Goal: Task Accomplishment & Management: Manage account settings

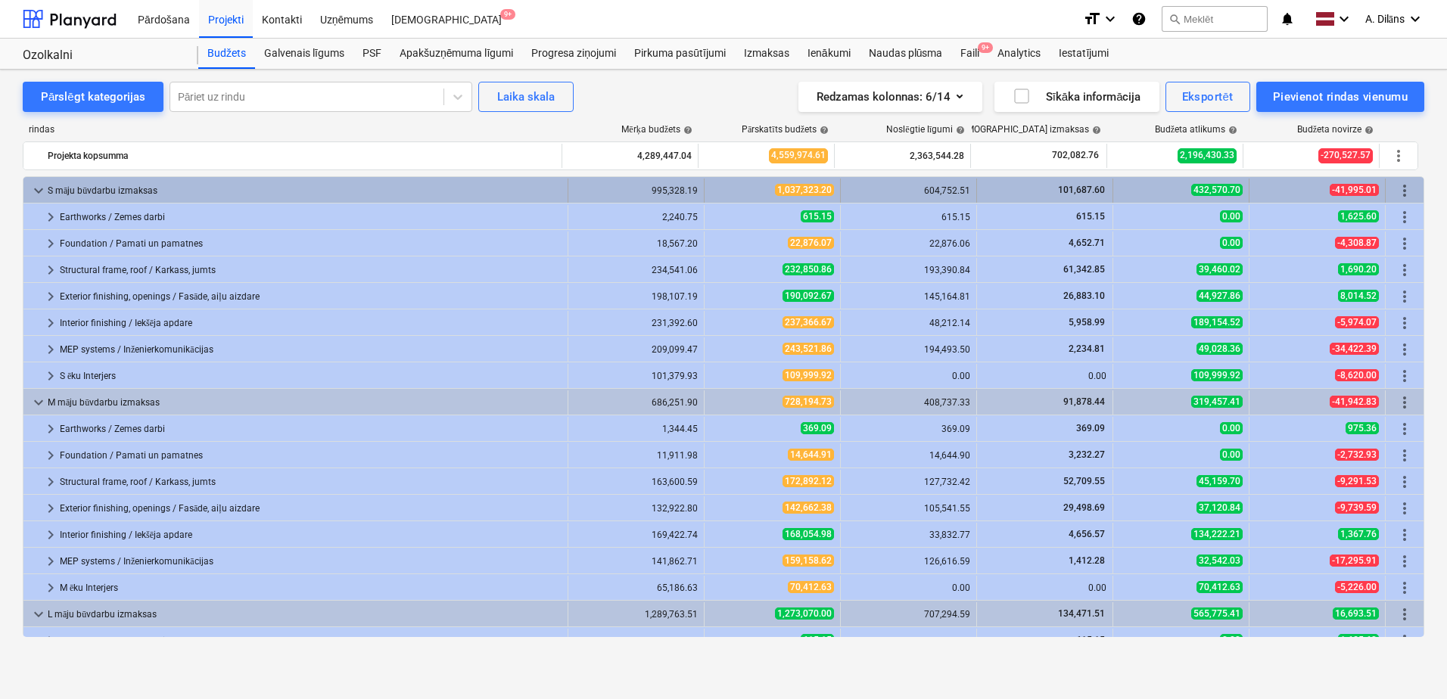
click at [40, 188] on span "keyboard_arrow_down" at bounding box center [39, 191] width 18 height 18
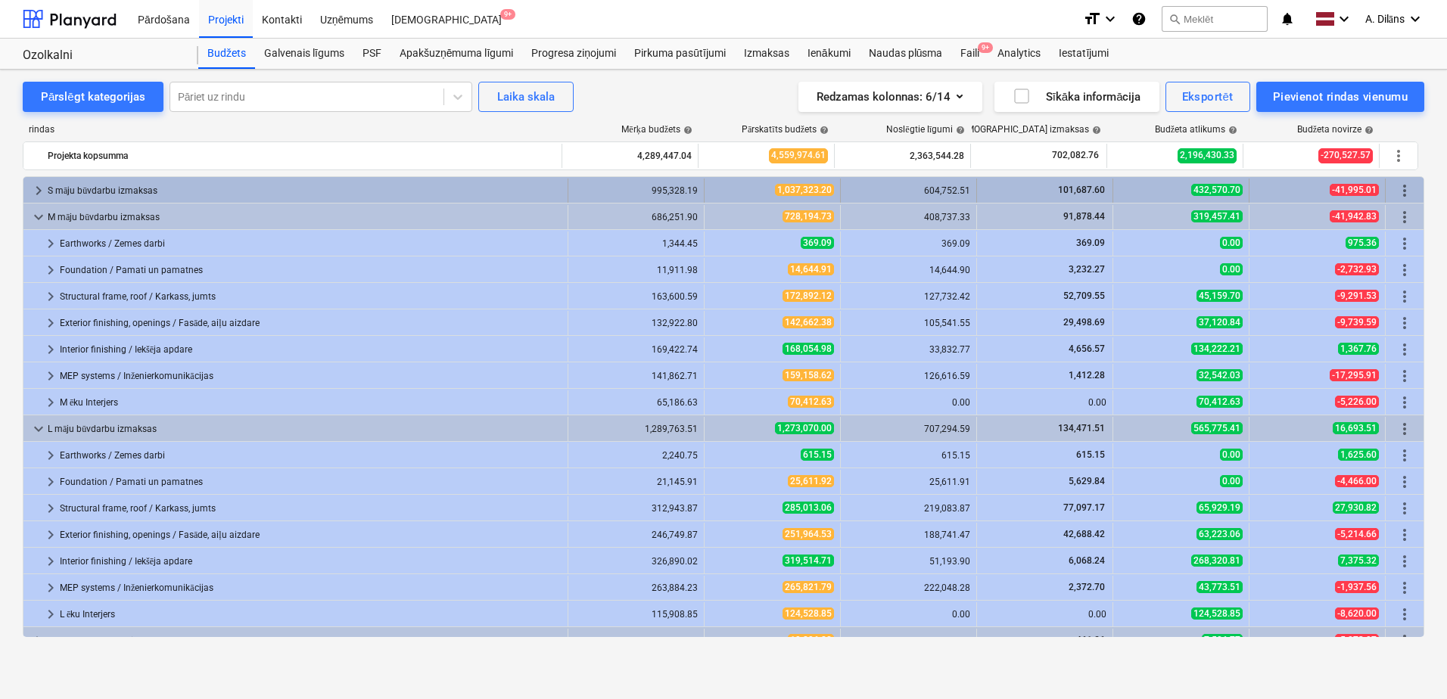
click at [36, 188] on span "keyboard_arrow_right" at bounding box center [39, 191] width 18 height 18
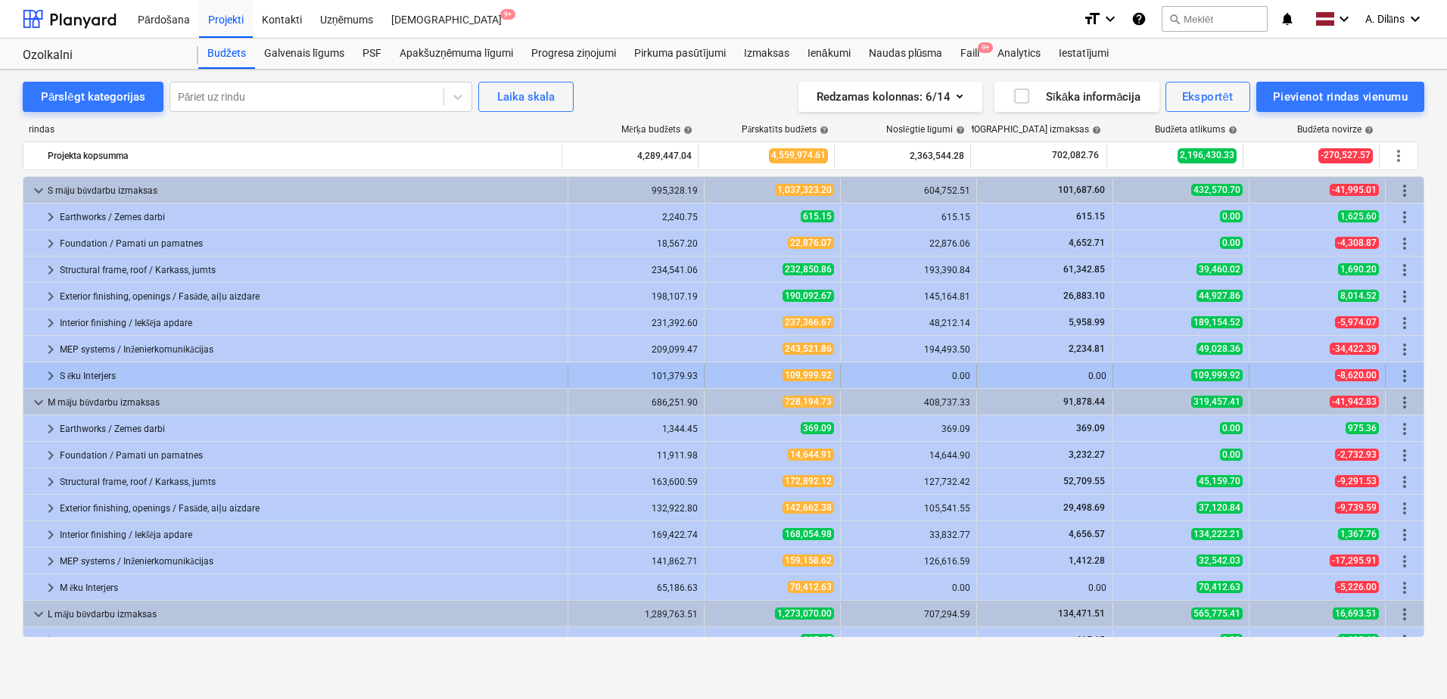
click at [43, 372] on span "keyboard_arrow_right" at bounding box center [51, 376] width 18 height 18
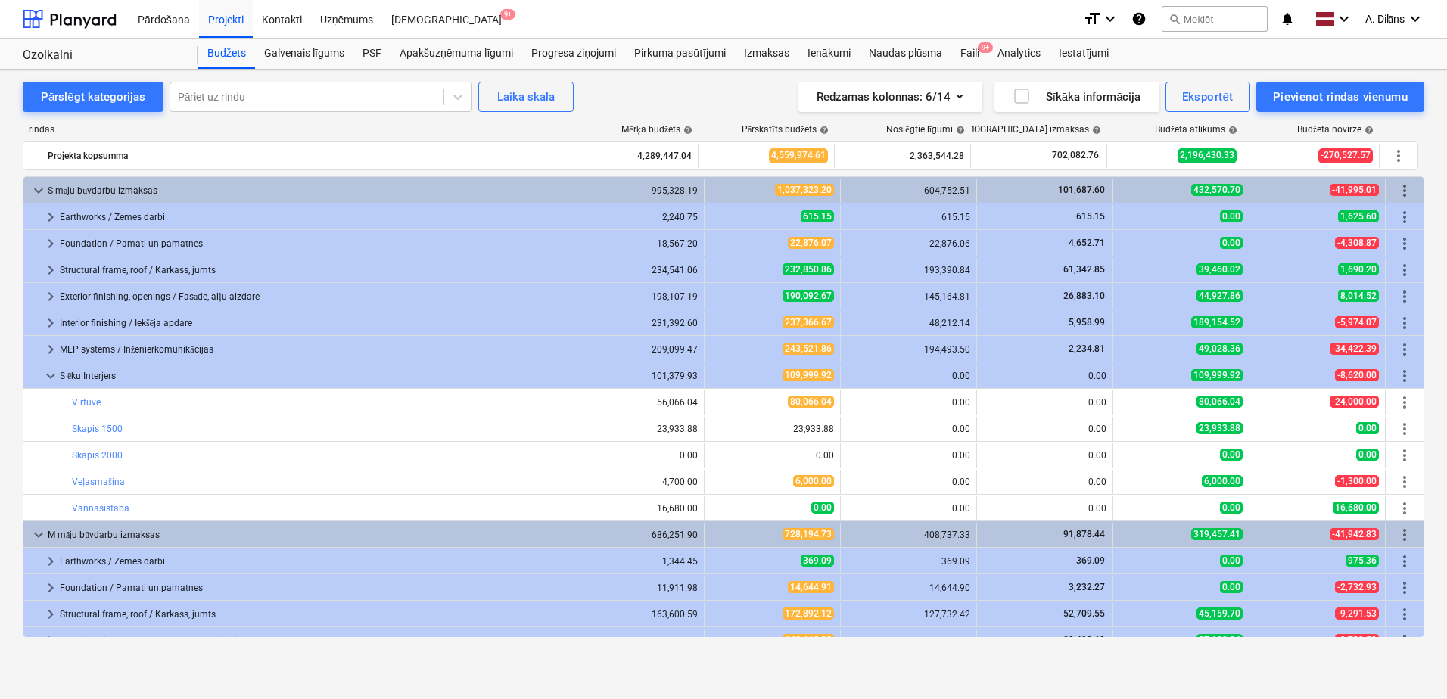
click at [43, 372] on span "keyboard_arrow_down" at bounding box center [51, 376] width 18 height 18
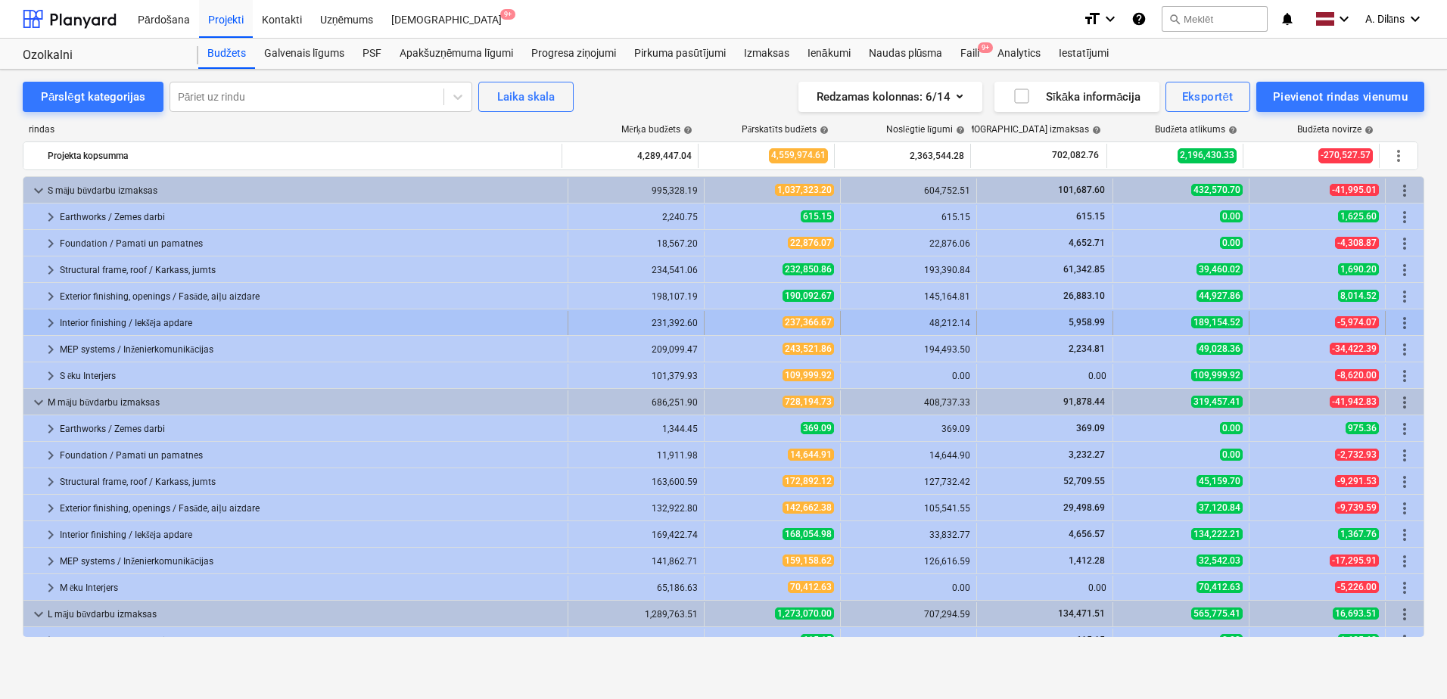
click at [52, 321] on span "keyboard_arrow_right" at bounding box center [51, 323] width 18 height 18
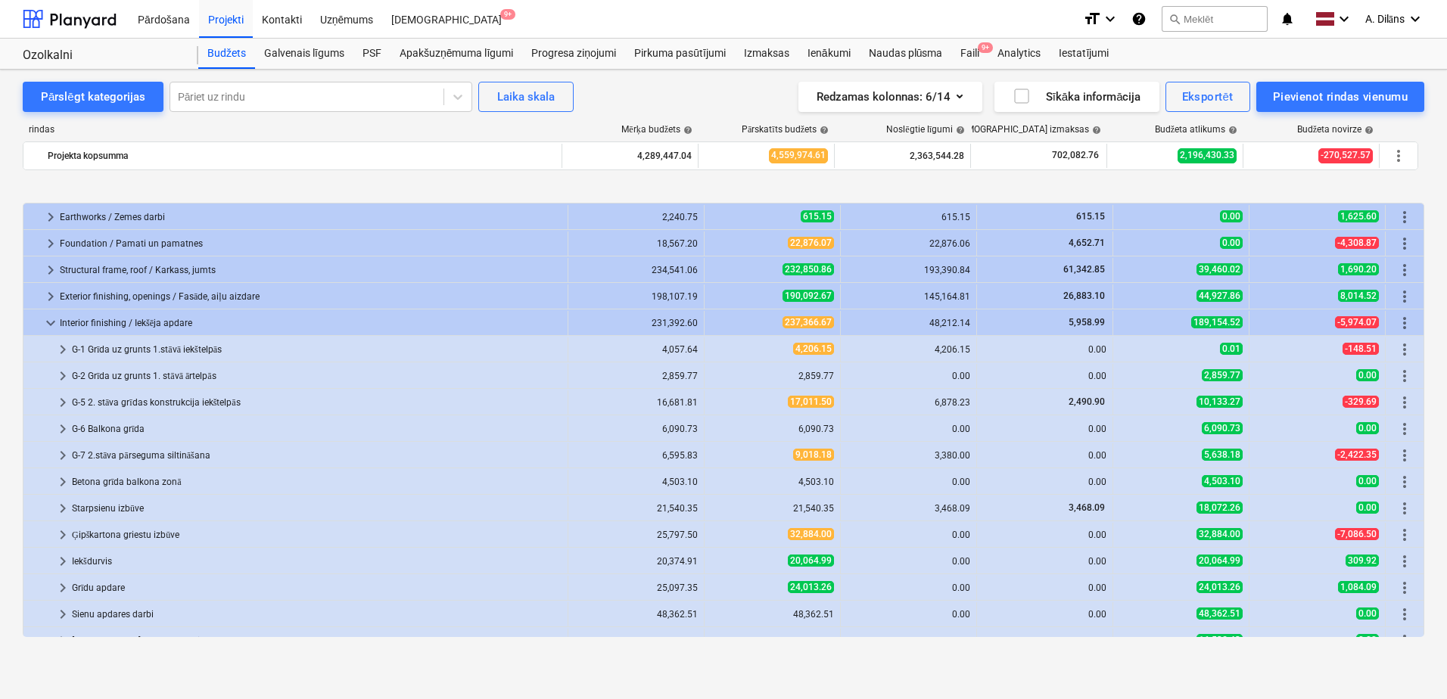
scroll to position [76, 0]
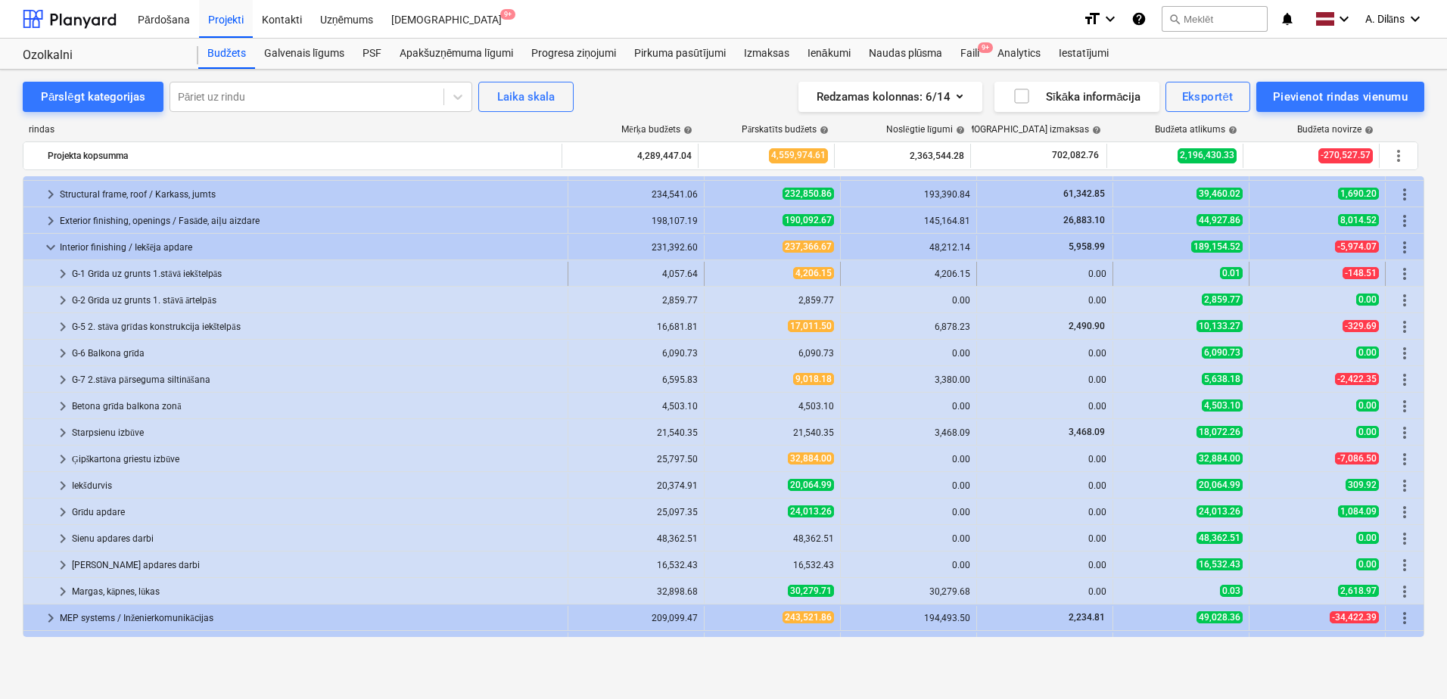
click at [64, 274] on span "keyboard_arrow_right" at bounding box center [63, 274] width 18 height 18
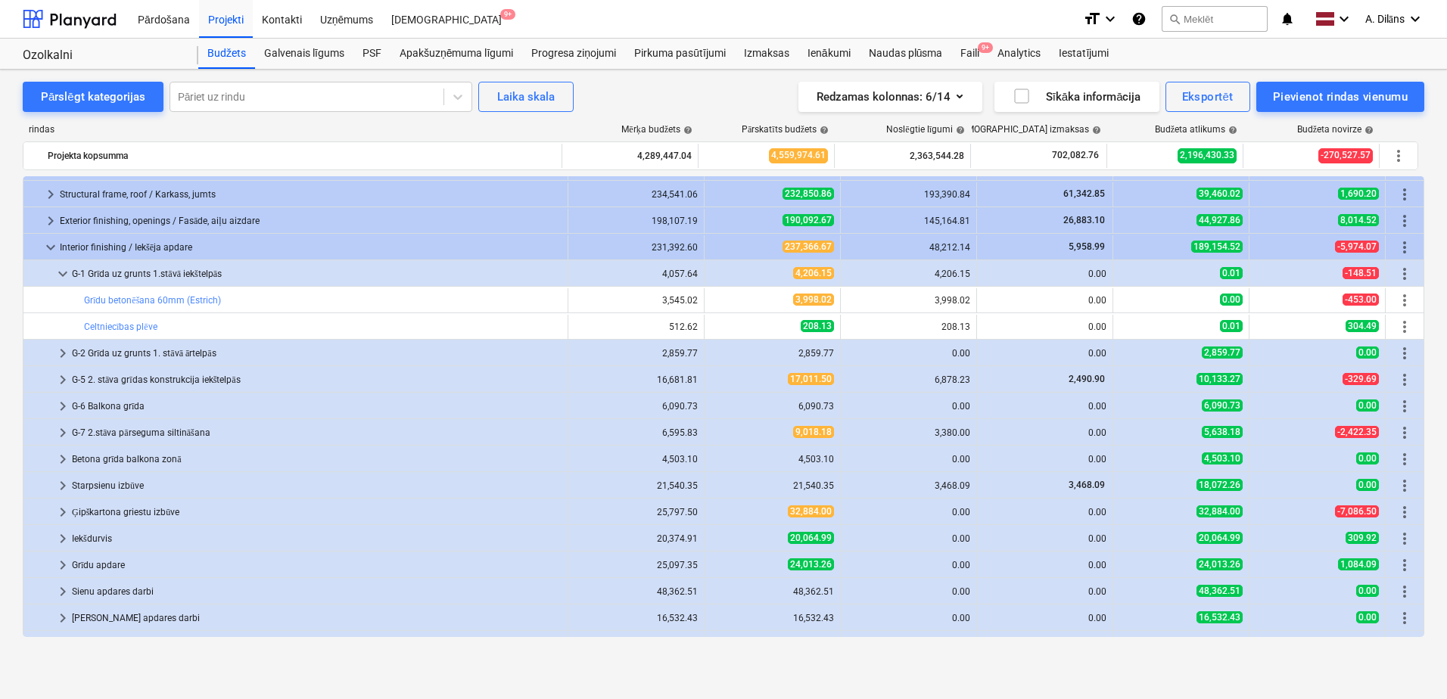
click at [64, 274] on span "keyboard_arrow_down" at bounding box center [63, 274] width 18 height 18
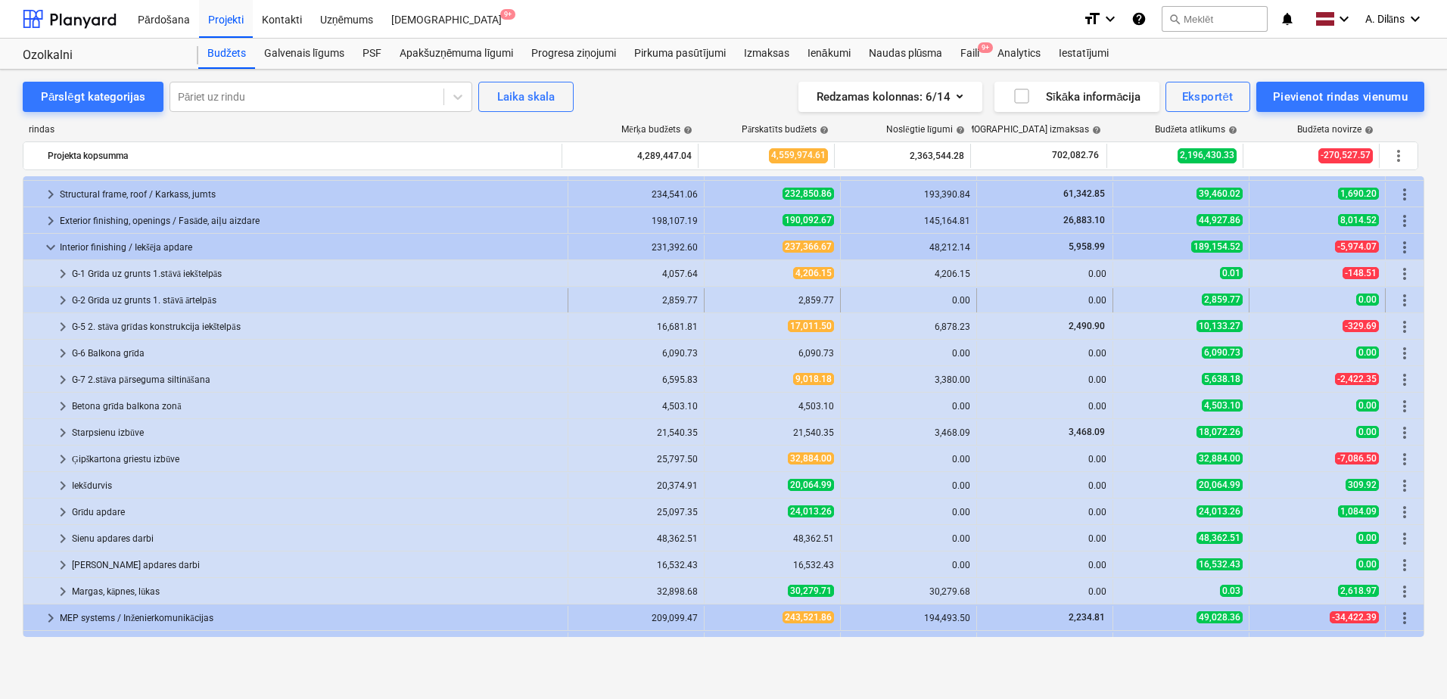
click at [62, 298] on span "keyboard_arrow_right" at bounding box center [63, 300] width 18 height 18
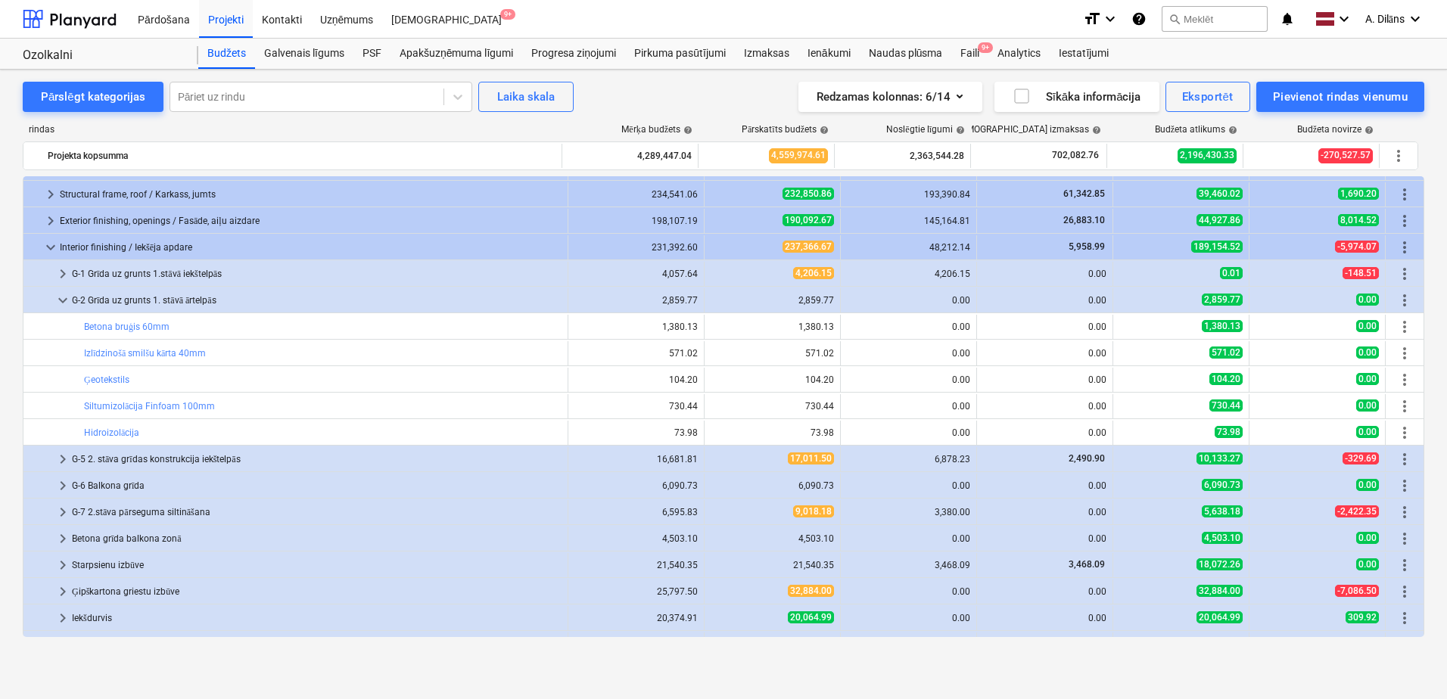
click at [62, 298] on span "keyboard_arrow_down" at bounding box center [63, 300] width 18 height 18
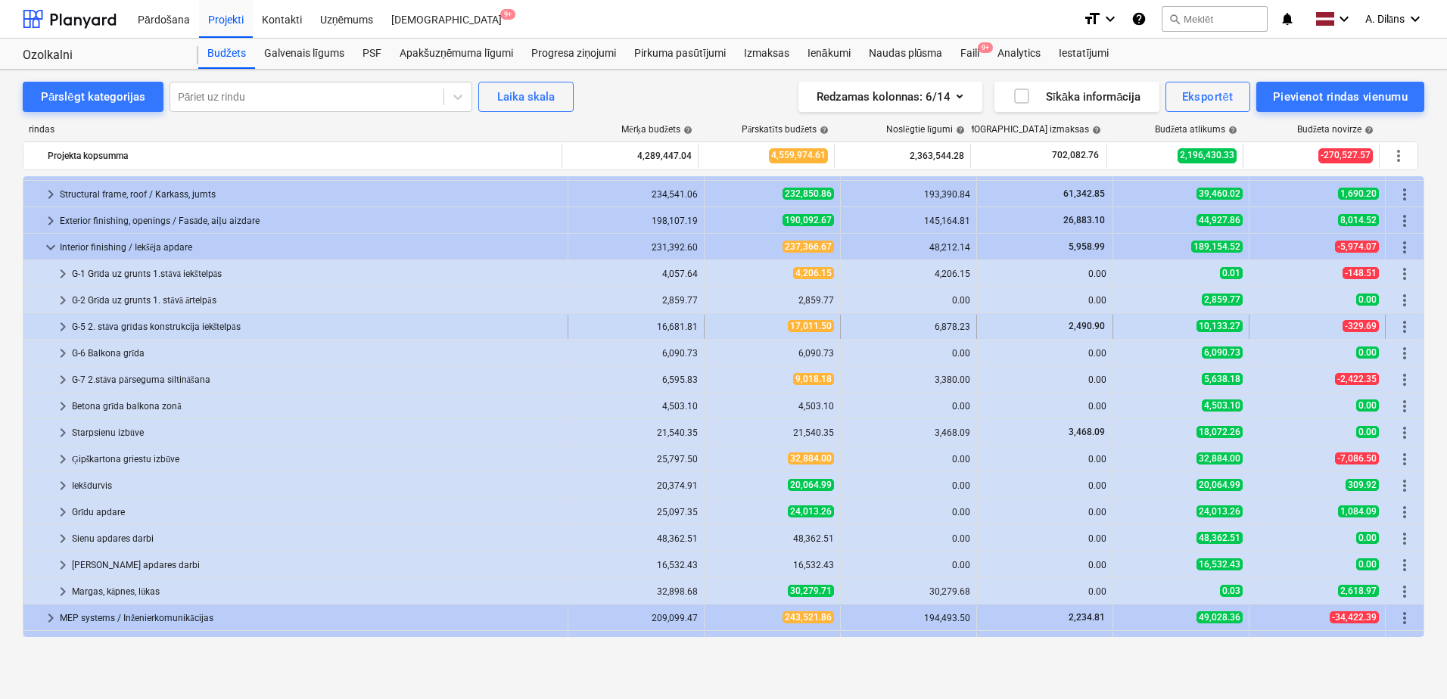
click at [63, 327] on span "keyboard_arrow_right" at bounding box center [63, 327] width 18 height 18
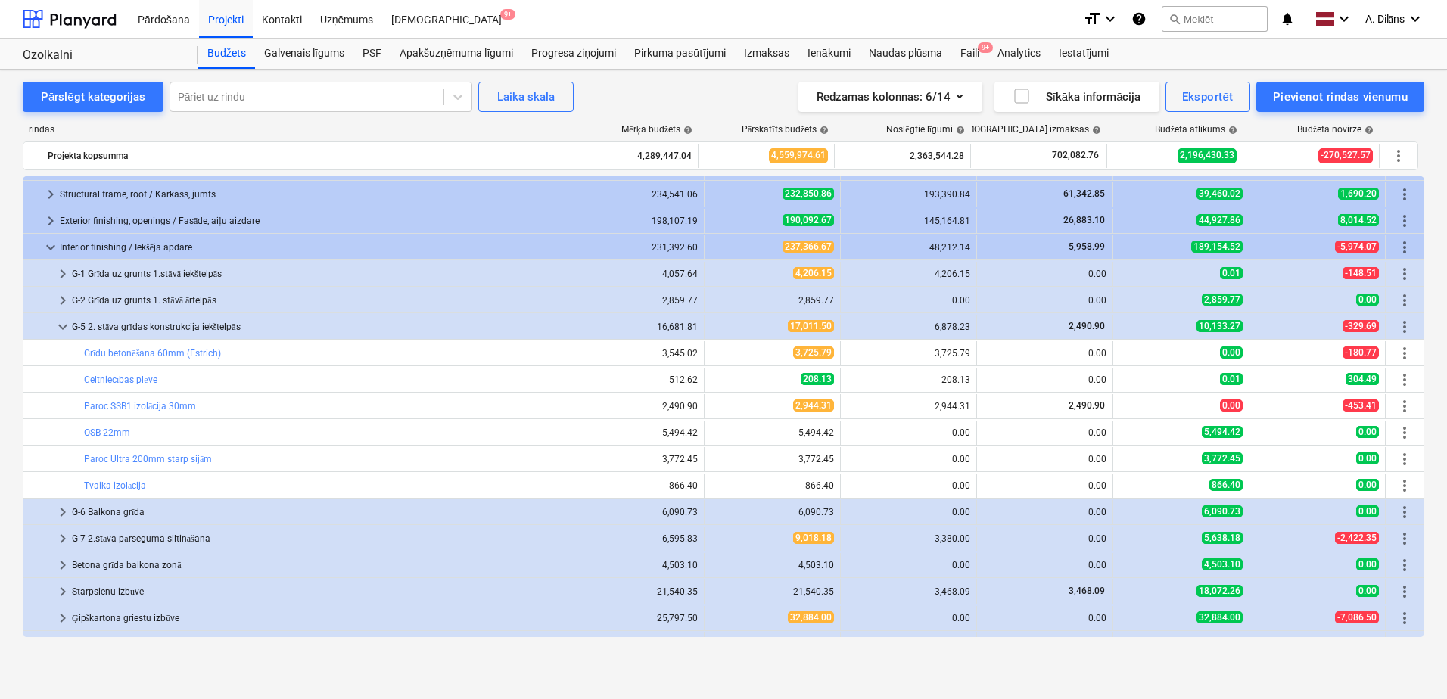
click at [63, 327] on span "keyboard_arrow_down" at bounding box center [63, 327] width 18 height 18
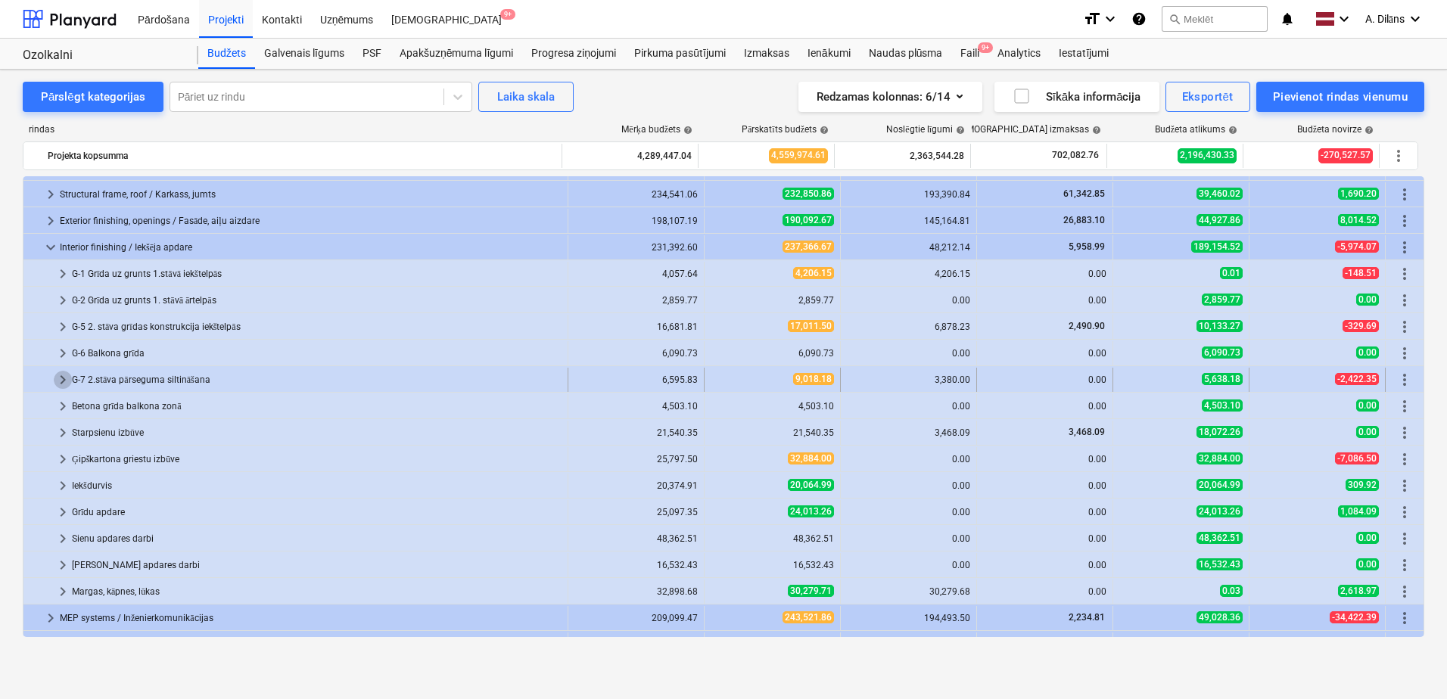
click at [62, 378] on span "keyboard_arrow_right" at bounding box center [63, 380] width 18 height 18
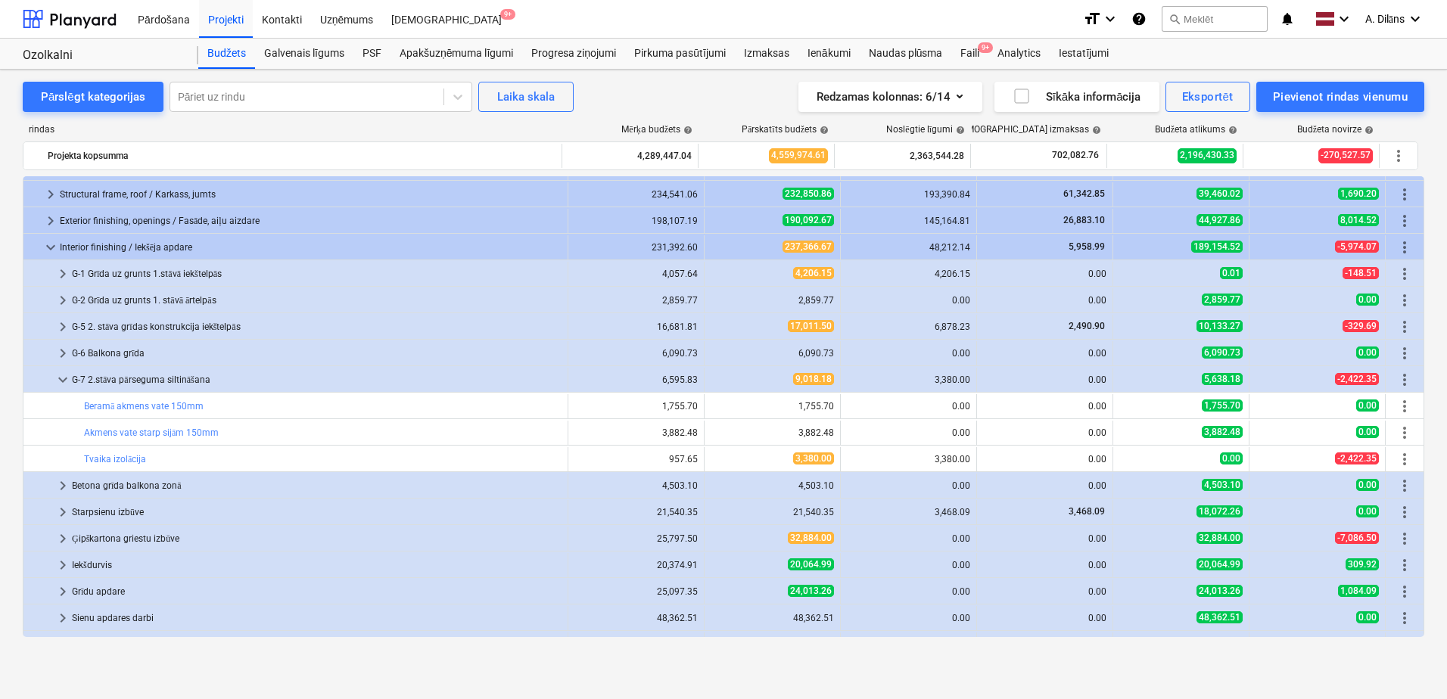
click at [62, 378] on span "keyboard_arrow_down" at bounding box center [63, 380] width 18 height 18
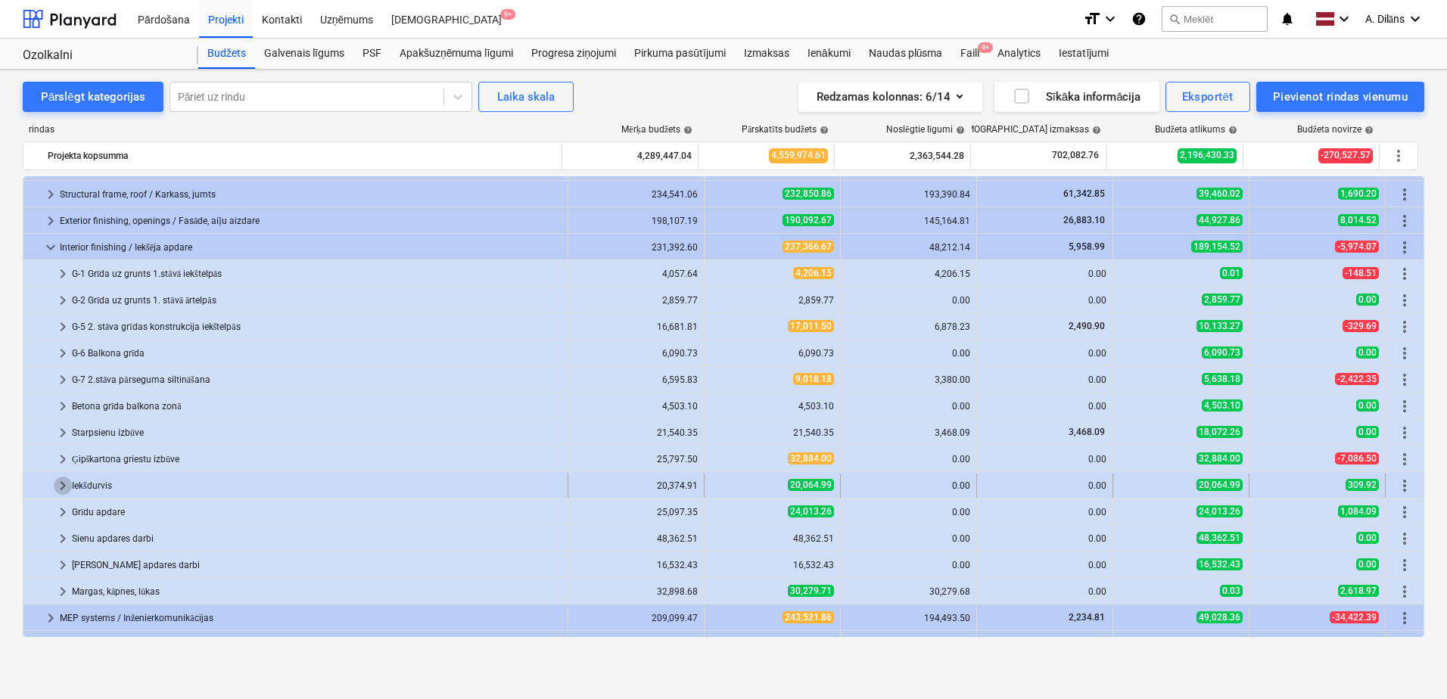
click at [61, 481] on span "keyboard_arrow_right" at bounding box center [63, 486] width 18 height 18
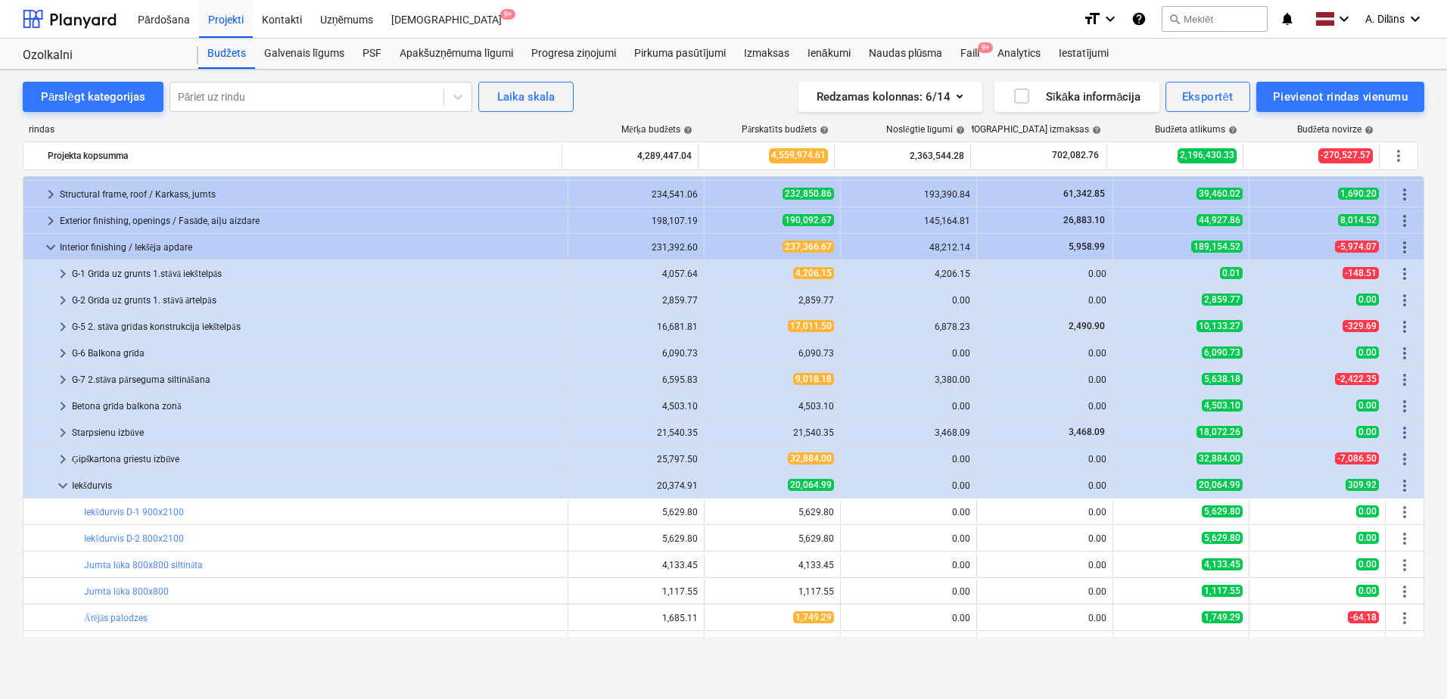
click at [61, 481] on span "keyboard_arrow_down" at bounding box center [63, 486] width 18 height 18
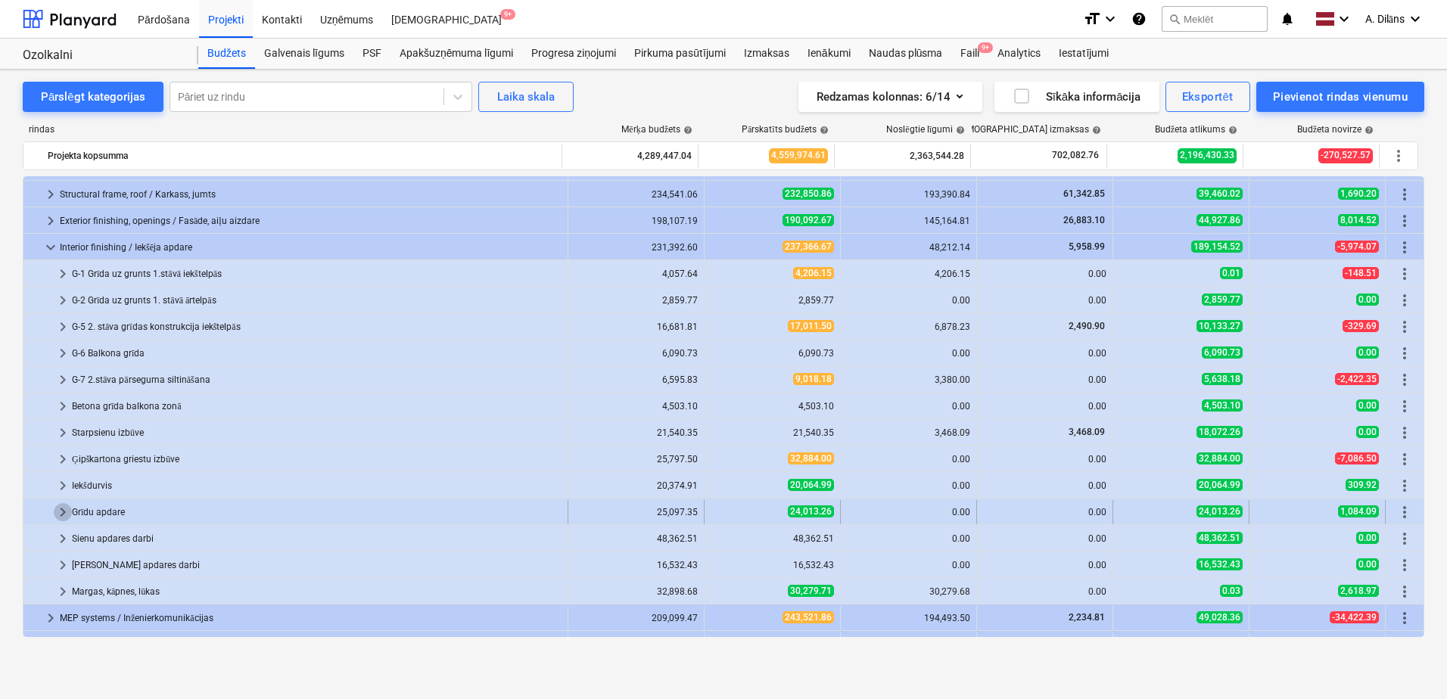
click at [64, 510] on span "keyboard_arrow_right" at bounding box center [63, 512] width 18 height 18
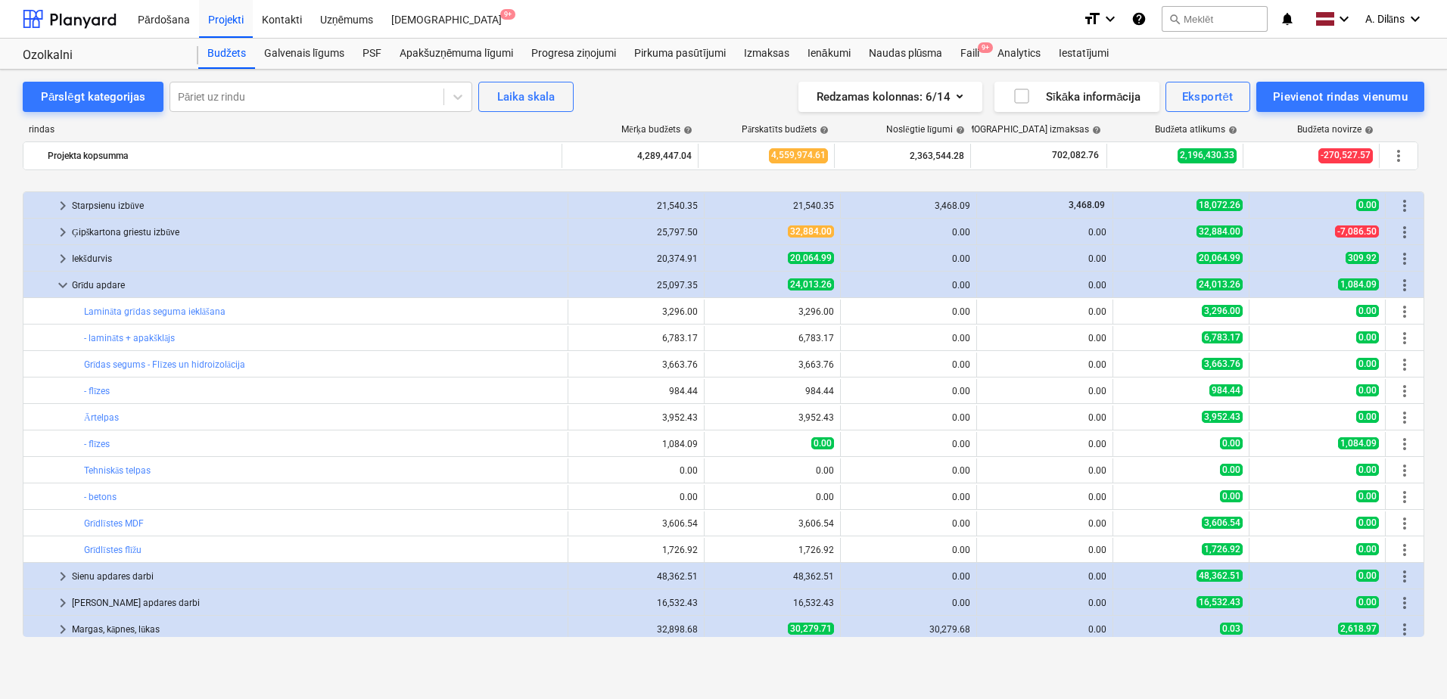
scroll to position [378, 0]
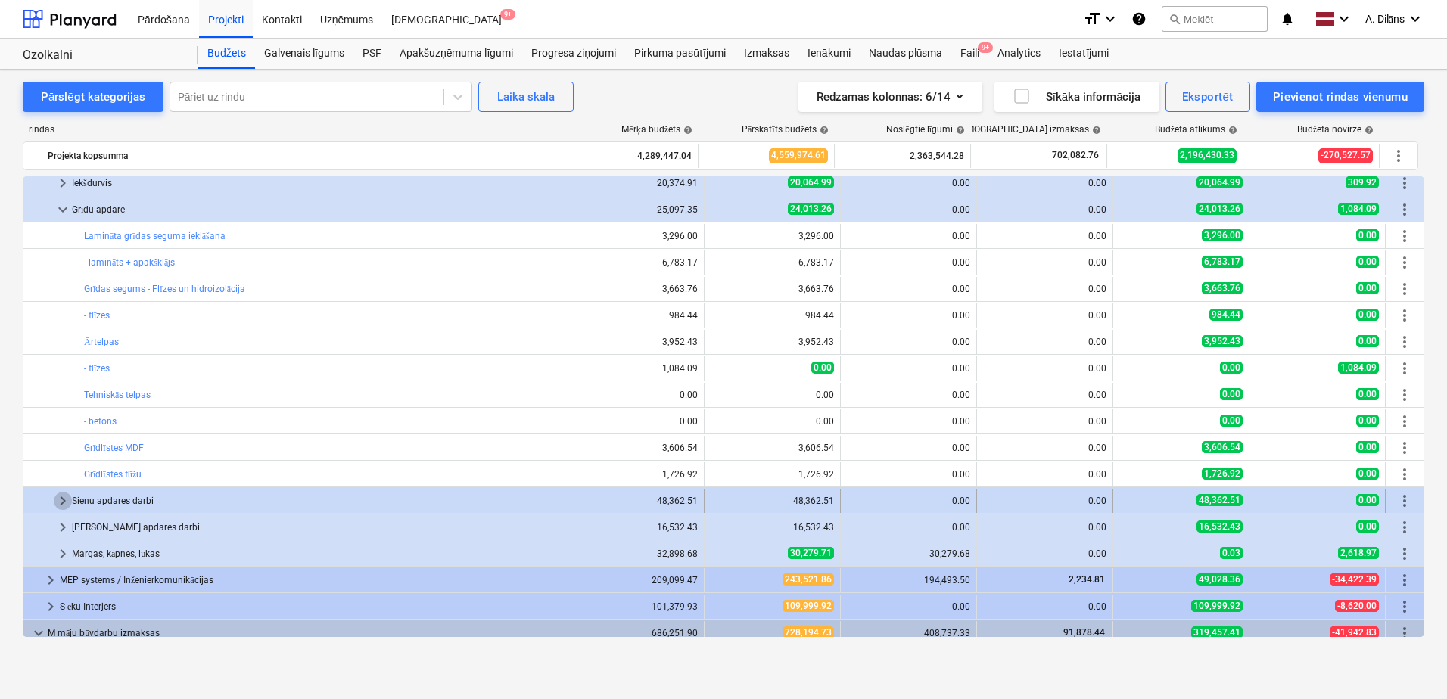
click at [64, 501] on span "keyboard_arrow_right" at bounding box center [63, 501] width 18 height 18
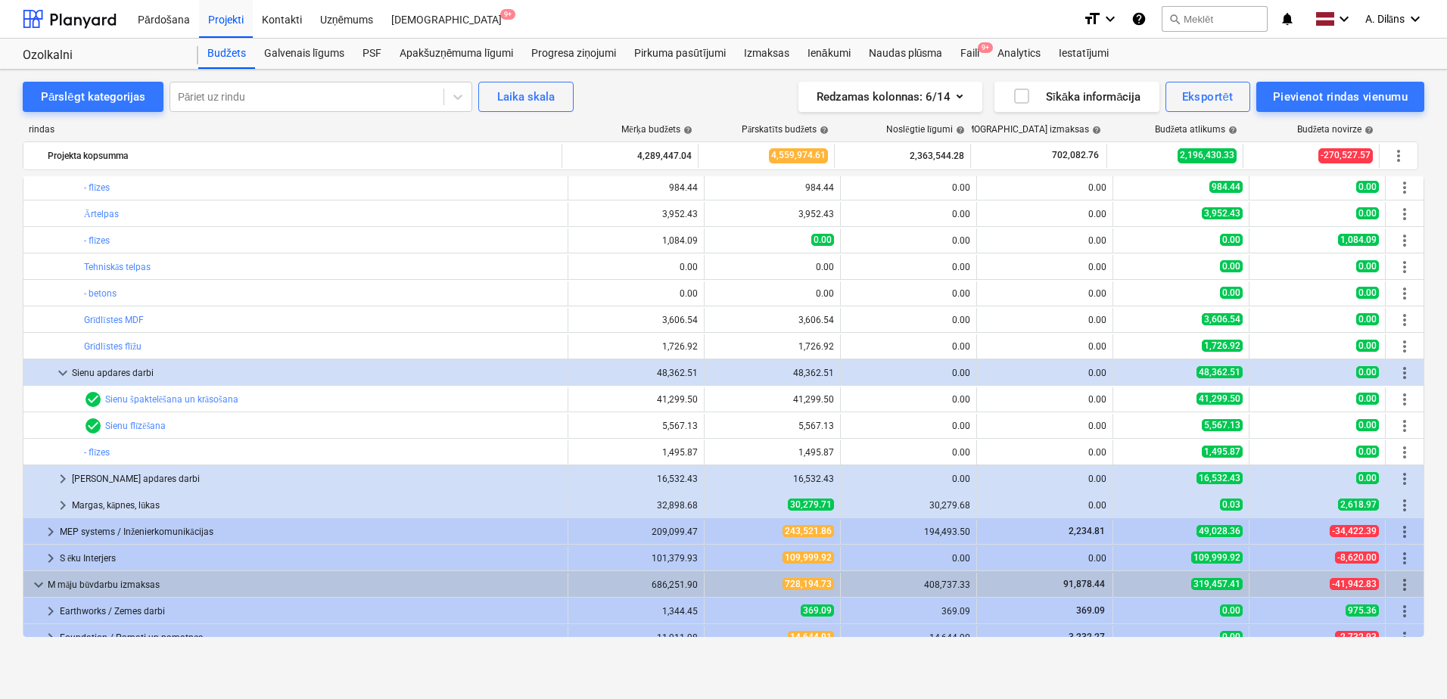
scroll to position [530, 0]
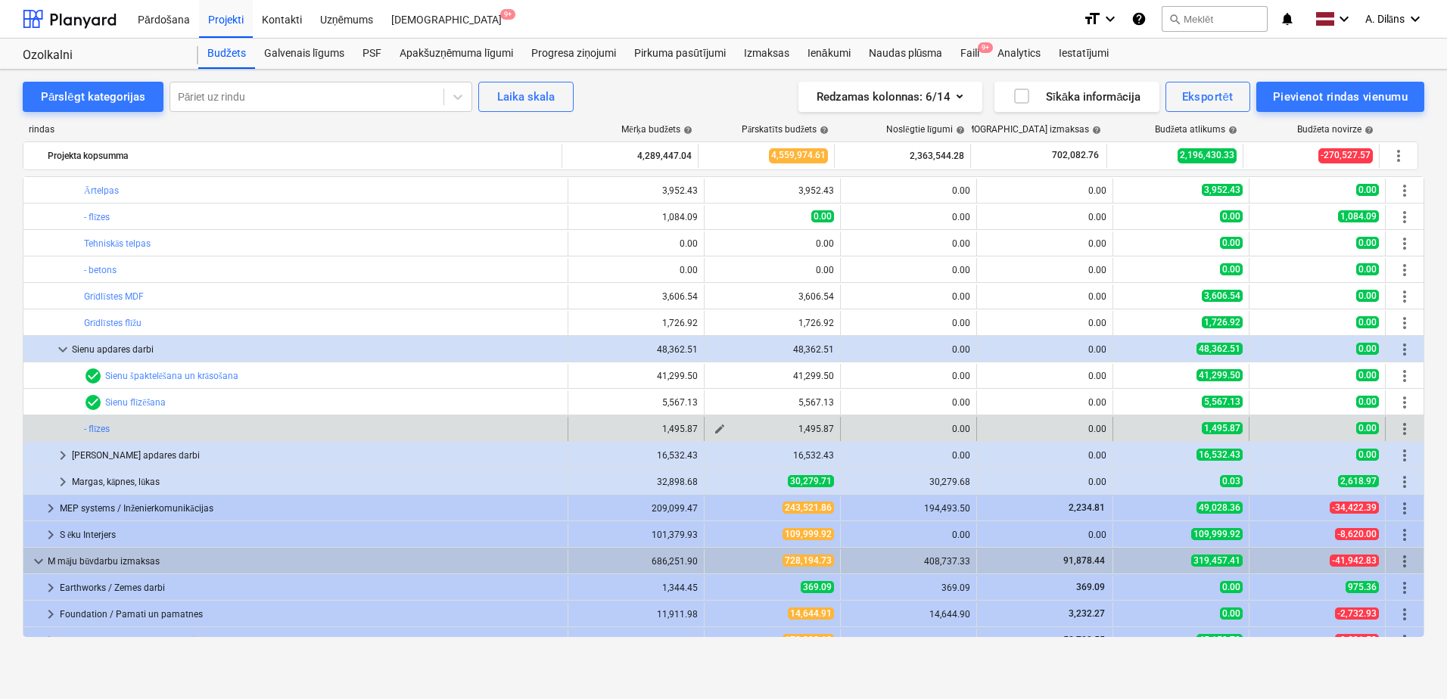
click at [722, 428] on button "edit" at bounding box center [720, 429] width 18 height 18
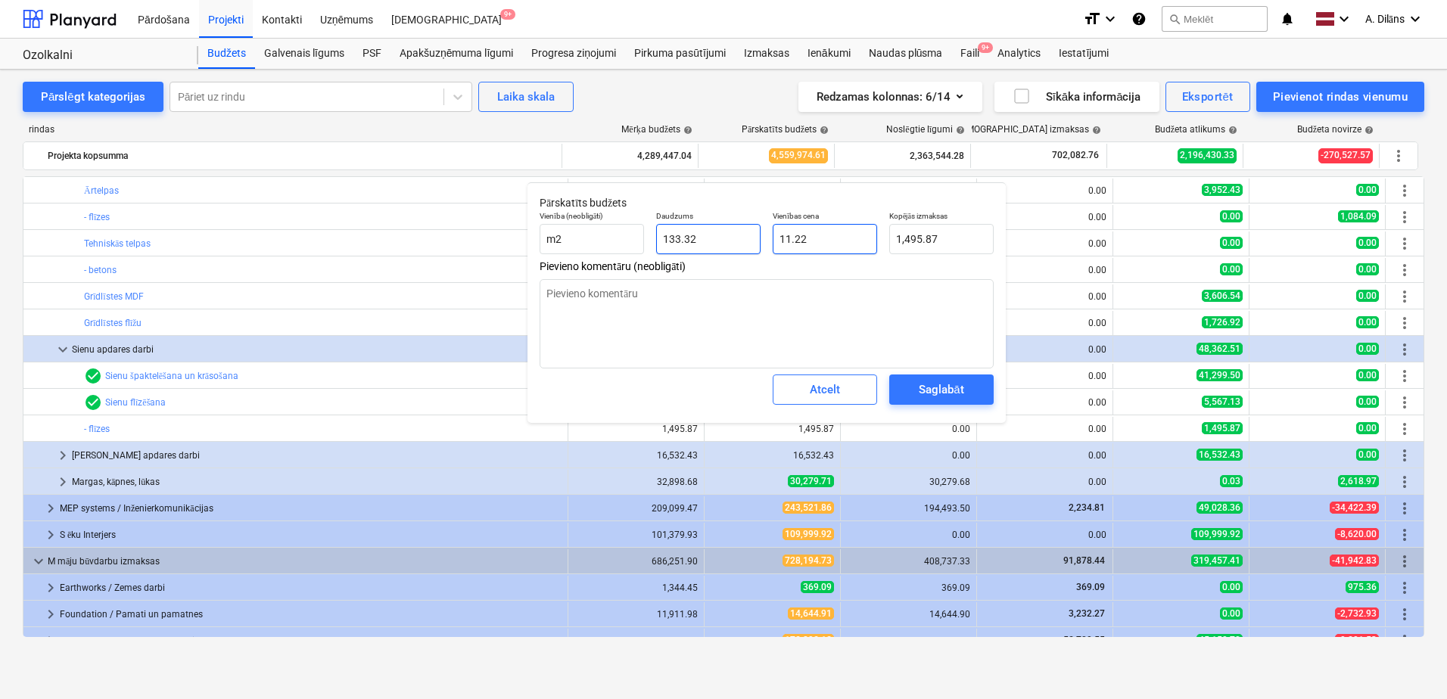
drag, startPoint x: 820, startPoint y: 241, endPoint x: 745, endPoint y: 229, distance: 75.9
click at [745, 229] on div "Vienība (neobligāti) m2 Daudzums 133.32 Vienības cena 11.22 Kopējās izmaksas 1,…" at bounding box center [767, 232] width 466 height 55
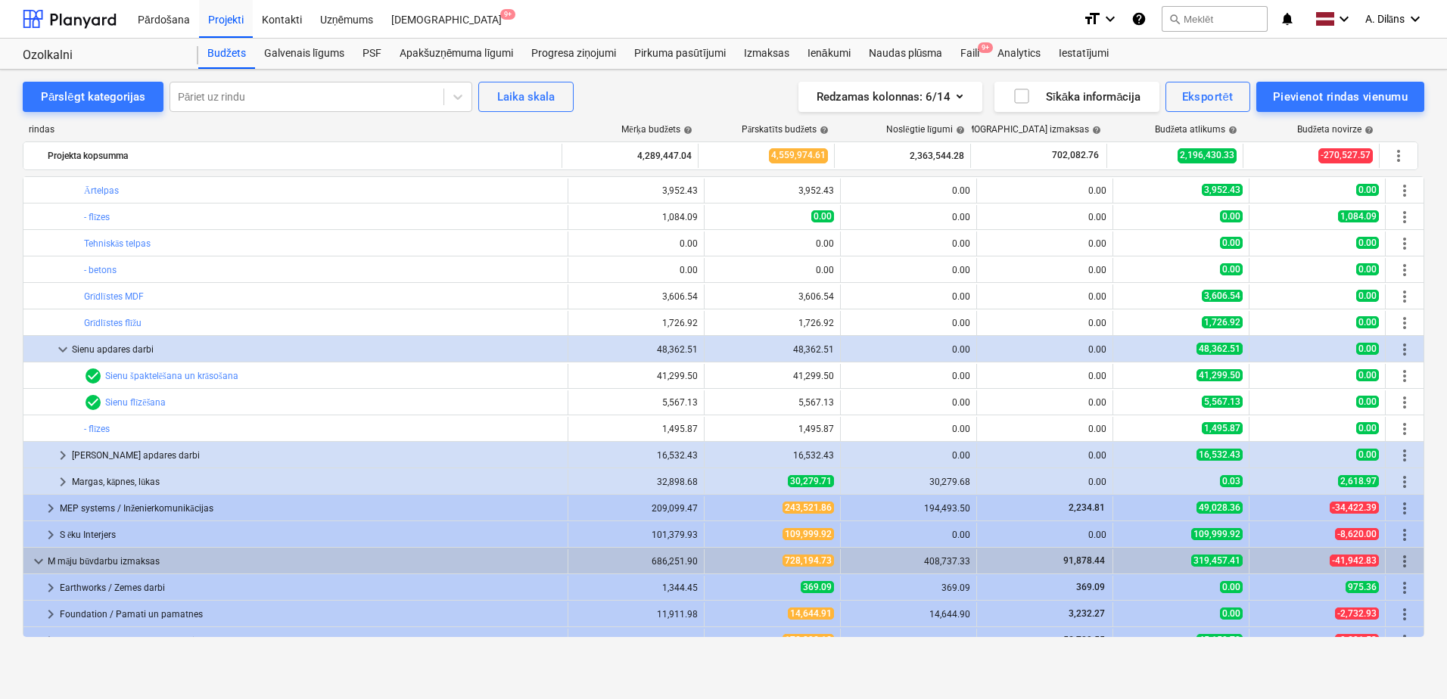
type textarea "x"
type input "133.32"
type input "11.22"
type input "1,495.87"
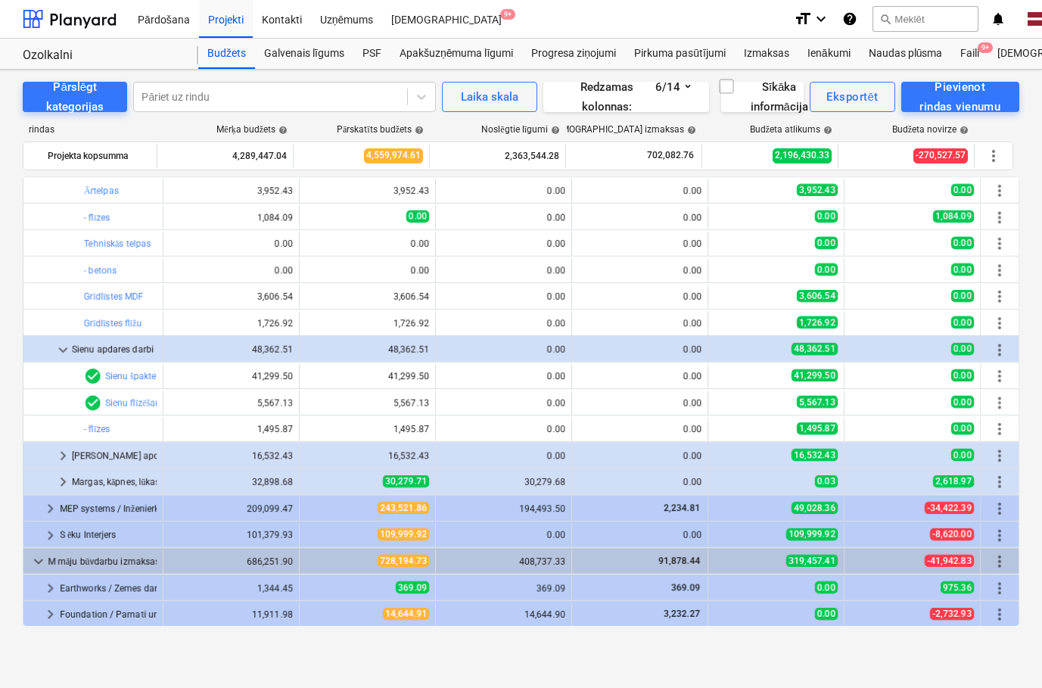
type textarea "x"
type input "133.32"
type input "11.22"
type input "1,495.87"
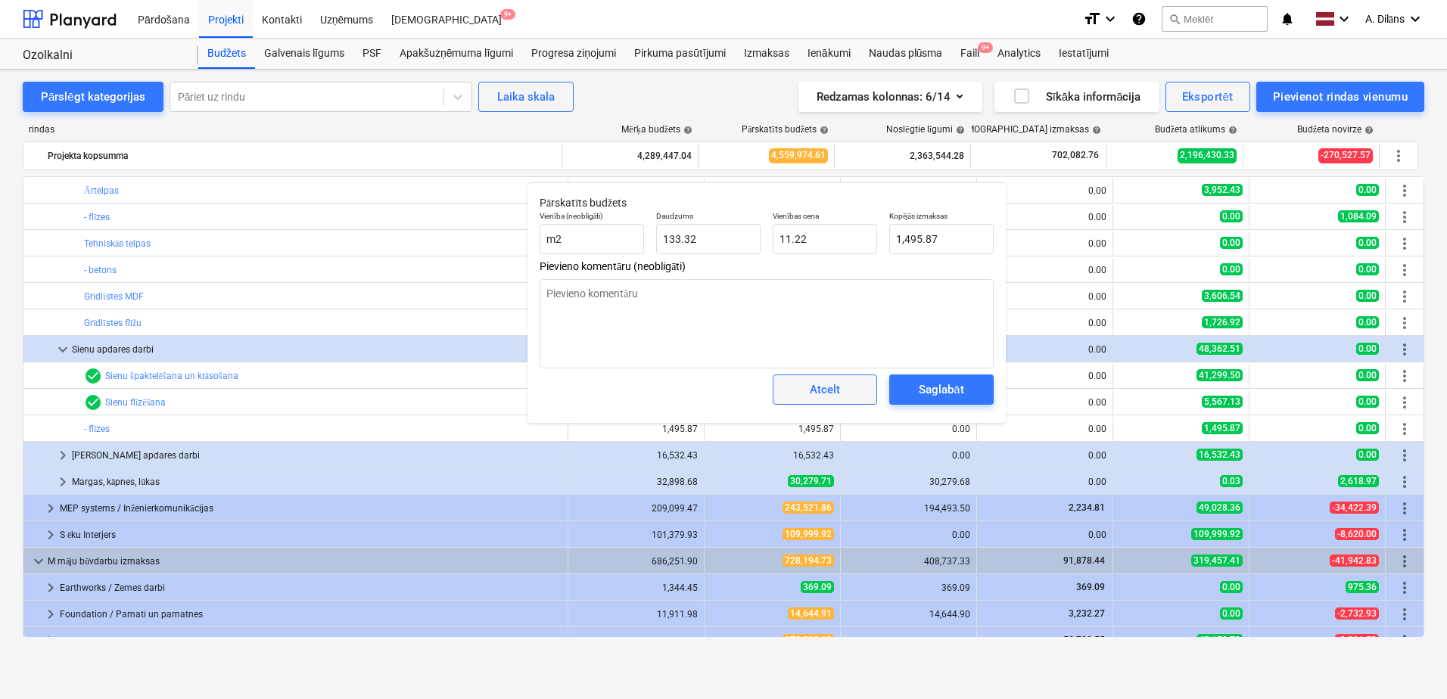
click at [842, 391] on span "Atcelt" at bounding box center [825, 390] width 67 height 20
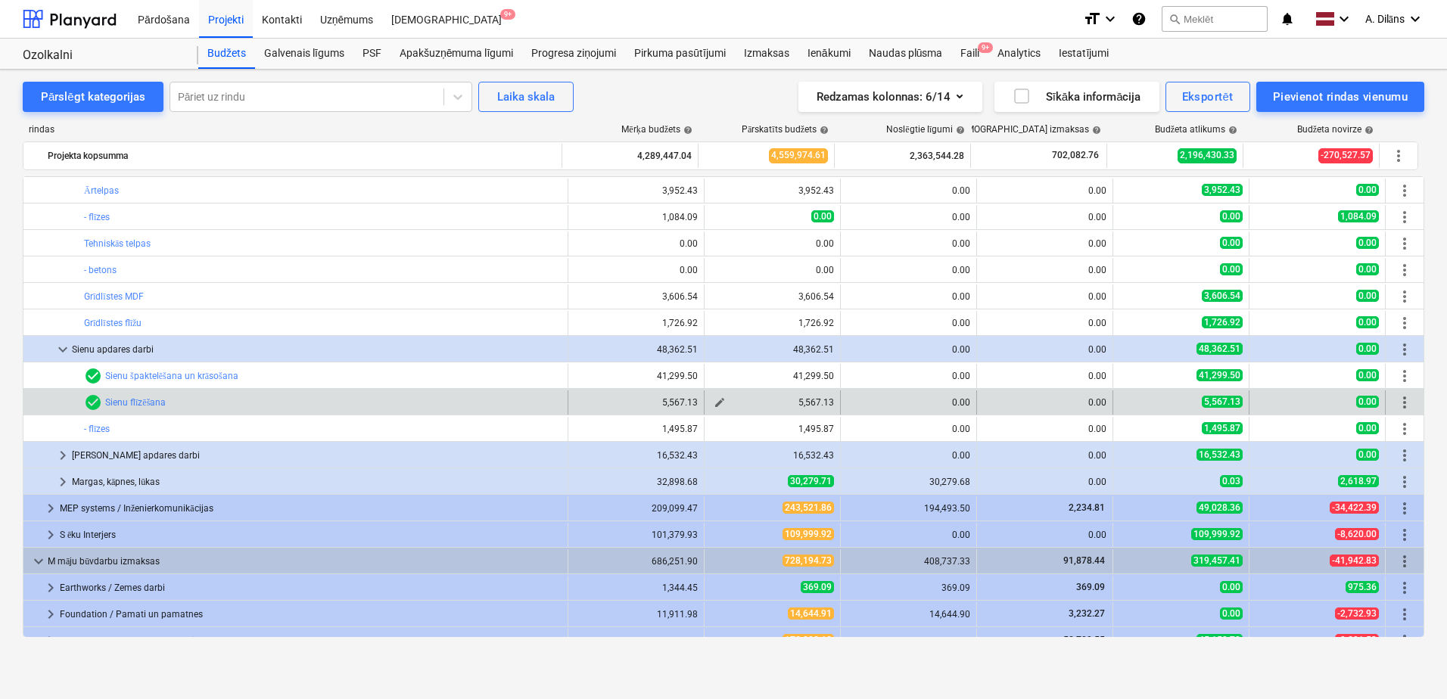
click at [714, 401] on span "edit" at bounding box center [720, 403] width 12 height 12
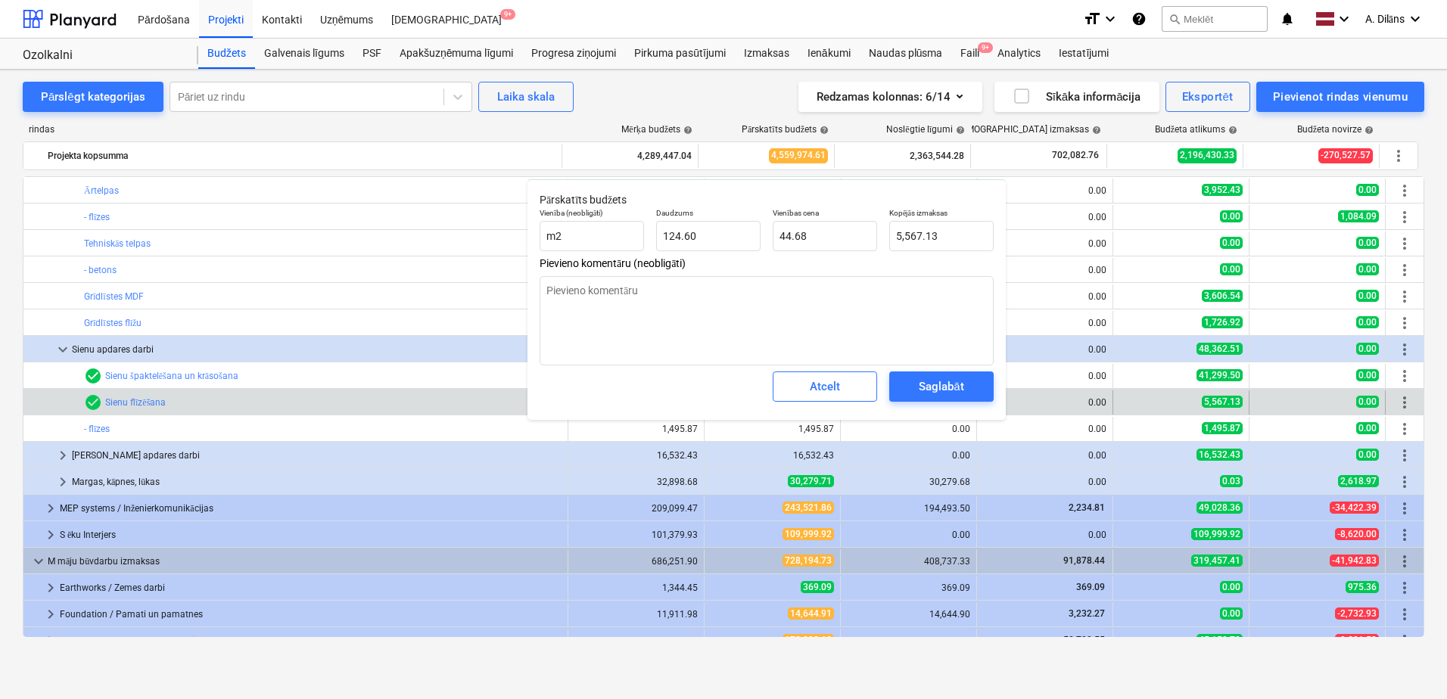
click at [427, 403] on div "bar_chart check_circle Sienu flīzēšana" at bounding box center [323, 403] width 478 height 18
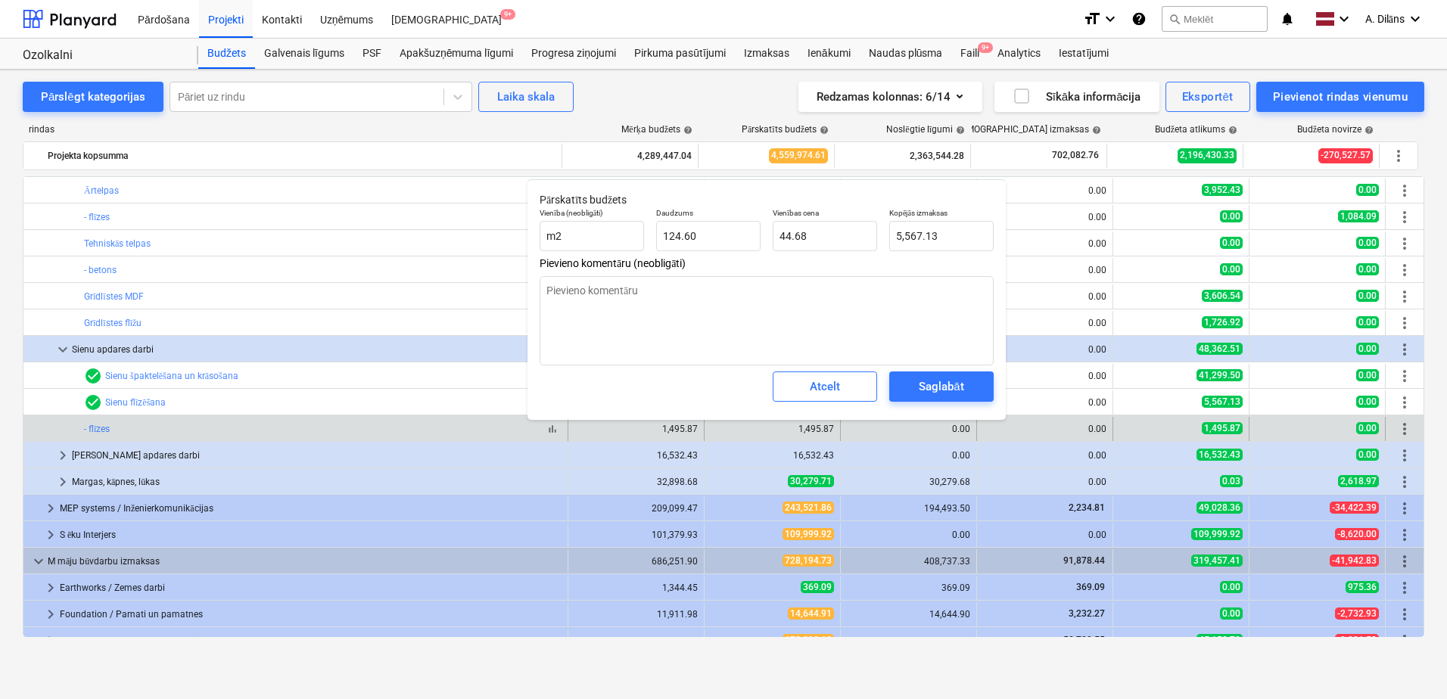
click at [472, 427] on div "bar_chart - flīzes" at bounding box center [323, 429] width 478 height 11
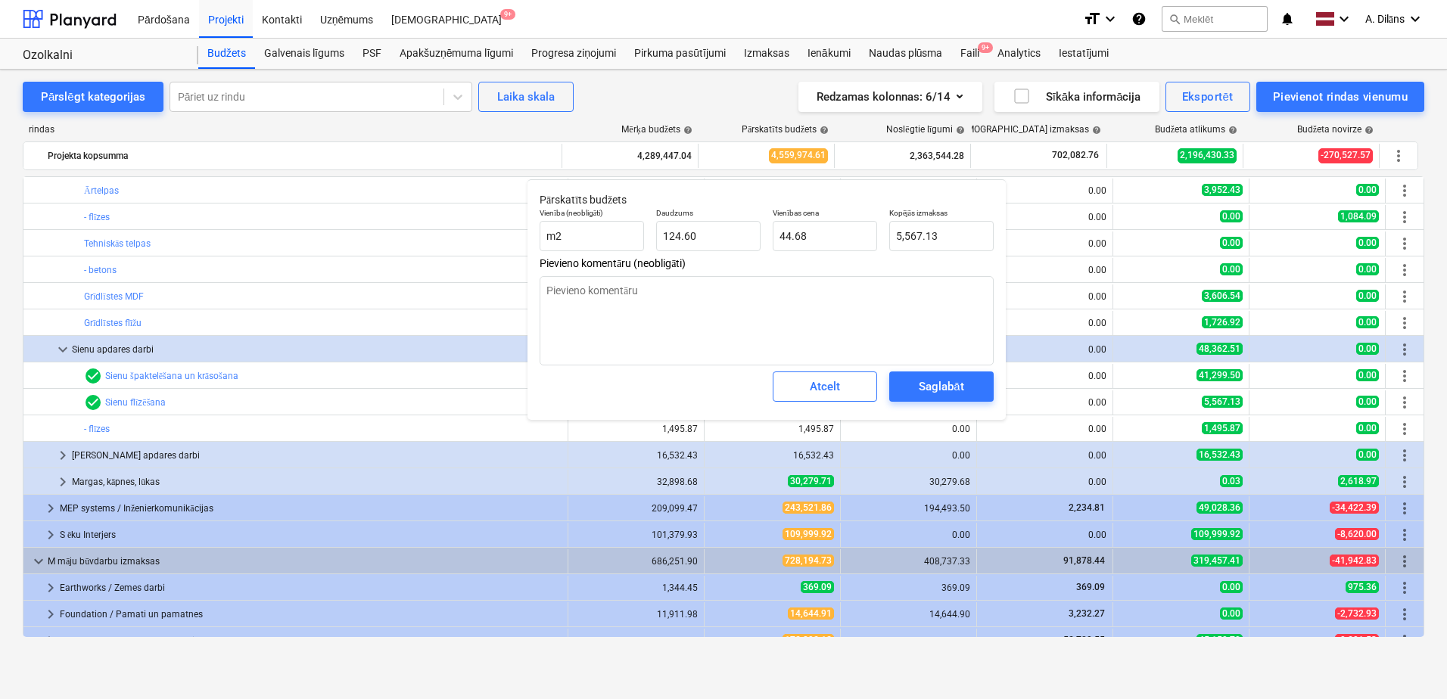
click at [801, 391] on span "Atcelt" at bounding box center [825, 387] width 67 height 20
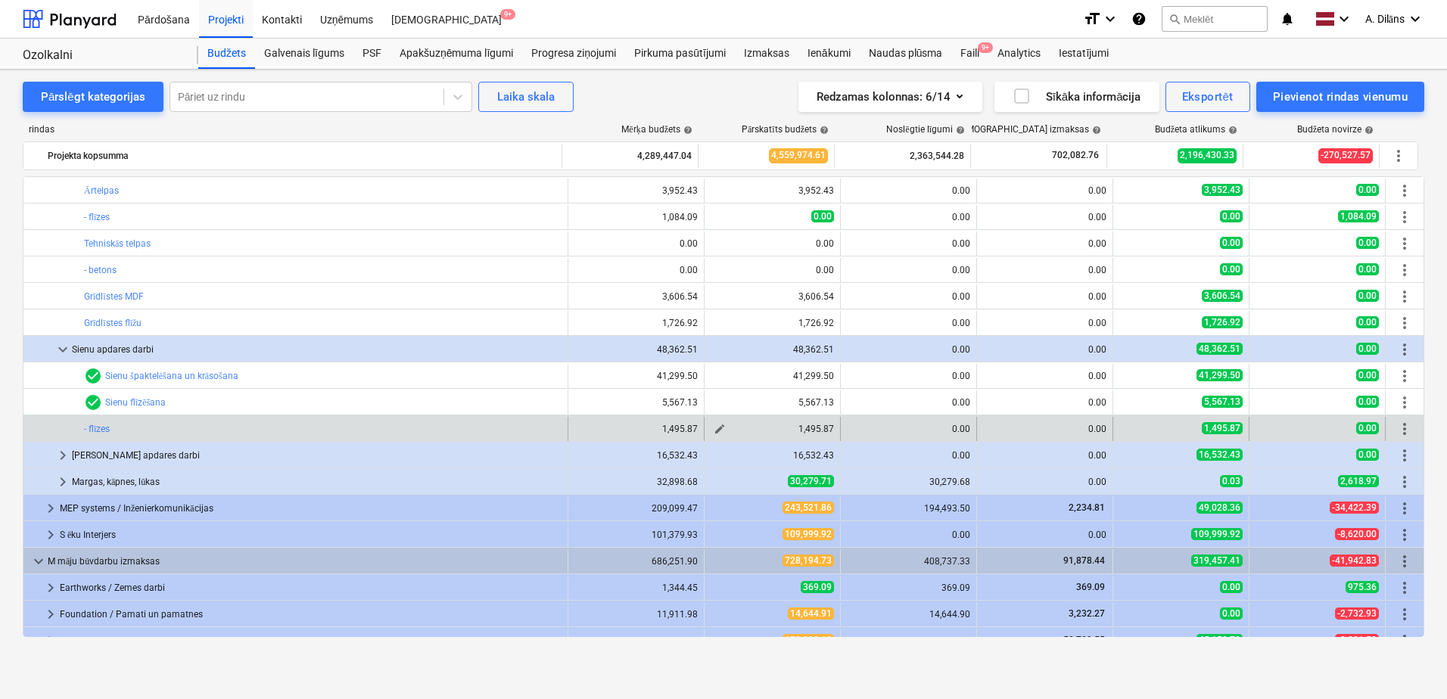
click at [714, 427] on span "edit" at bounding box center [720, 429] width 12 height 12
type textarea "x"
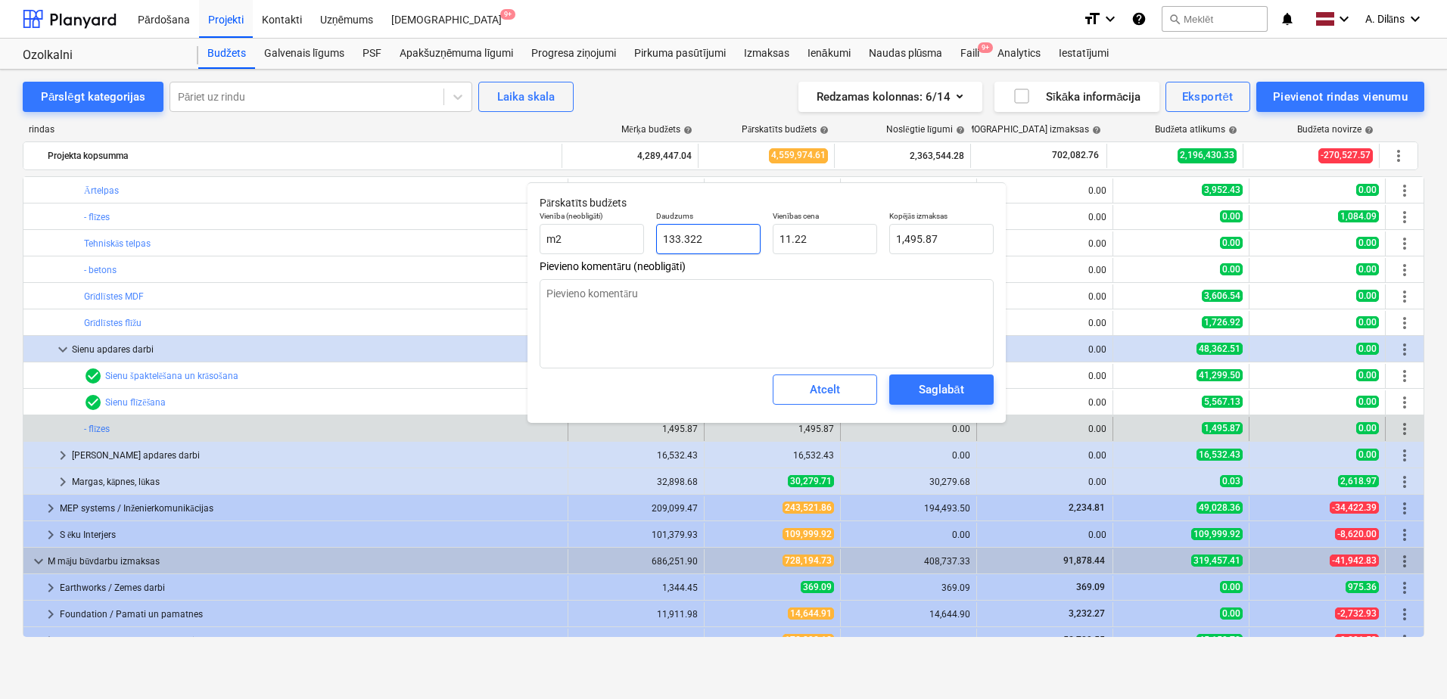
click at [714, 237] on input "133.322" at bounding box center [708, 239] width 104 height 30
drag, startPoint x: 718, startPoint y: 237, endPoint x: 660, endPoint y: 238, distance: 58.3
click at [660, 238] on input "133.322" at bounding box center [708, 239] width 104 height 30
type input "3"
type textarea "x"
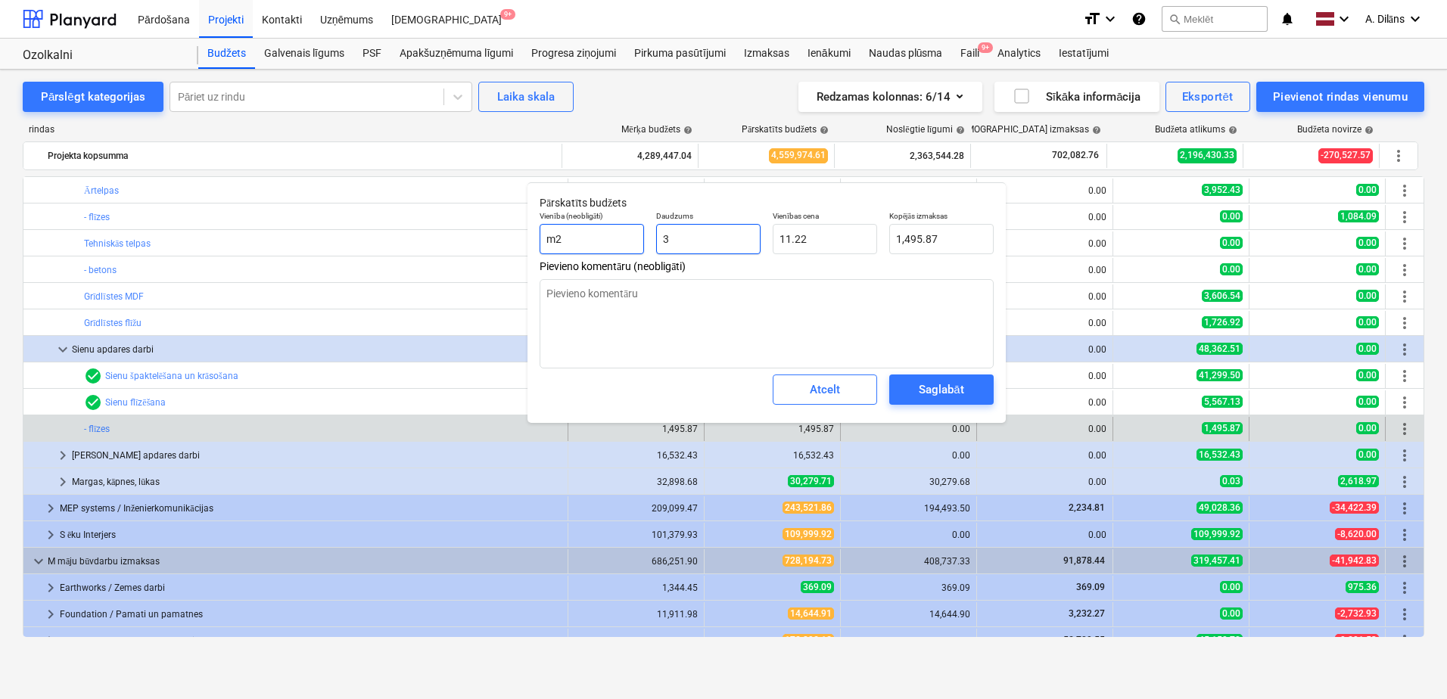
type input "33.66"
type textarea "x"
type input "36"
type input "403.92"
type textarea "x"
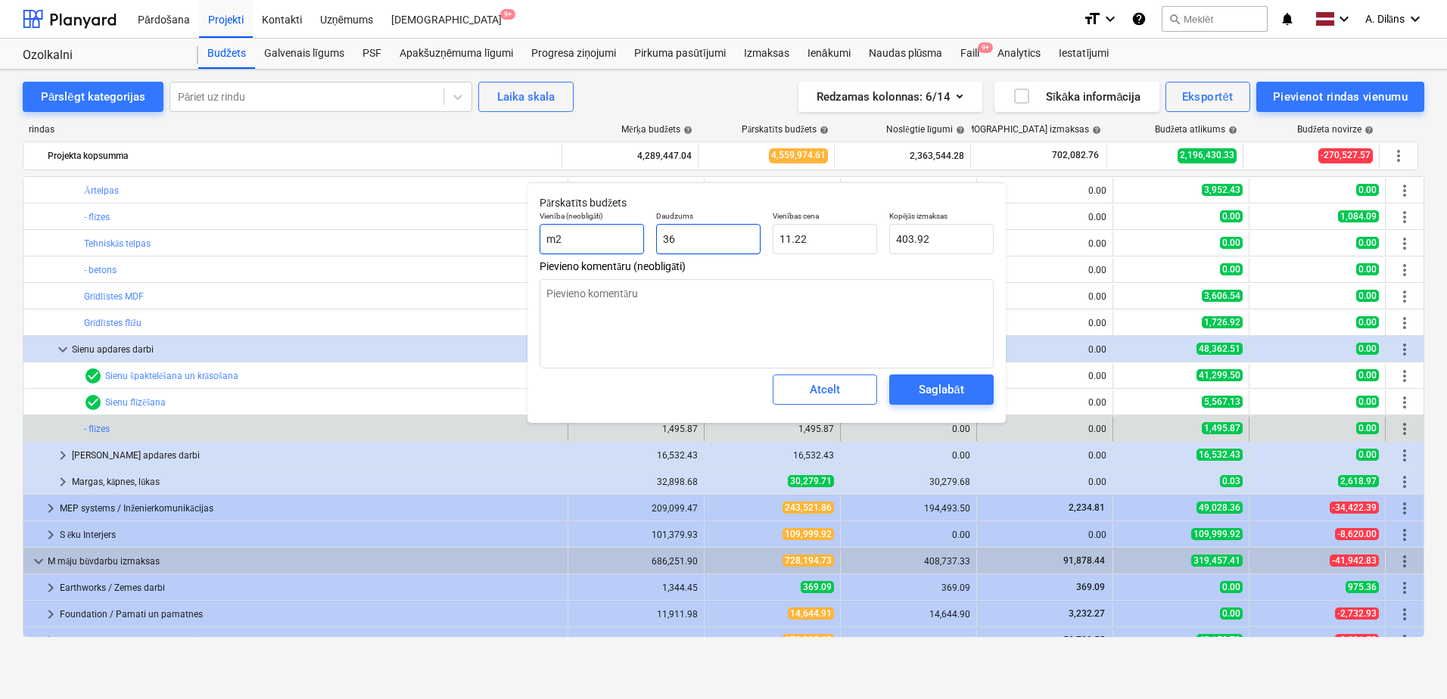
type input "360"
type input "4,039.20"
type input "360"
type textarea "x"
type input "360.00"
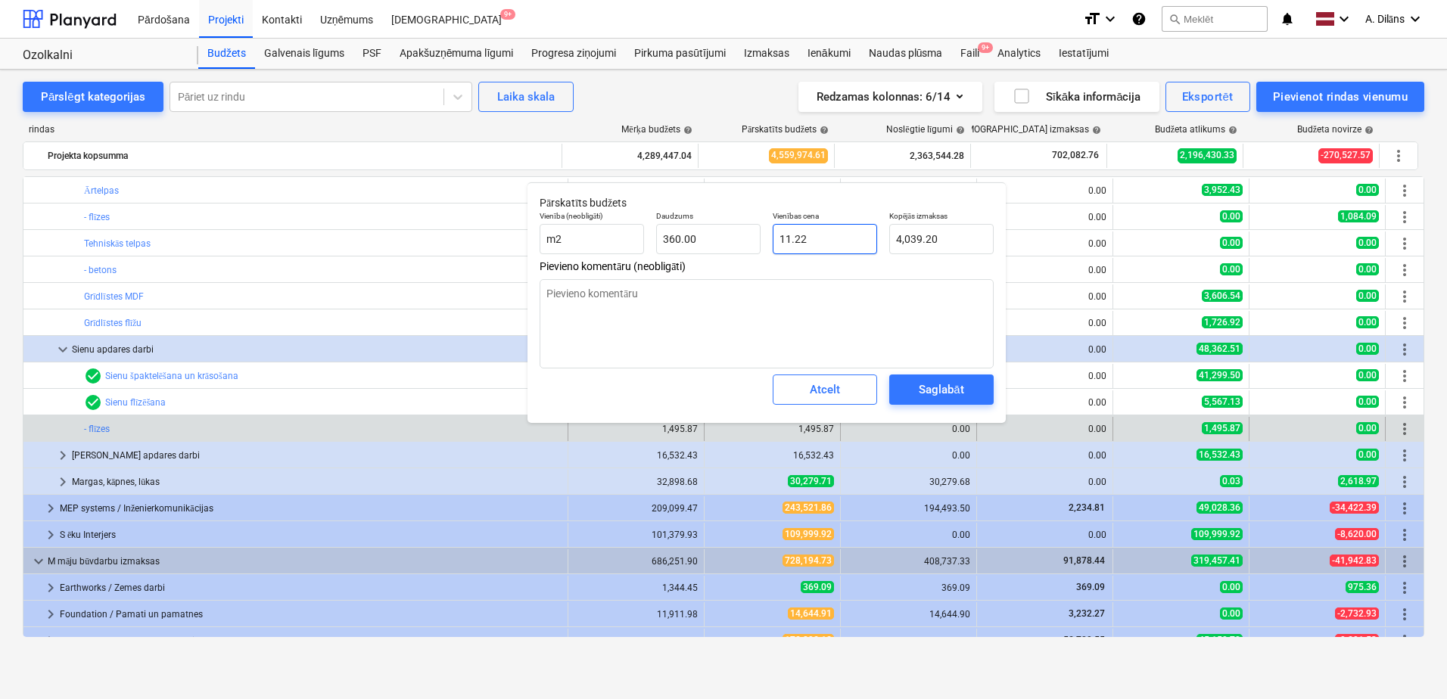
click at [817, 239] on input "11.22" at bounding box center [825, 239] width 104 height 30
drag, startPoint x: 833, startPoint y: 238, endPoint x: 776, endPoint y: 236, distance: 57.5
click at [776, 236] on input "11.22" at bounding box center [825, 239] width 104 height 30
type textarea "x"
type input "1"
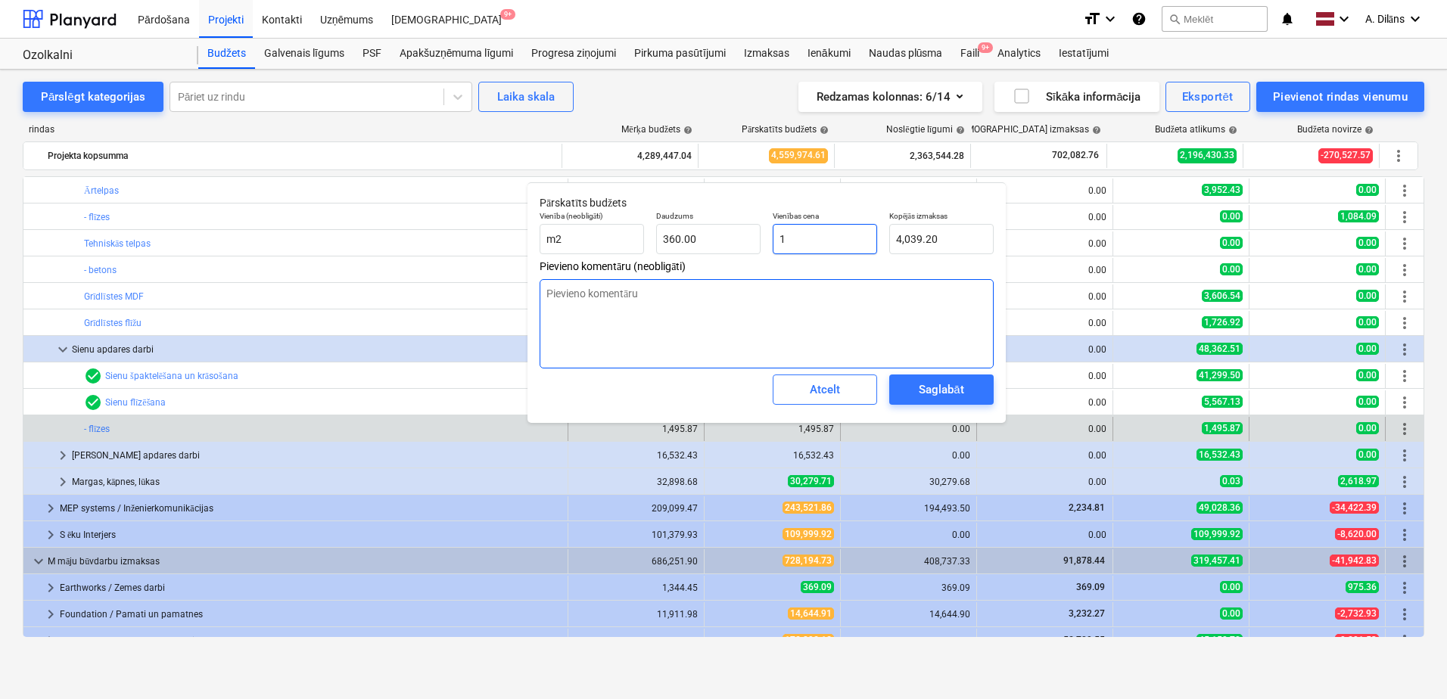
type input "360.00"
type textarea "x"
type input "10"
type input "3,600.00"
type textarea "x"
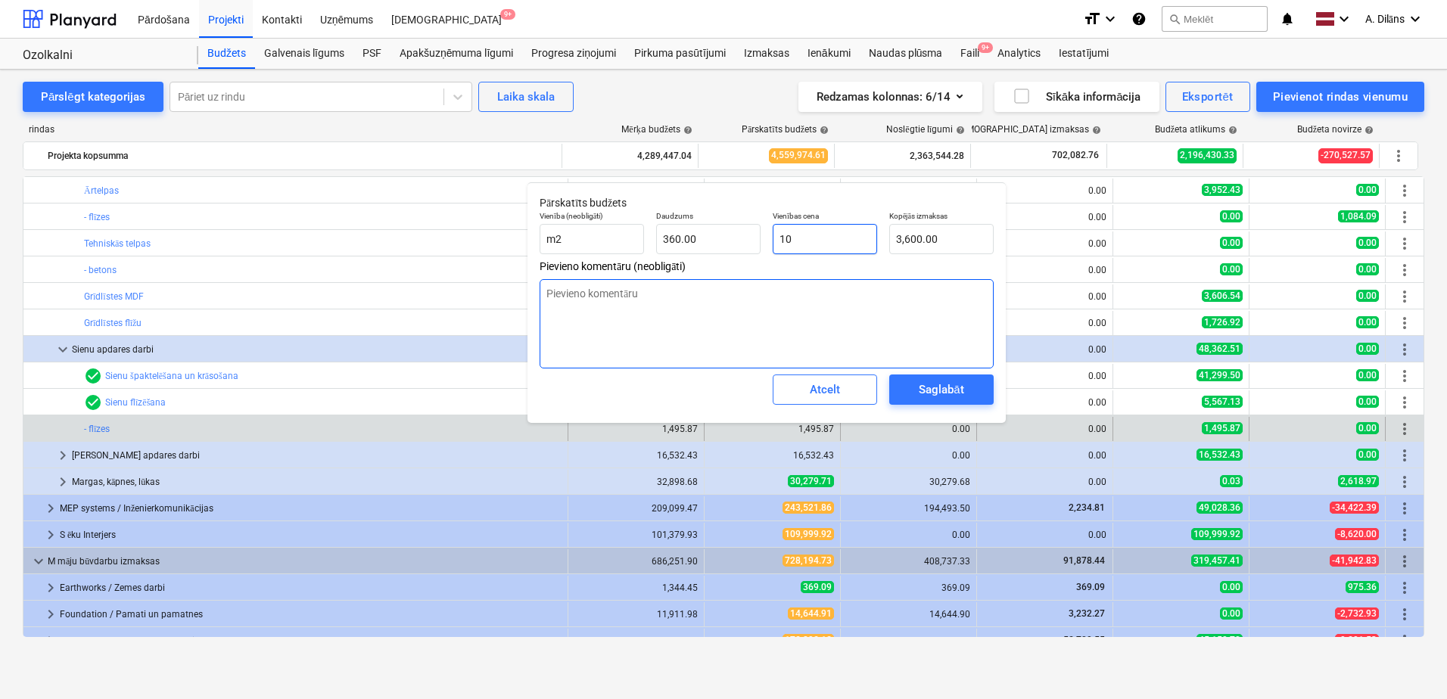
type input "10."
type textarea "x"
type input "10.3"
type input "3,708.00"
type textarea "x"
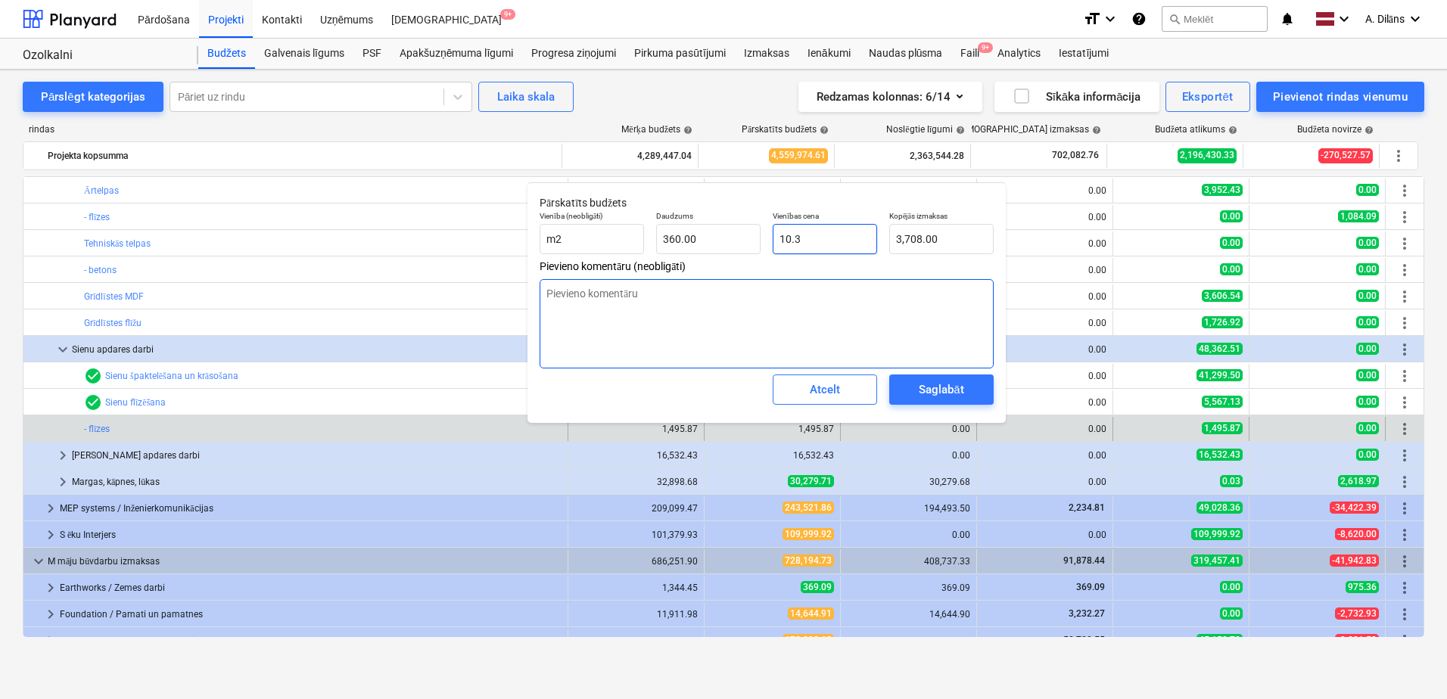
type input "10.35"
type input "3,726.00"
type input "10.35"
click at [752, 353] on textarea at bounding box center [767, 323] width 454 height 89
click at [935, 389] on div "Saglabāt" at bounding box center [941, 390] width 45 height 20
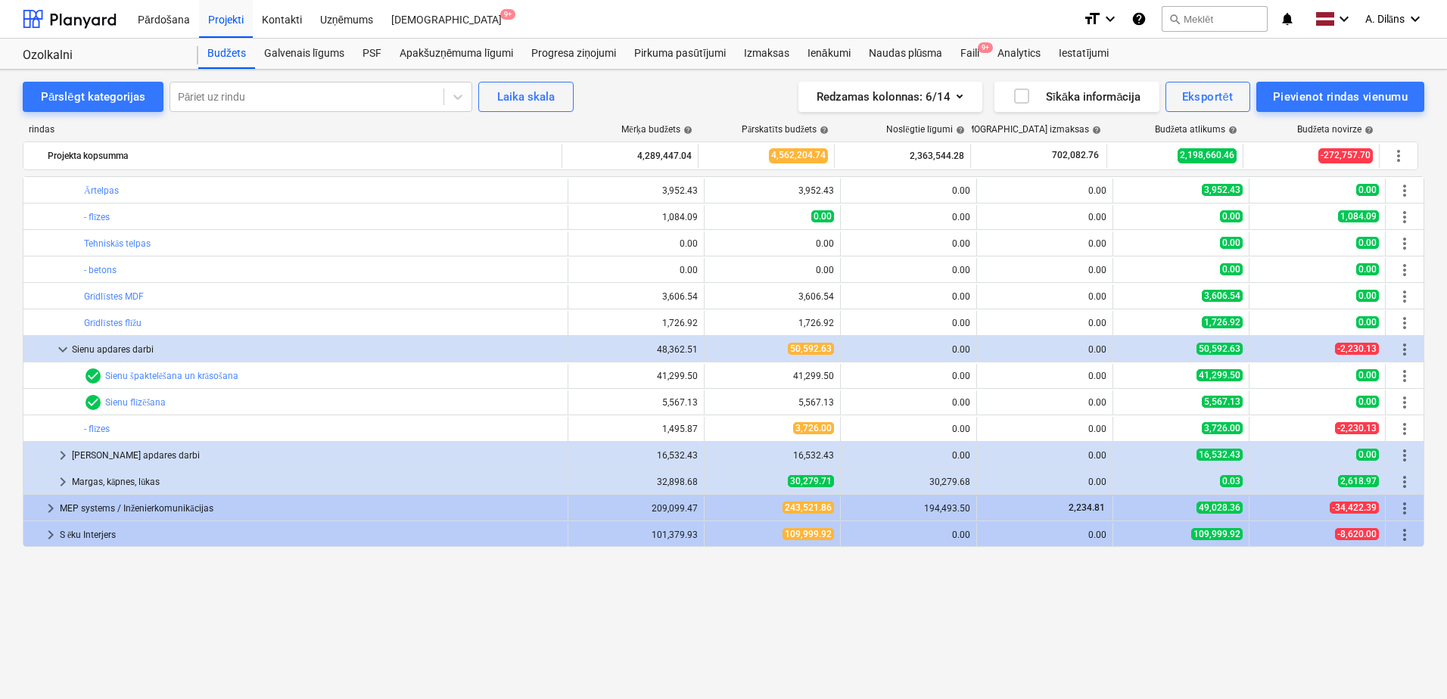
scroll to position [378, 0]
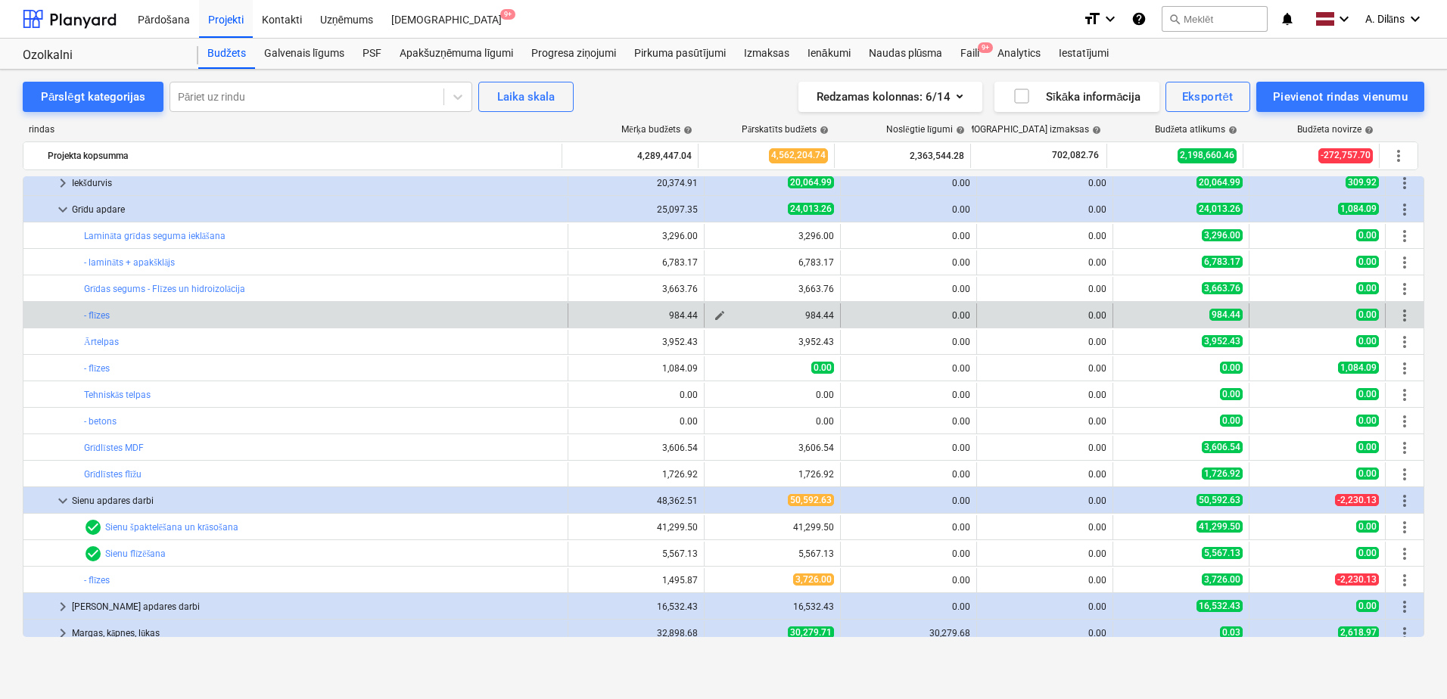
click at [714, 314] on span "edit" at bounding box center [720, 316] width 12 height 12
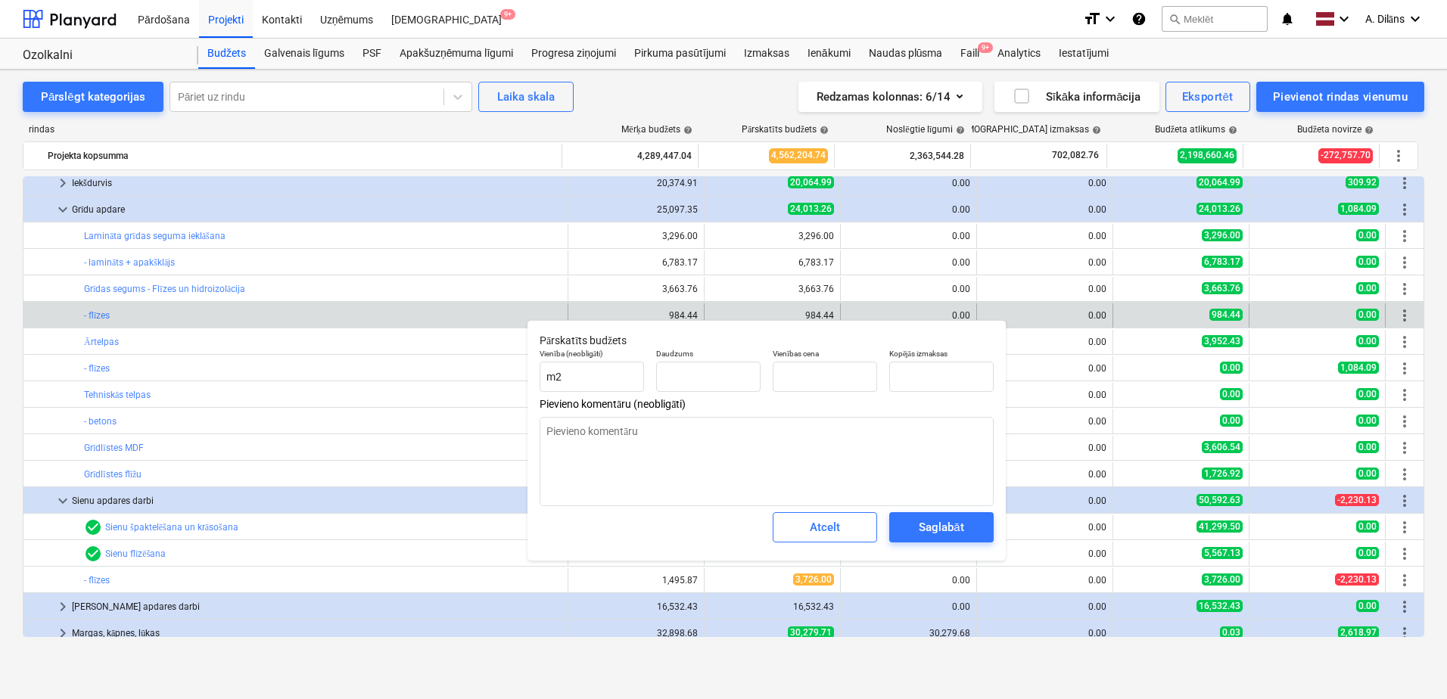
type textarea "x"
type input "87.74"
type input "11.22"
type input "984.44"
click at [705, 377] on input "87.74" at bounding box center [708, 377] width 104 height 30
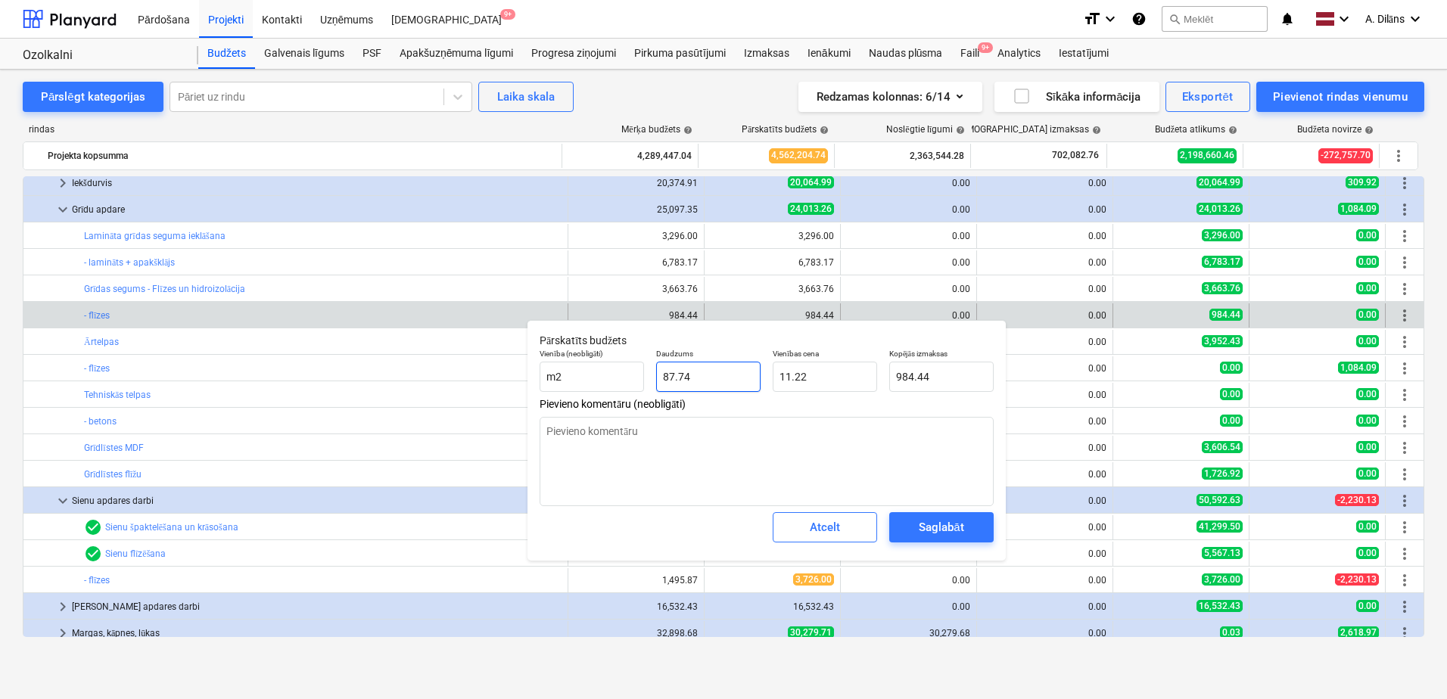
drag, startPoint x: 732, startPoint y: 377, endPoint x: 656, endPoint y: 376, distance: 75.7
click at [656, 376] on input "87.74" at bounding box center [708, 377] width 104 height 30
type textarea "x"
type input "2"
type input "22.44"
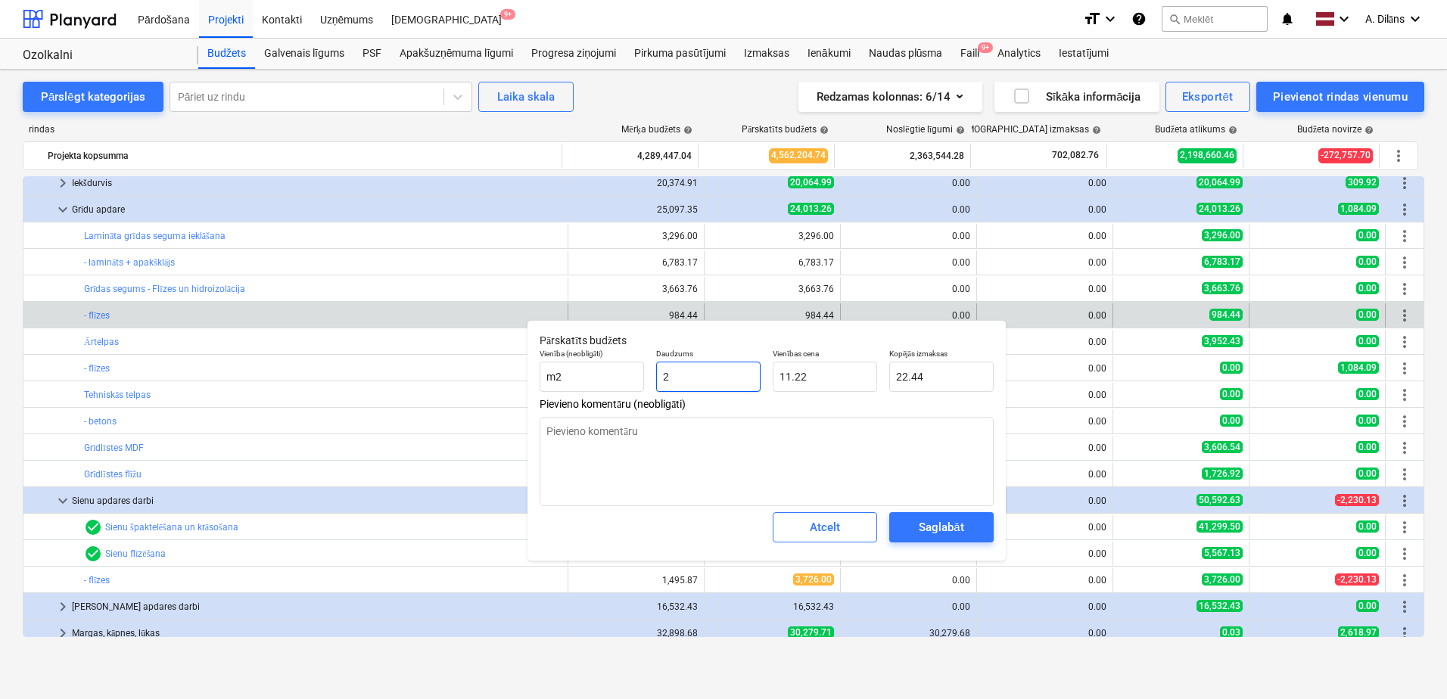
type textarea "x"
type input "21"
type input "235.62"
type textarea "x"
type input "216"
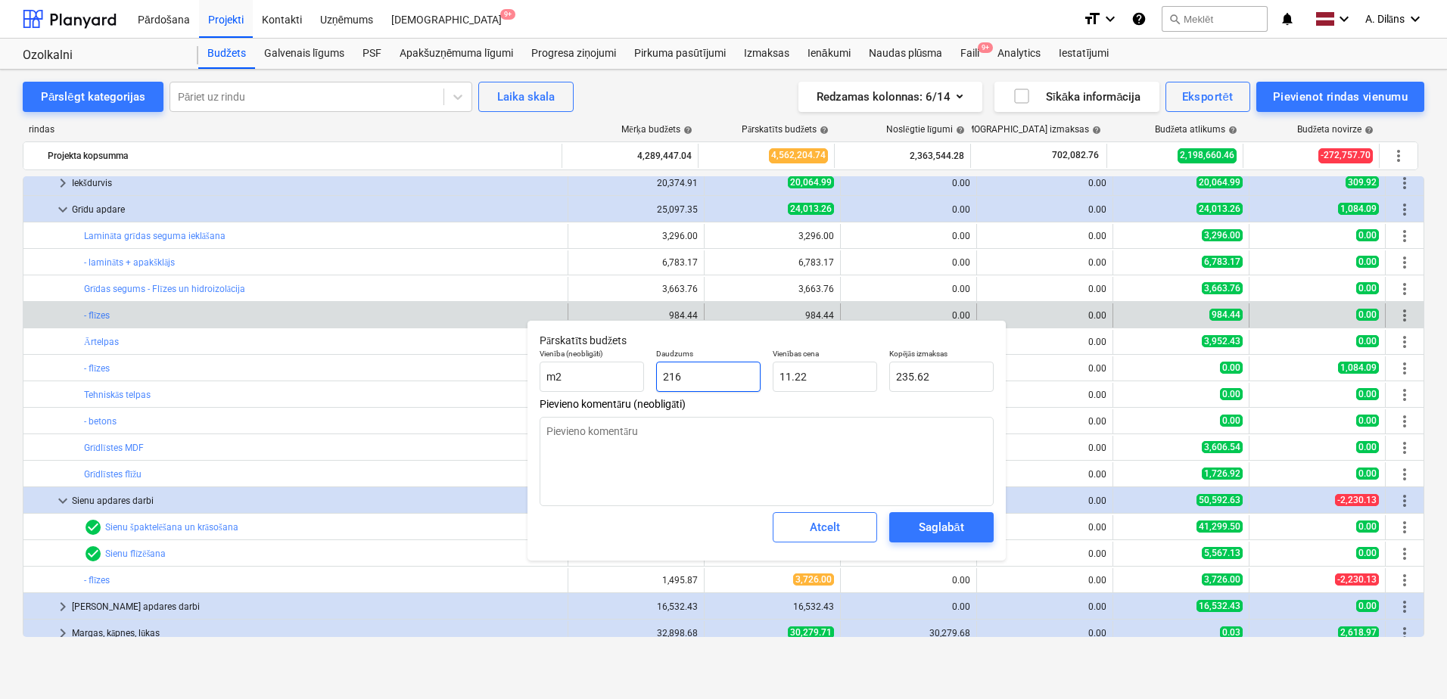
type input "2,423.52"
type input "216"
type textarea "x"
type input "216.00"
click at [817, 375] on input "11.22" at bounding box center [825, 377] width 104 height 30
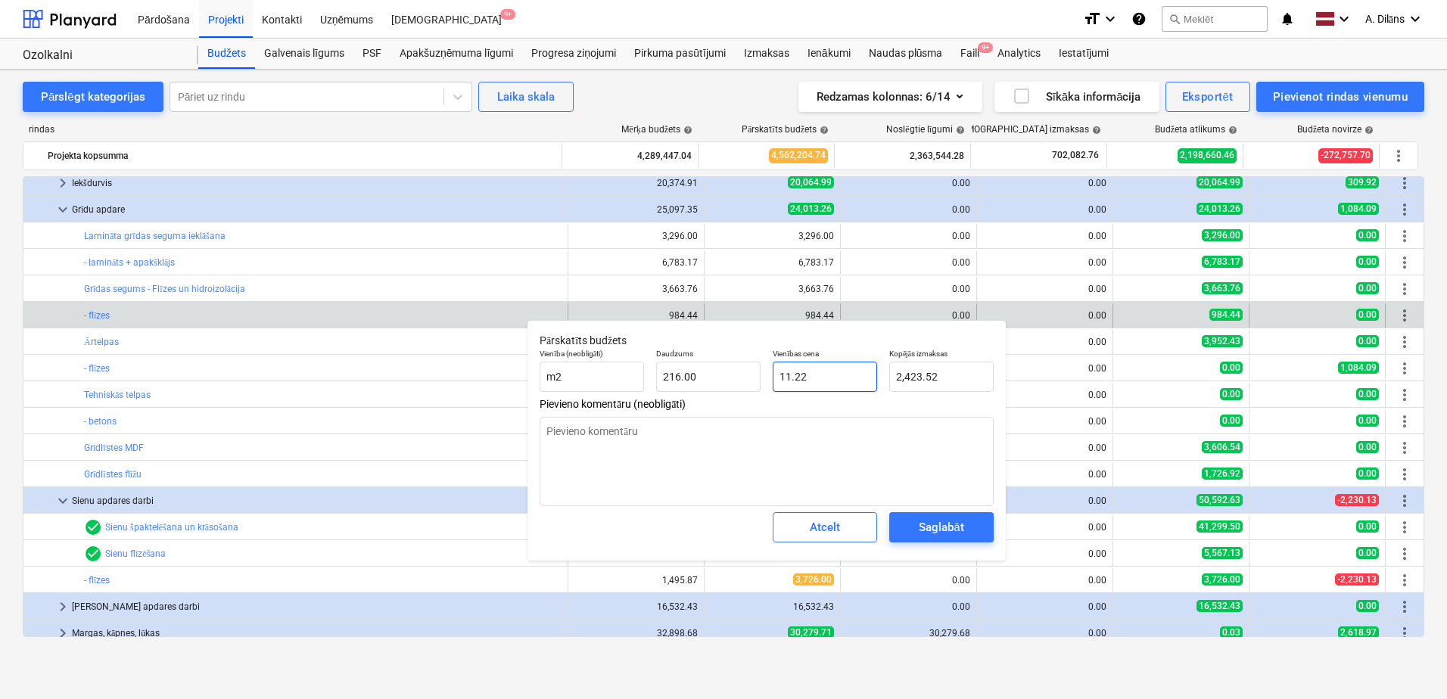
drag, startPoint x: 833, startPoint y: 375, endPoint x: 767, endPoint y: 375, distance: 65.1
click at [767, 375] on div "Vienības cena 11.22" at bounding box center [825, 370] width 117 height 55
type textarea "x"
type input "216"
drag, startPoint x: 718, startPoint y: 380, endPoint x: 652, endPoint y: 377, distance: 66.7
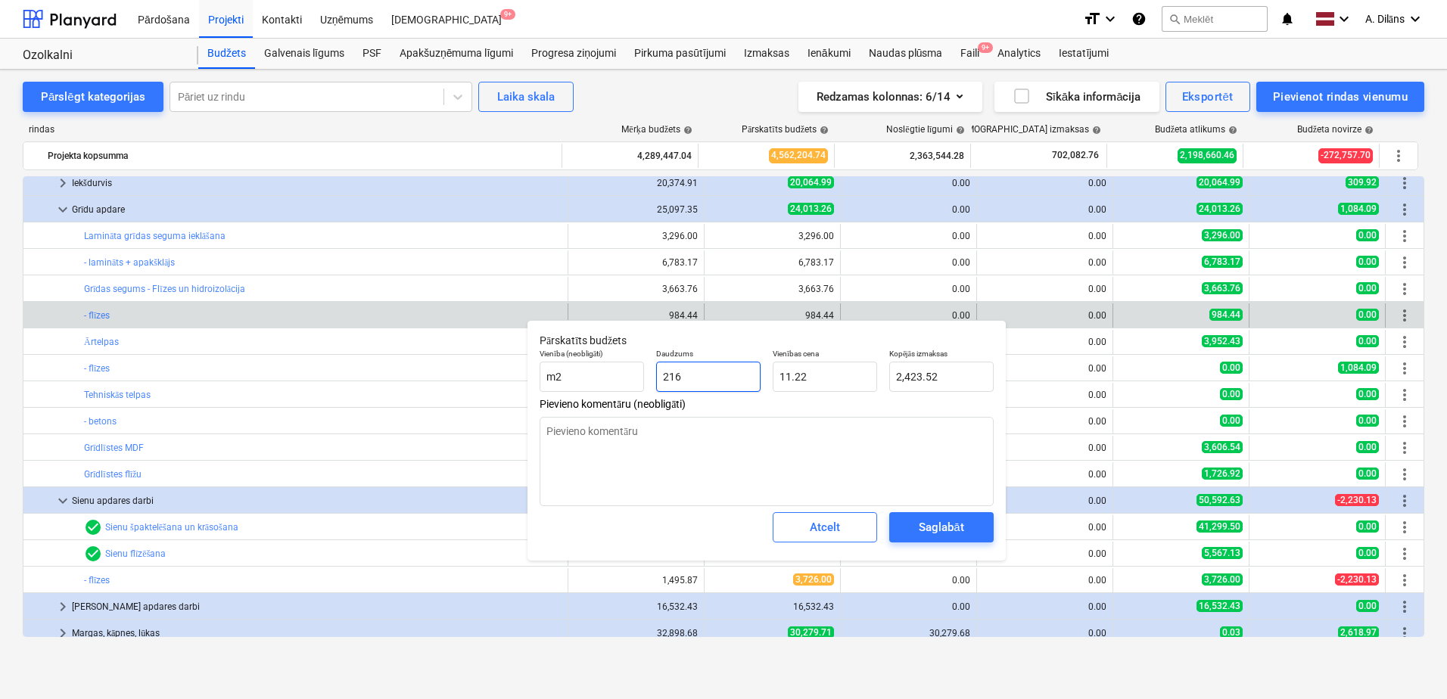
click at [652, 377] on div "Daudzums 216" at bounding box center [708, 370] width 117 height 55
type textarea "x"
type input "1"
type input "11.22"
type textarea "x"
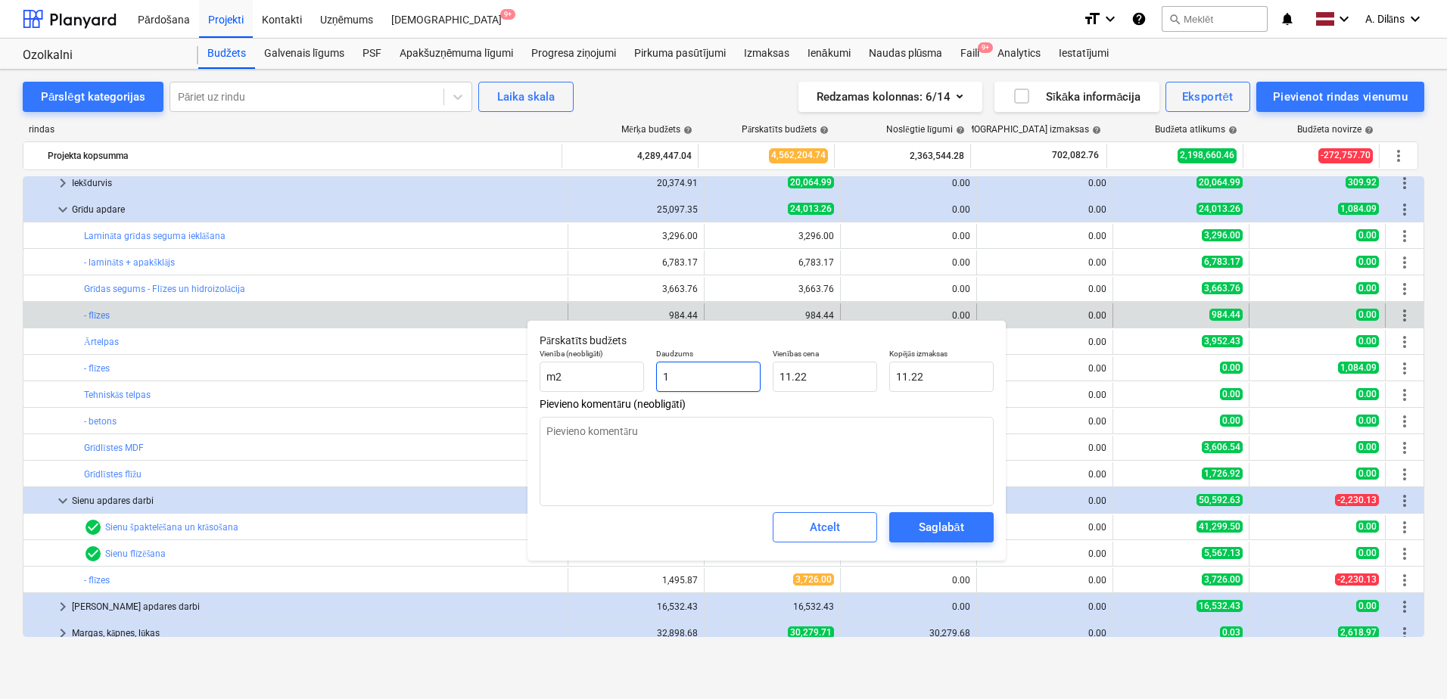
type input "12"
type input "134.64"
type textarea "x"
type input "125"
type input "1,402.50"
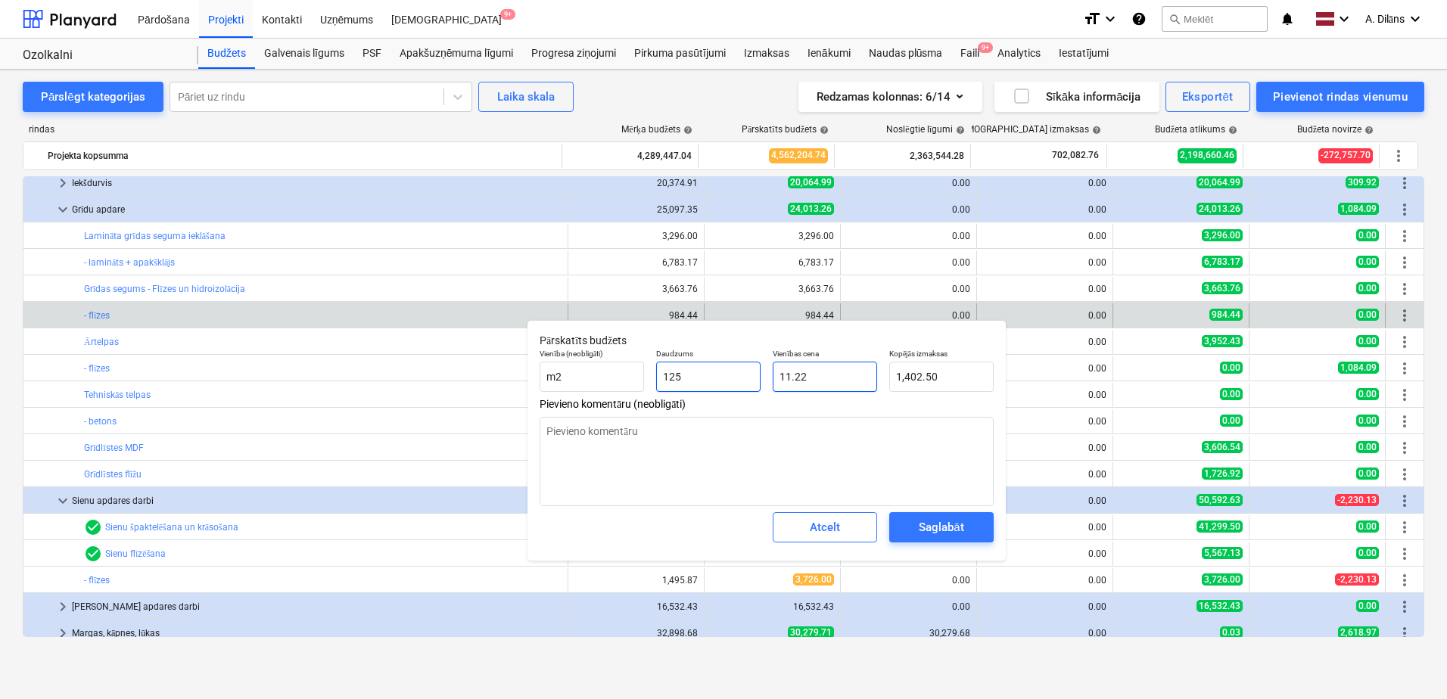
type input "125"
type textarea "x"
type input "125.00"
click at [806, 373] on input "11.22" at bounding box center [825, 377] width 104 height 30
drag, startPoint x: 822, startPoint y: 374, endPoint x: 774, endPoint y: 375, distance: 47.7
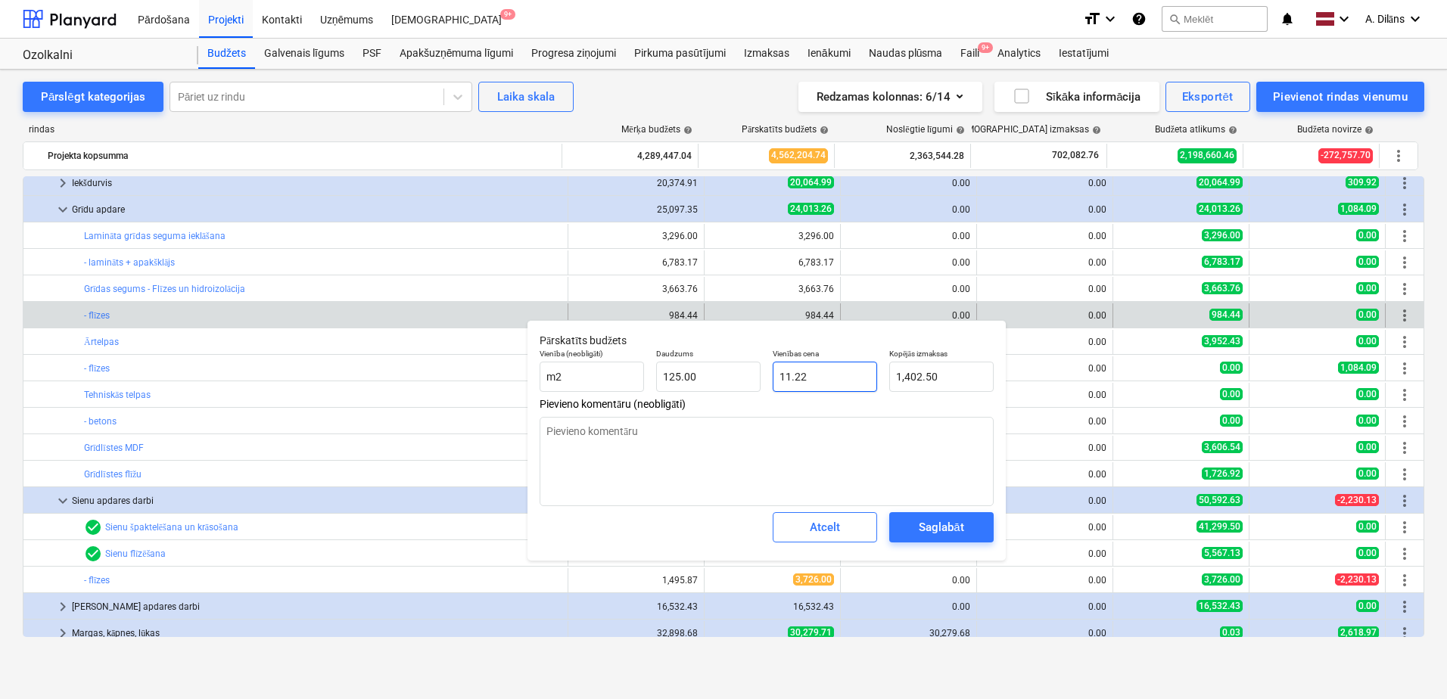
click at [774, 375] on input "11.22" at bounding box center [825, 377] width 104 height 30
type input "1"
type textarea "x"
type input "125.00"
type textarea "x"
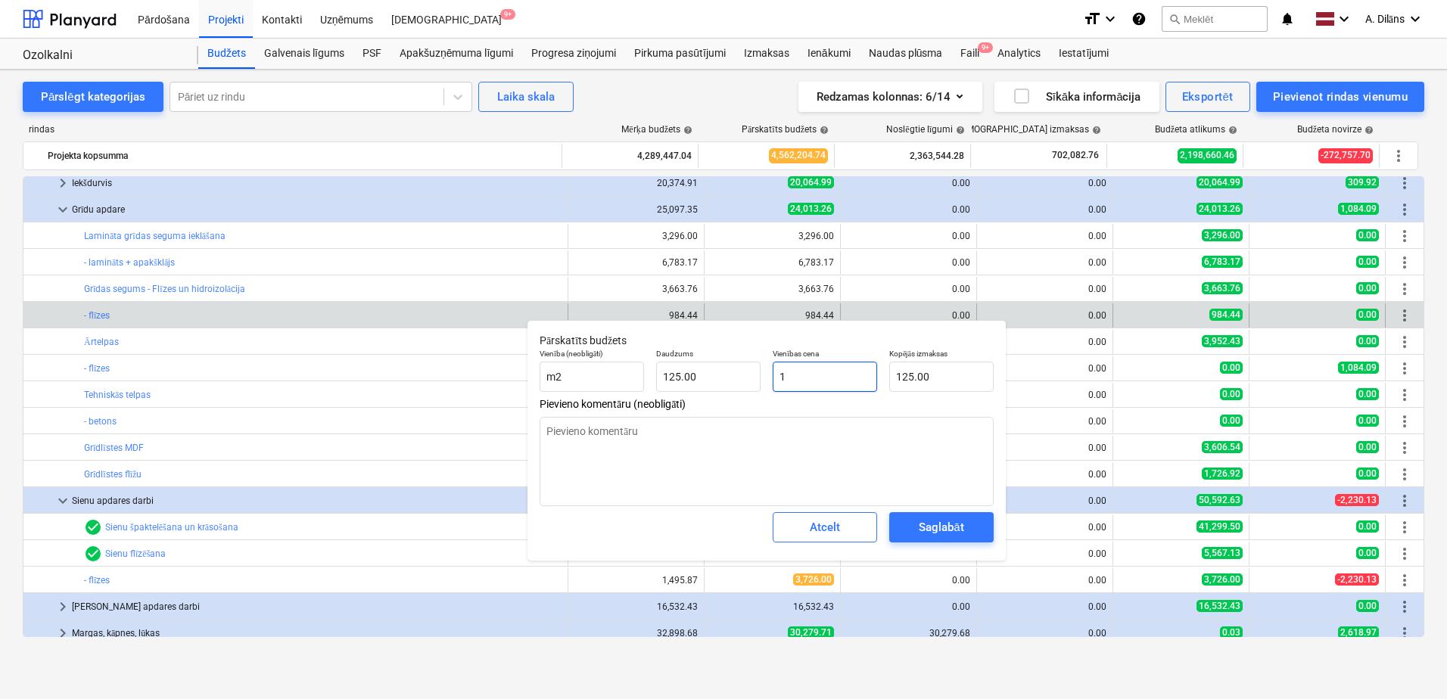
type input "10"
type input "1,250.00"
type textarea "x"
type input "10."
type textarea "x"
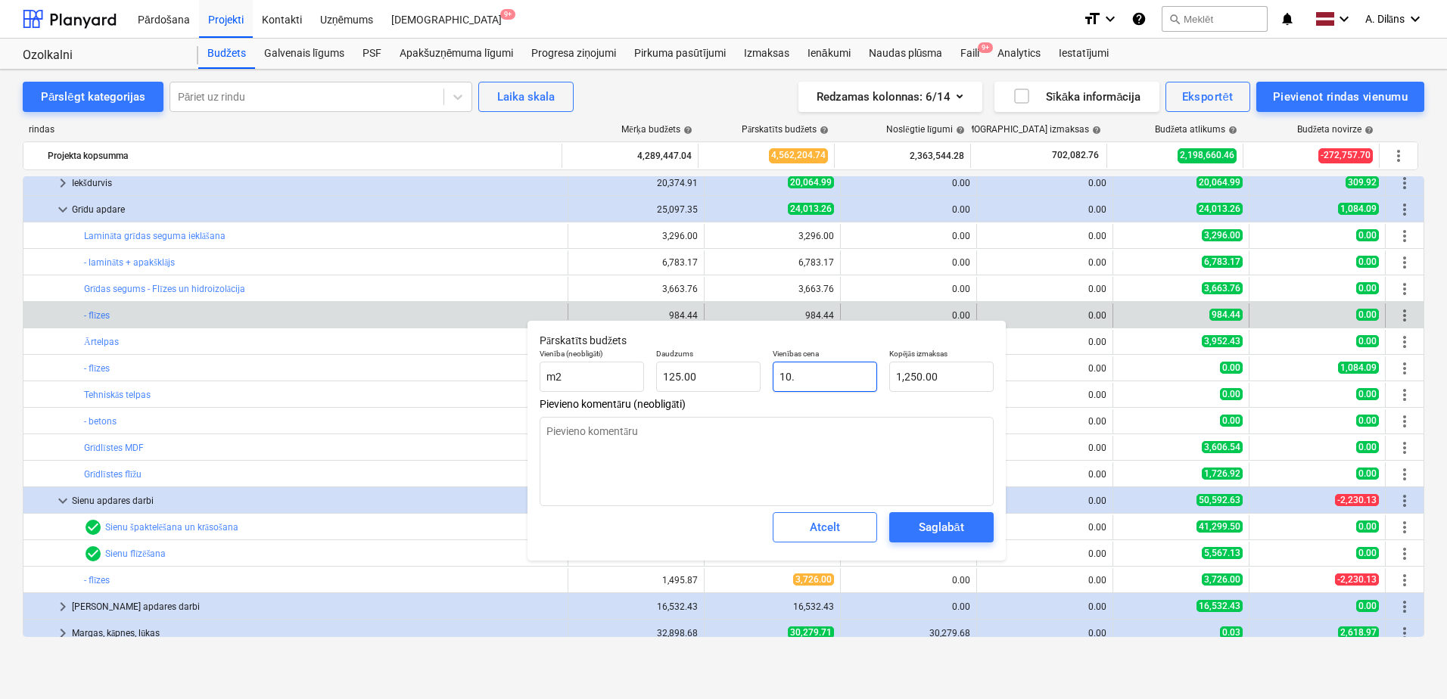
type input "10.3"
type input "1,287.50"
type textarea "x"
type input "10.33"
type input "1,291.25"
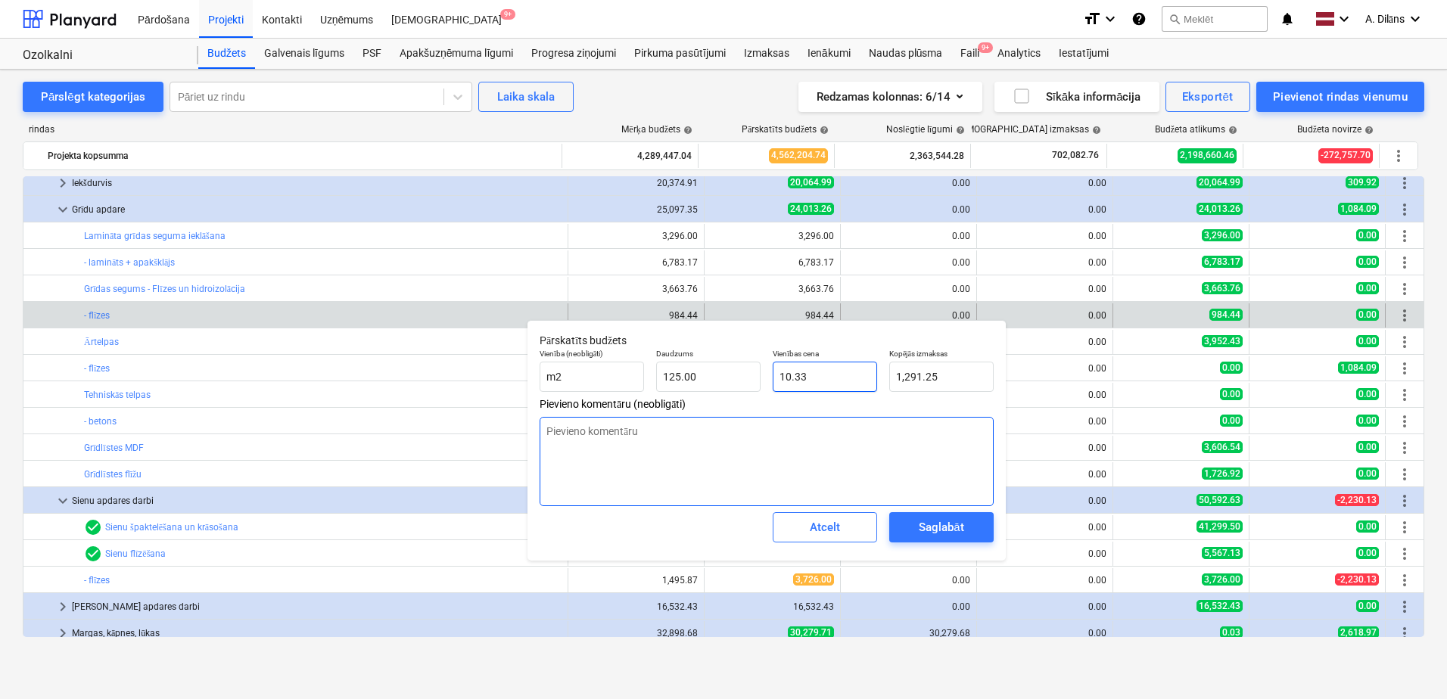
type input "10.33"
click at [767, 450] on textarea at bounding box center [767, 461] width 454 height 89
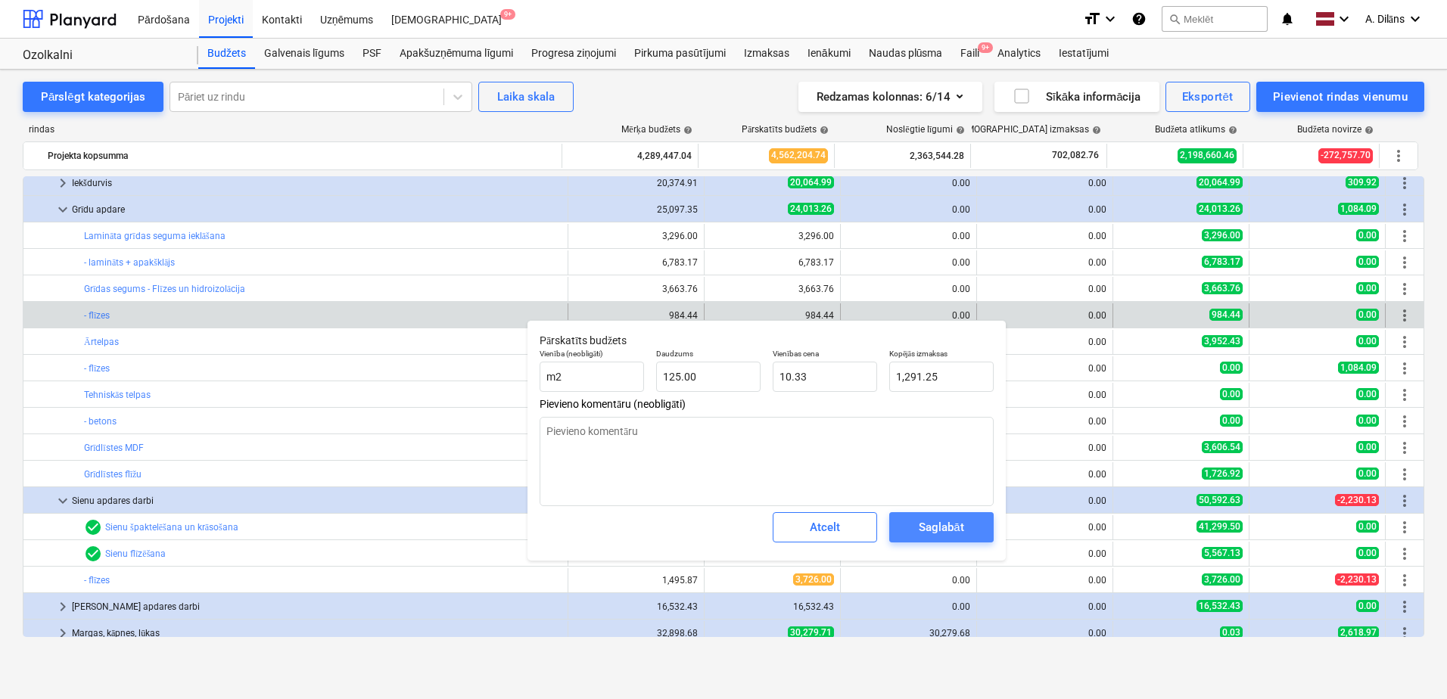
click at [942, 528] on div "Saglabāt" at bounding box center [941, 528] width 45 height 20
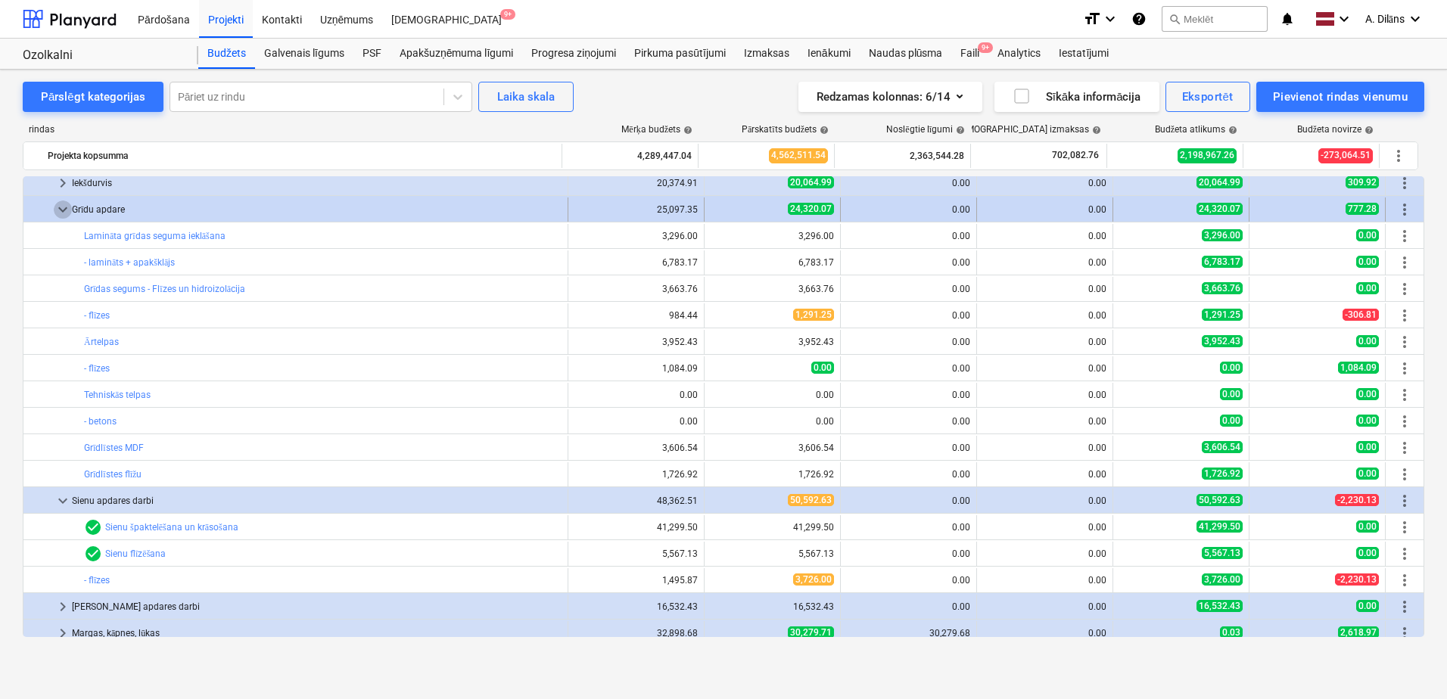
click at [64, 213] on span "keyboard_arrow_down" at bounding box center [63, 210] width 18 height 18
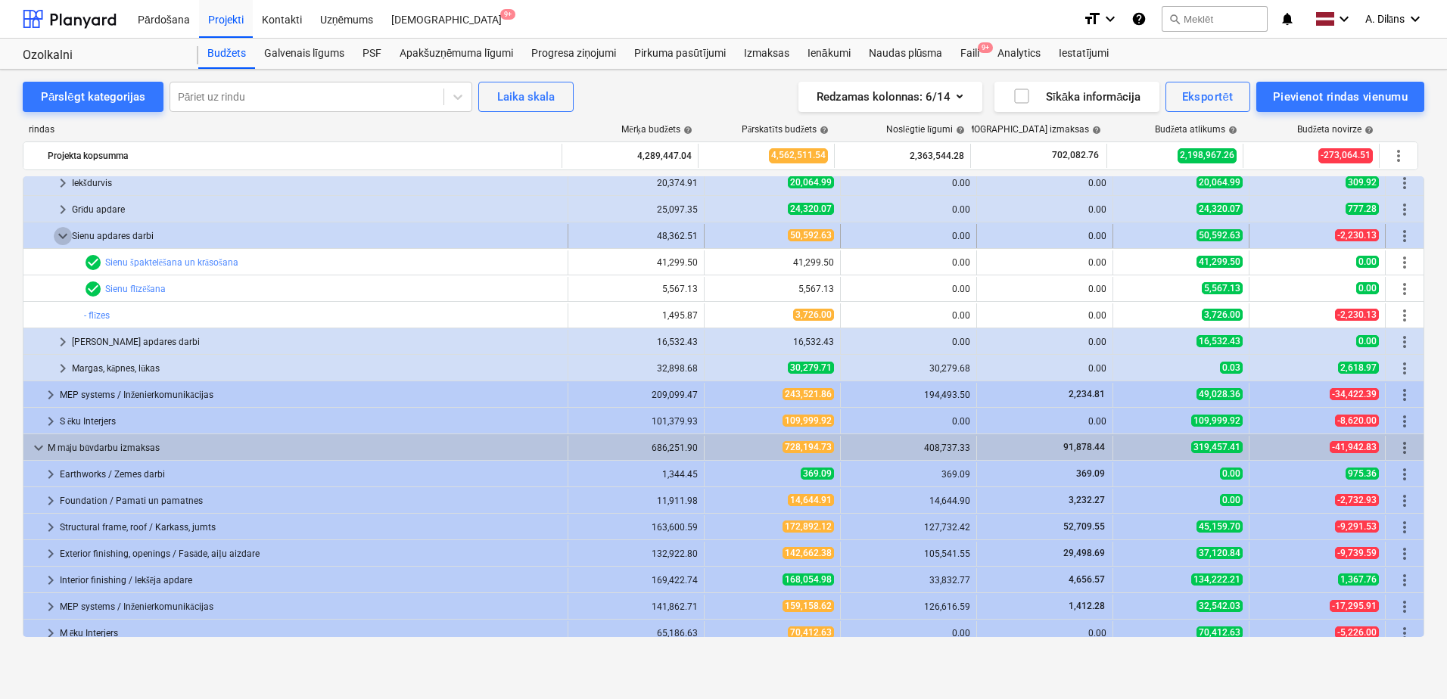
click at [64, 230] on span "keyboard_arrow_down" at bounding box center [63, 236] width 18 height 18
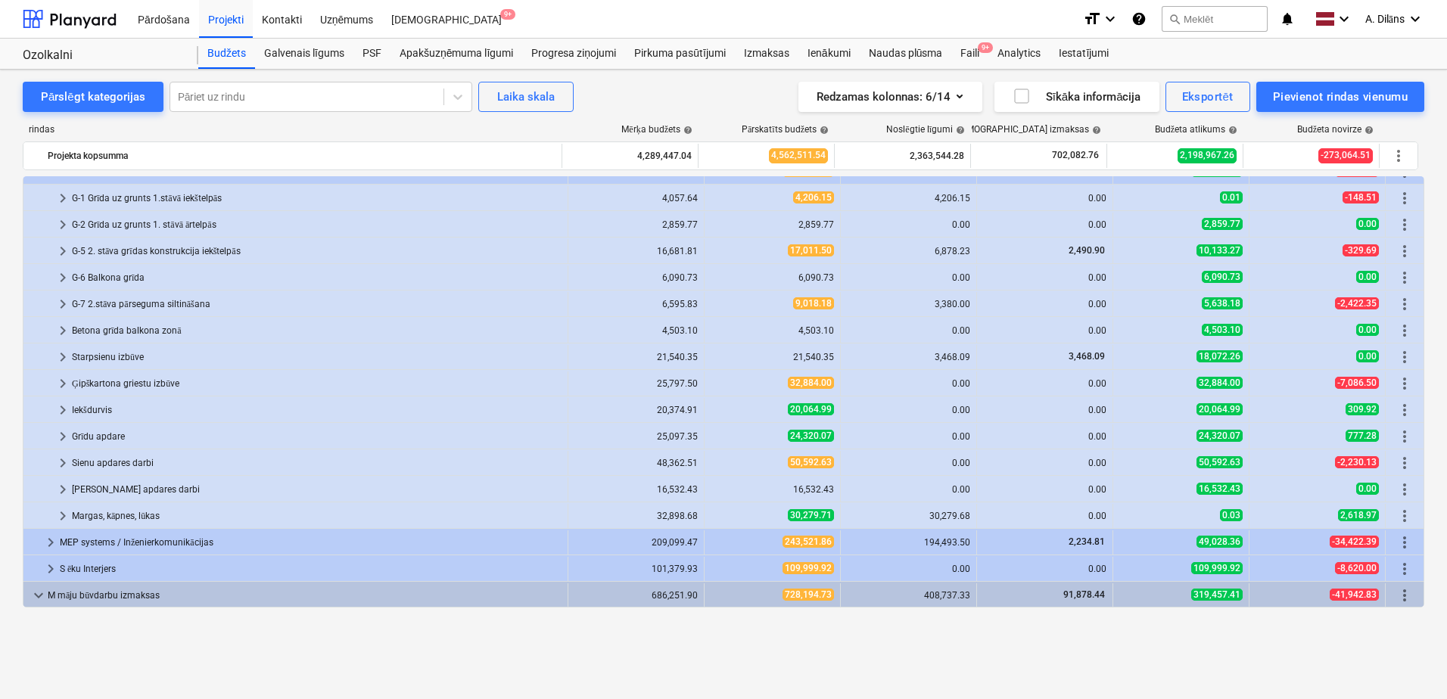
scroll to position [0, 0]
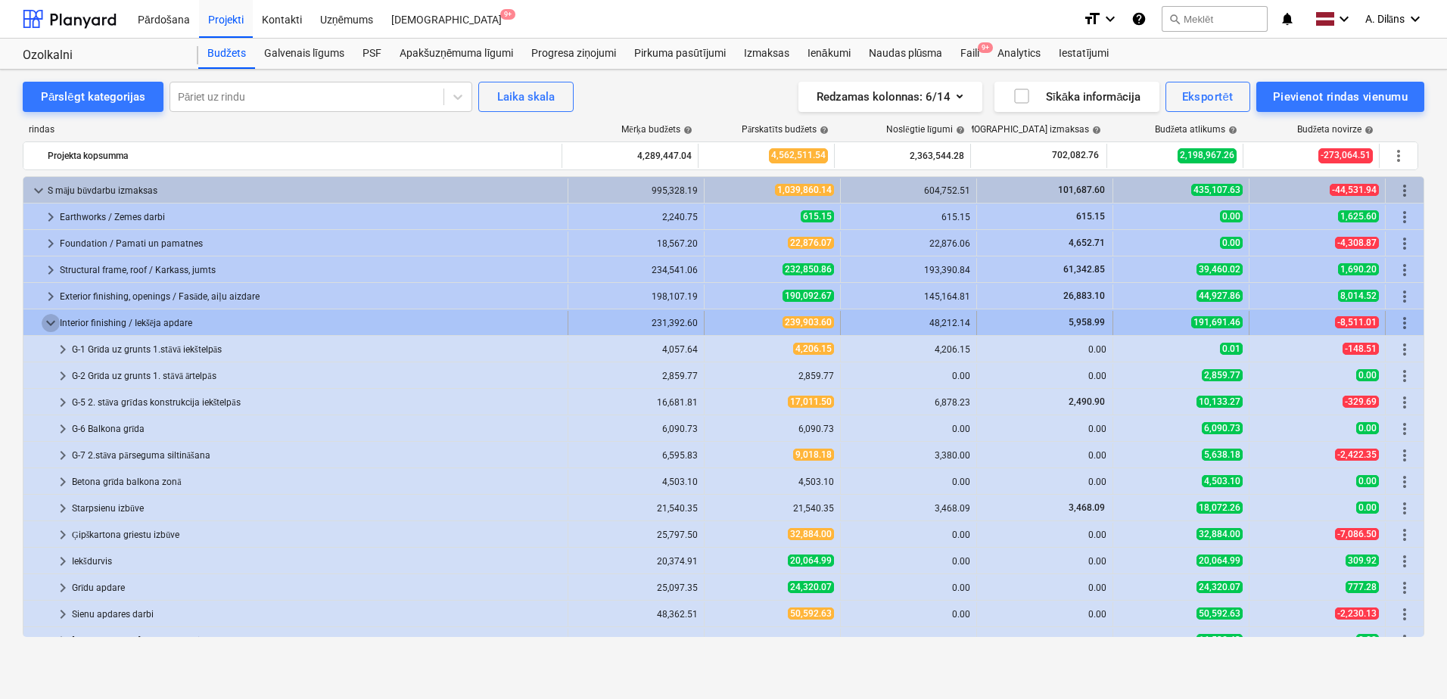
click at [45, 324] on span "keyboard_arrow_down" at bounding box center [51, 323] width 18 height 18
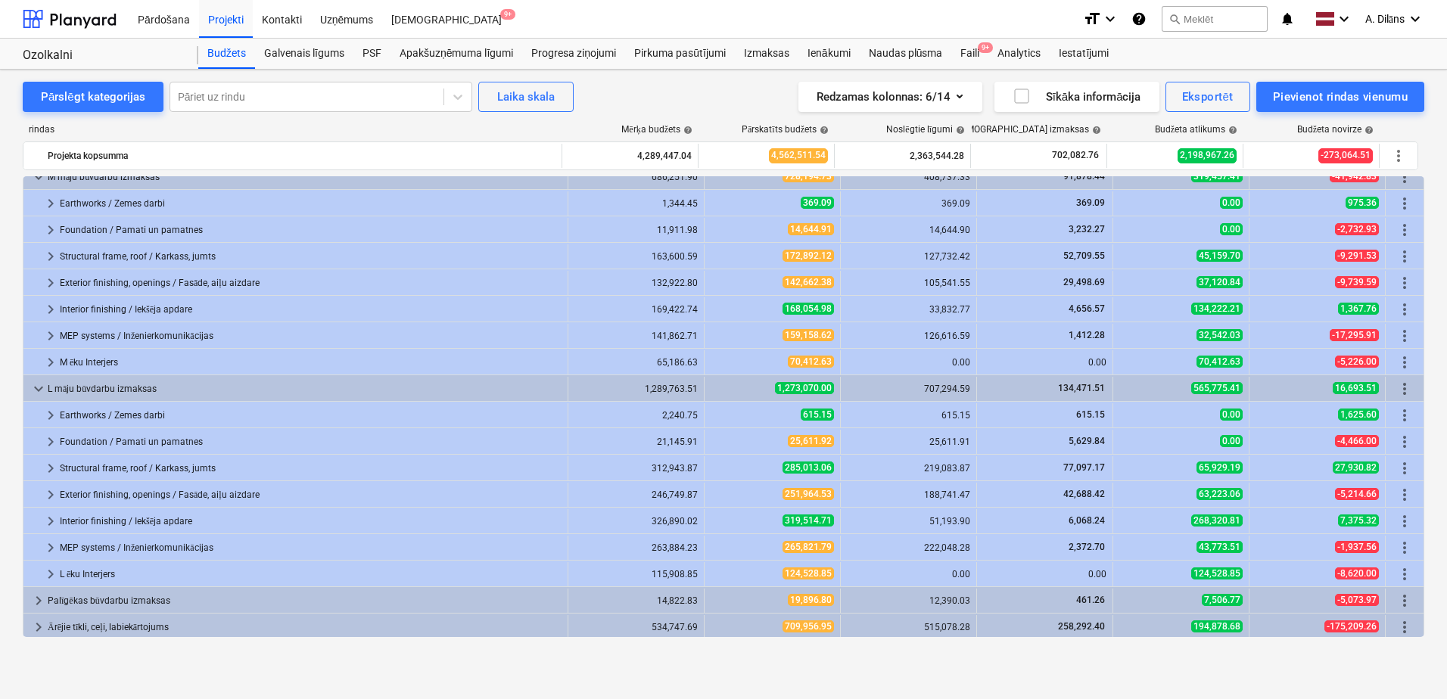
scroll to position [227, 0]
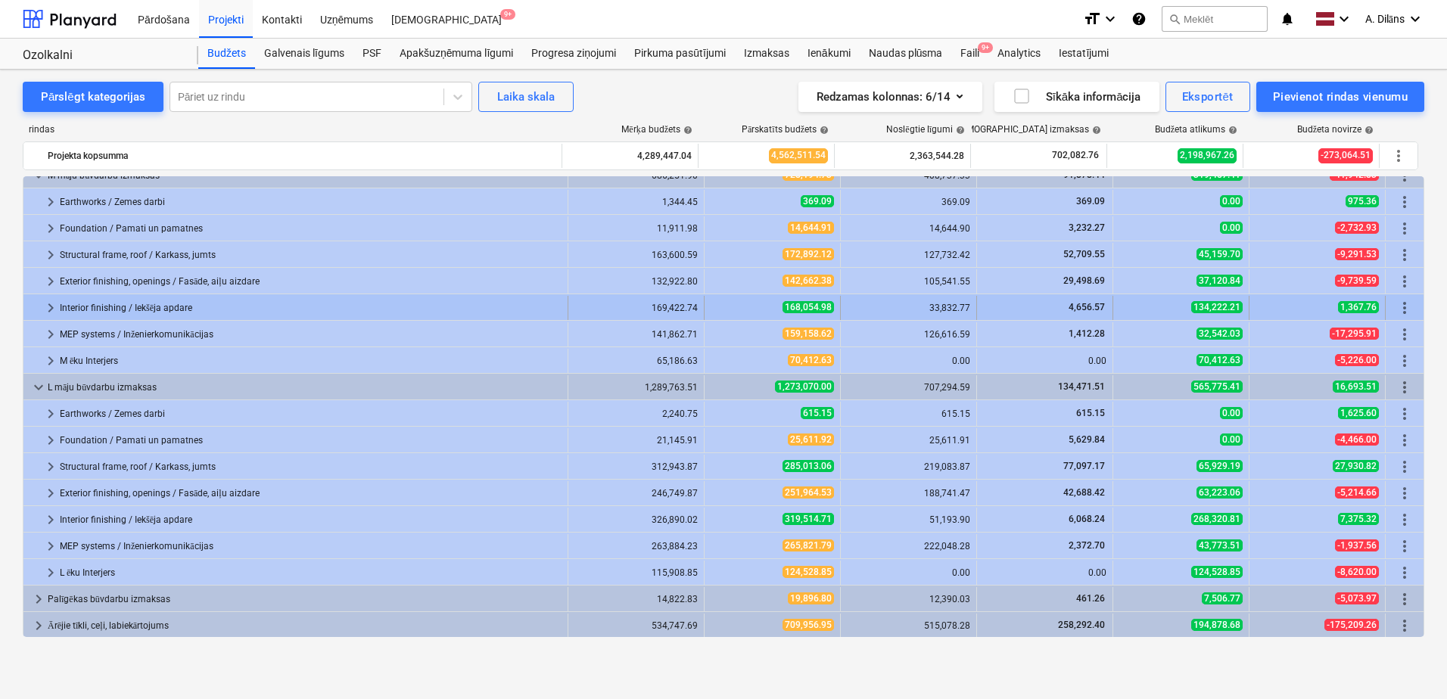
click at [45, 310] on span "keyboard_arrow_right" at bounding box center [51, 308] width 18 height 18
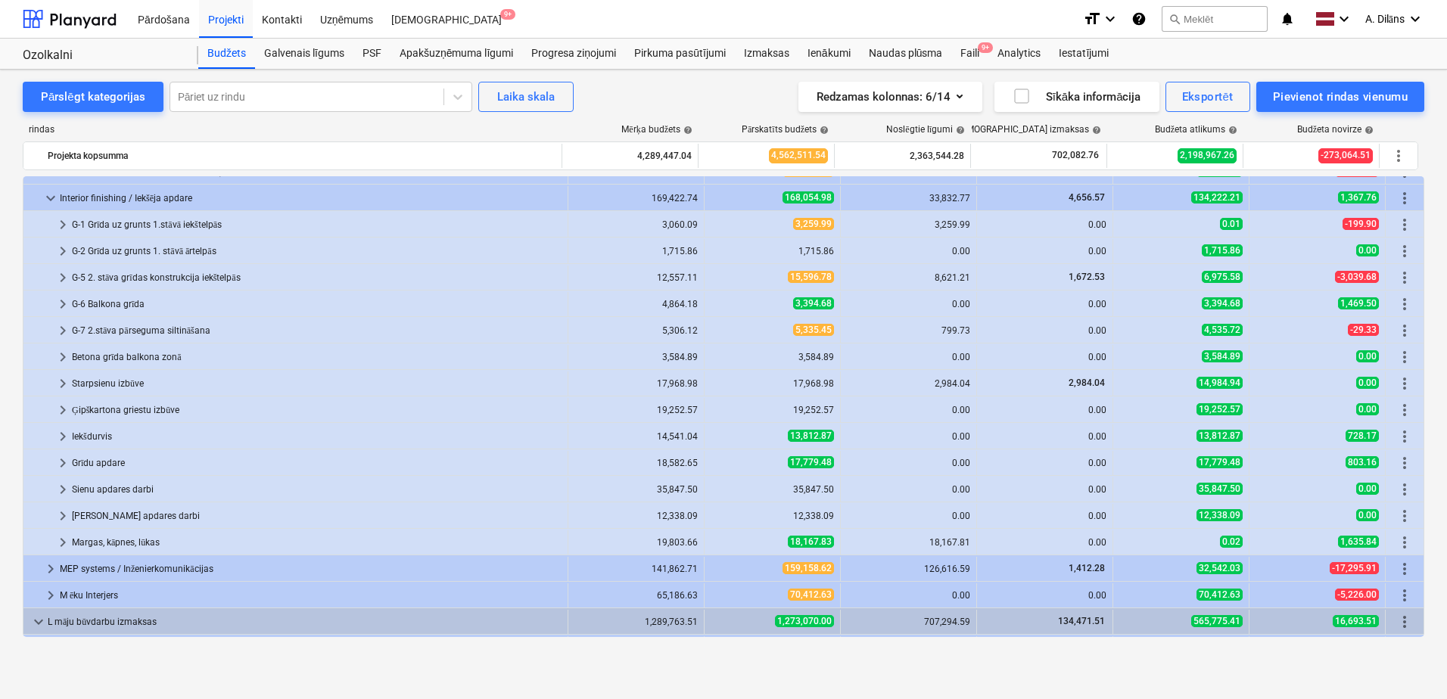
scroll to position [378, 0]
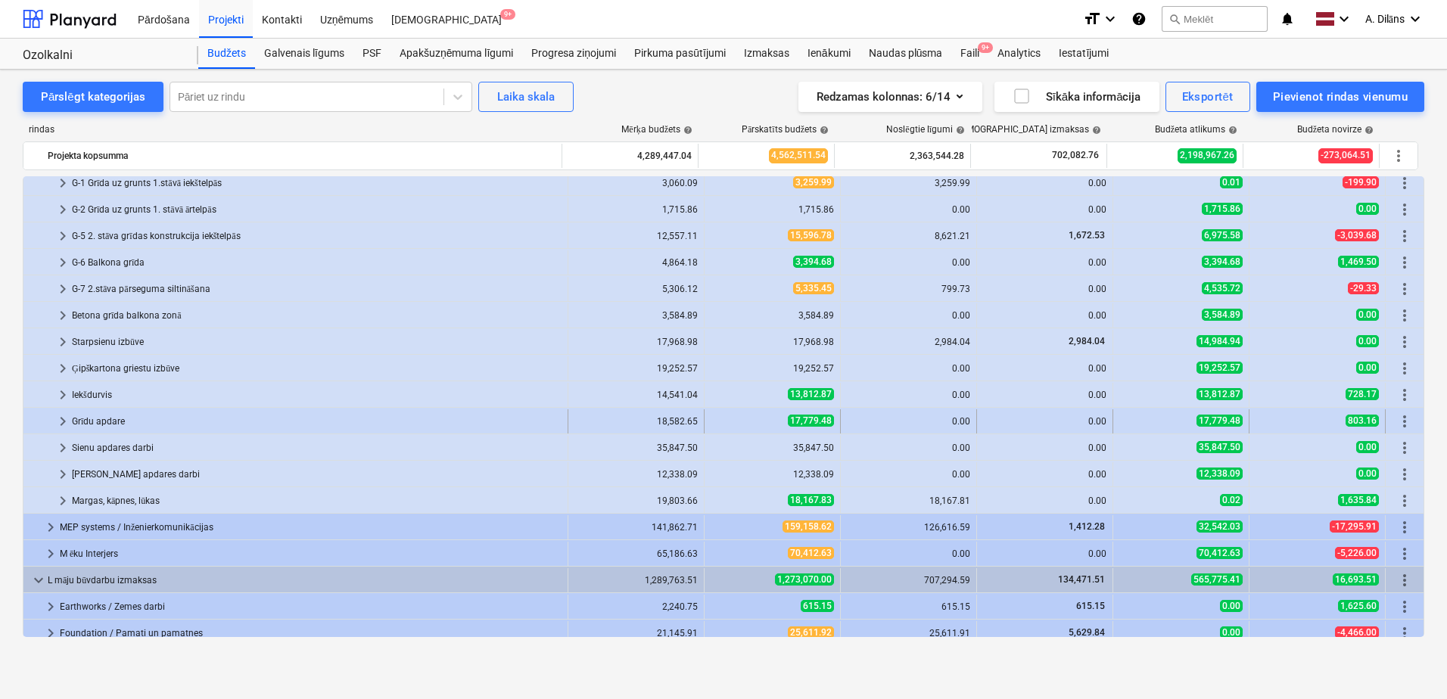
click at [61, 422] on span "keyboard_arrow_right" at bounding box center [63, 421] width 18 height 18
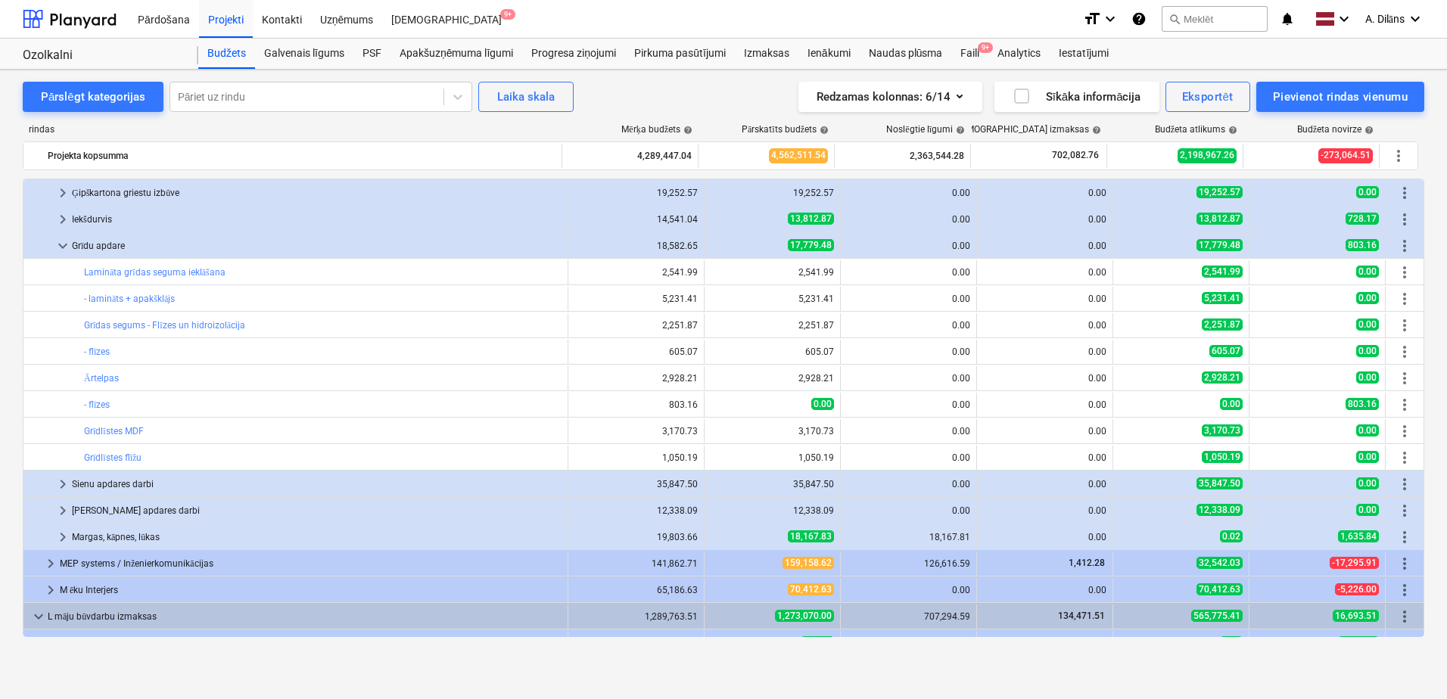
scroll to position [605, 0]
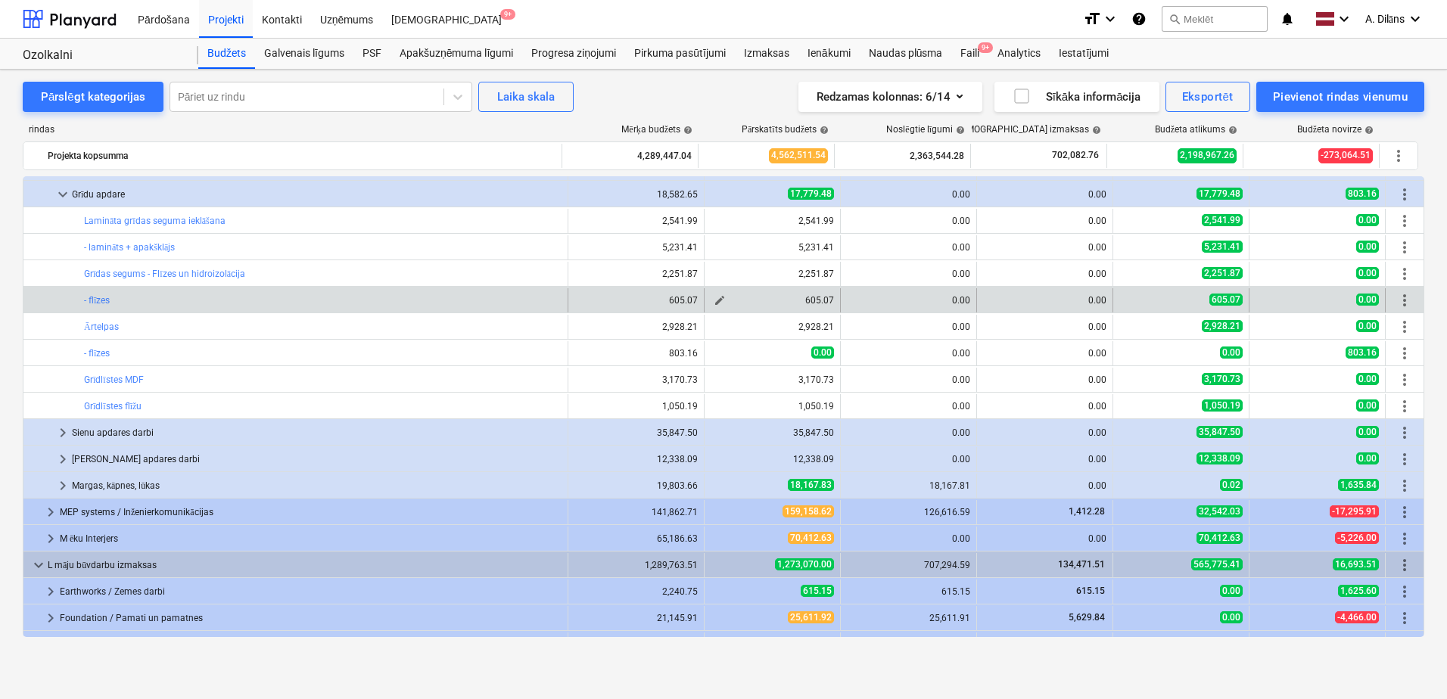
click at [717, 300] on span "edit" at bounding box center [720, 300] width 12 height 12
type textarea "x"
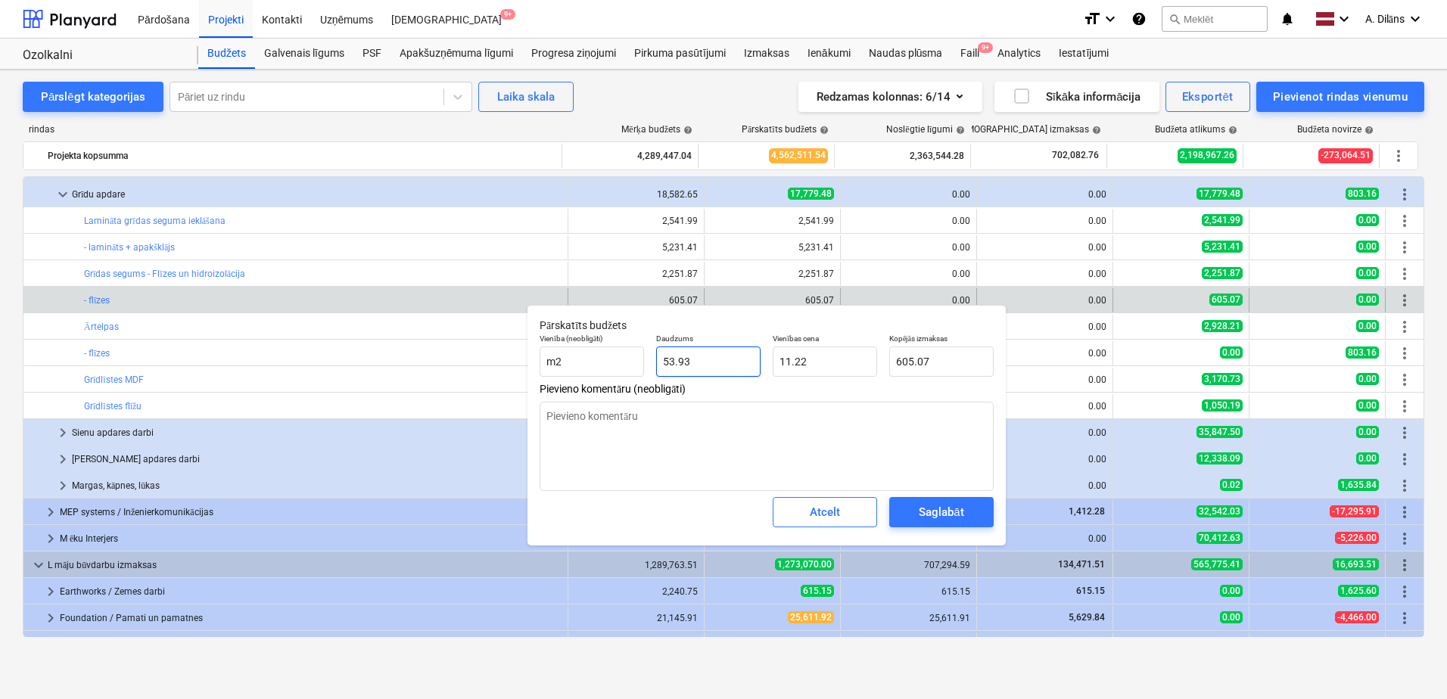
type input "53.928"
click at [721, 358] on input "53.928" at bounding box center [708, 362] width 104 height 30
drag, startPoint x: 724, startPoint y: 363, endPoint x: 660, endPoint y: 362, distance: 63.6
click at [660, 362] on input "53.928" at bounding box center [708, 362] width 104 height 30
type textarea "x"
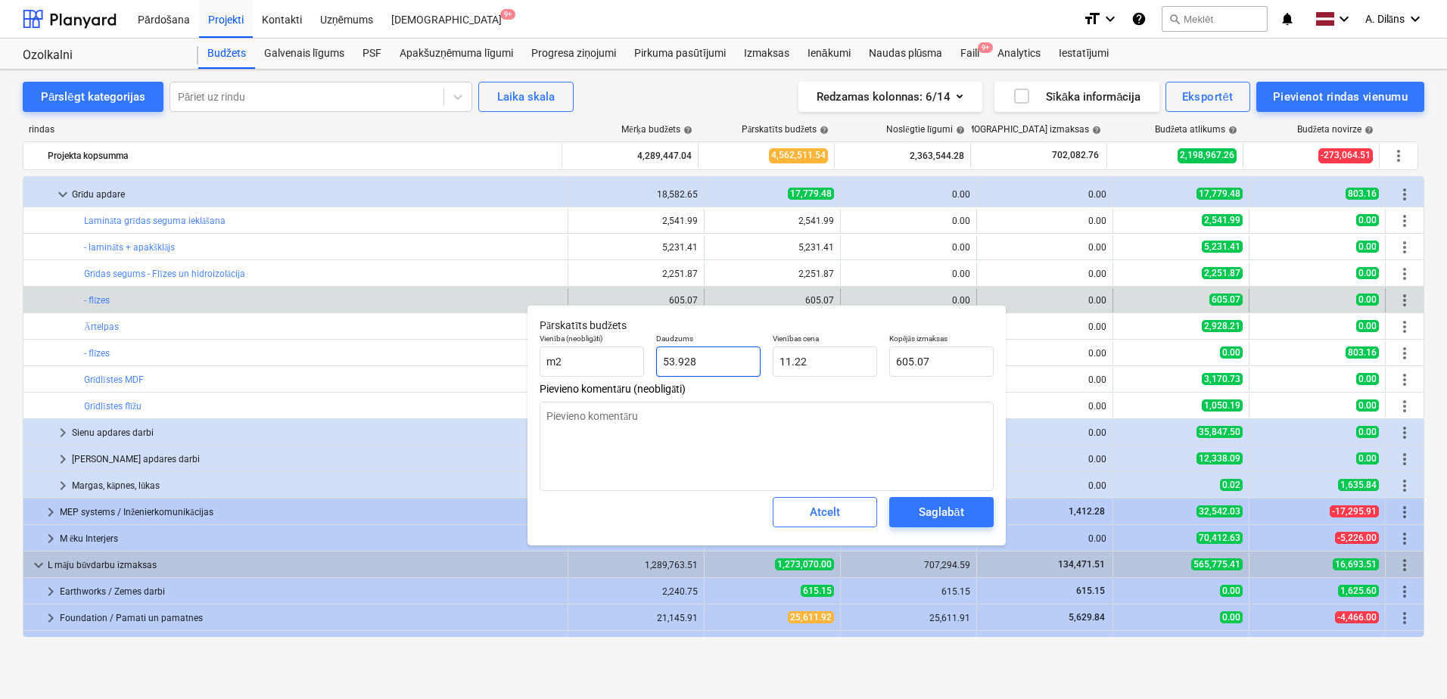
type input "1"
type input "11.22"
type textarea "x"
type input "12"
type input "134.64"
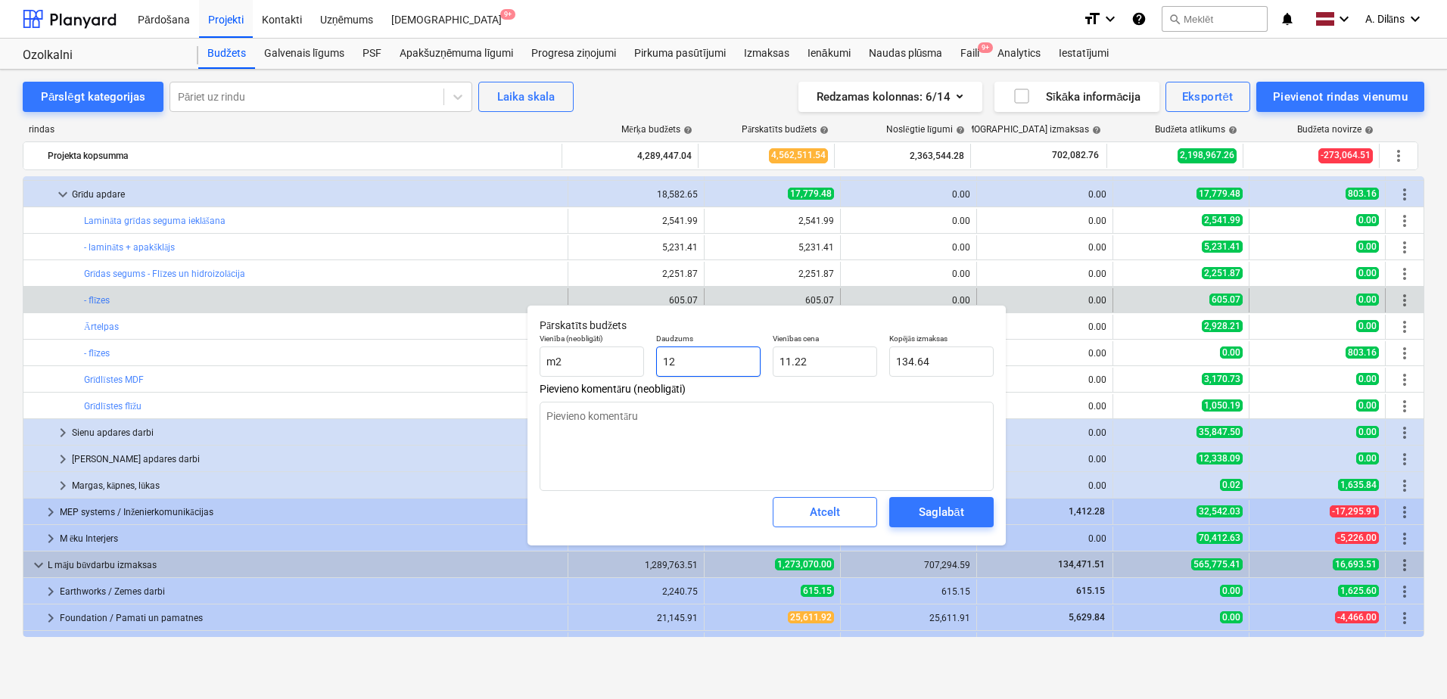
type textarea "x"
type input "121"
type input "1,357.62"
type input "121"
type textarea "x"
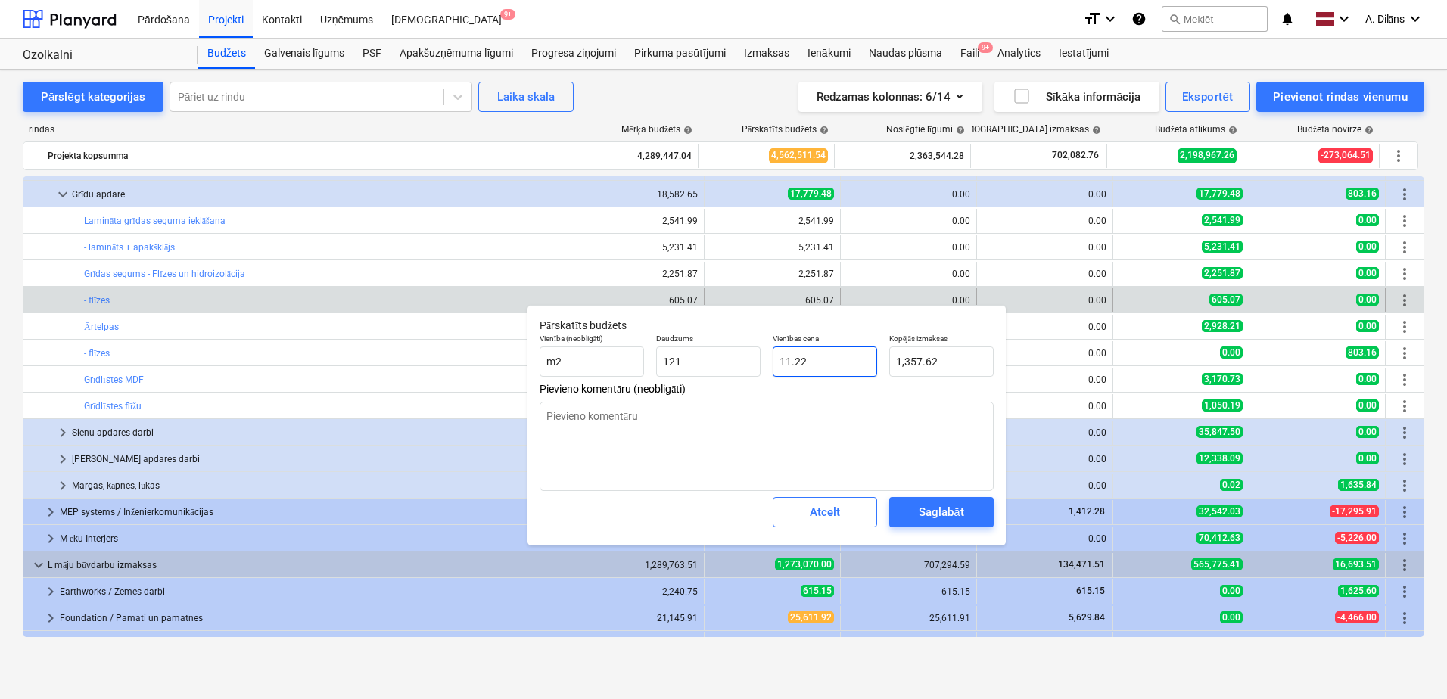
type input "121.00"
click at [819, 363] on input "11.22" at bounding box center [825, 362] width 104 height 30
drag, startPoint x: 822, startPoint y: 363, endPoint x: 773, endPoint y: 364, distance: 49.2
click at [773, 364] on input "11.22" at bounding box center [825, 362] width 104 height 30
type textarea "x"
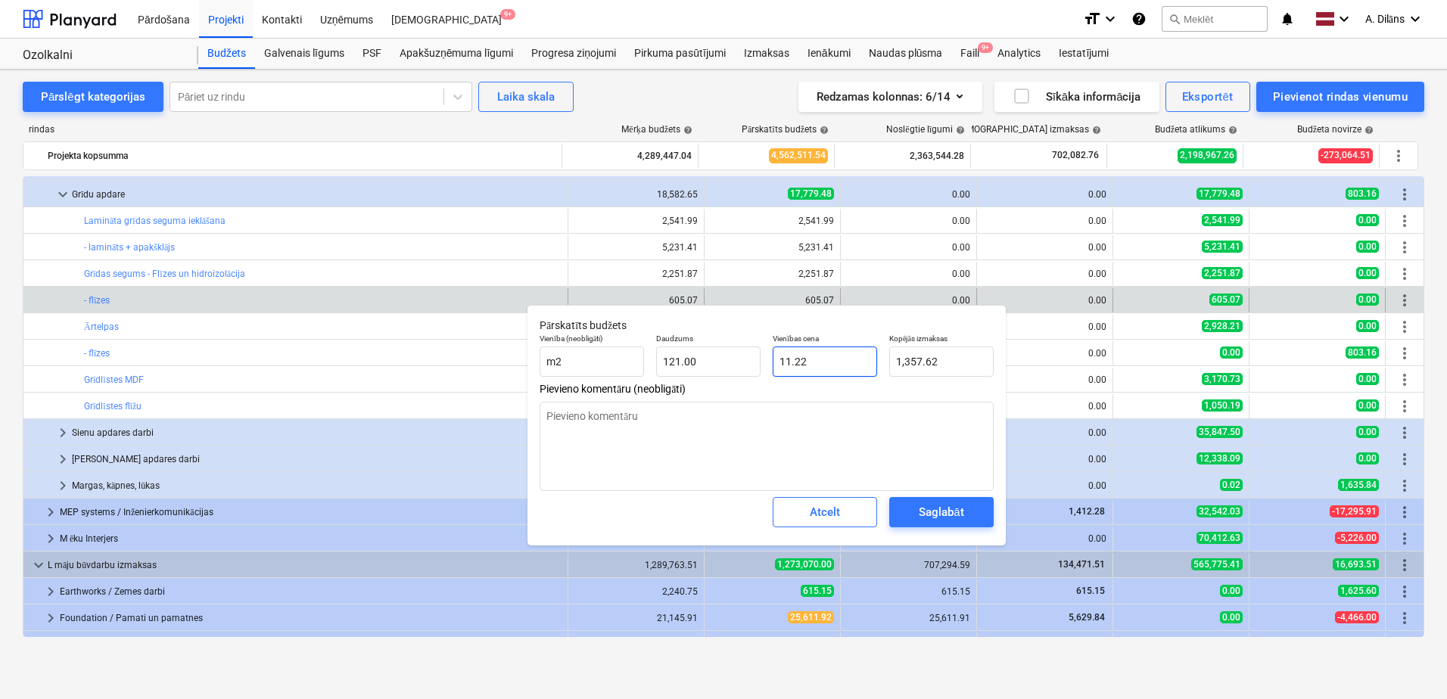
type input "1"
type input "121.00"
type textarea "x"
type input "10"
type input "1,210.00"
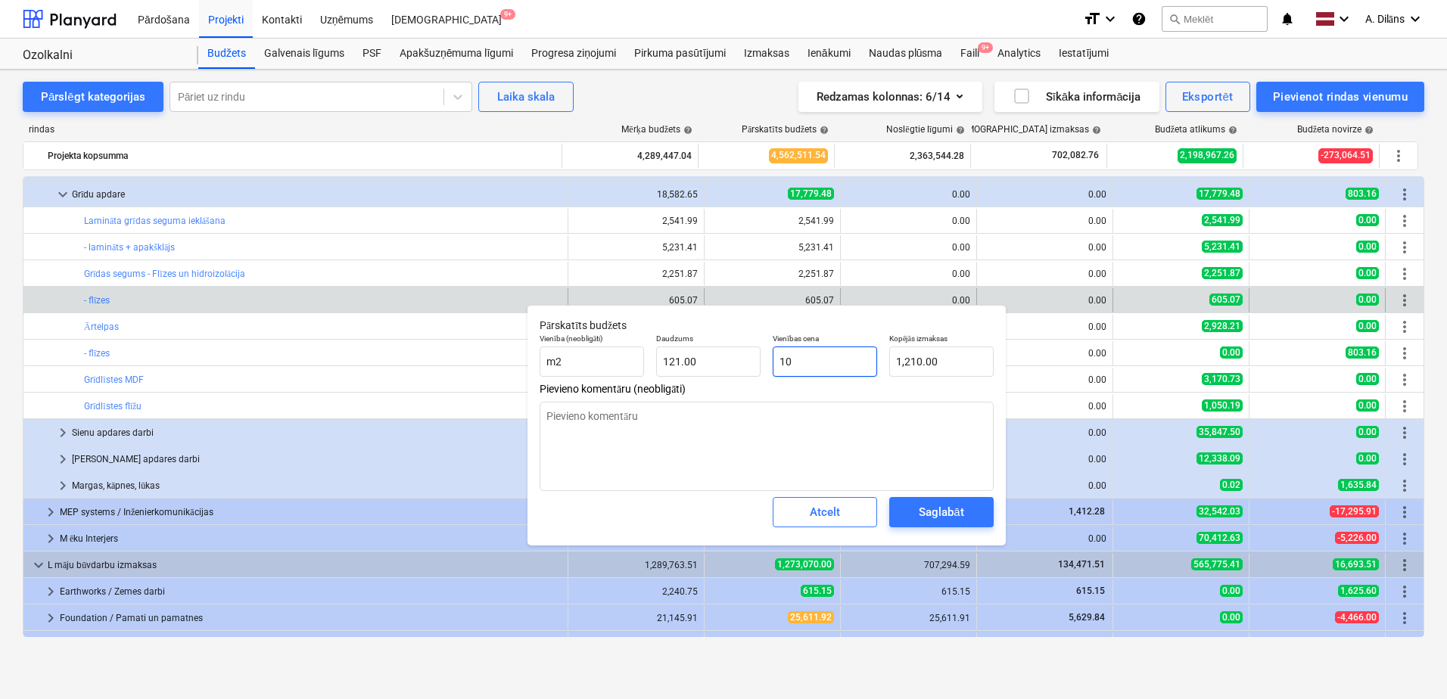
type textarea "x"
type input "10."
type textarea "x"
type input "10.3"
type input "1,246.30"
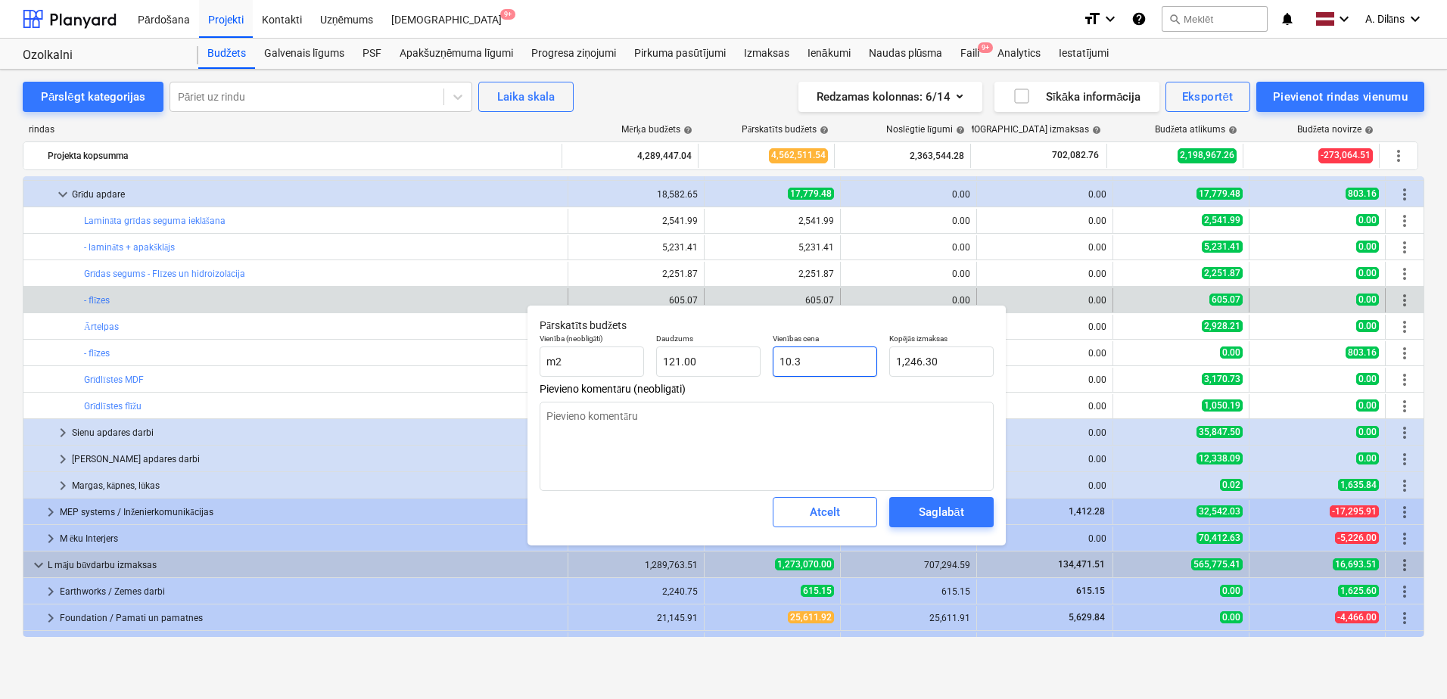
type textarea "x"
type input "10.33"
type input "1,249.93"
type input "10.33"
click at [936, 510] on div "Saglabāt" at bounding box center [941, 513] width 45 height 20
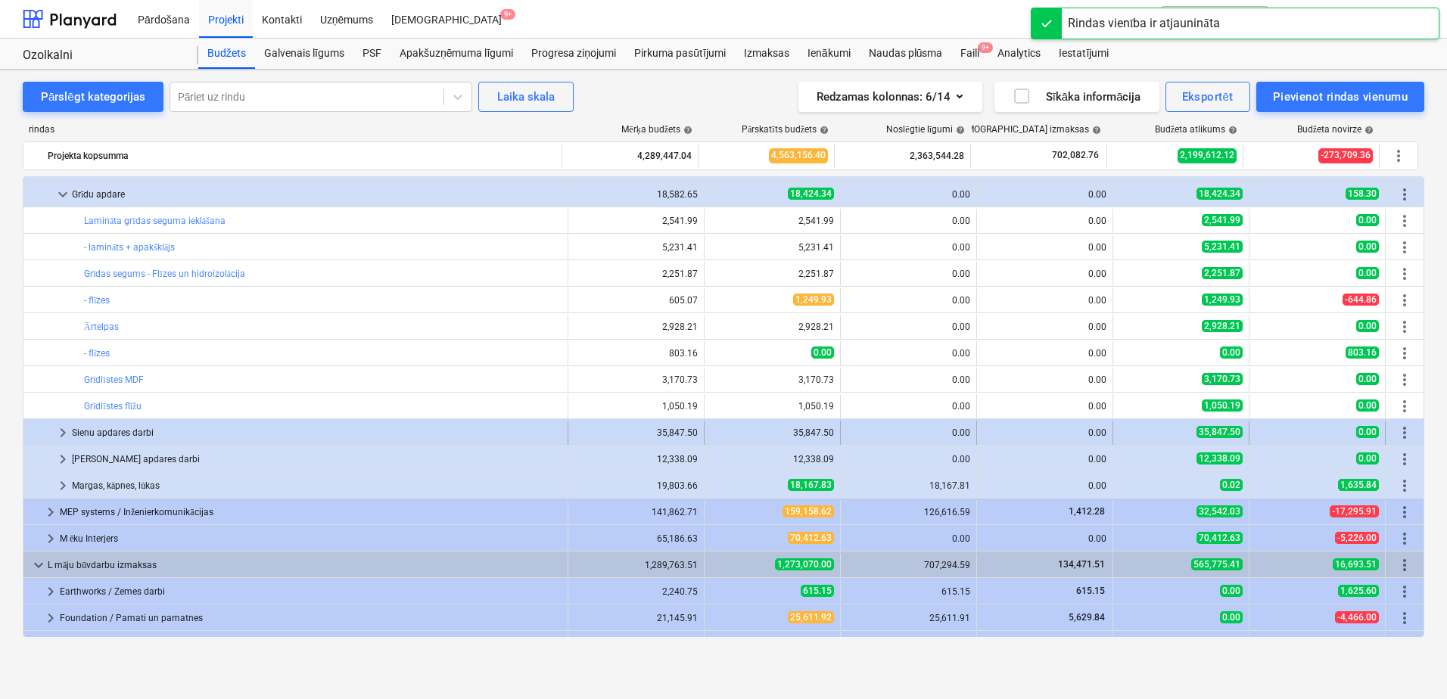
click at [59, 433] on span "keyboard_arrow_right" at bounding box center [63, 433] width 18 height 18
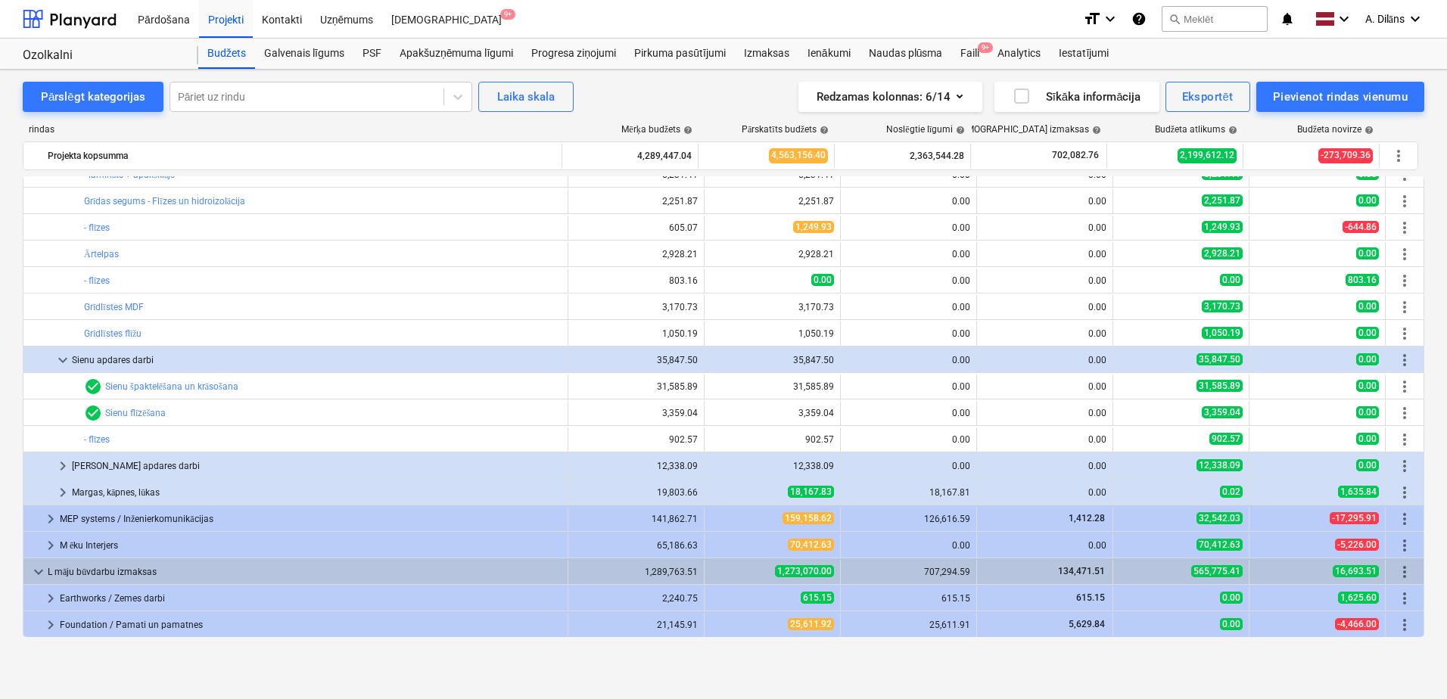
scroll to position [681, 0]
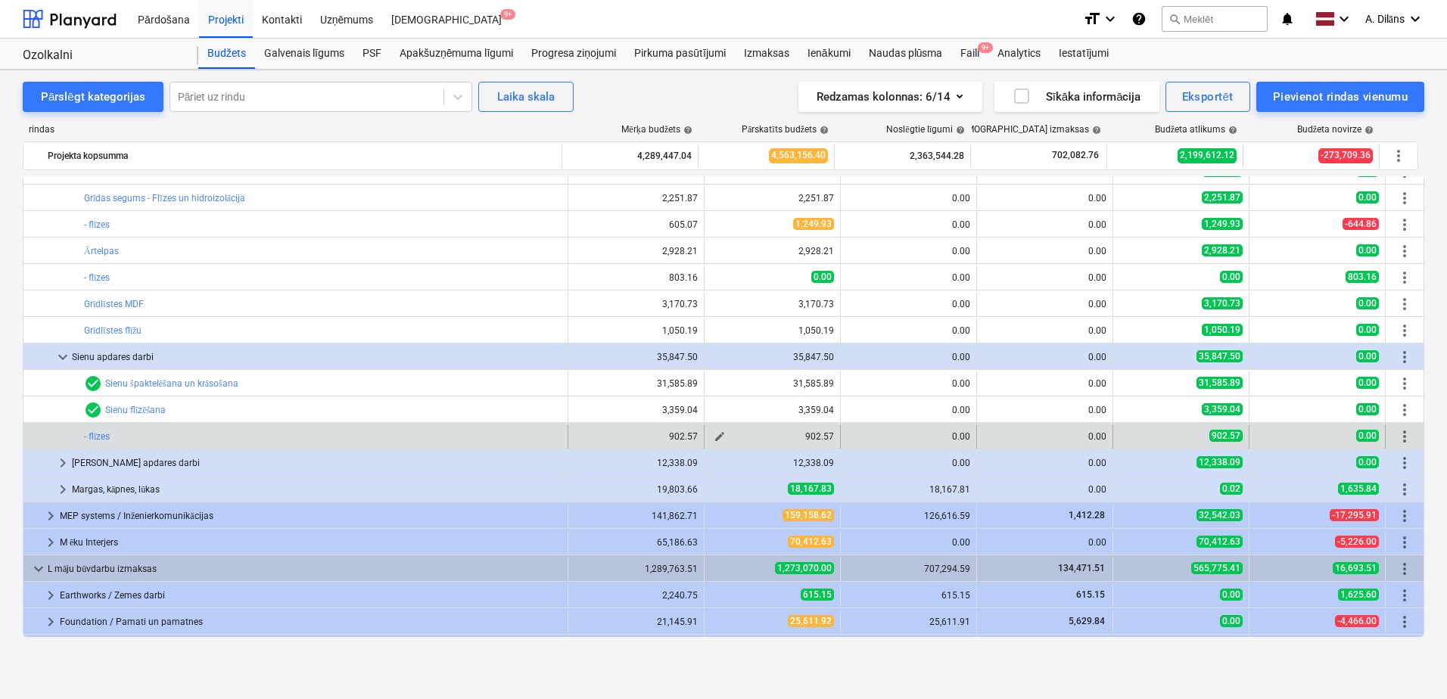
click at [718, 436] on span "edit" at bounding box center [720, 437] width 12 height 12
type textarea "x"
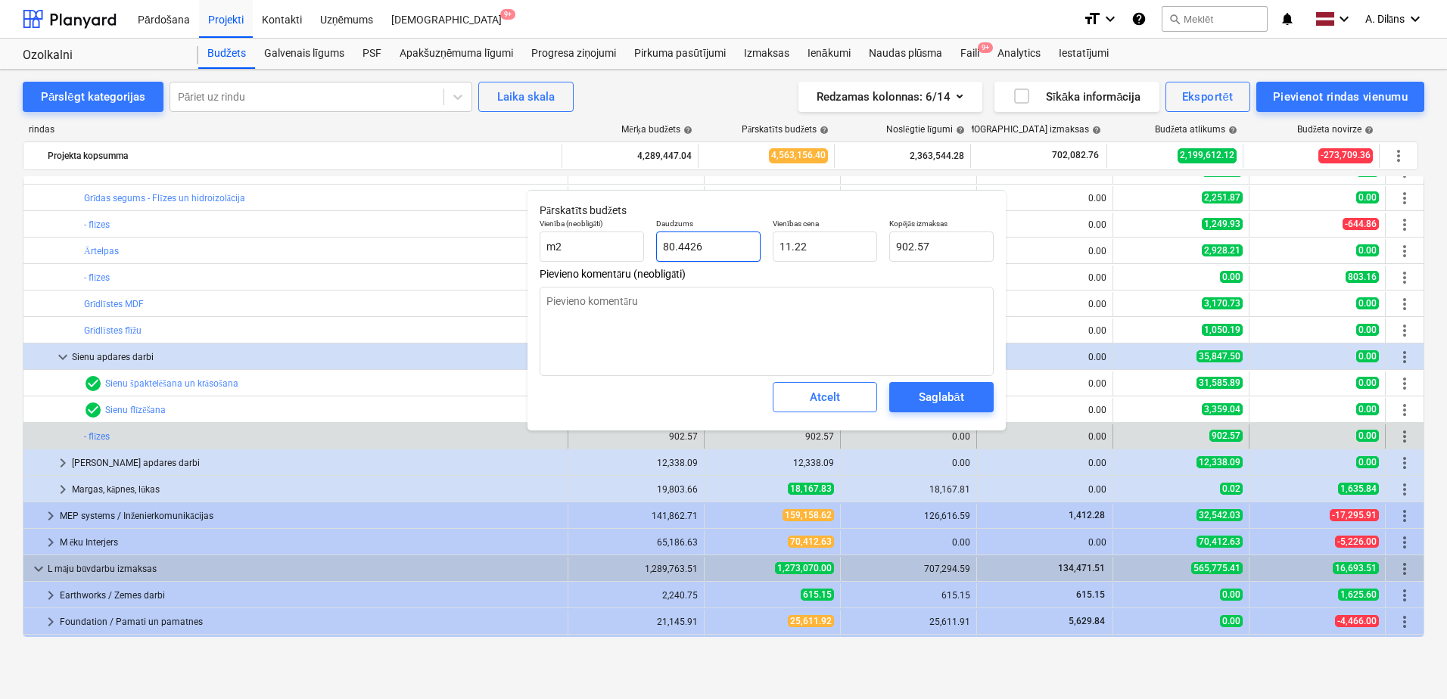
drag, startPoint x: 712, startPoint y: 248, endPoint x: 655, endPoint y: 245, distance: 56.8
click at [655, 245] on div "Daudzums 80.4426" at bounding box center [708, 240] width 117 height 55
type input "2"
type textarea "x"
type input "22.44"
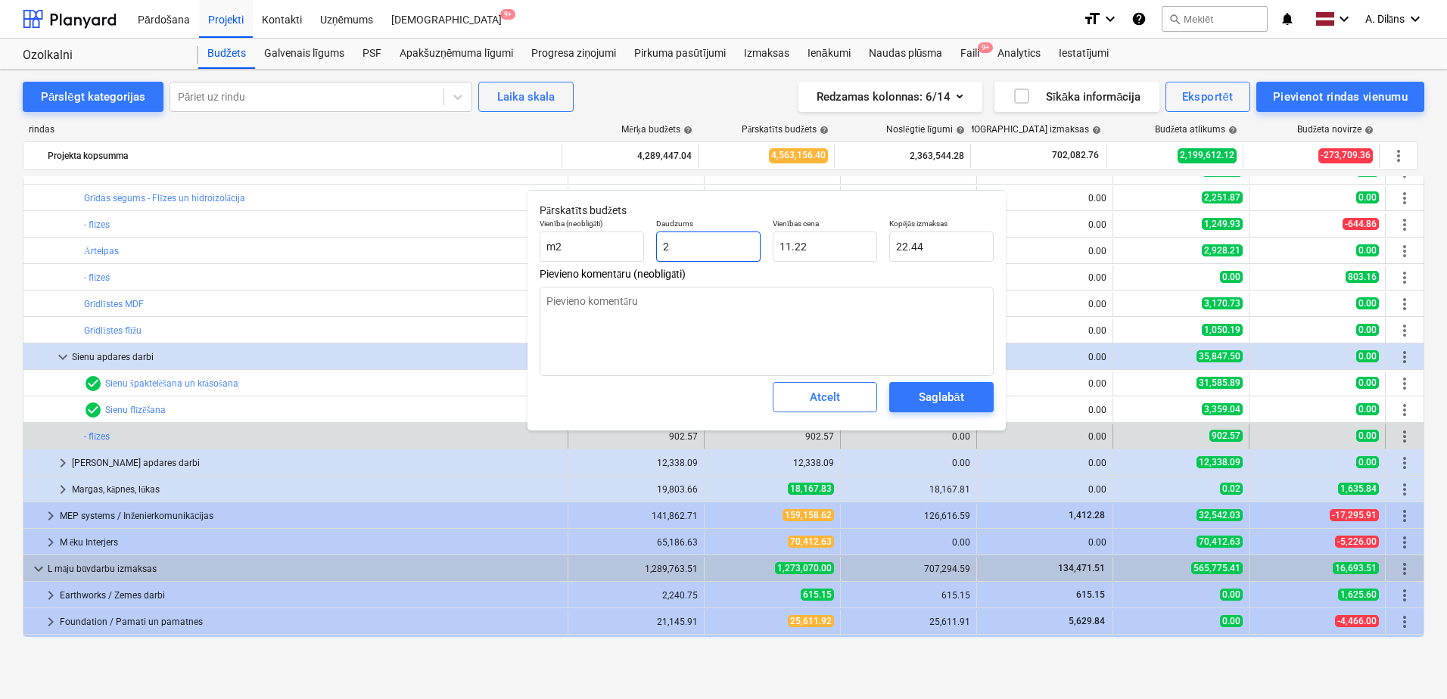
type textarea "x"
type input "21"
type input "235.62"
type textarea "x"
type input "216"
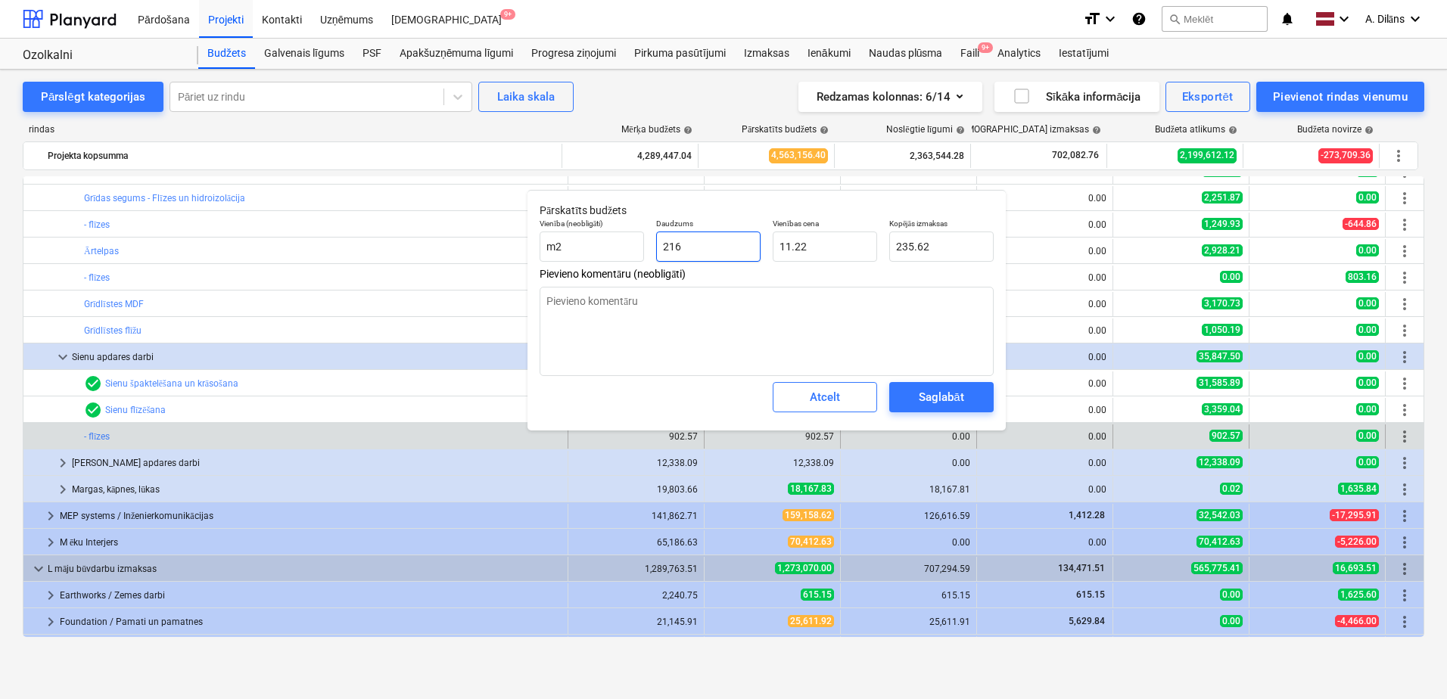
type input "2,423.52"
type input "216"
type textarea "x"
type input "216.00"
click at [837, 244] on input "11.22" at bounding box center [825, 247] width 104 height 30
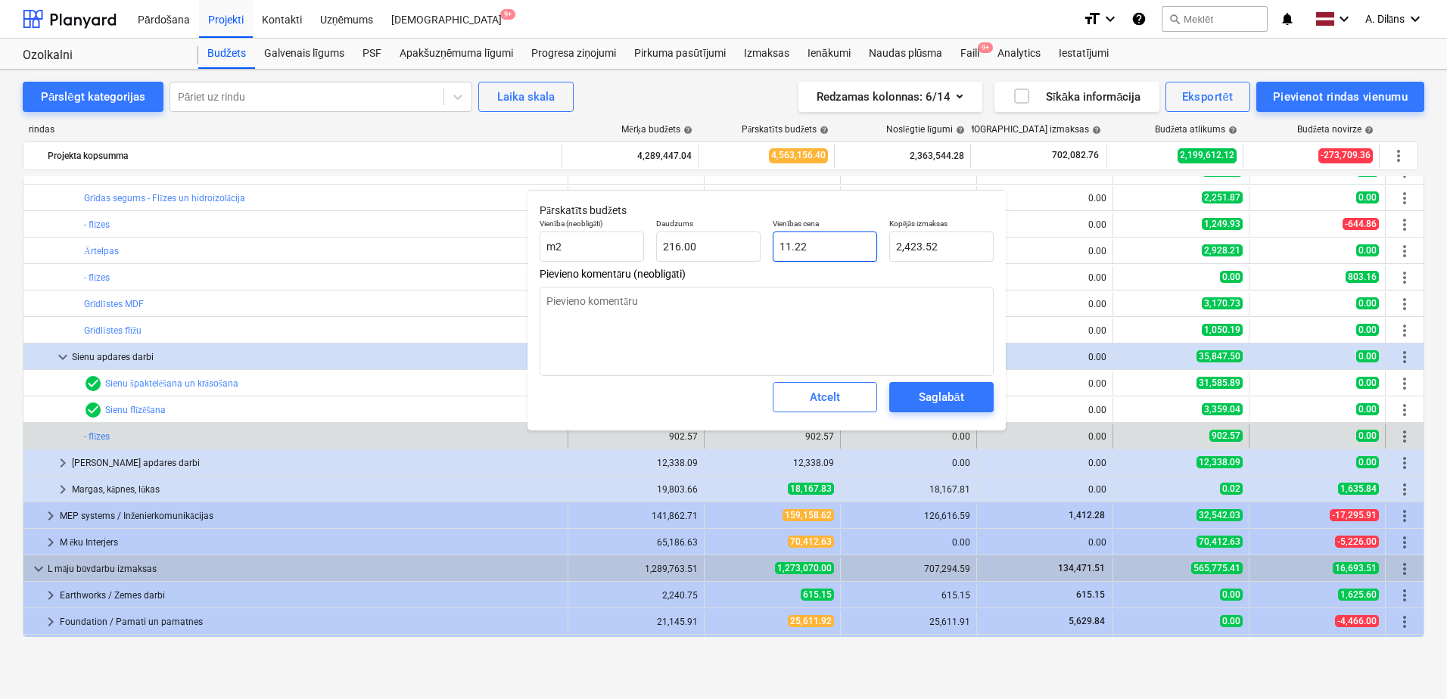
drag, startPoint x: 844, startPoint y: 245, endPoint x: 771, endPoint y: 242, distance: 72.7
click at [771, 242] on div "Vienības cena 11.22" at bounding box center [825, 240] width 117 height 55
type textarea "x"
type input "1"
type input "216.00"
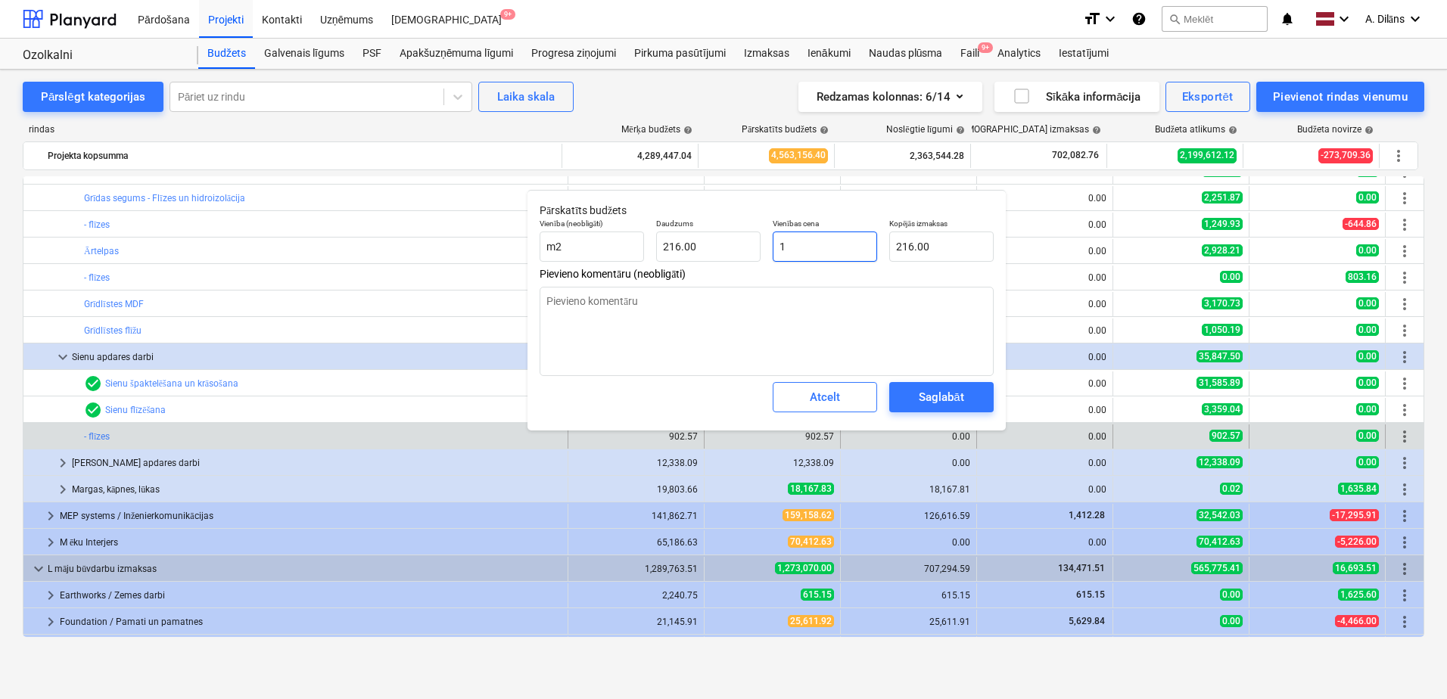
type textarea "x"
type input "10"
type input "2,160.00"
type textarea "x"
type input "10."
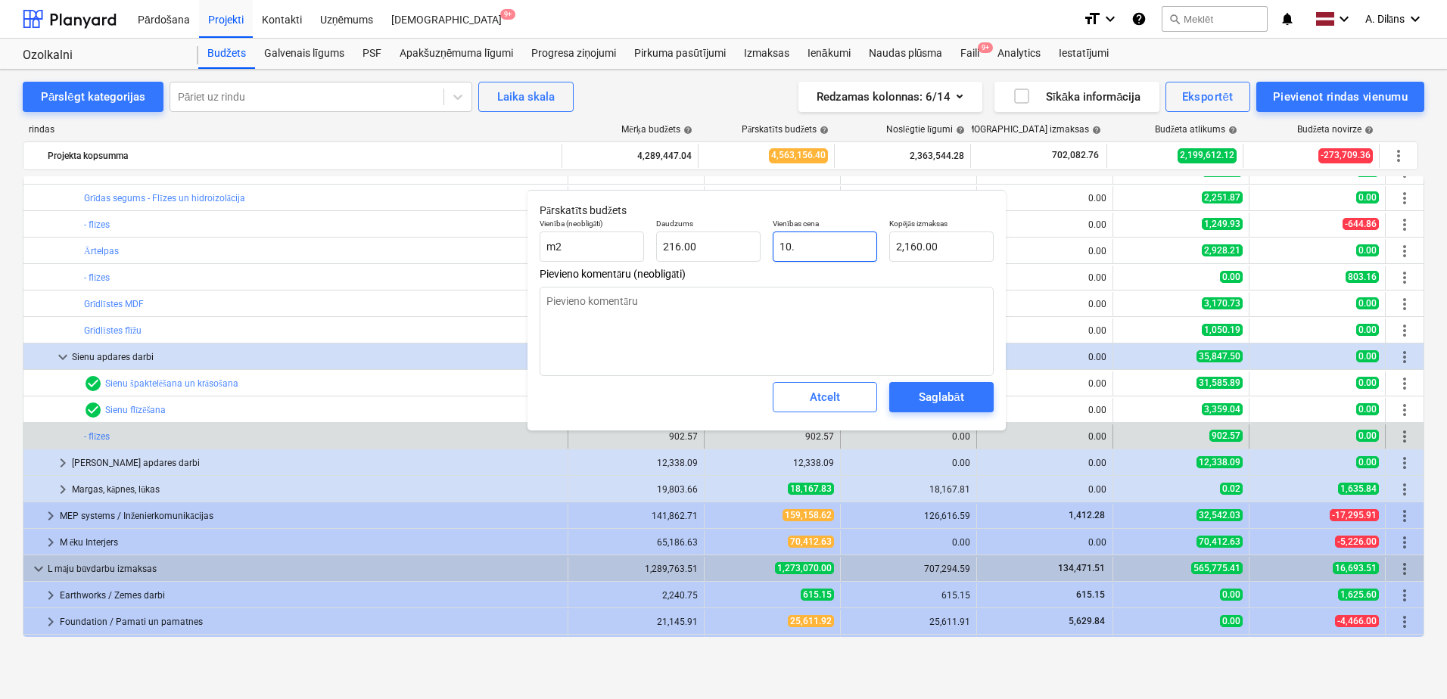
type textarea "x"
type input "10.3"
type input "2,224.80"
type textarea "x"
type input "10.35"
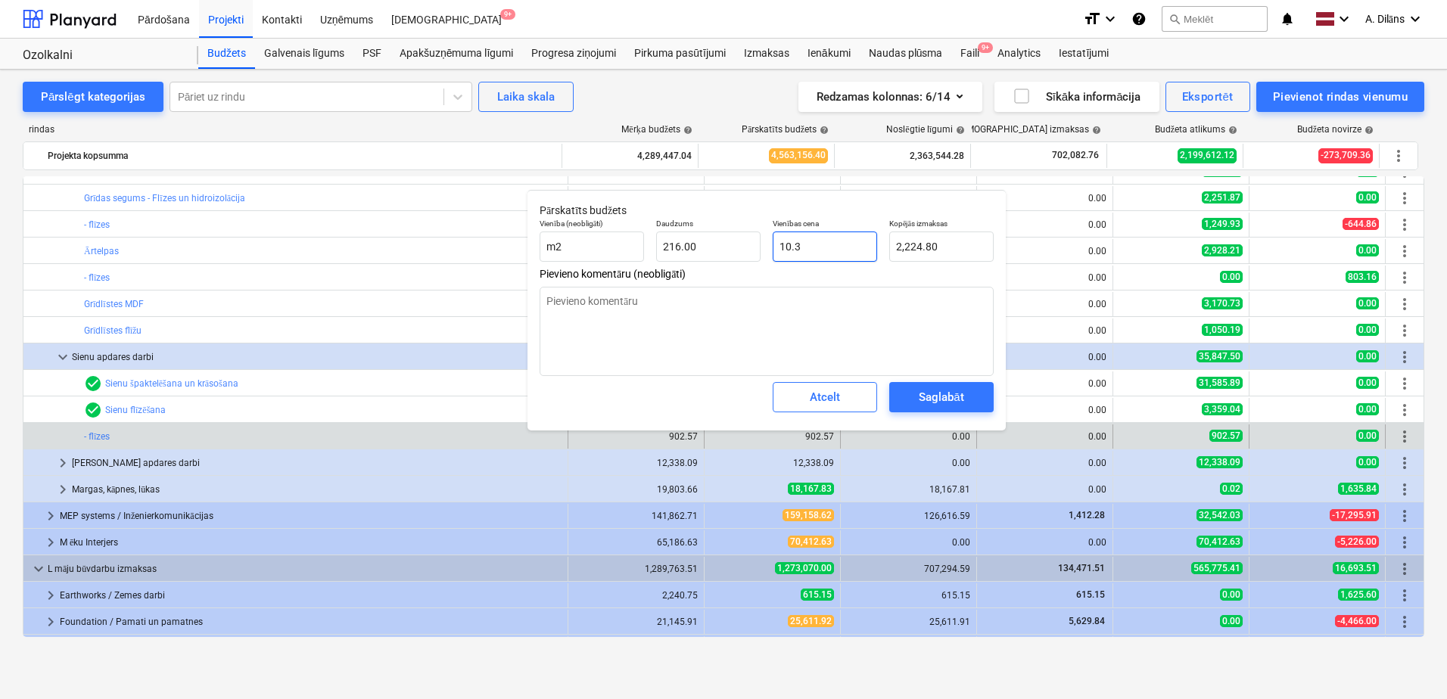
type input "2,235.60"
type input "10.35"
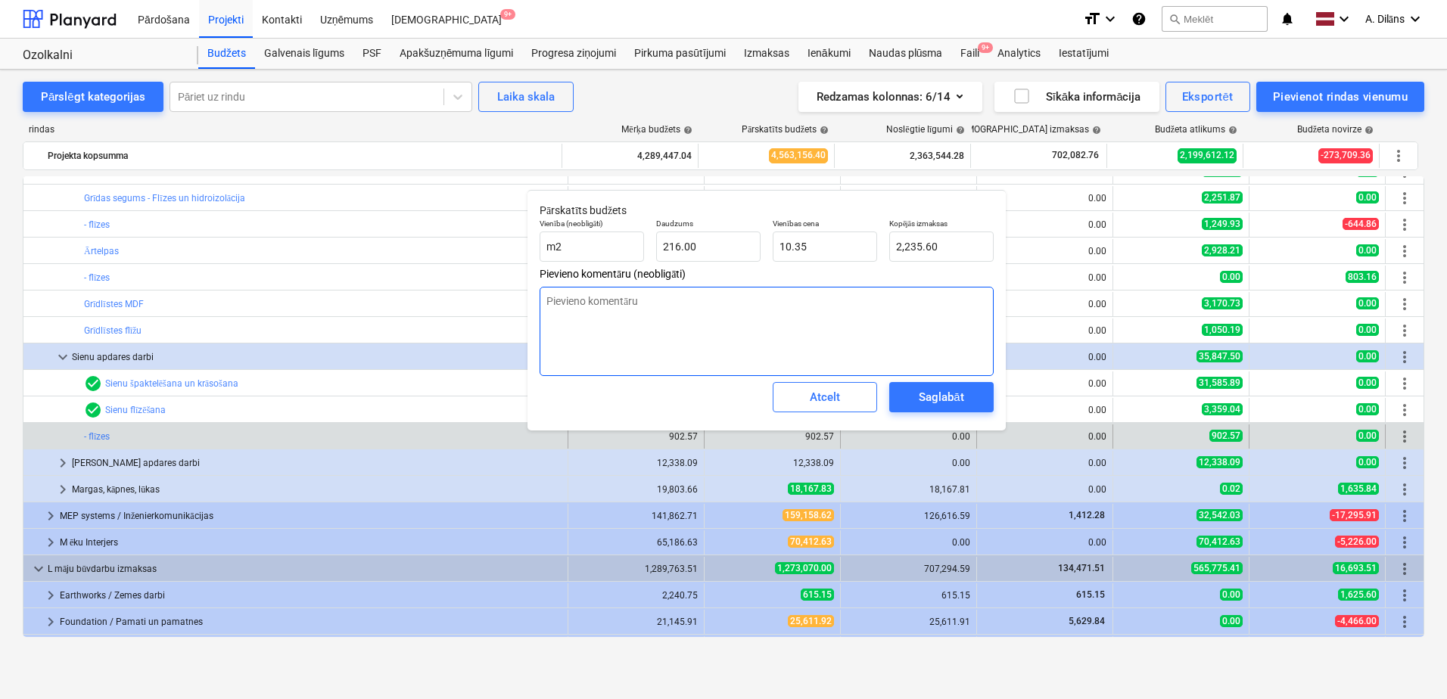
click at [796, 308] on textarea at bounding box center [767, 331] width 454 height 89
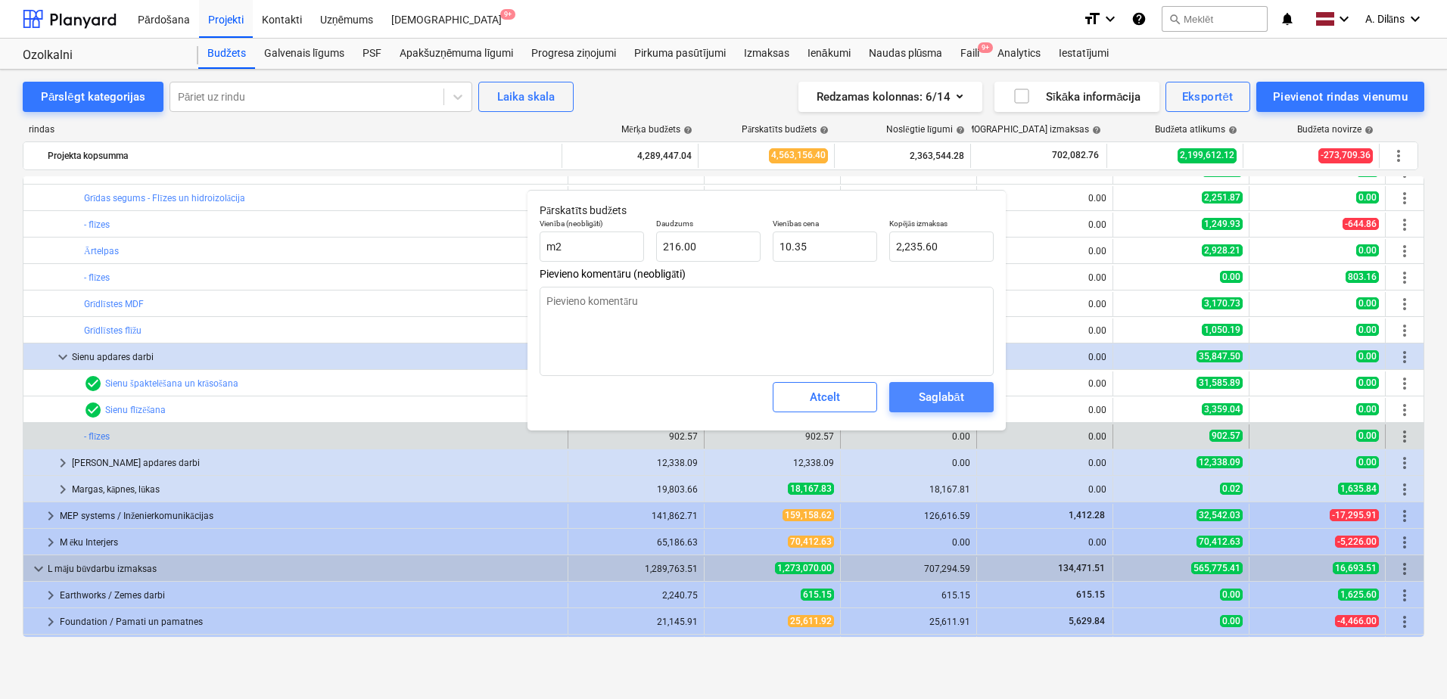
click at [942, 394] on div "Saglabāt" at bounding box center [941, 398] width 45 height 20
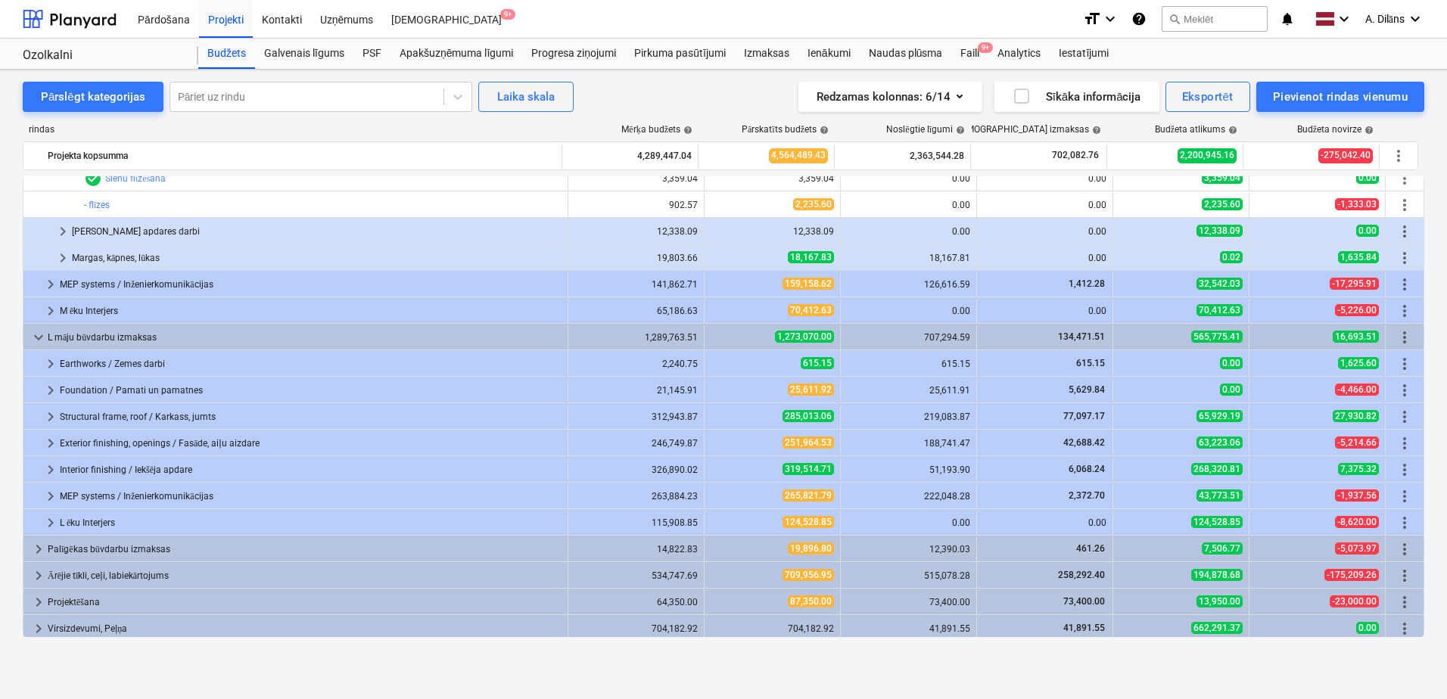
scroll to position [917, 0]
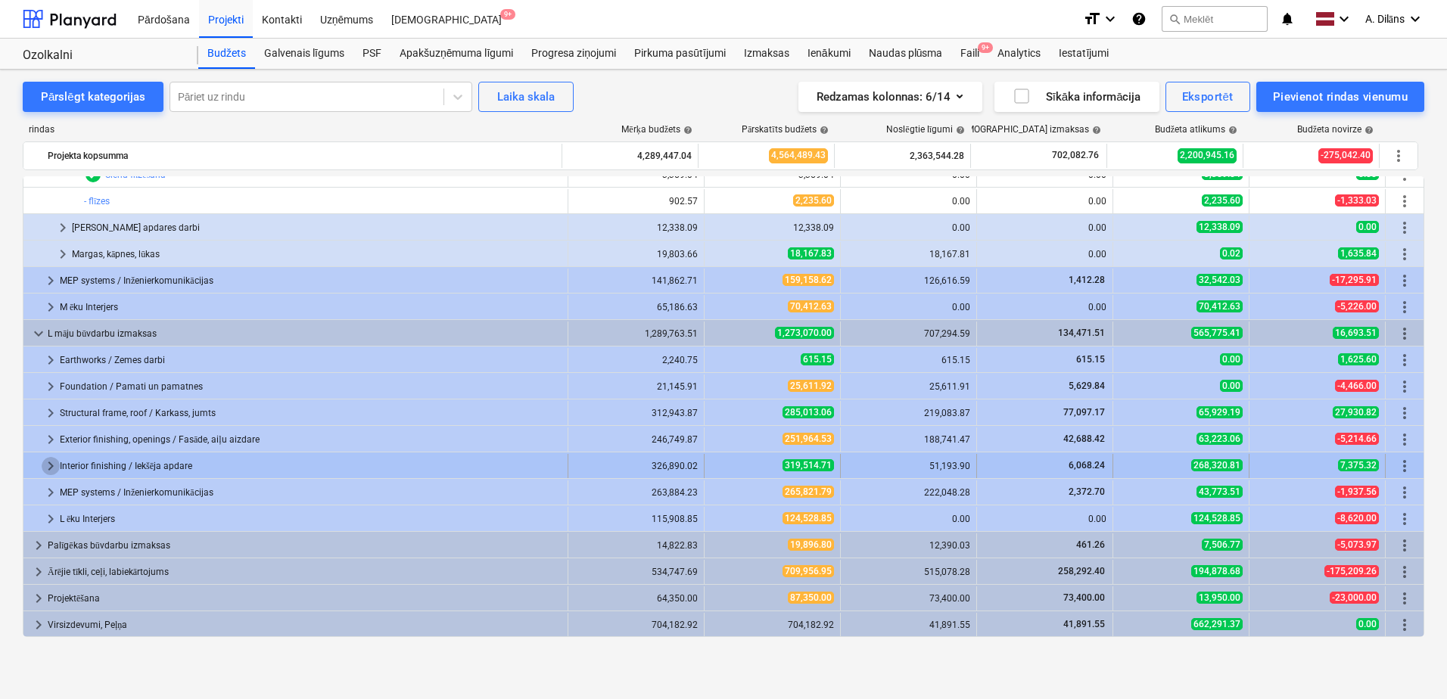
click at [51, 467] on span "keyboard_arrow_right" at bounding box center [51, 466] width 18 height 18
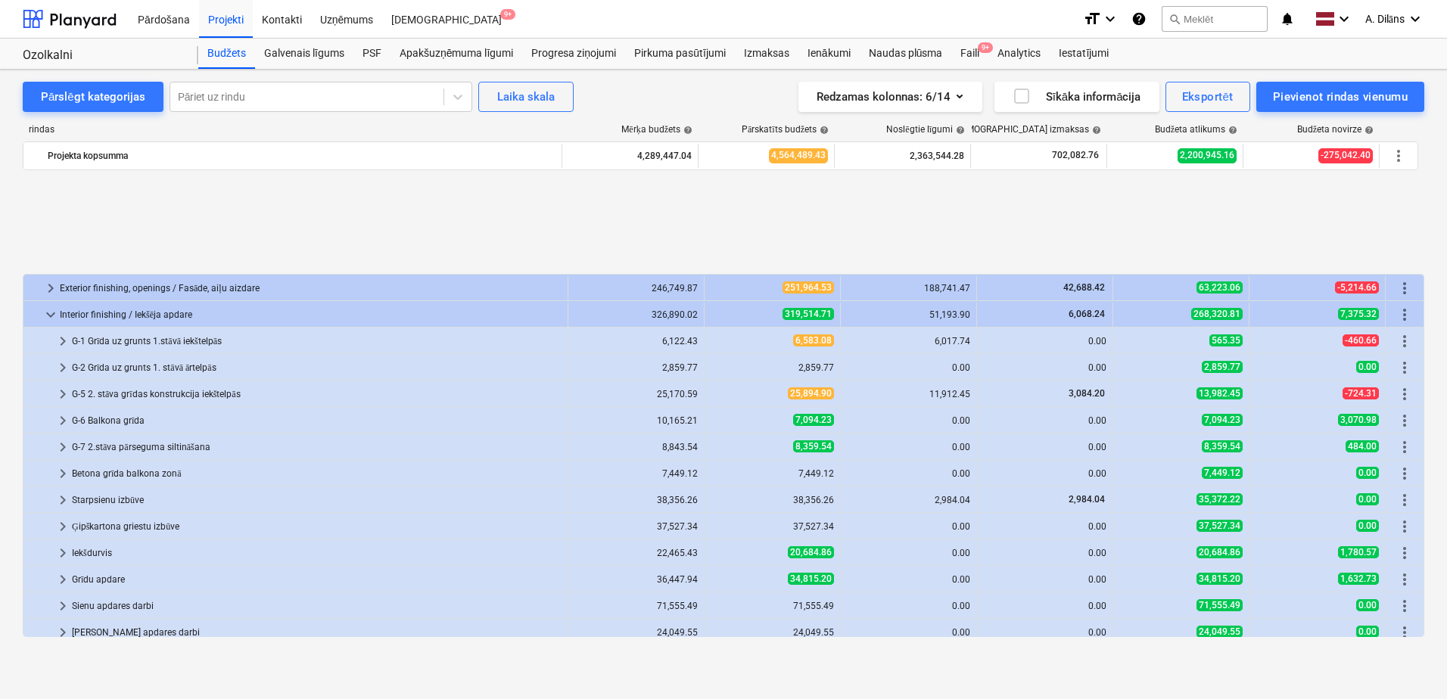
scroll to position [1219, 0]
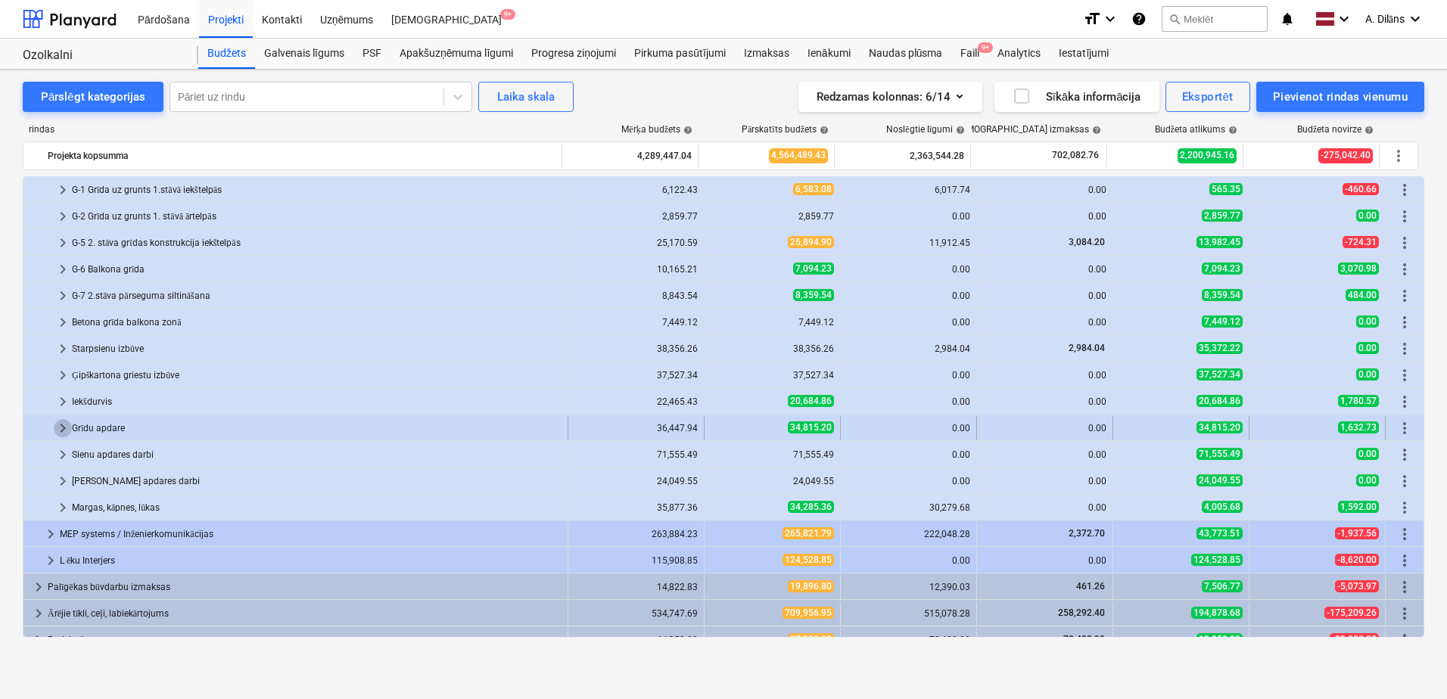
click at [59, 429] on span "keyboard_arrow_right" at bounding box center [63, 428] width 18 height 18
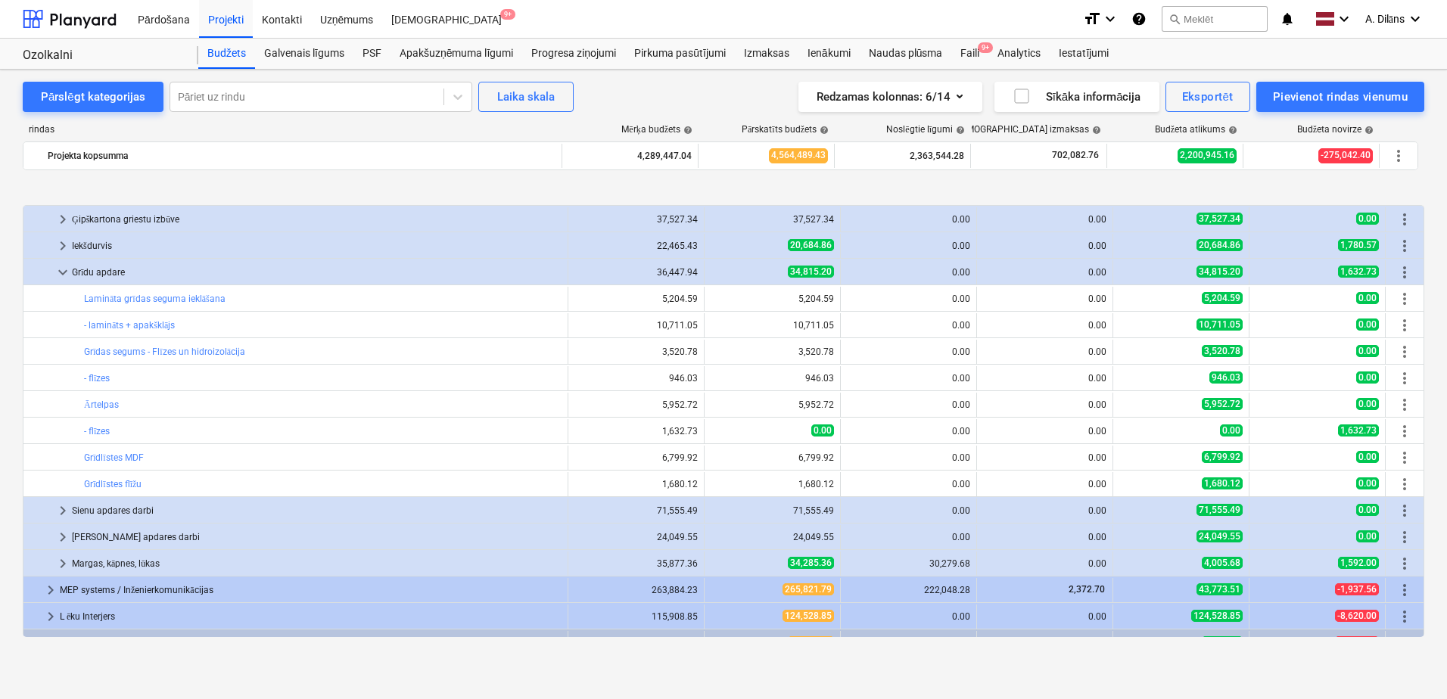
scroll to position [1446, 0]
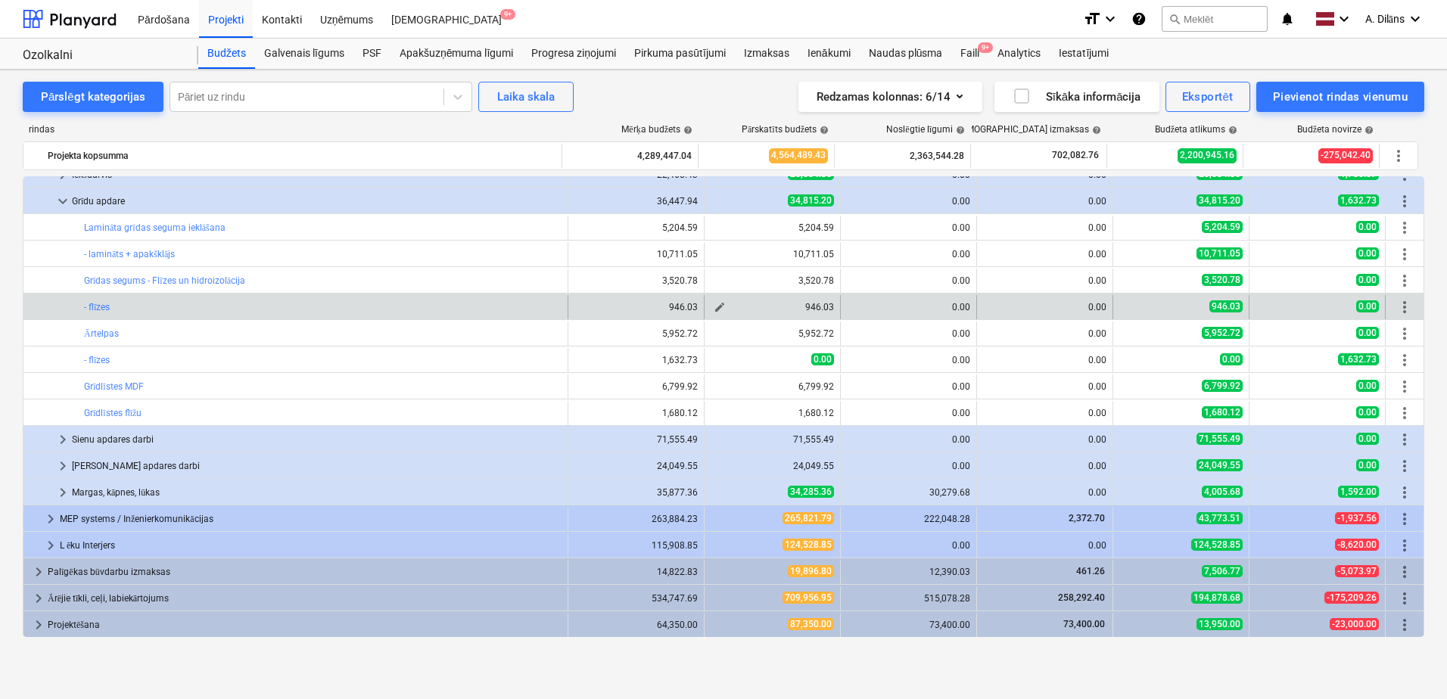
click at [717, 307] on span "edit" at bounding box center [720, 307] width 12 height 12
type textarea "x"
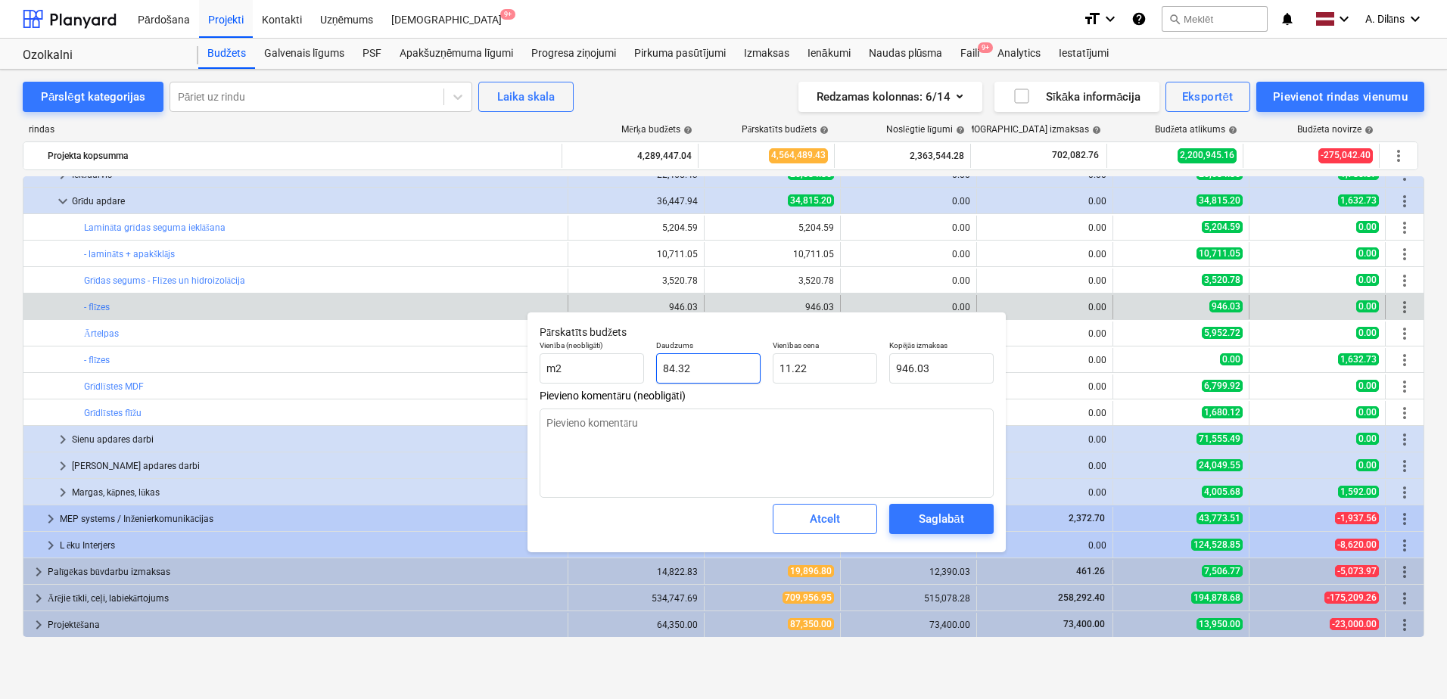
type input "84.316"
drag, startPoint x: 708, startPoint y: 369, endPoint x: 657, endPoint y: 372, distance: 50.8
click at [657, 371] on input "84.316" at bounding box center [708, 368] width 104 height 30
type textarea "x"
type input "2"
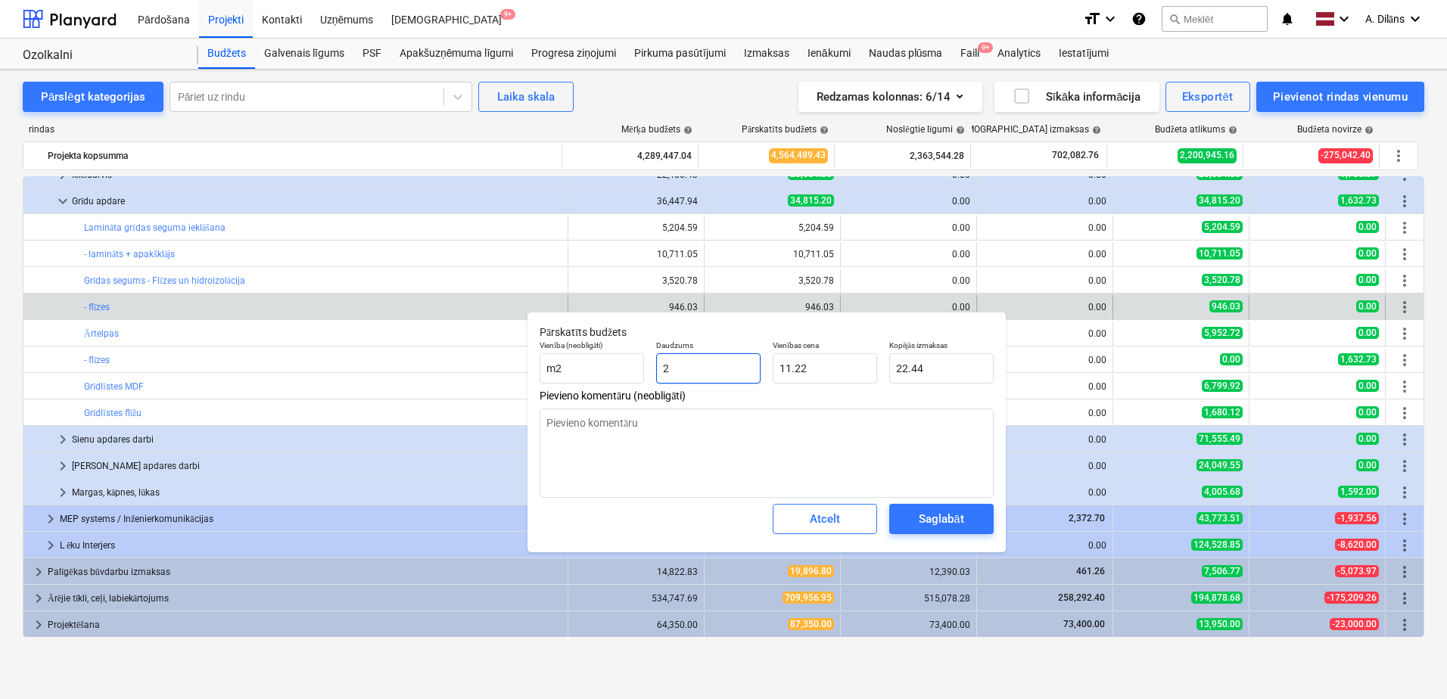
type input "22.44"
type textarea "x"
type input "20"
type input "224.40"
type textarea "x"
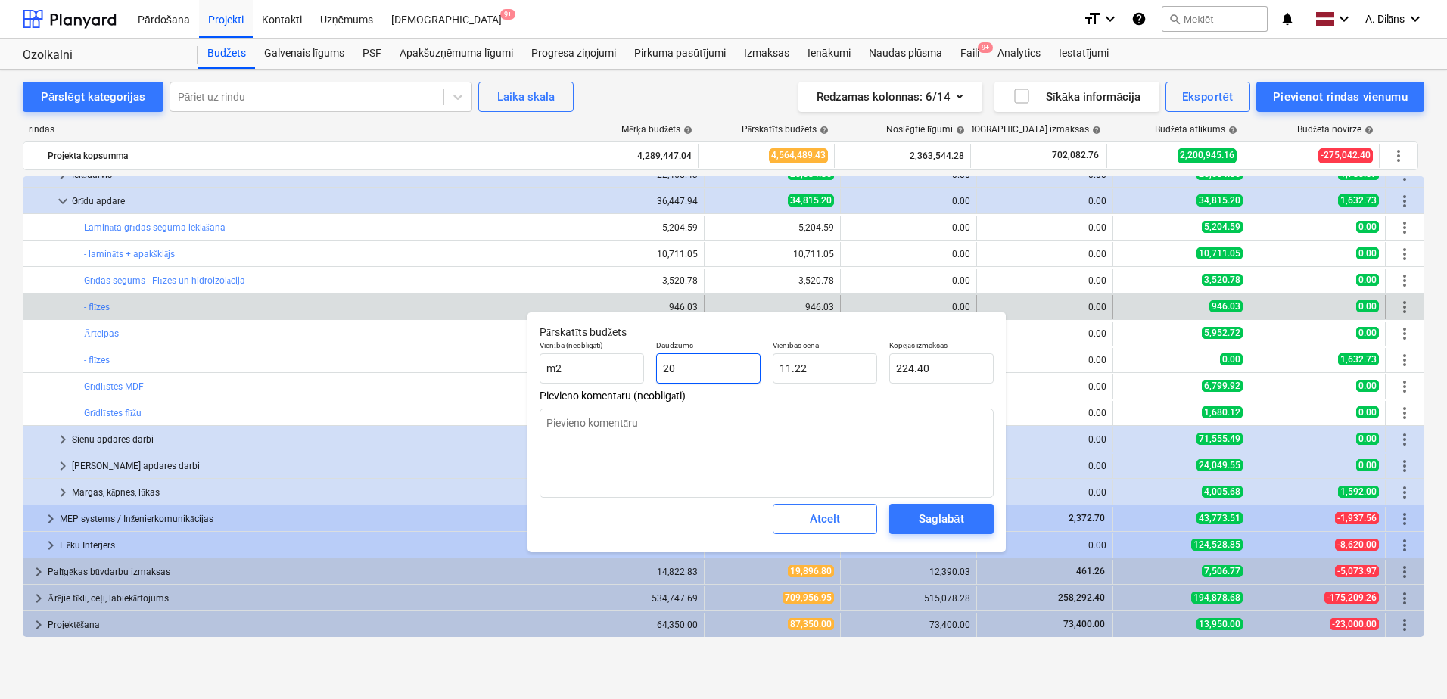
type input "202"
type input "2,266.44"
type input "202"
type textarea "x"
type input "202.00"
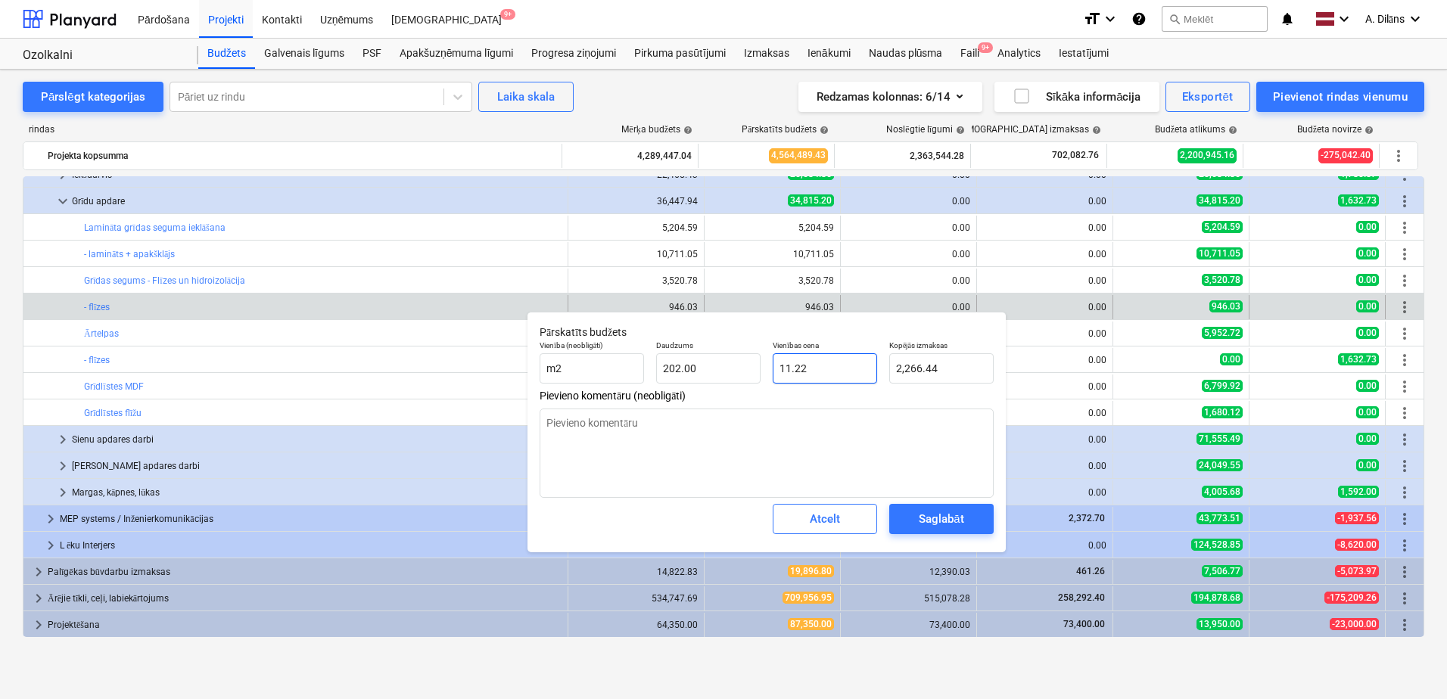
click at [851, 372] on input "11.22" at bounding box center [825, 368] width 104 height 30
drag, startPoint x: 825, startPoint y: 369, endPoint x: 758, endPoint y: 375, distance: 66.9
click at [758, 375] on div "Vienība (neobligāti) m2 Daudzums 202.00 Vienības cena 11.22 Kopējās izmaksas 2,…" at bounding box center [767, 362] width 466 height 55
type textarea "x"
type input "1"
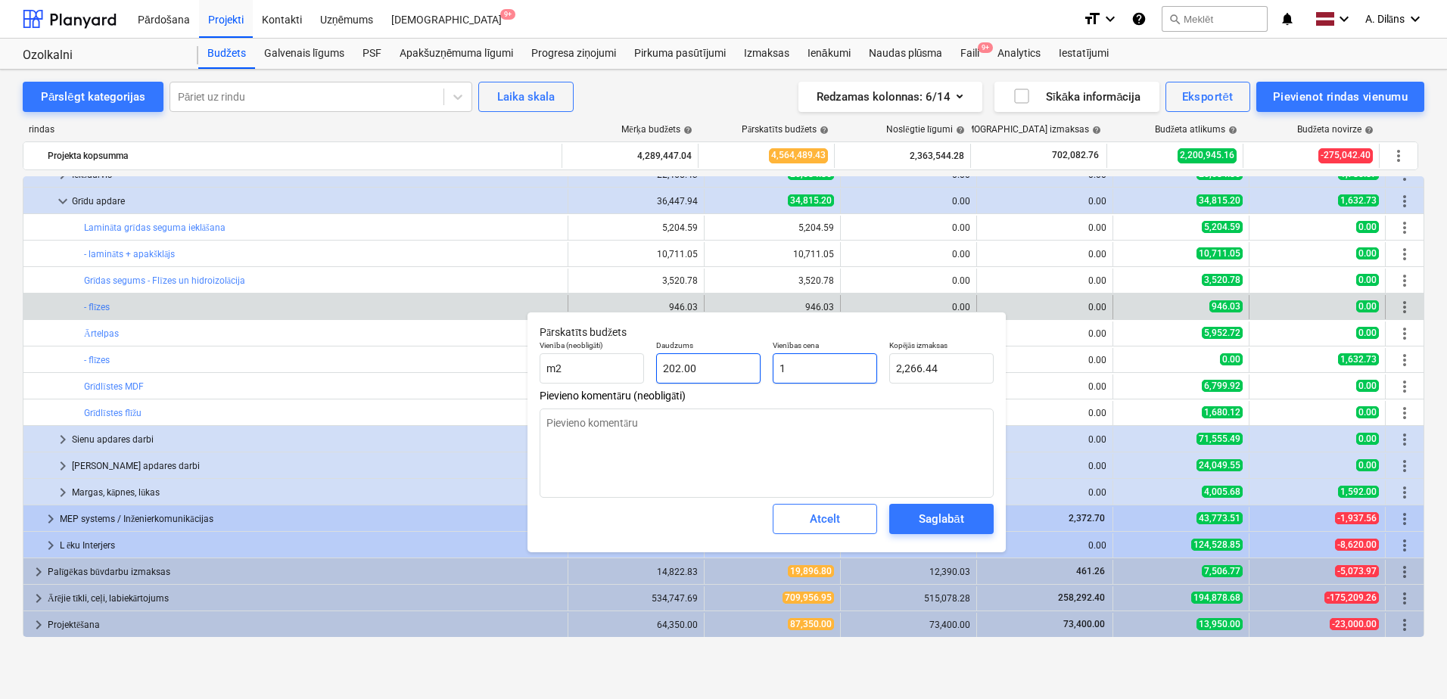
type input "202.00"
type textarea "x"
type input "10"
type input "2,020.00"
type textarea "x"
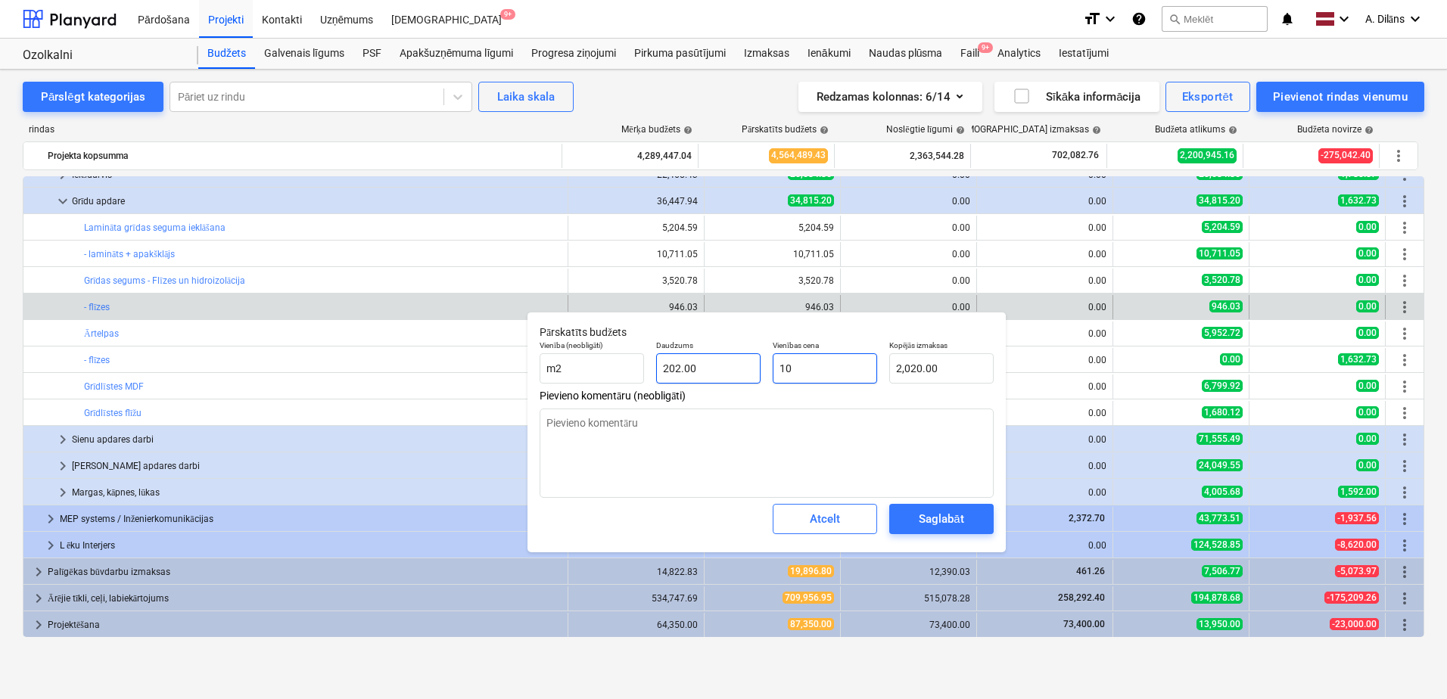
type input "10."
type textarea "x"
type input "10.3"
type input "2,080.60"
type textarea "x"
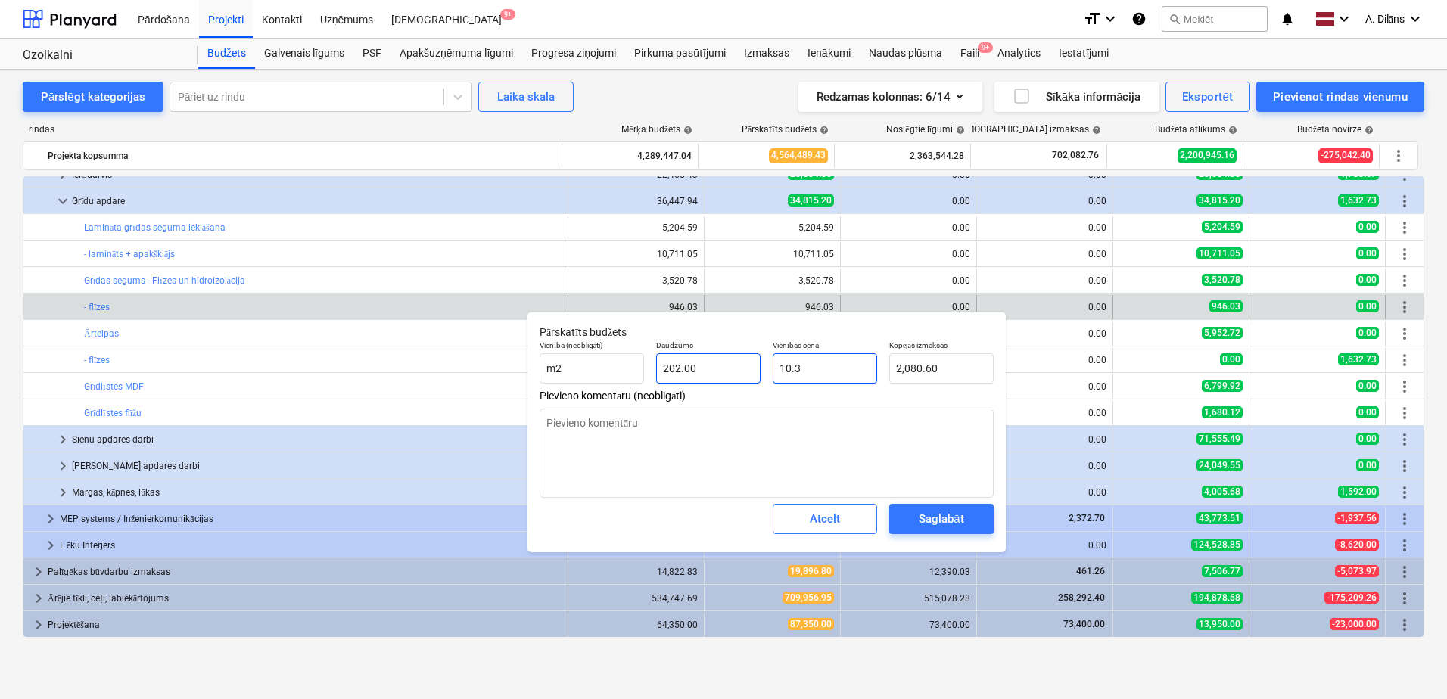
type input "10.33"
type input "2,086.66"
type input "10.33"
click at [786, 440] on textarea at bounding box center [767, 453] width 454 height 89
click at [930, 523] on div "Saglabāt" at bounding box center [941, 519] width 45 height 20
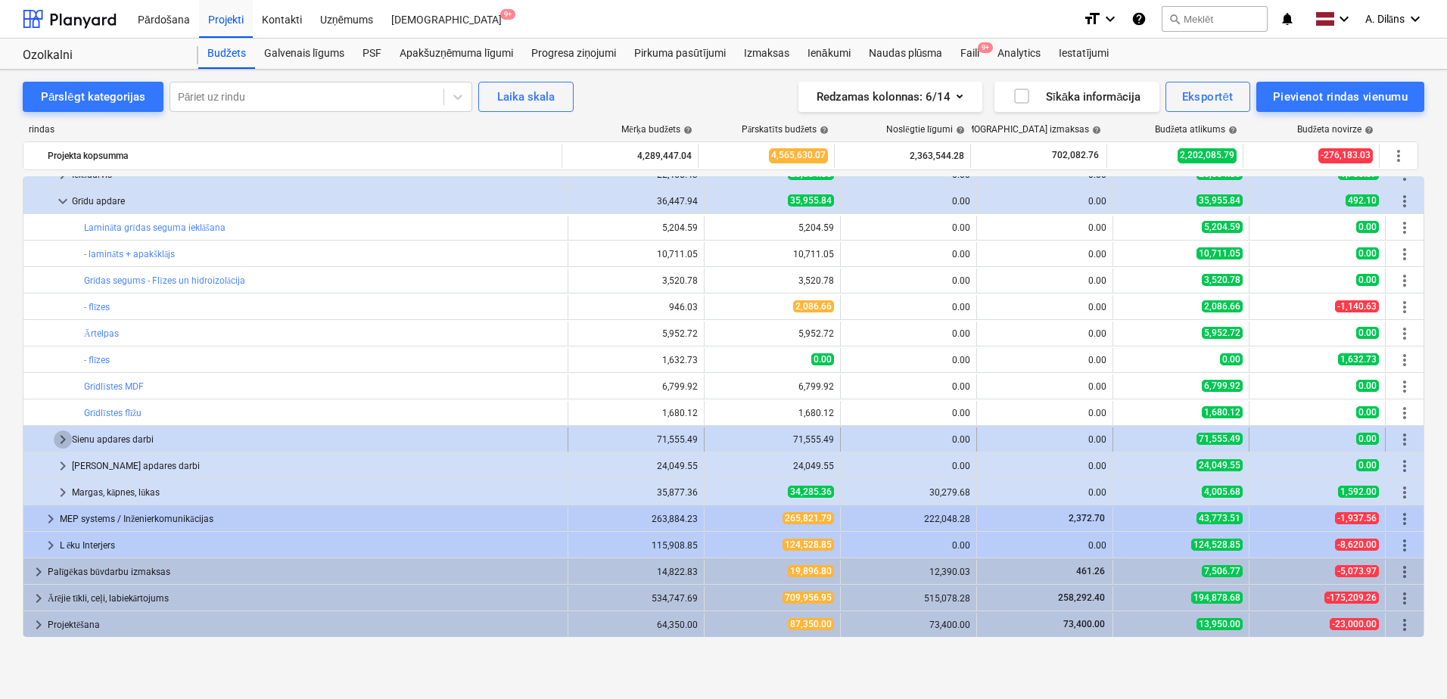
click at [67, 437] on span "keyboard_arrow_right" at bounding box center [63, 440] width 18 height 18
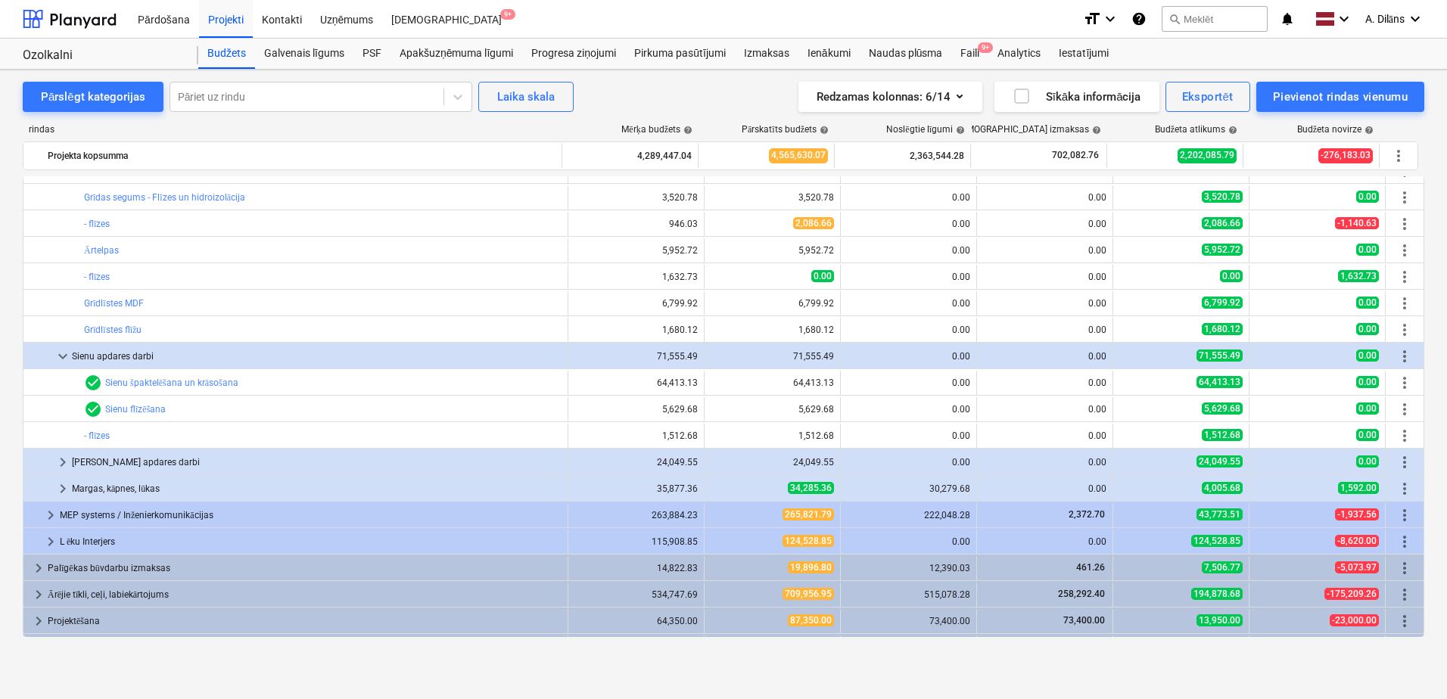
scroll to position [1552, 0]
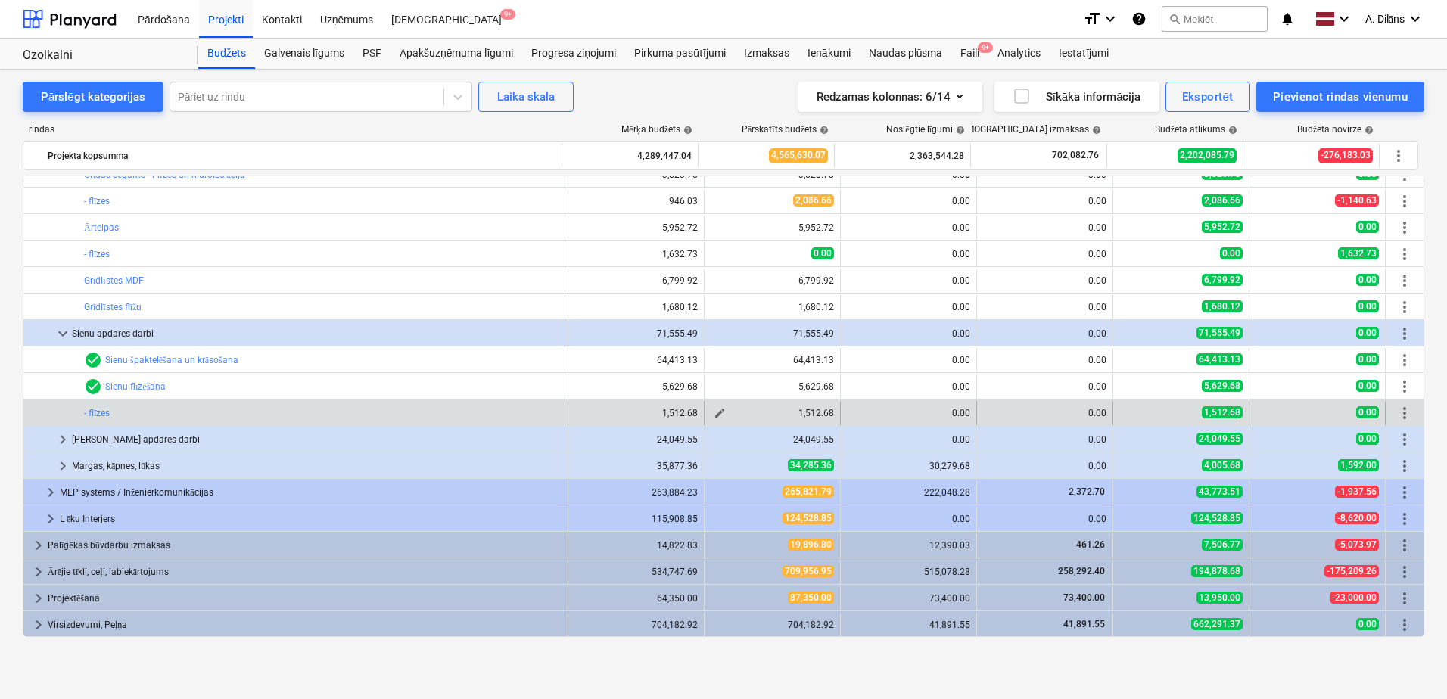
click at [714, 412] on span "edit" at bounding box center [720, 413] width 12 height 12
type textarea "x"
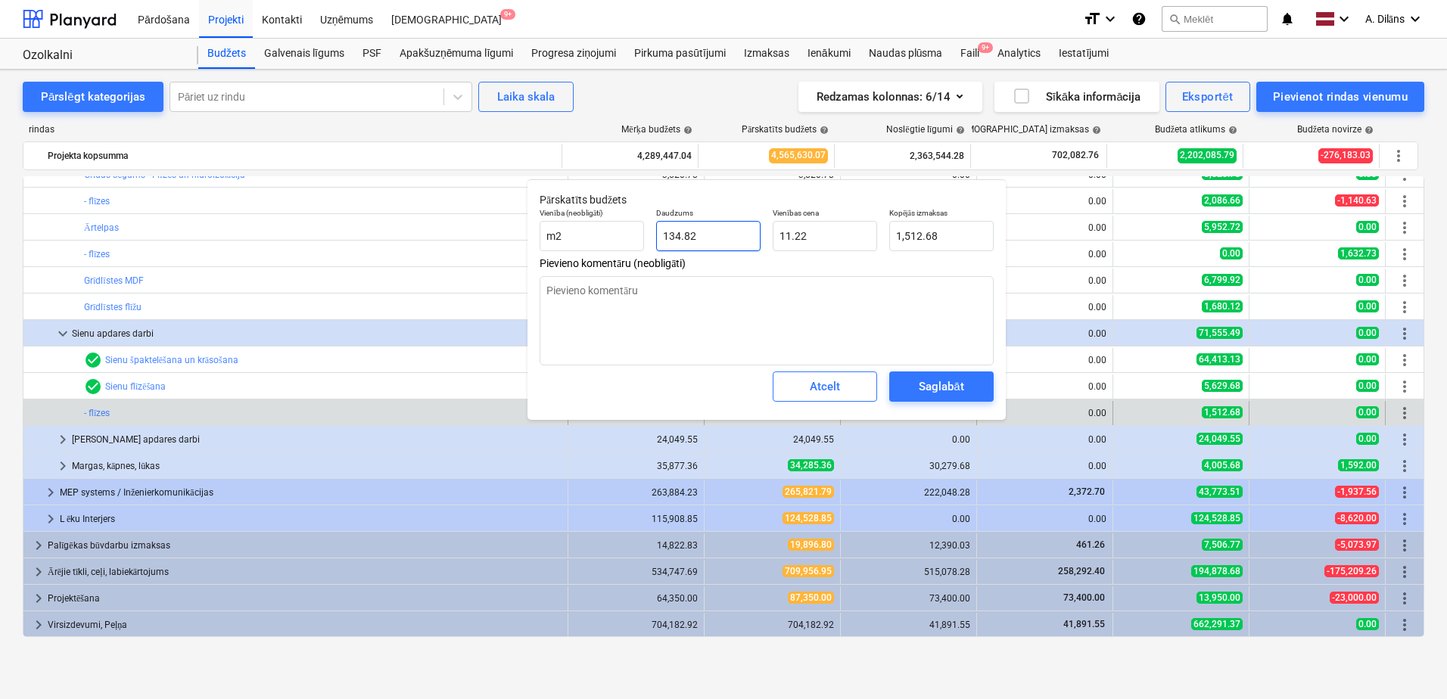
drag, startPoint x: 720, startPoint y: 238, endPoint x: 659, endPoint y: 237, distance: 60.6
click at [659, 237] on input "134.82" at bounding box center [708, 236] width 104 height 30
type input "3"
type textarea "x"
type input "33.66"
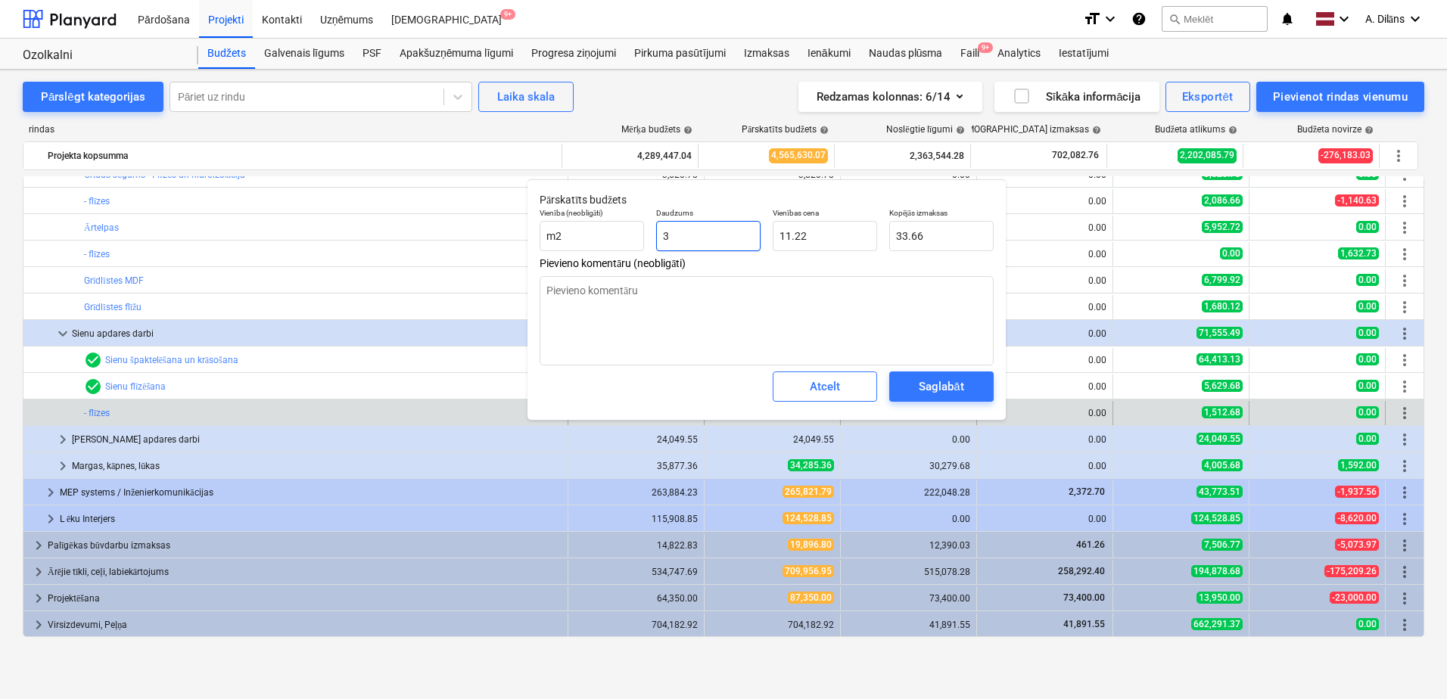
type textarea "x"
type input "36"
type input "403.92"
type textarea "x"
type input "360"
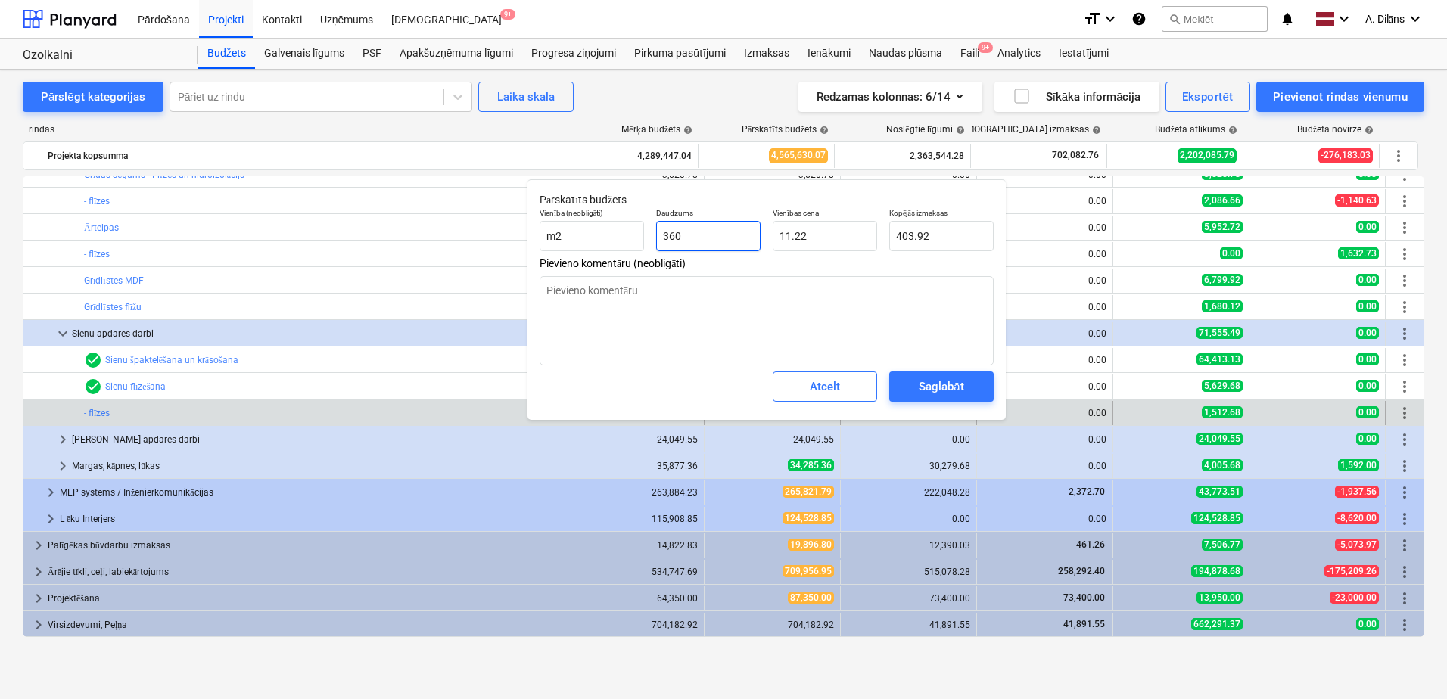
type input "4,039.20"
type input "360"
type textarea "x"
type input "360.00"
click at [823, 236] on input "11.22" at bounding box center [825, 236] width 104 height 30
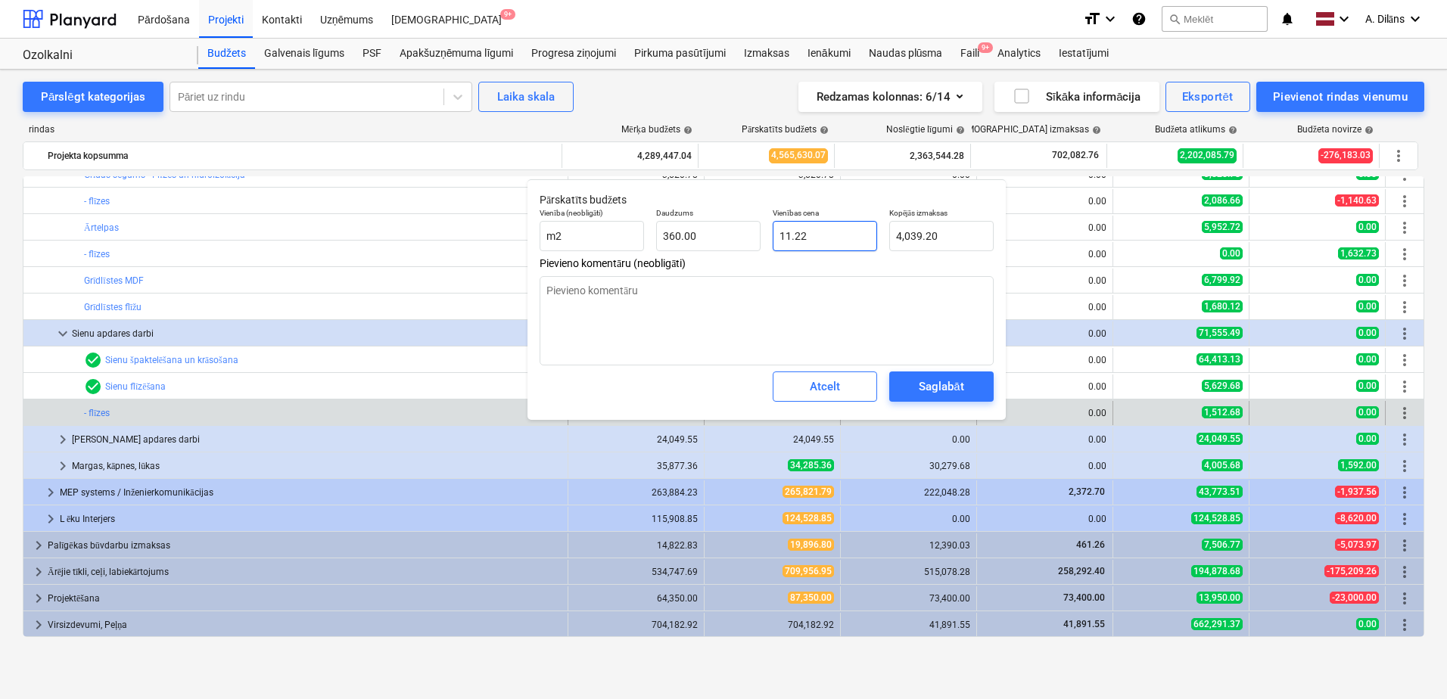
drag, startPoint x: 830, startPoint y: 237, endPoint x: 764, endPoint y: 236, distance: 65.8
click at [764, 236] on div "Vienība (neobligāti) m2 Daudzums 360.00 Vienības cena 11.22 Kopējās izmaksas 4,…" at bounding box center [767, 229] width 466 height 55
type textarea "x"
type input "1"
type input "360.00"
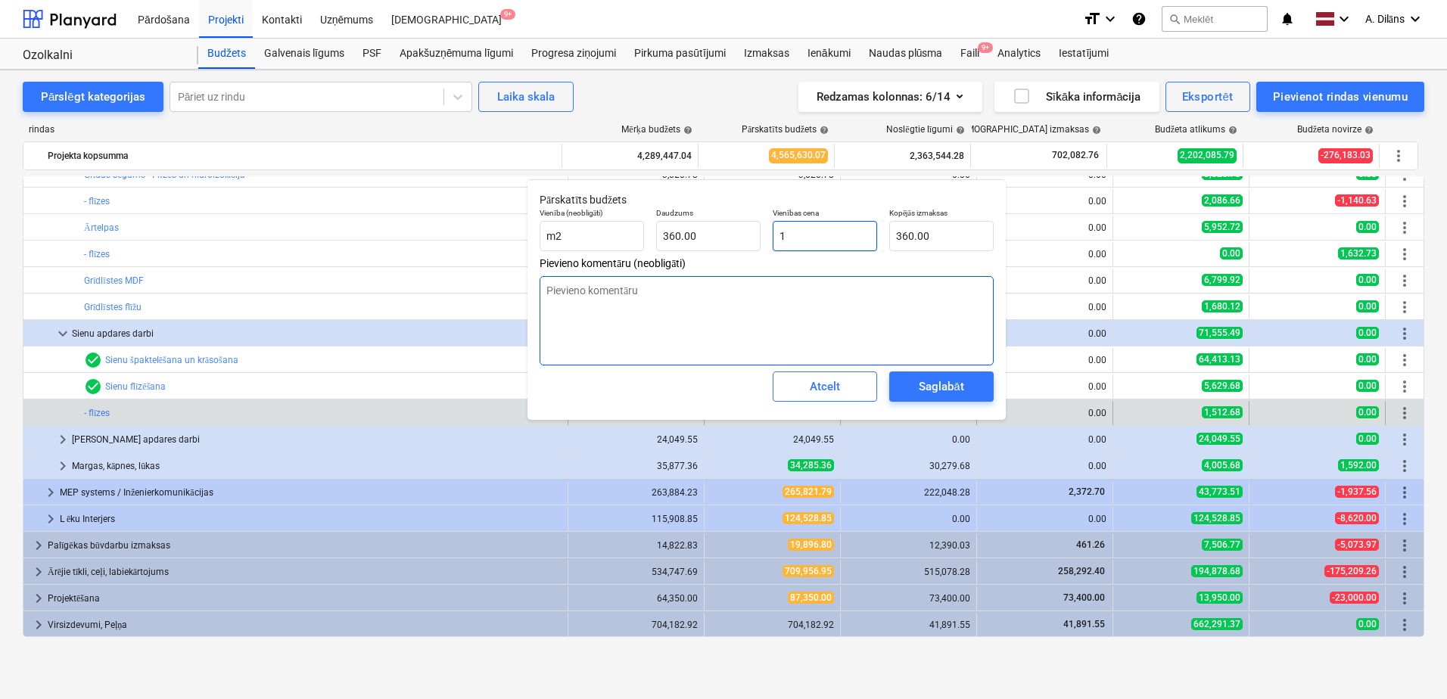
type textarea "x"
type input "10"
type input "3,600.00"
type textarea "x"
type input "10."
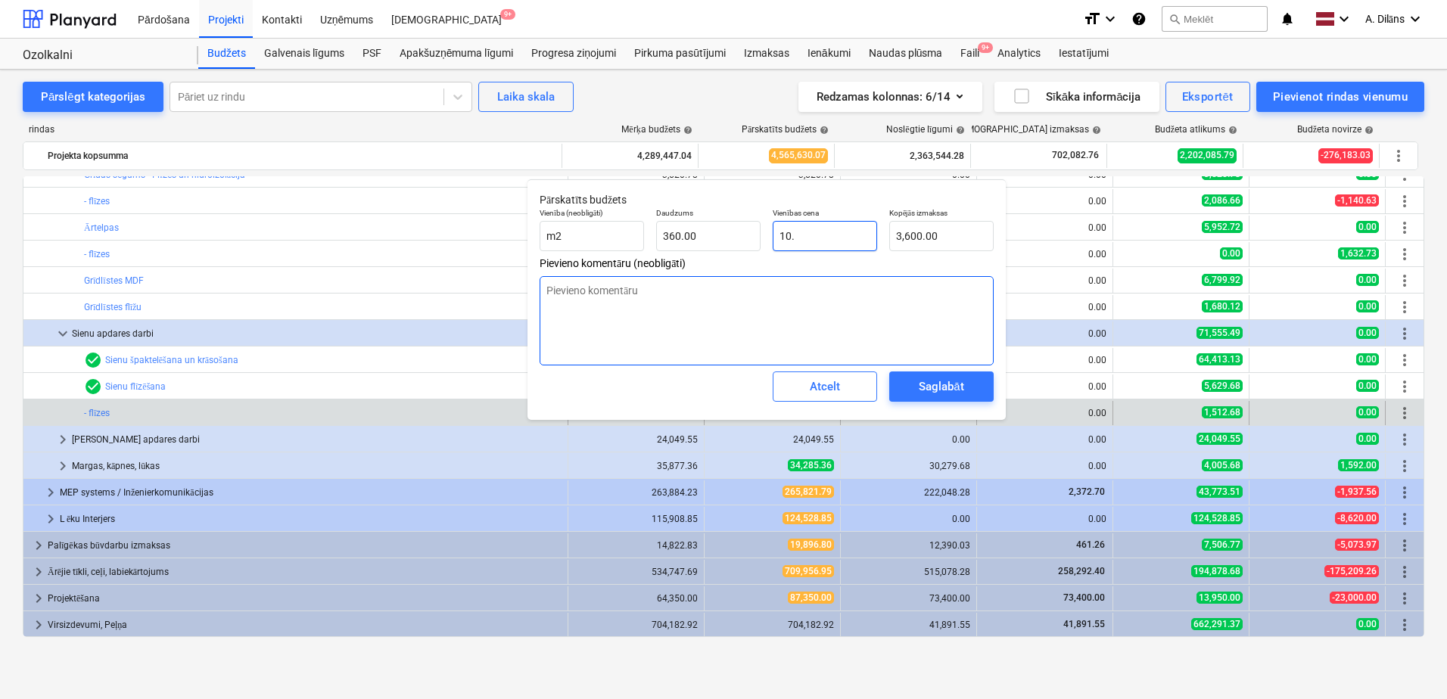
type textarea "x"
type input "10.3"
type input "3,708.00"
type textarea "x"
type input "10.35"
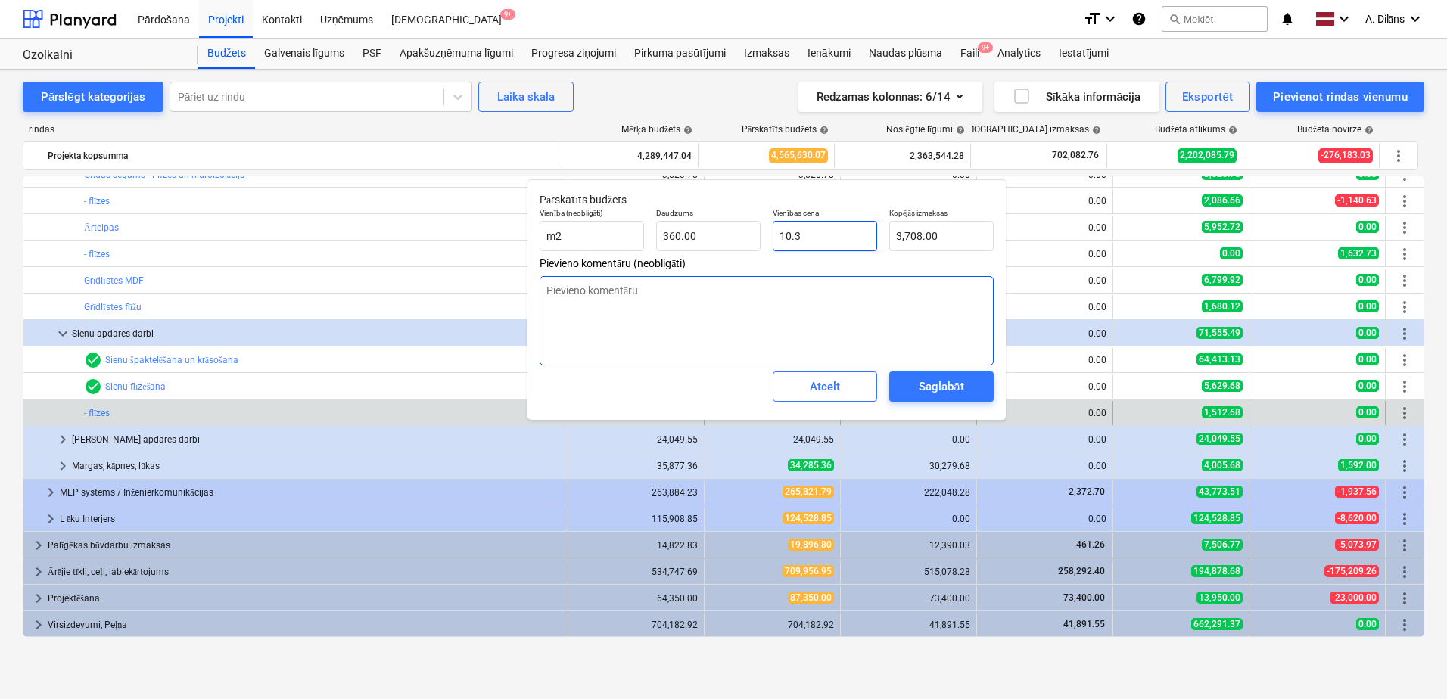
type input "3,726.00"
type input "10.35"
click at [776, 319] on textarea at bounding box center [767, 320] width 454 height 89
click at [915, 375] on button "Saglabāt" at bounding box center [941, 387] width 104 height 30
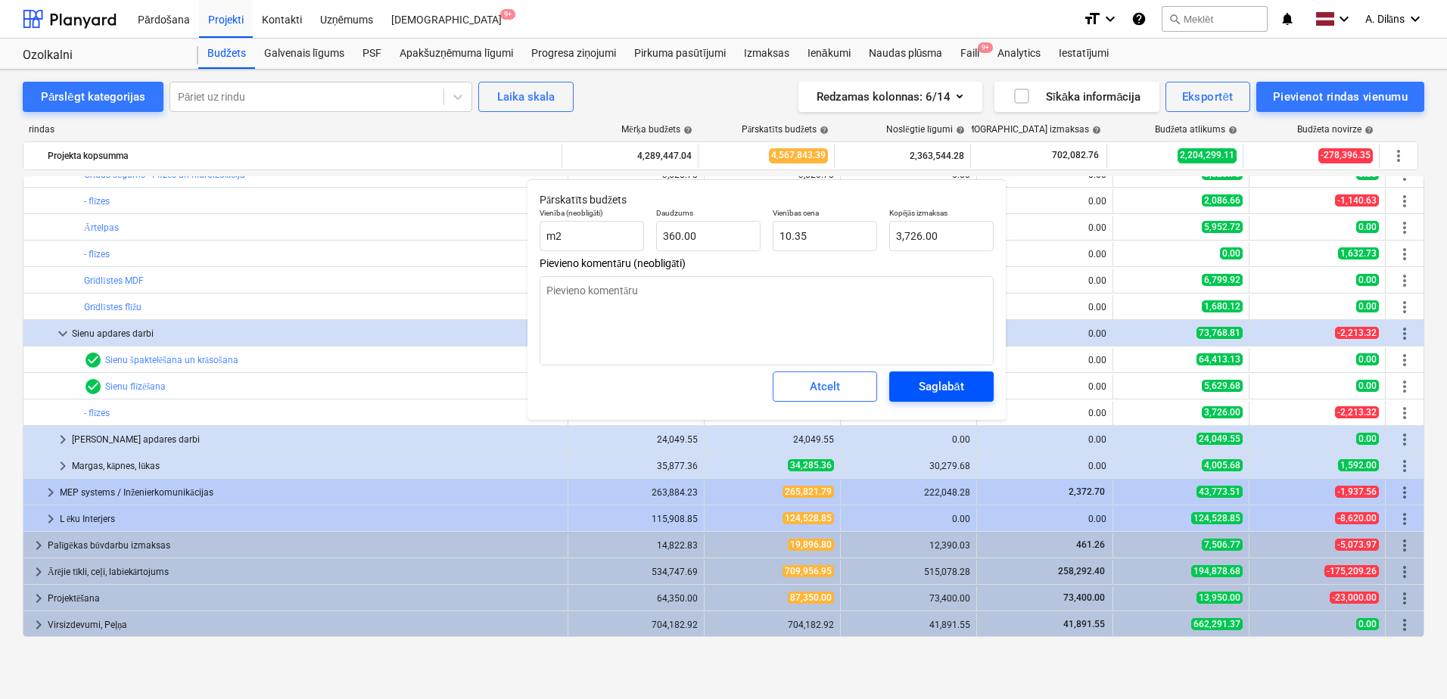
type textarea "x"
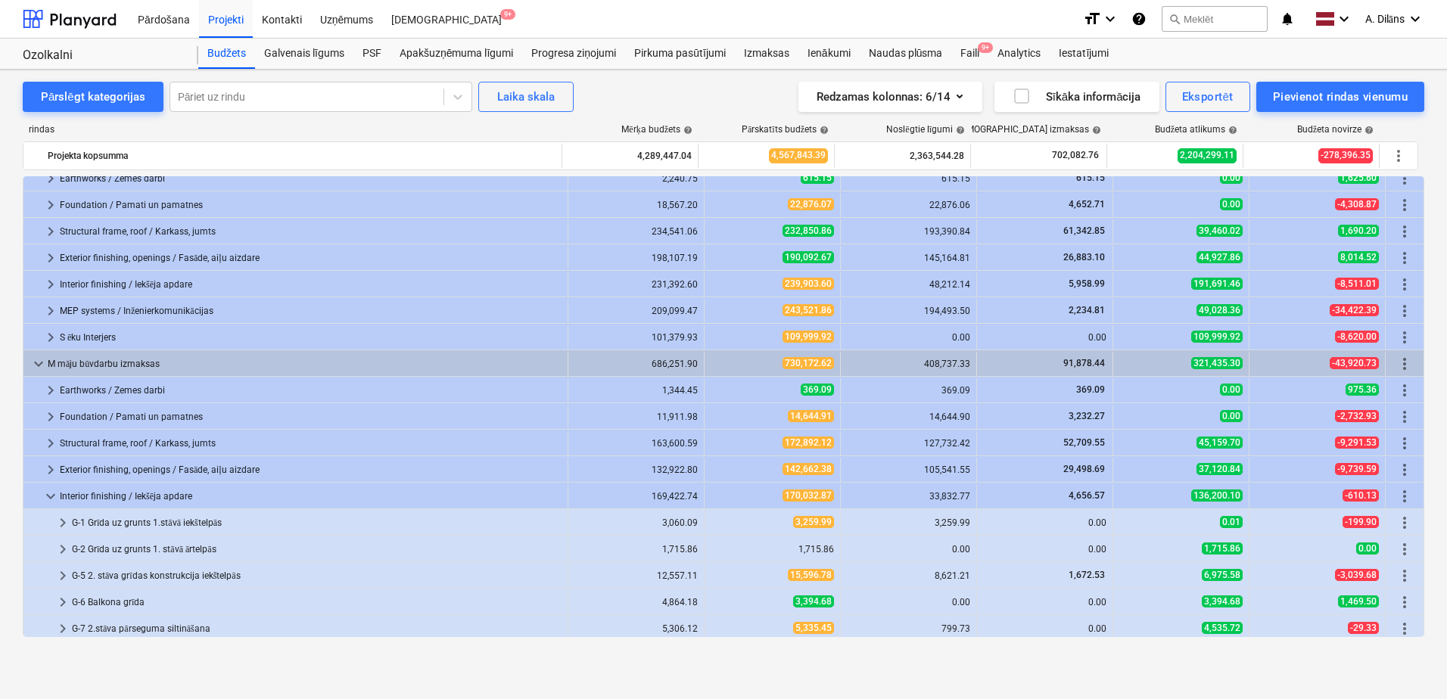
scroll to position [0, 0]
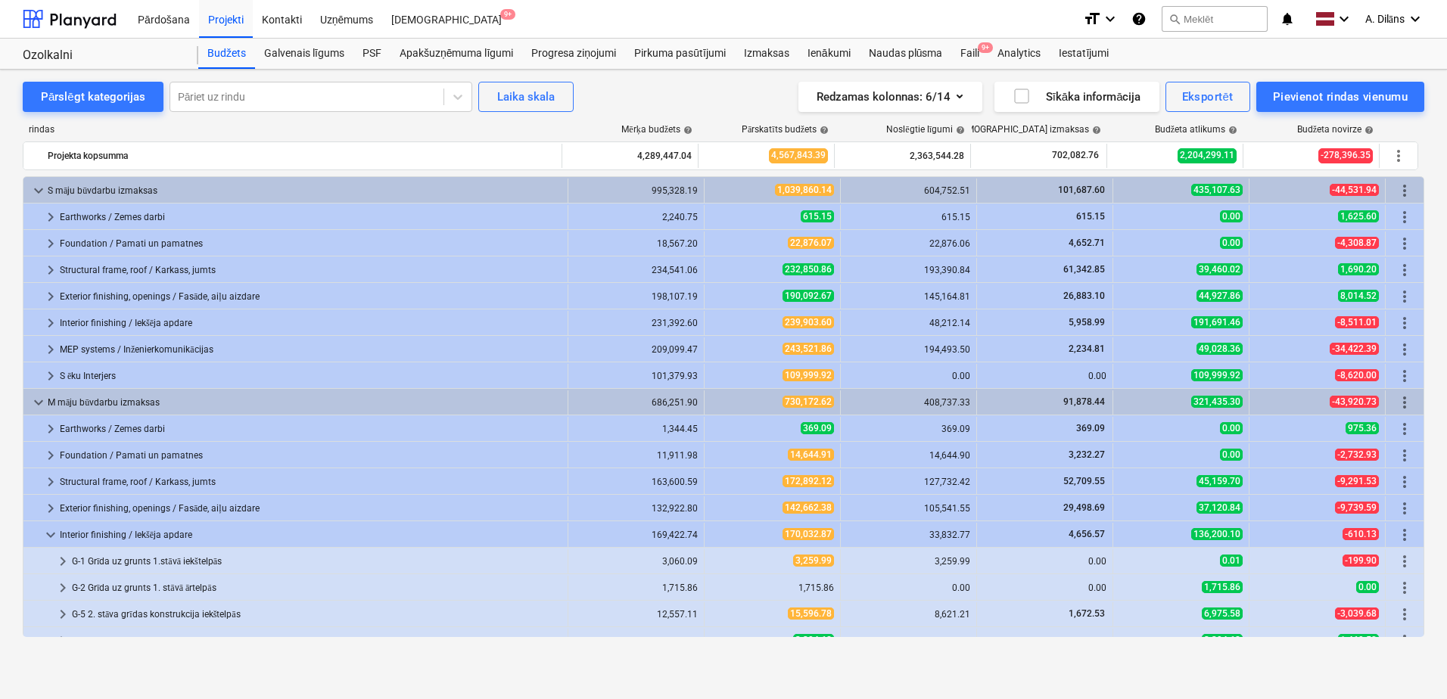
click at [52, 372] on span "keyboard_arrow_right" at bounding box center [51, 376] width 18 height 18
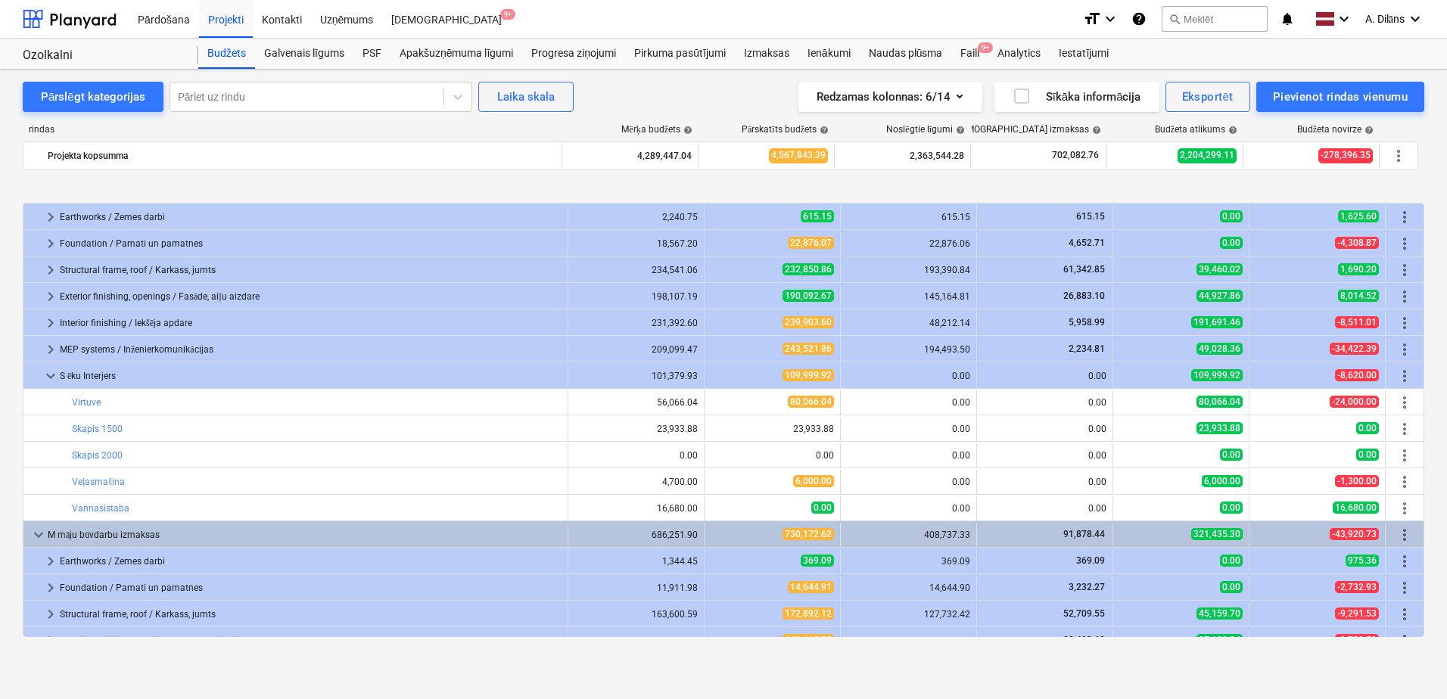
scroll to position [76, 0]
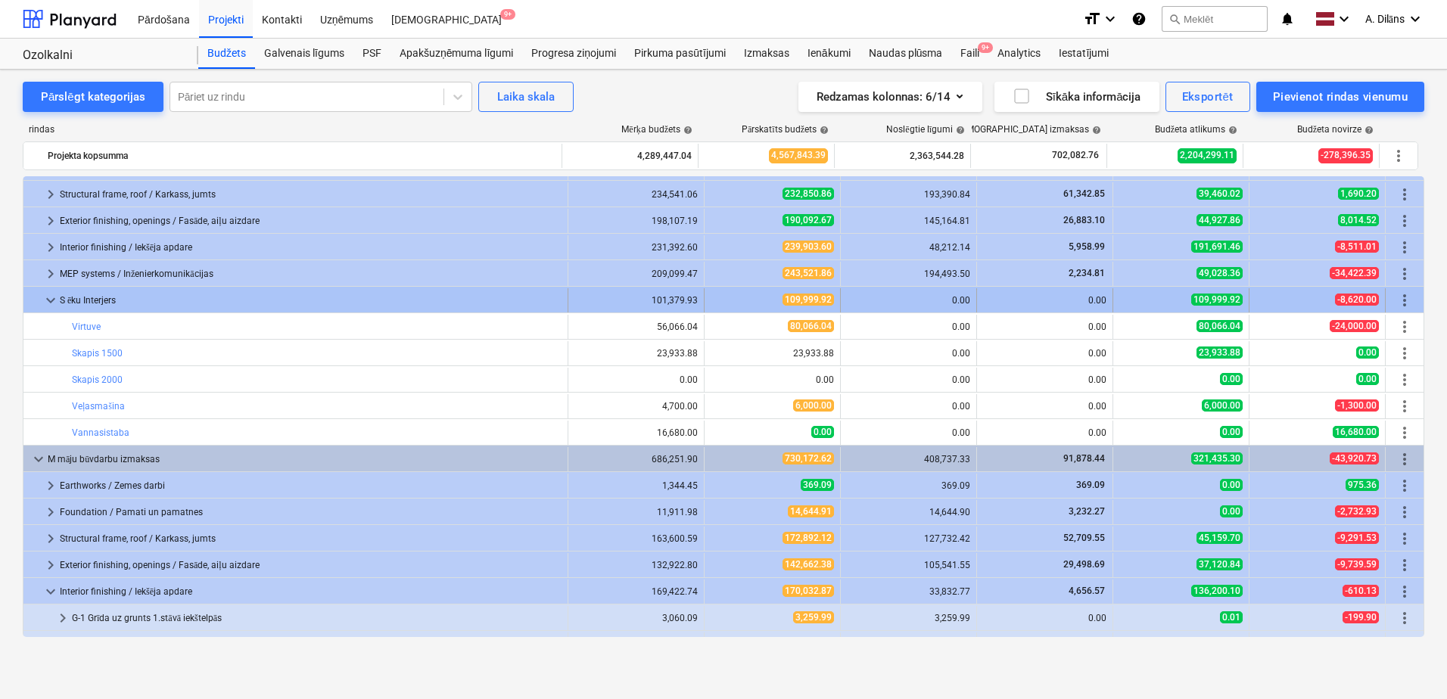
click at [52, 301] on span "keyboard_arrow_down" at bounding box center [51, 300] width 18 height 18
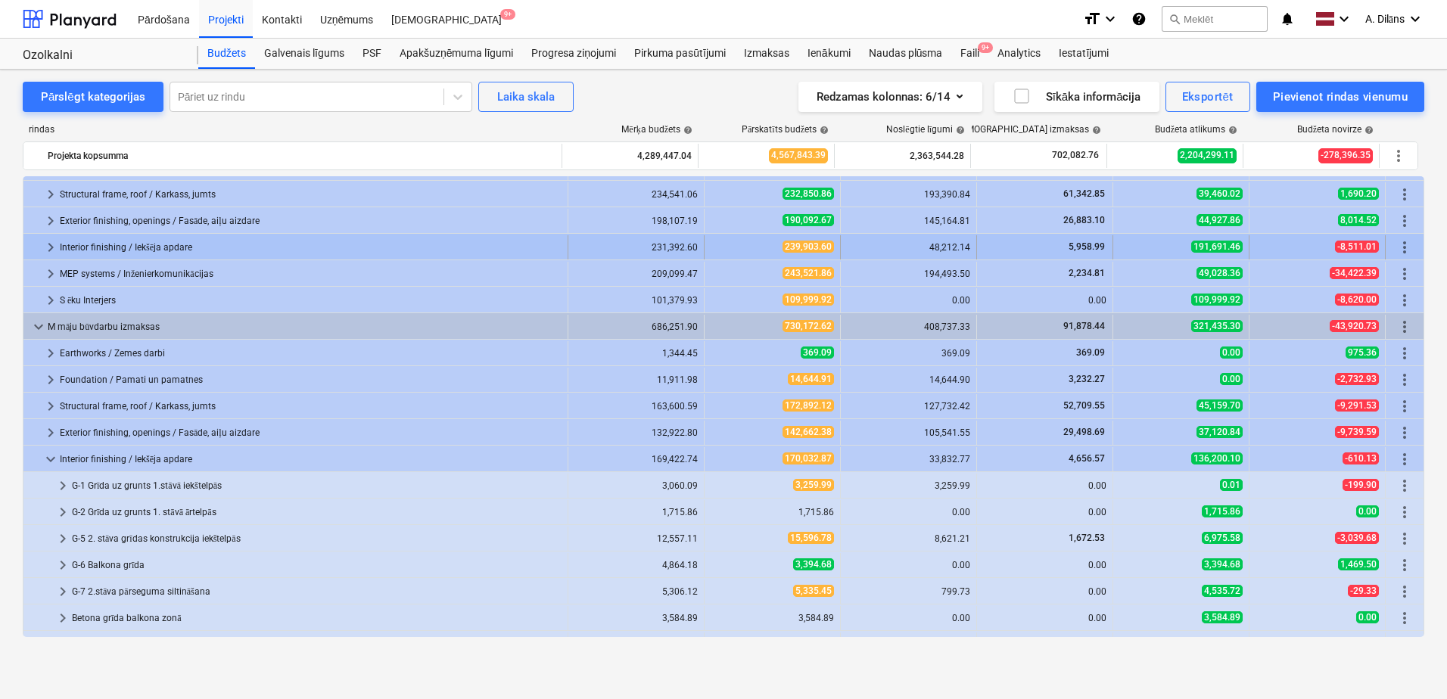
click at [51, 244] on span "keyboard_arrow_right" at bounding box center [51, 247] width 18 height 18
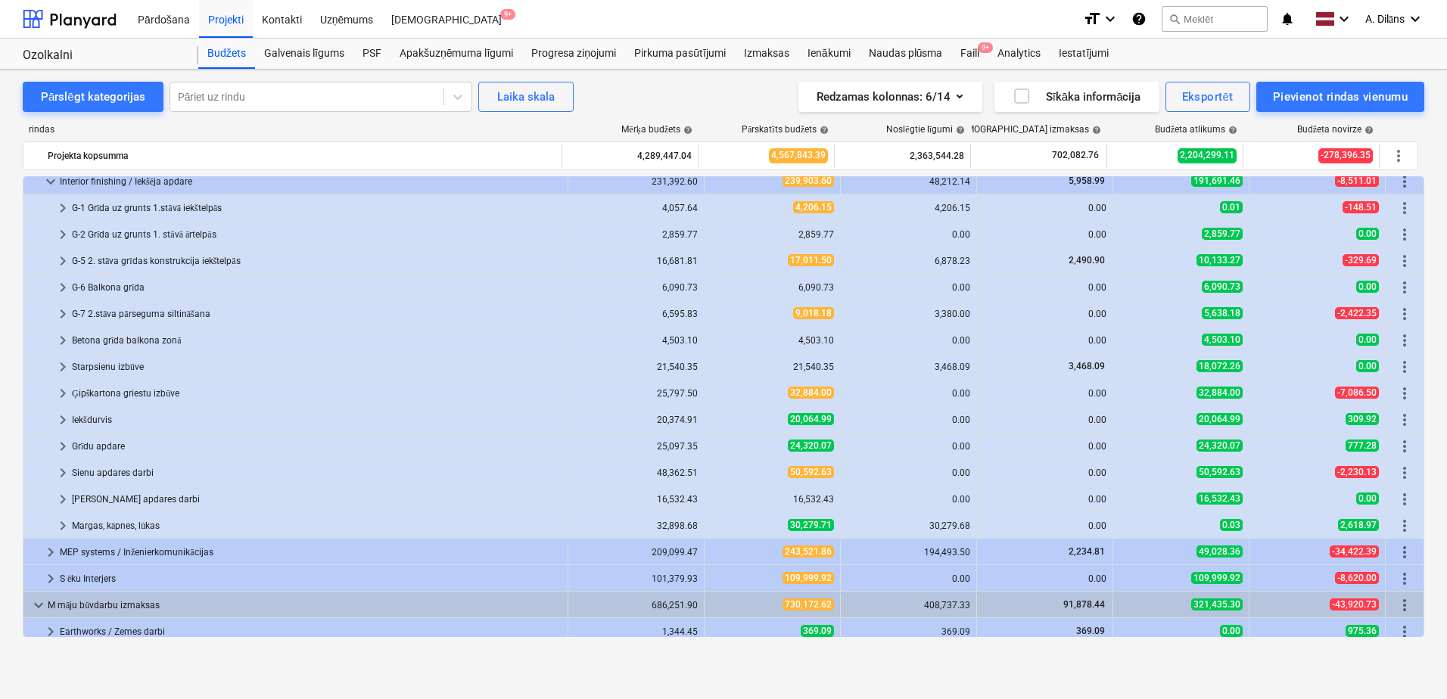
scroll to position [151, 0]
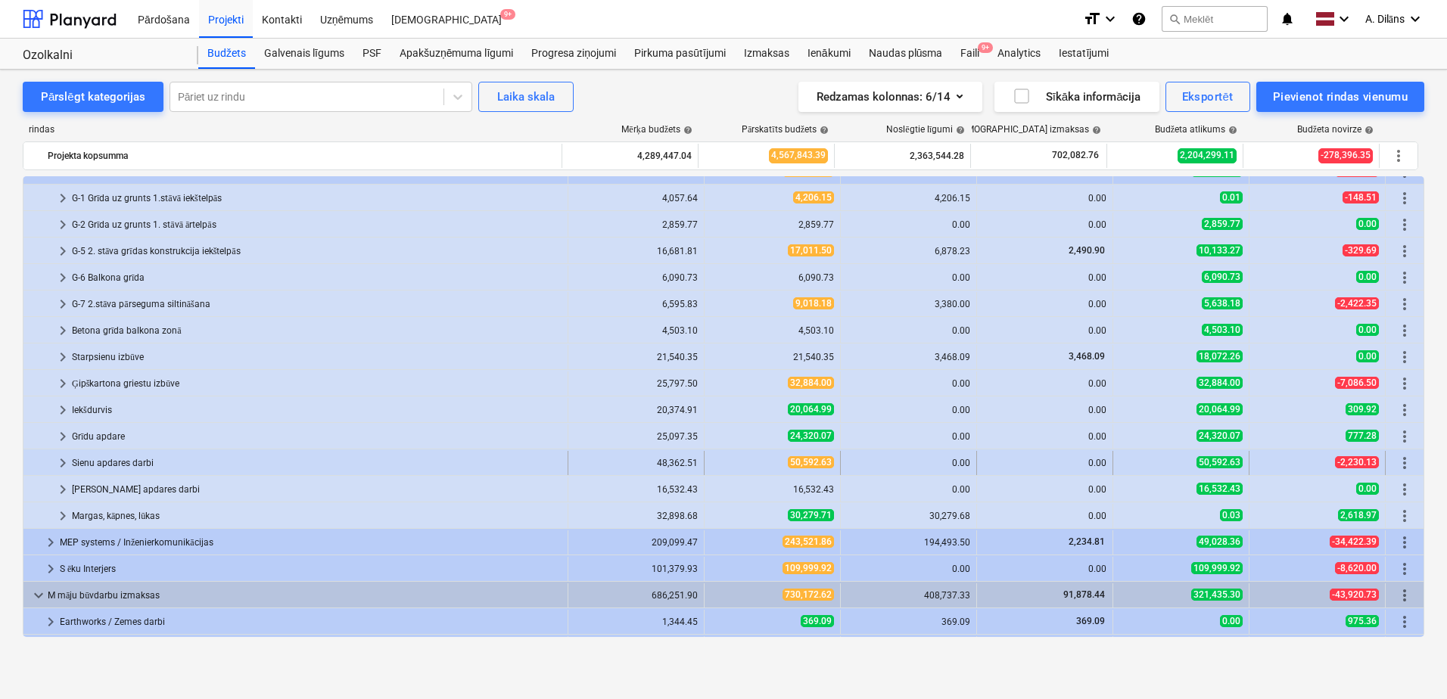
click at [62, 464] on span "keyboard_arrow_right" at bounding box center [63, 463] width 18 height 18
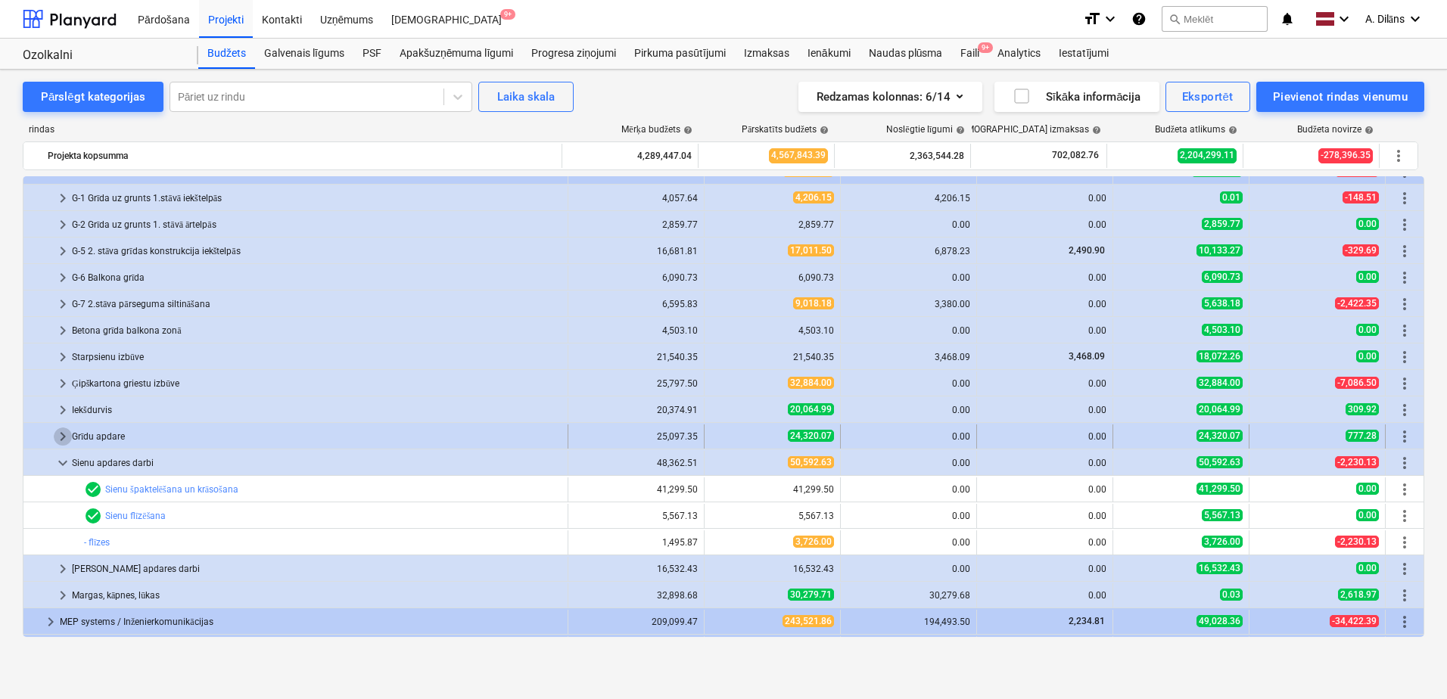
click at [63, 430] on span "keyboard_arrow_right" at bounding box center [63, 437] width 18 height 18
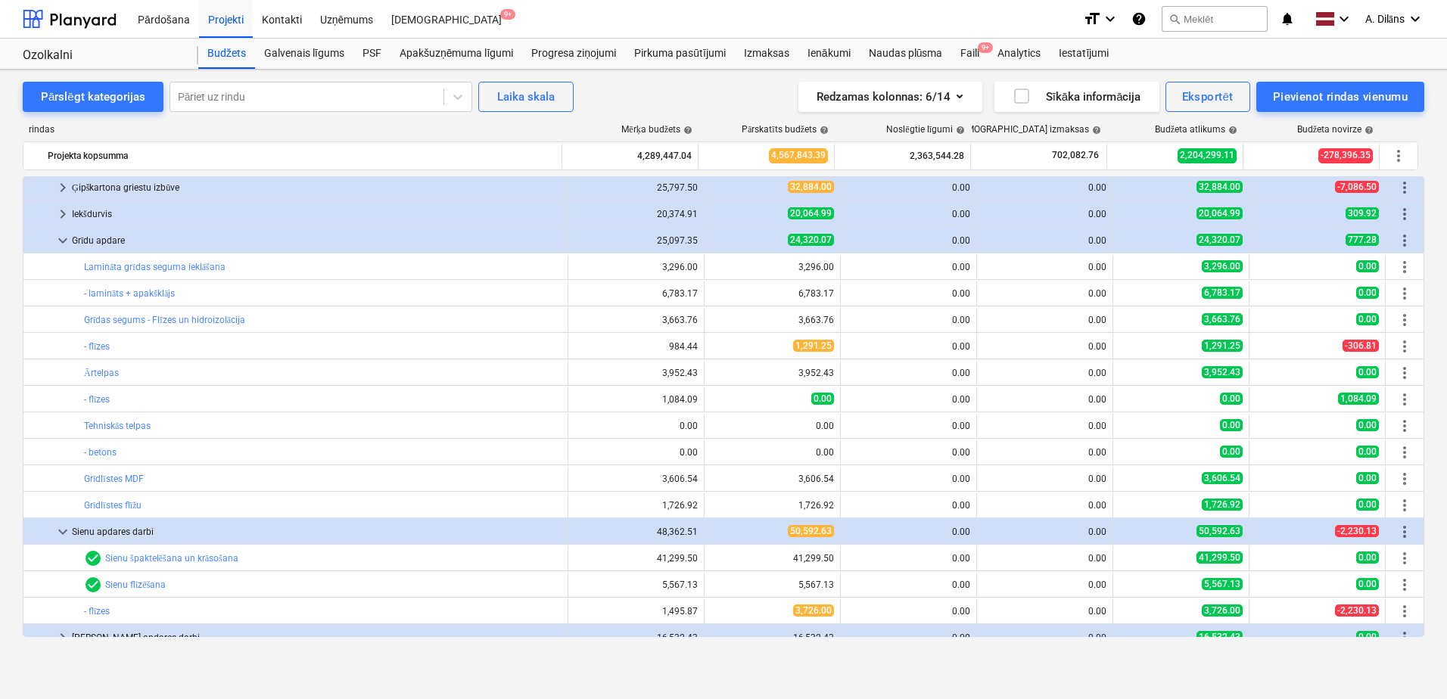
scroll to position [303, 0]
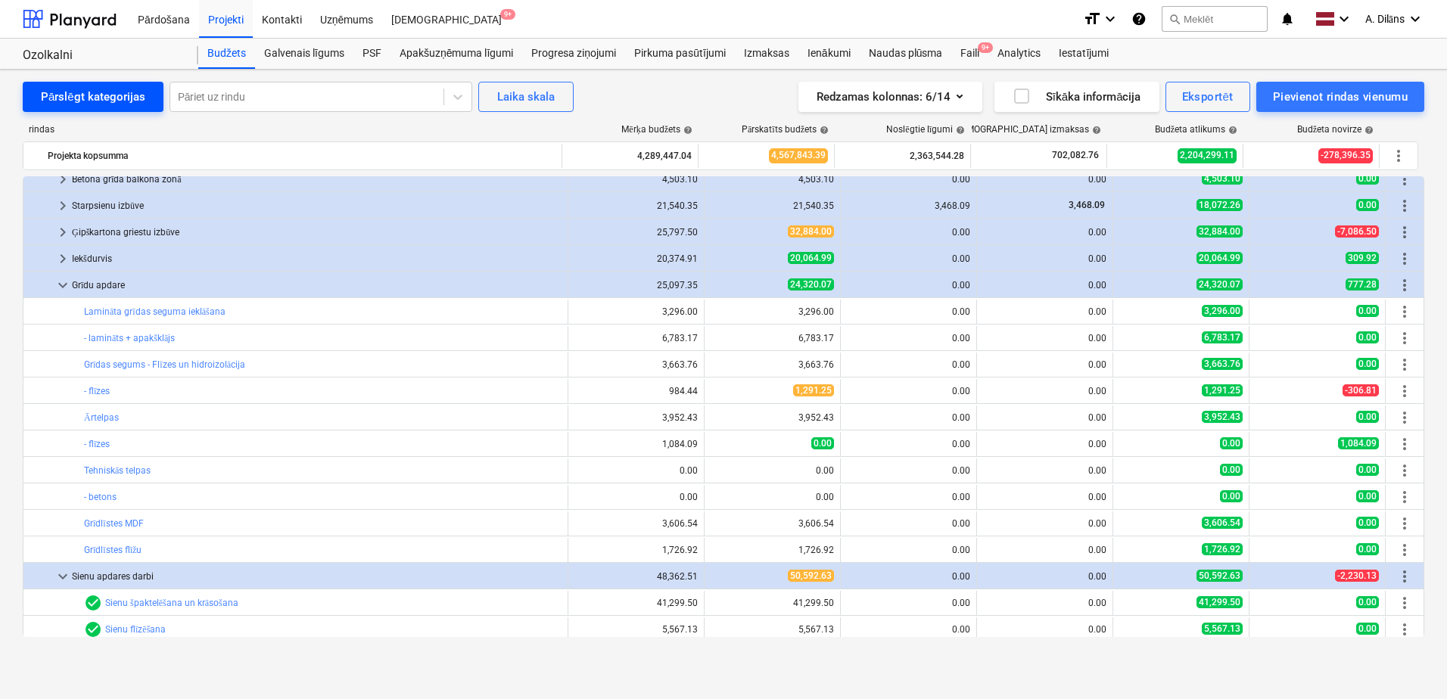
click at [96, 98] on div "Pārslēgt kategorijas" at bounding box center [93, 97] width 104 height 20
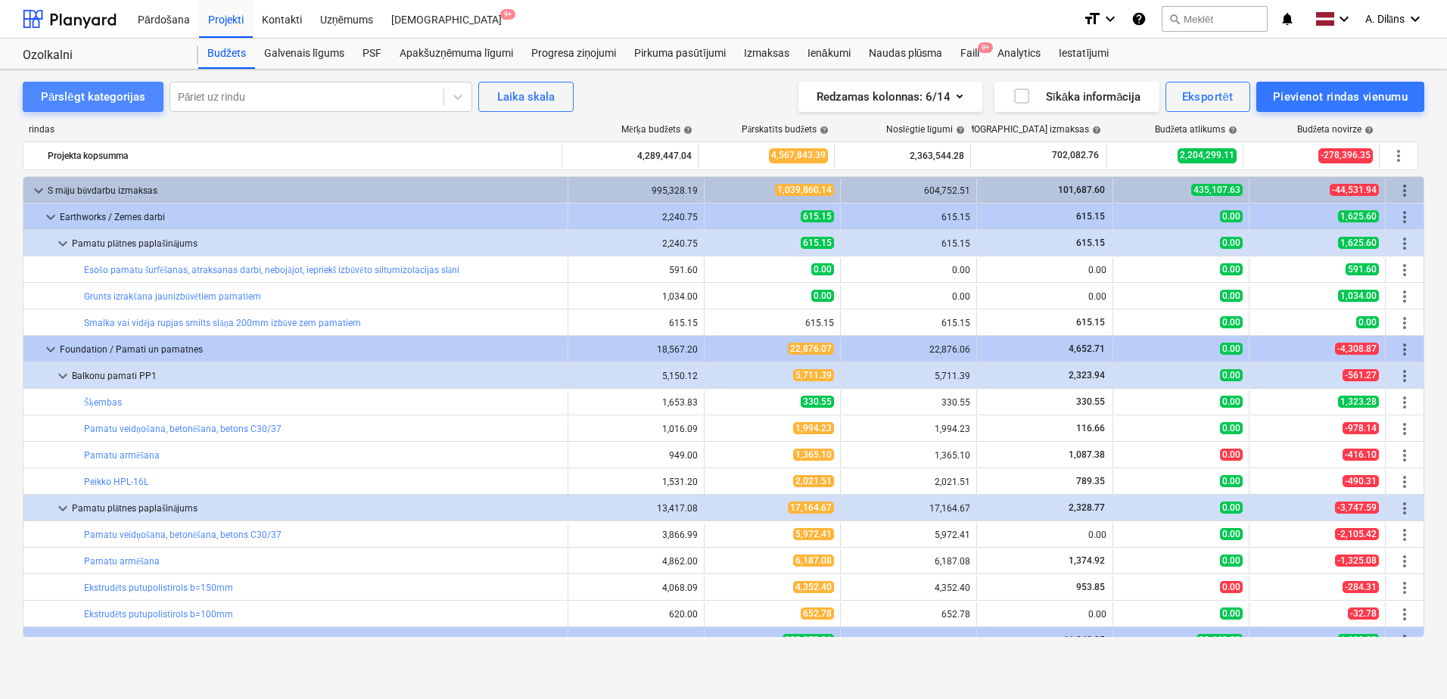
click at [96, 98] on div "Pārslēgt kategorijas" at bounding box center [93, 97] width 104 height 20
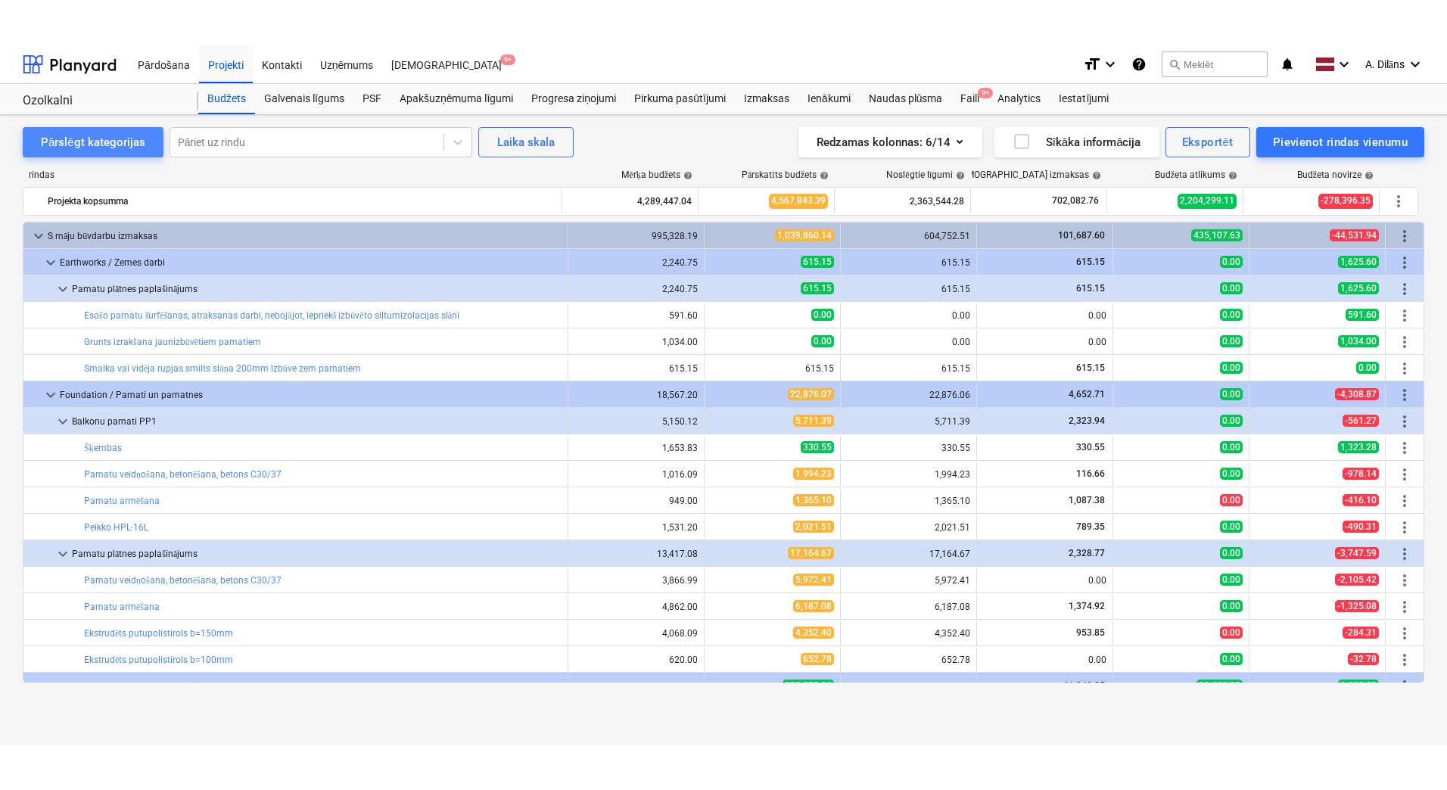
scroll to position [0, 0]
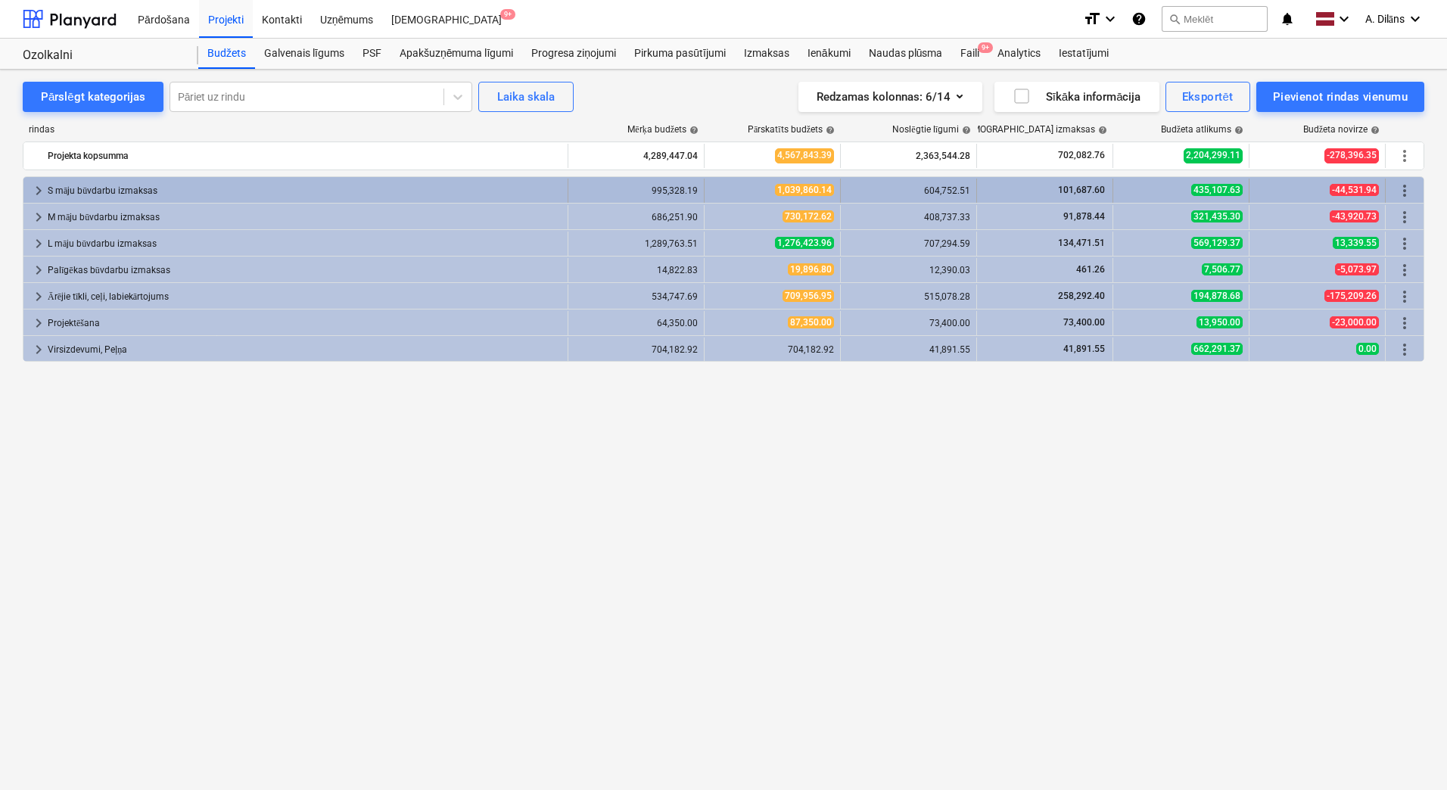
click at [39, 190] on span "keyboard_arrow_right" at bounding box center [39, 191] width 18 height 18
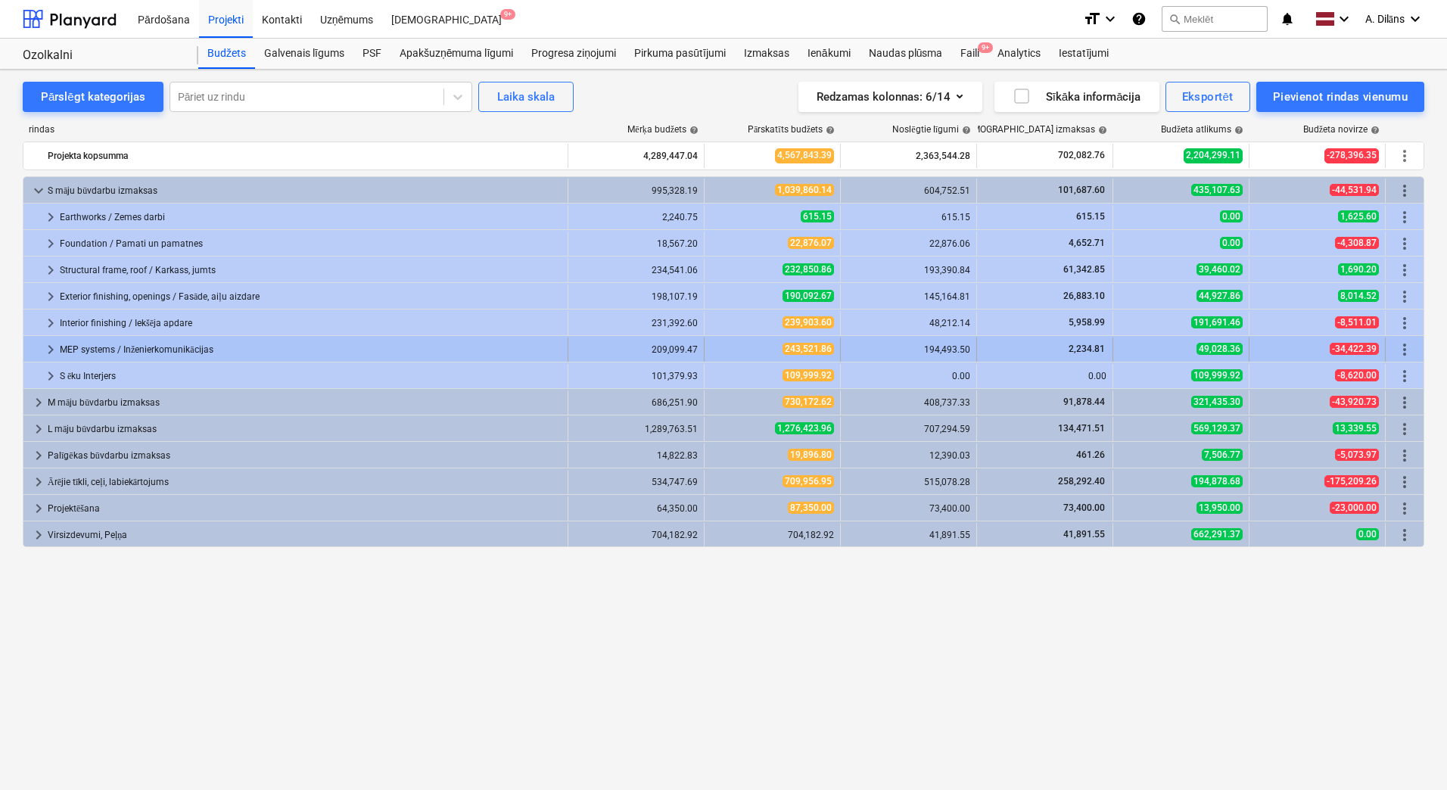
click at [47, 346] on span "keyboard_arrow_right" at bounding box center [51, 350] width 18 height 18
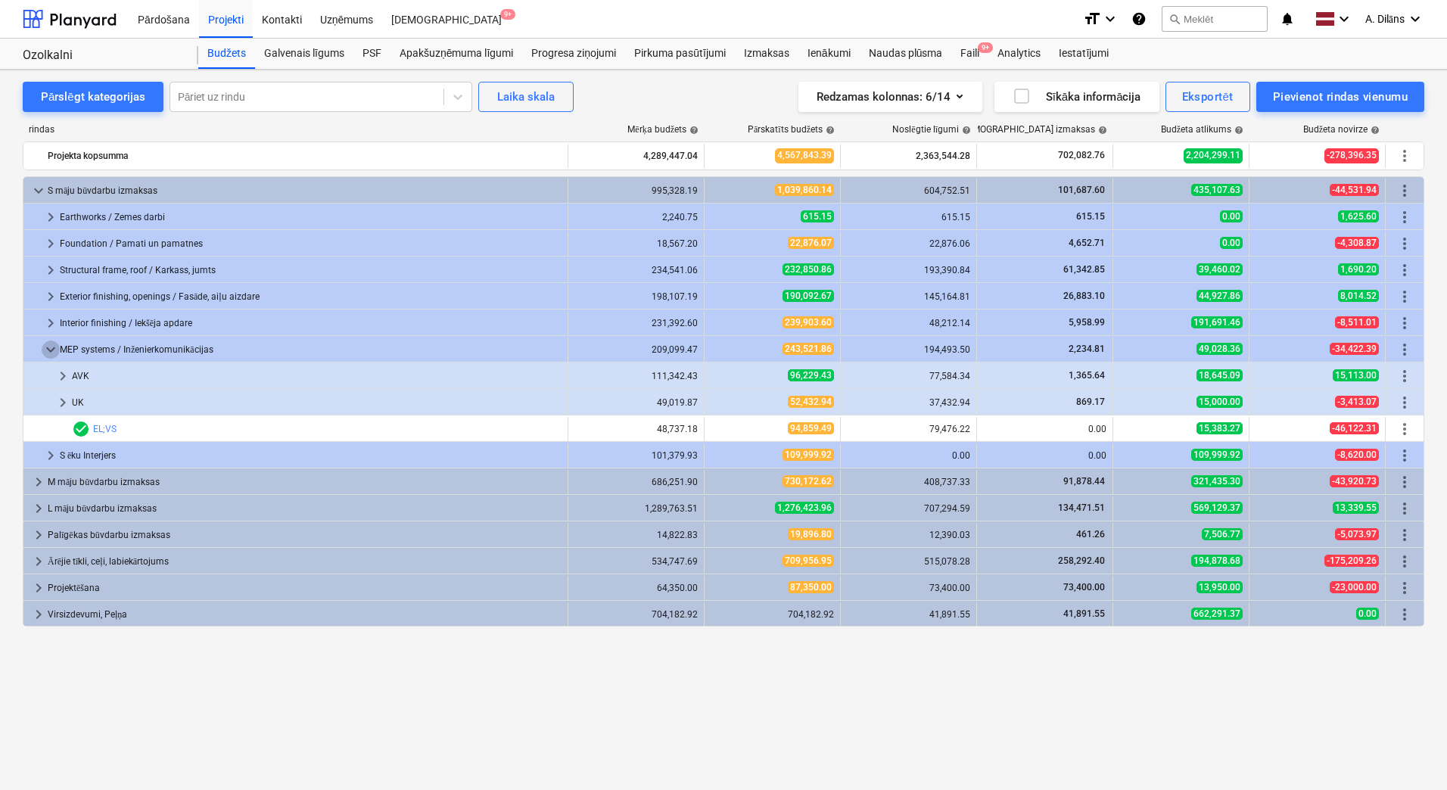
click at [47, 346] on span "keyboard_arrow_down" at bounding box center [51, 350] width 18 height 18
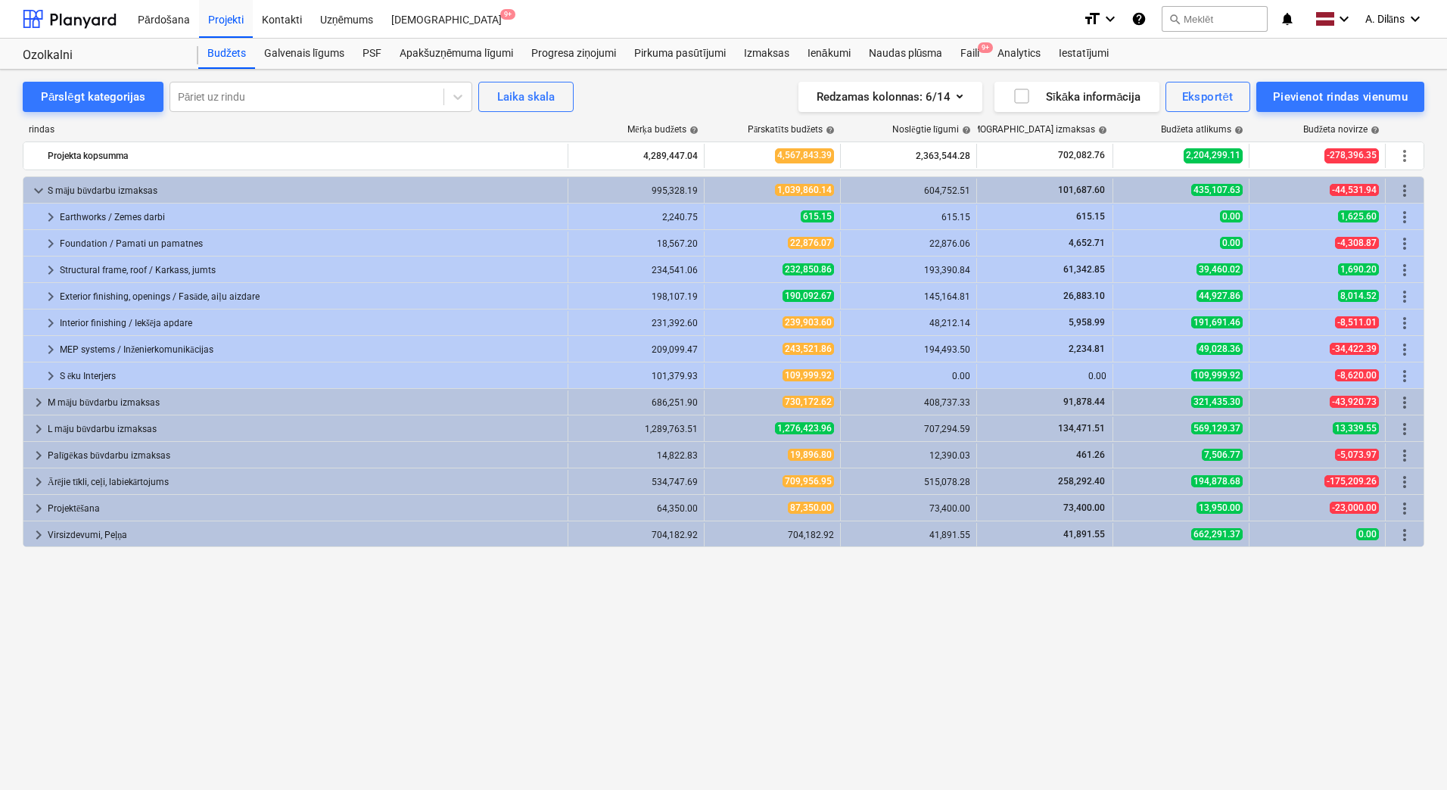
click at [47, 346] on span "keyboard_arrow_right" at bounding box center [51, 350] width 18 height 18
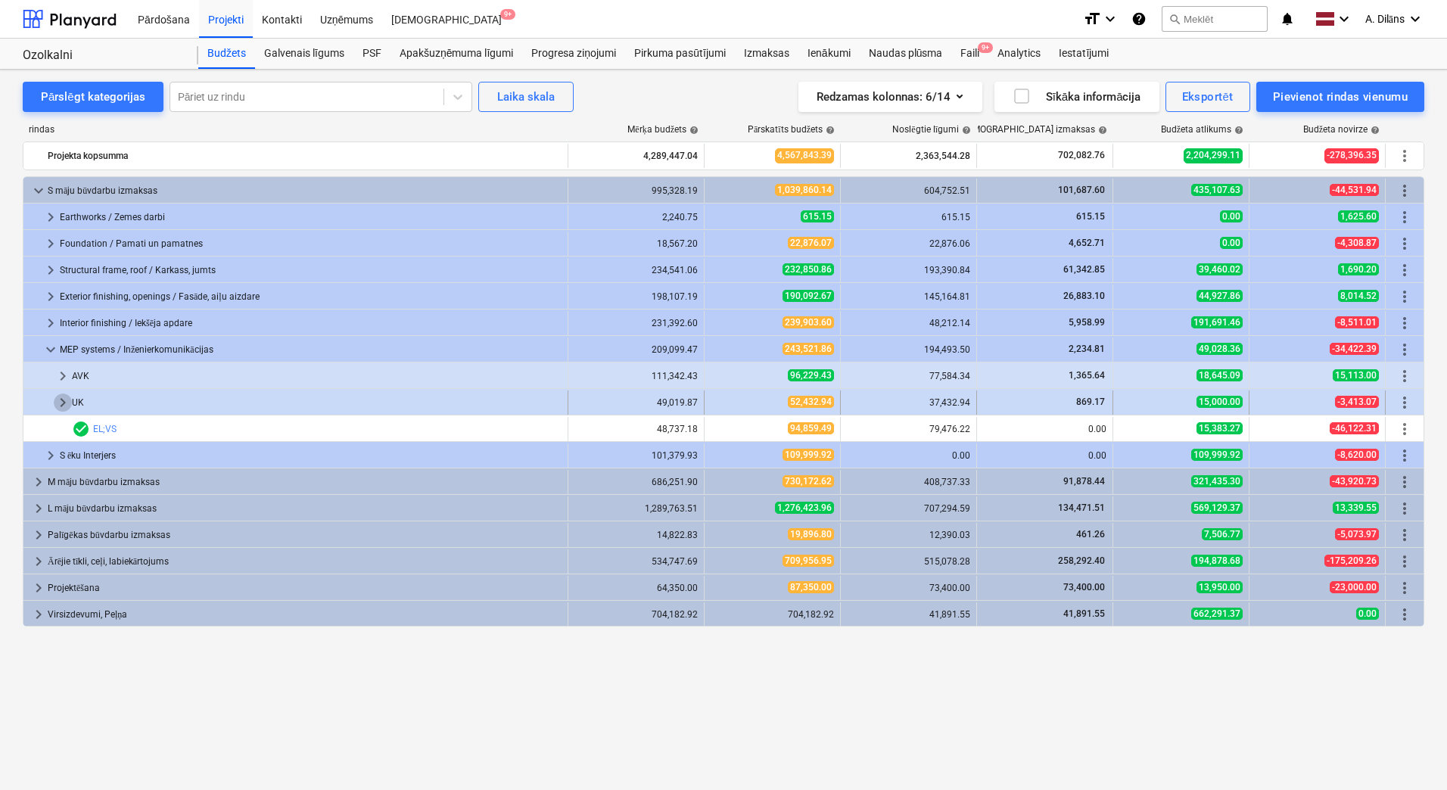
click at [64, 401] on span "keyboard_arrow_right" at bounding box center [63, 403] width 18 height 18
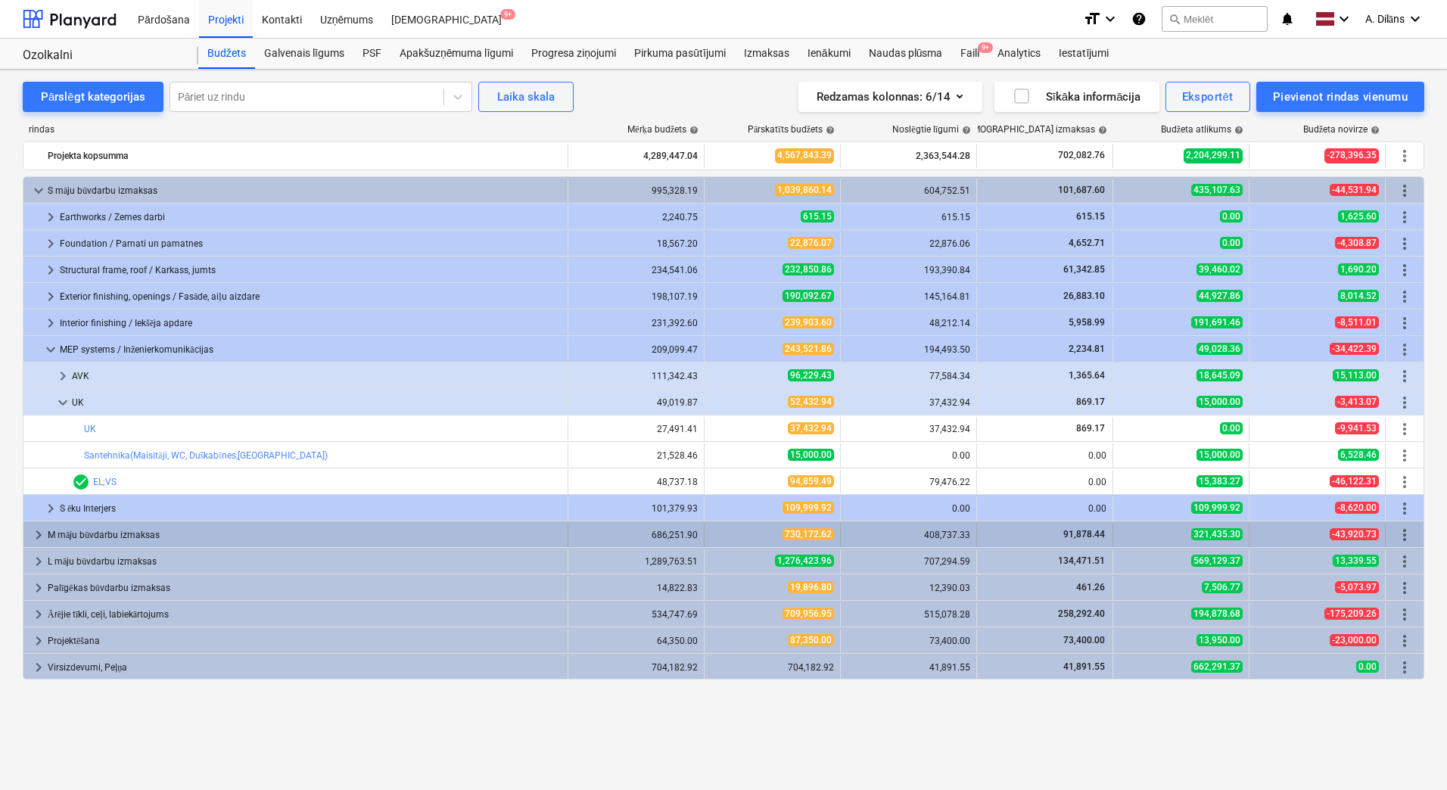
click at [42, 530] on span "keyboard_arrow_right" at bounding box center [39, 535] width 18 height 18
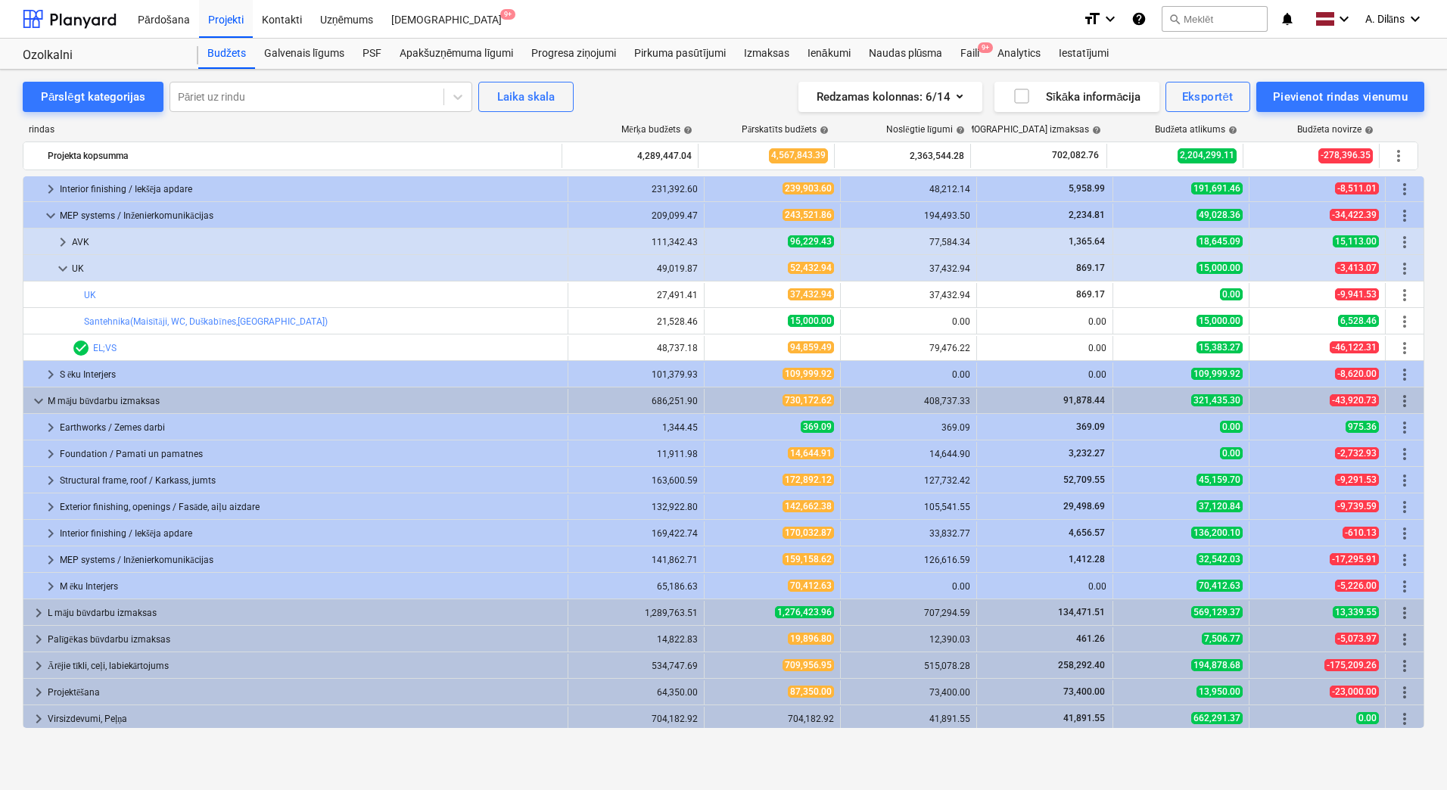
scroll to position [137, 0]
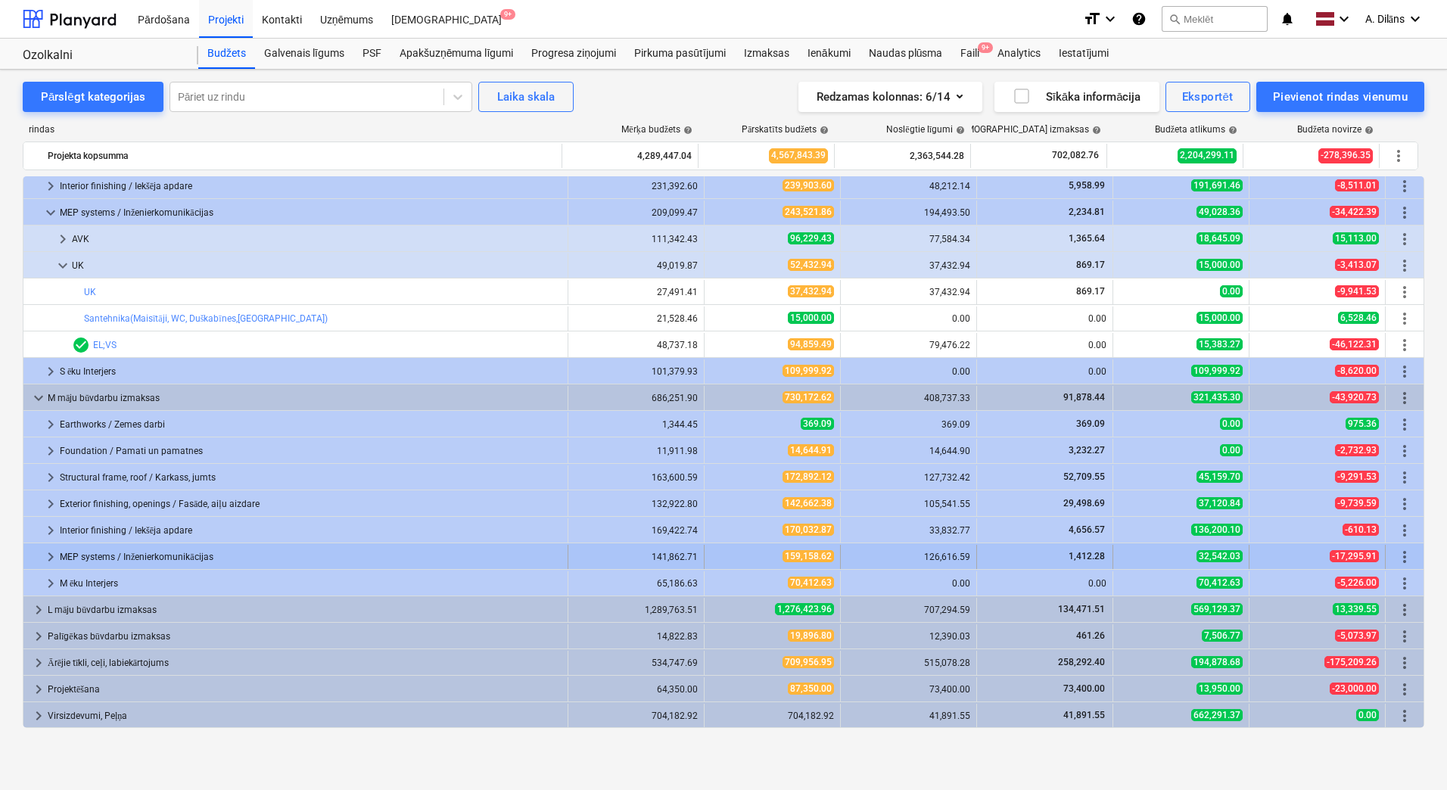
click at [40, 556] on div at bounding box center [36, 557] width 12 height 24
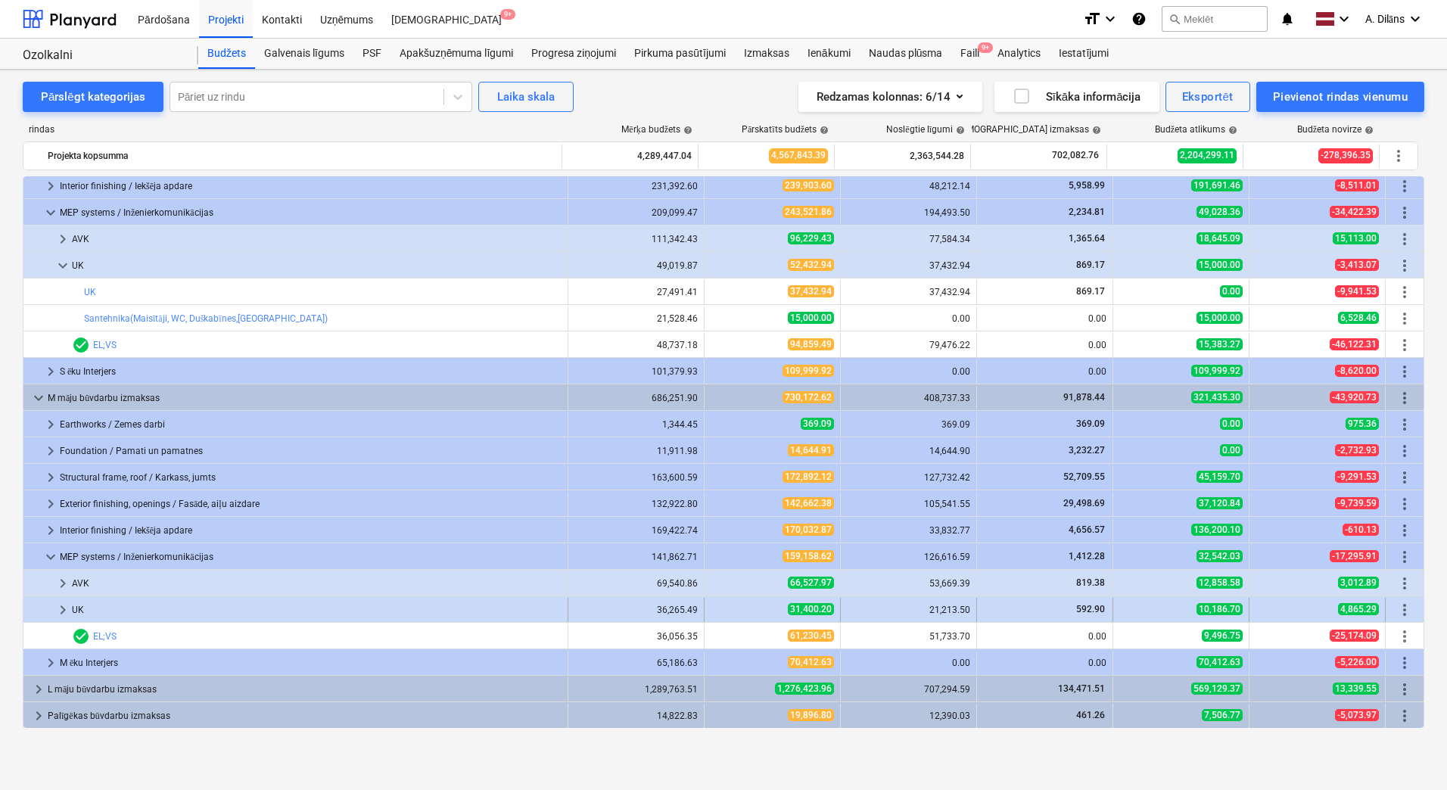
click at [67, 611] on span "keyboard_arrow_right" at bounding box center [63, 610] width 18 height 18
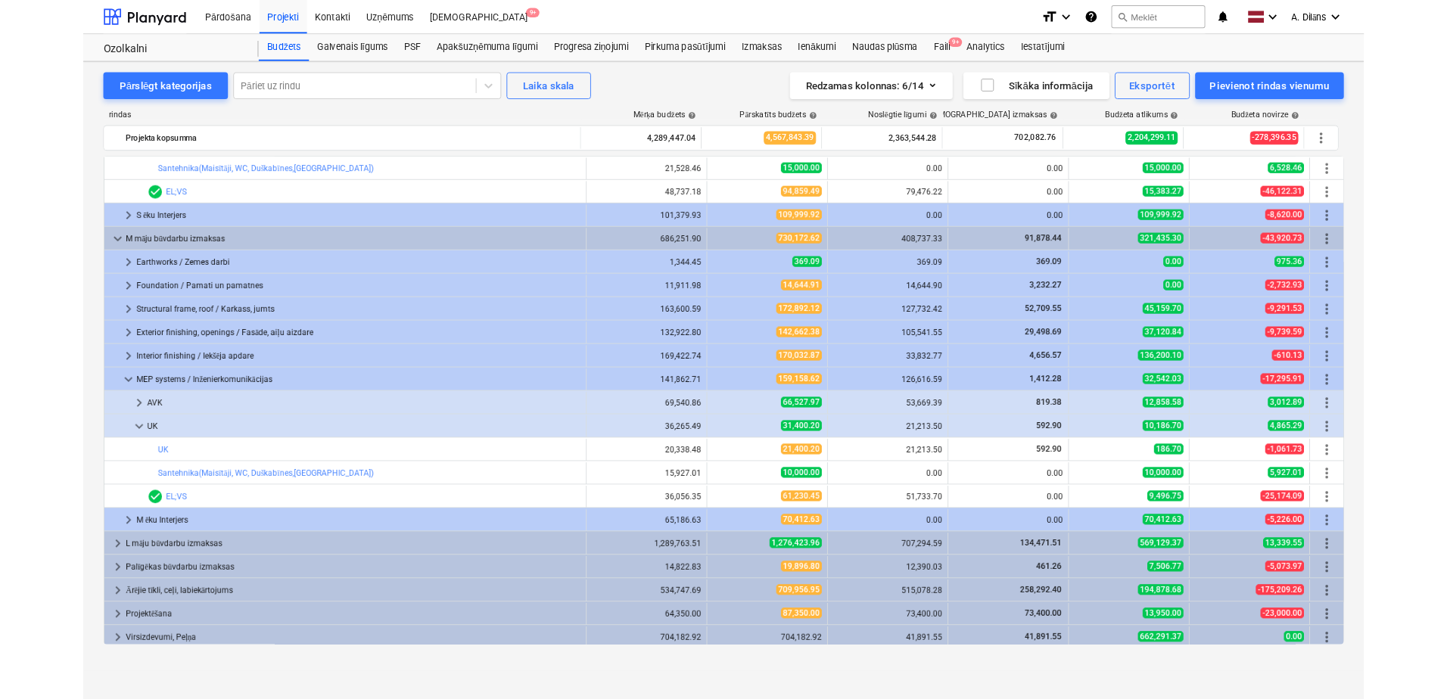
scroll to position [269, 0]
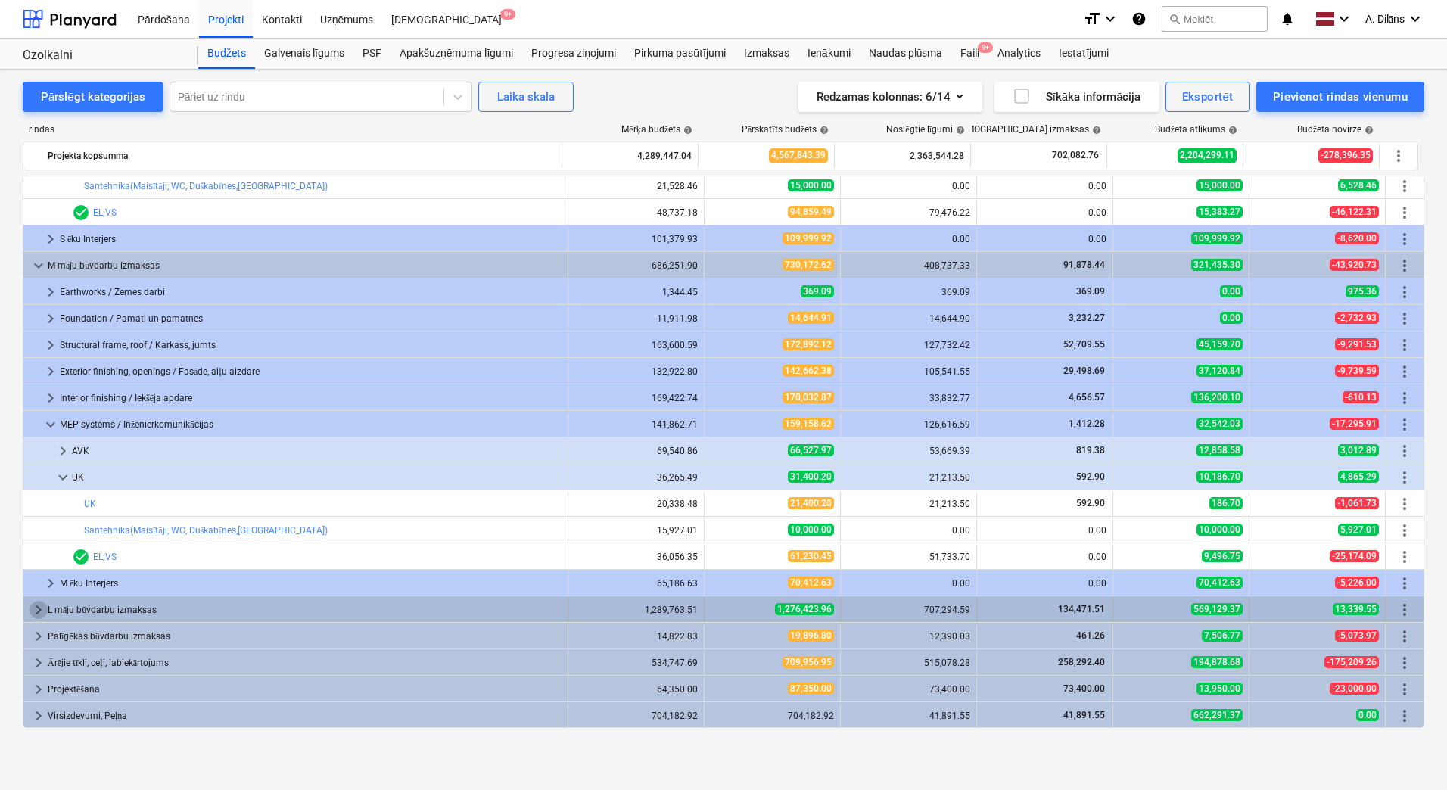
click at [38, 609] on span "keyboard_arrow_right" at bounding box center [39, 610] width 18 height 18
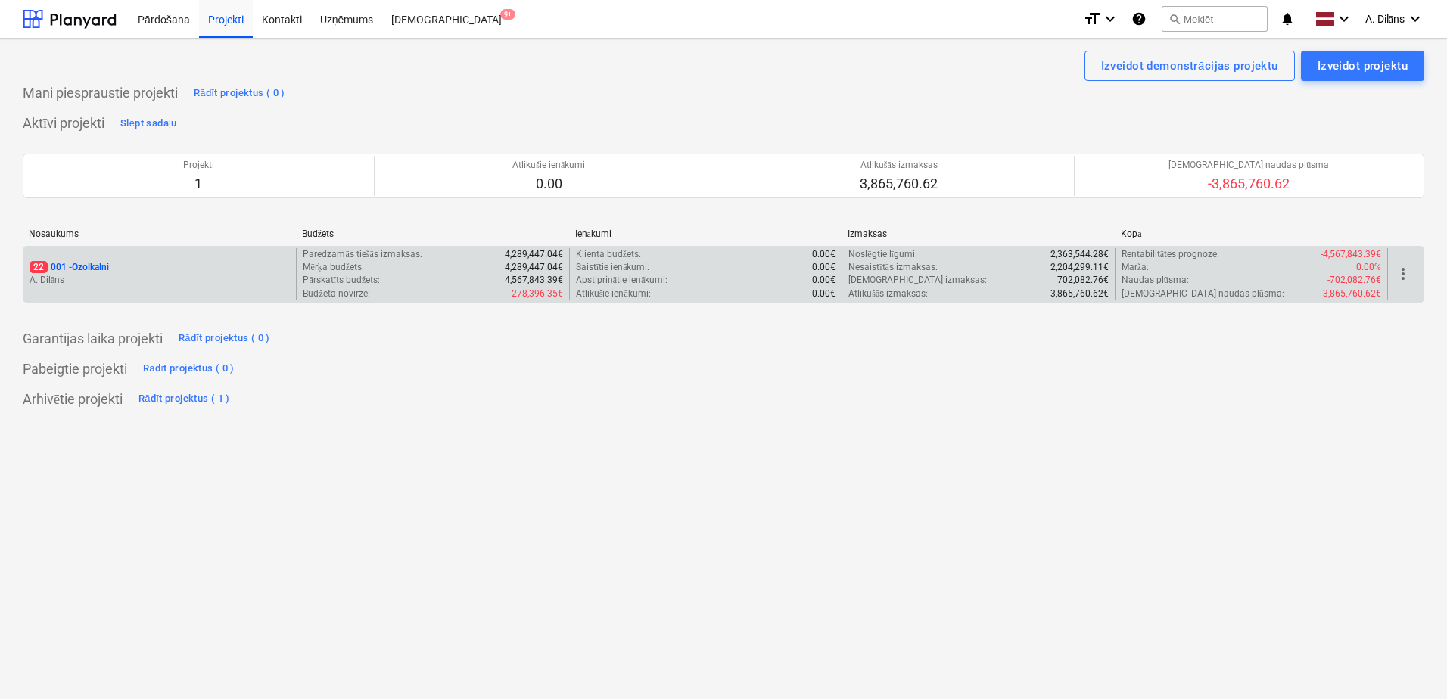
click at [224, 260] on div "22 001 - Ozolkalni A. Dilāns" at bounding box center [159, 274] width 272 height 52
click at [204, 265] on div "22 001 - Ozolkalni" at bounding box center [160, 267] width 260 height 13
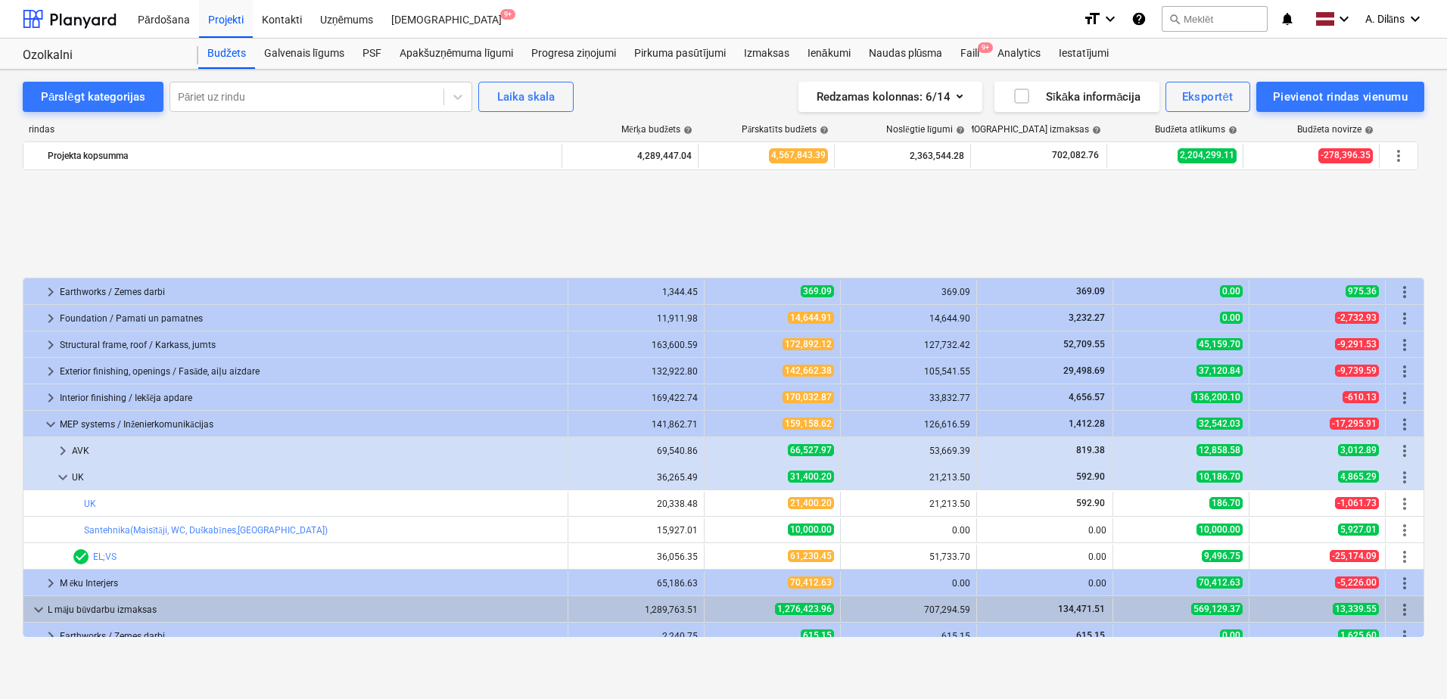
scroll to position [421, 0]
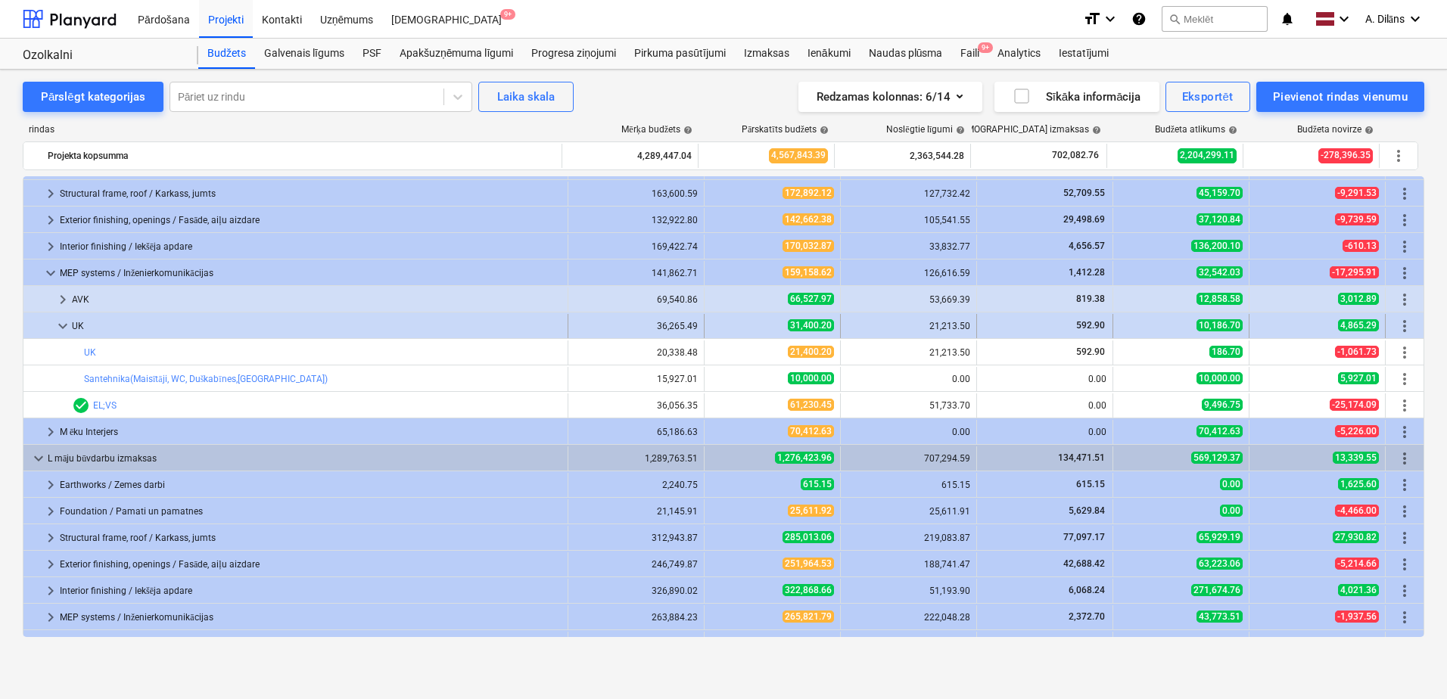
click at [65, 325] on span "keyboard_arrow_down" at bounding box center [63, 326] width 18 height 18
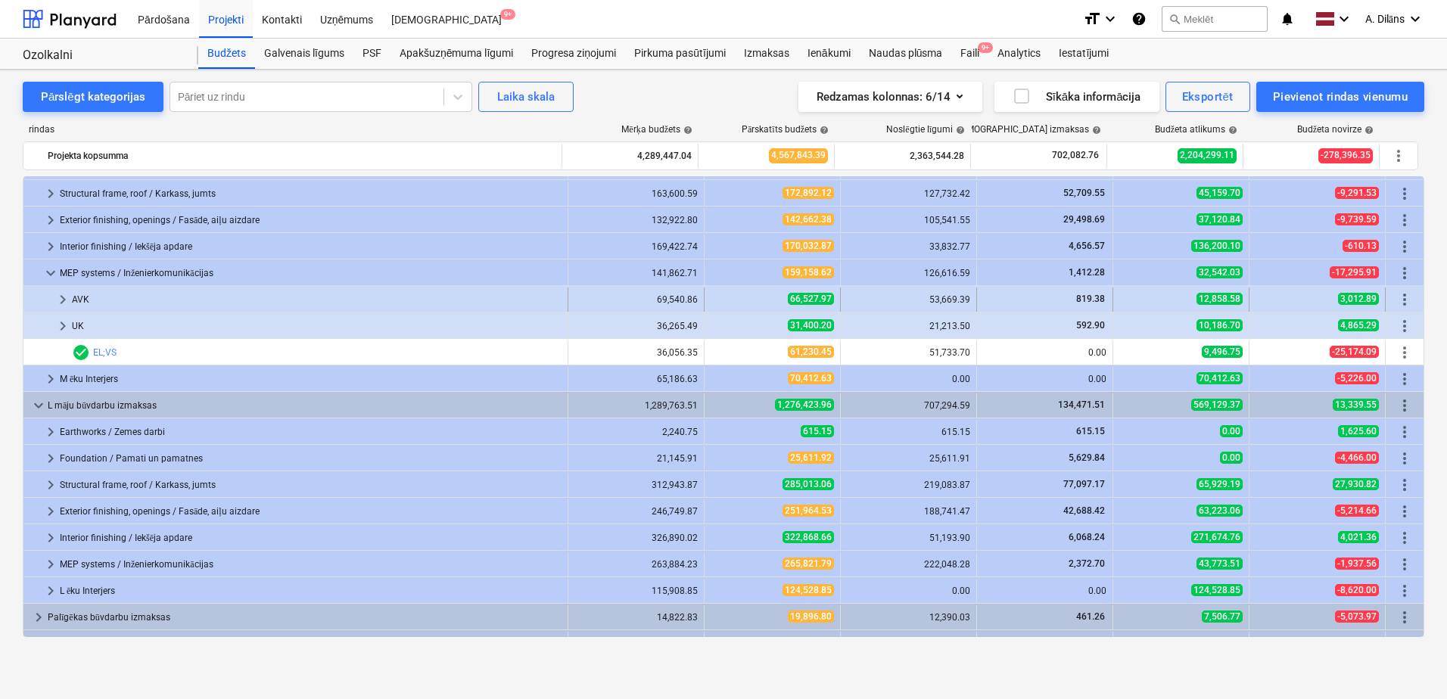
click at [64, 302] on span "keyboard_arrow_right" at bounding box center [63, 300] width 18 height 18
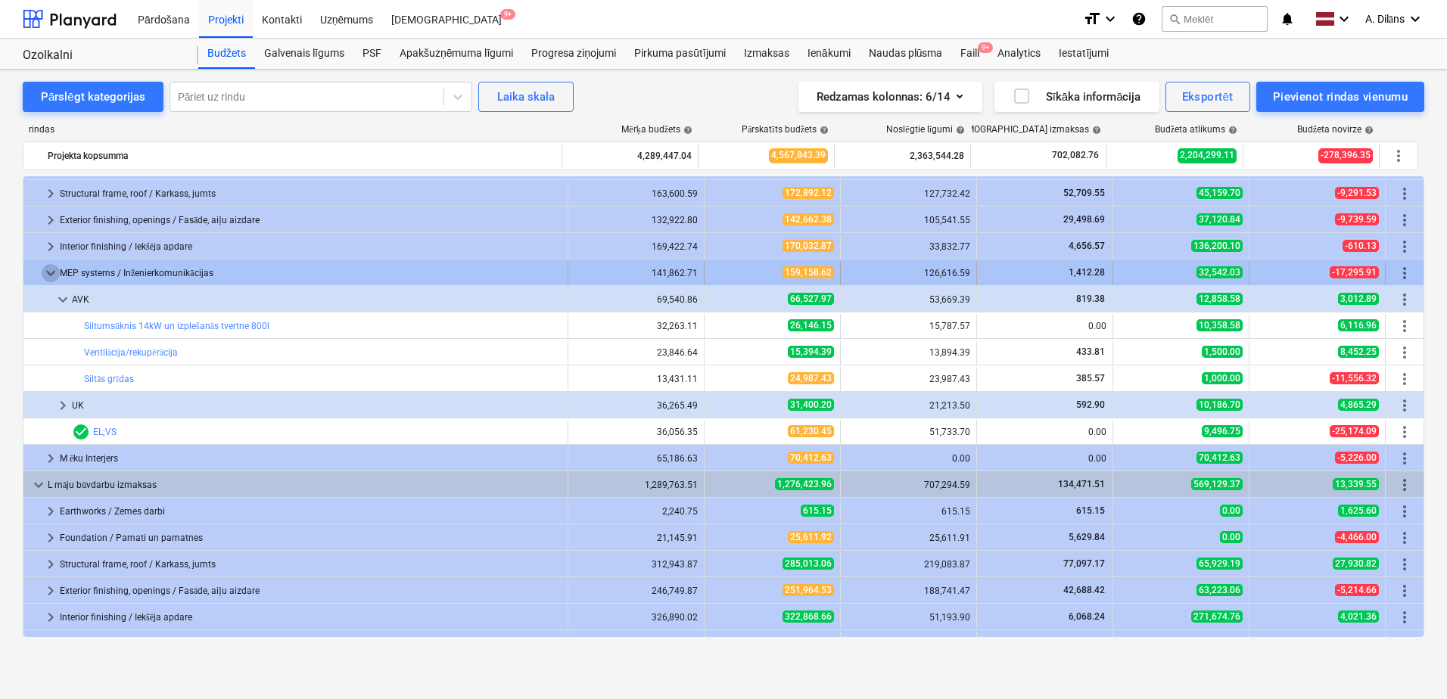
click at [48, 276] on span "keyboard_arrow_down" at bounding box center [51, 273] width 18 height 18
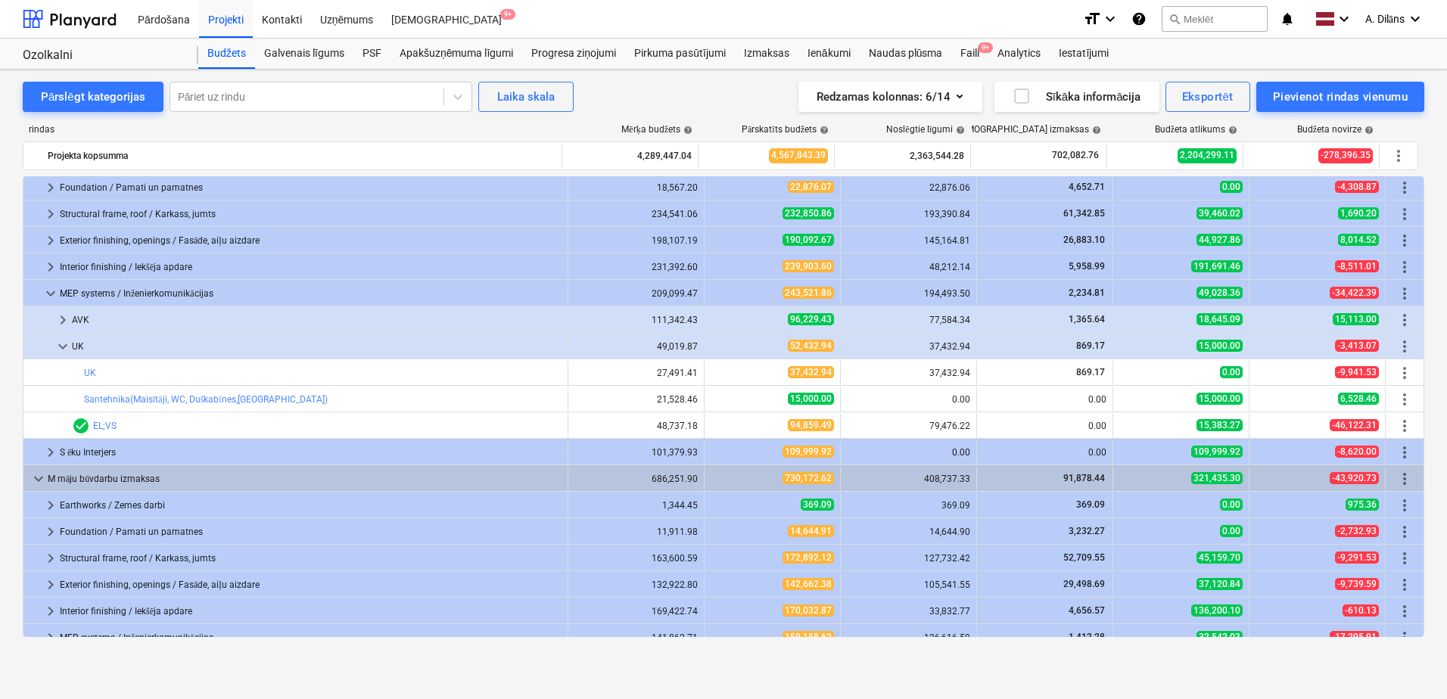
scroll to position [0, 0]
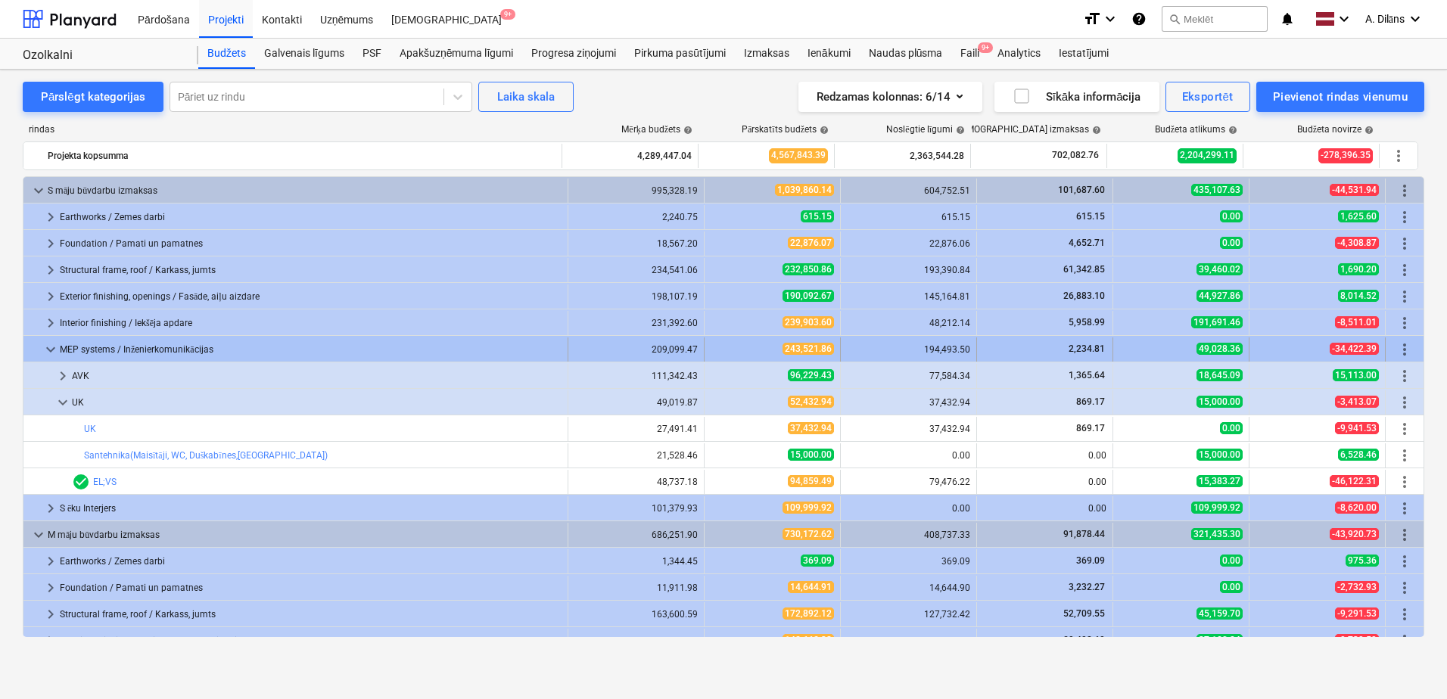
click at [52, 344] on span "keyboard_arrow_down" at bounding box center [51, 350] width 18 height 18
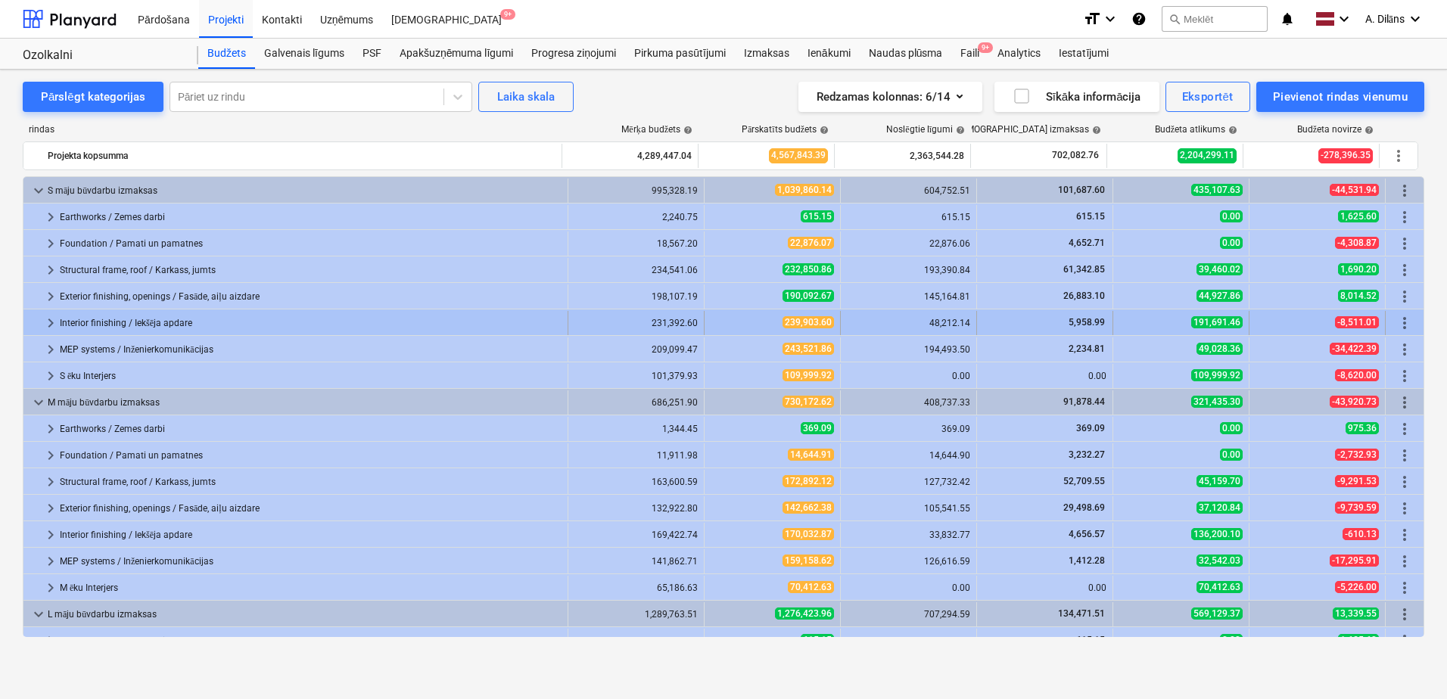
click at [79, 322] on div "Interior finishing / Iekšēja apdare" at bounding box center [311, 323] width 502 height 24
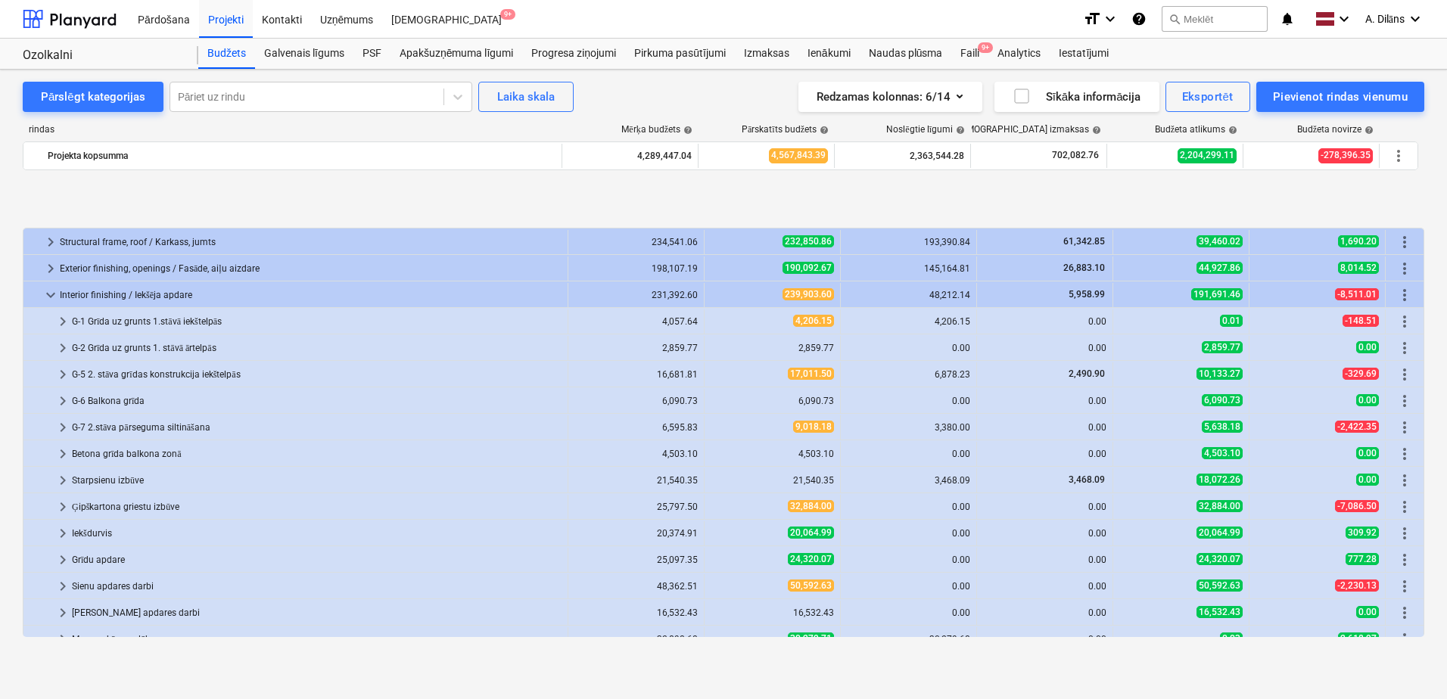
scroll to position [151, 0]
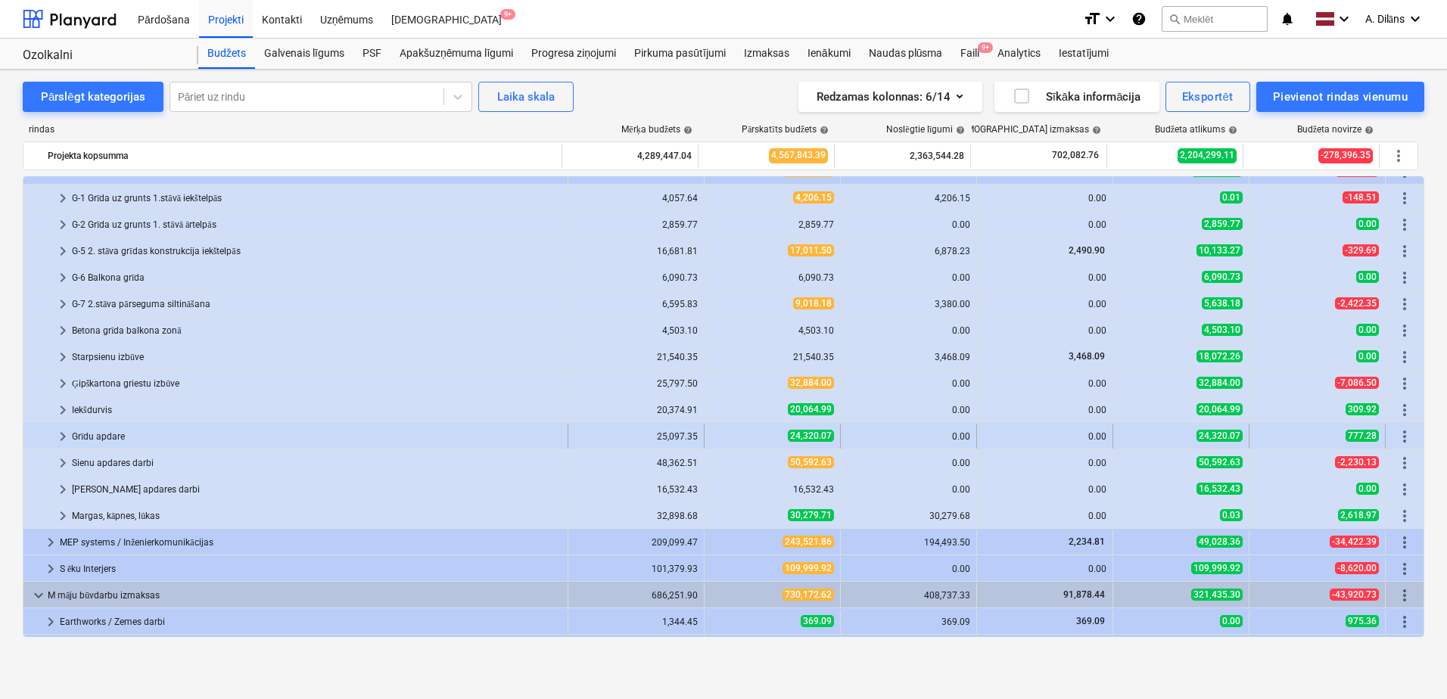
click at [89, 440] on div "Grīdu apdare" at bounding box center [317, 437] width 490 height 24
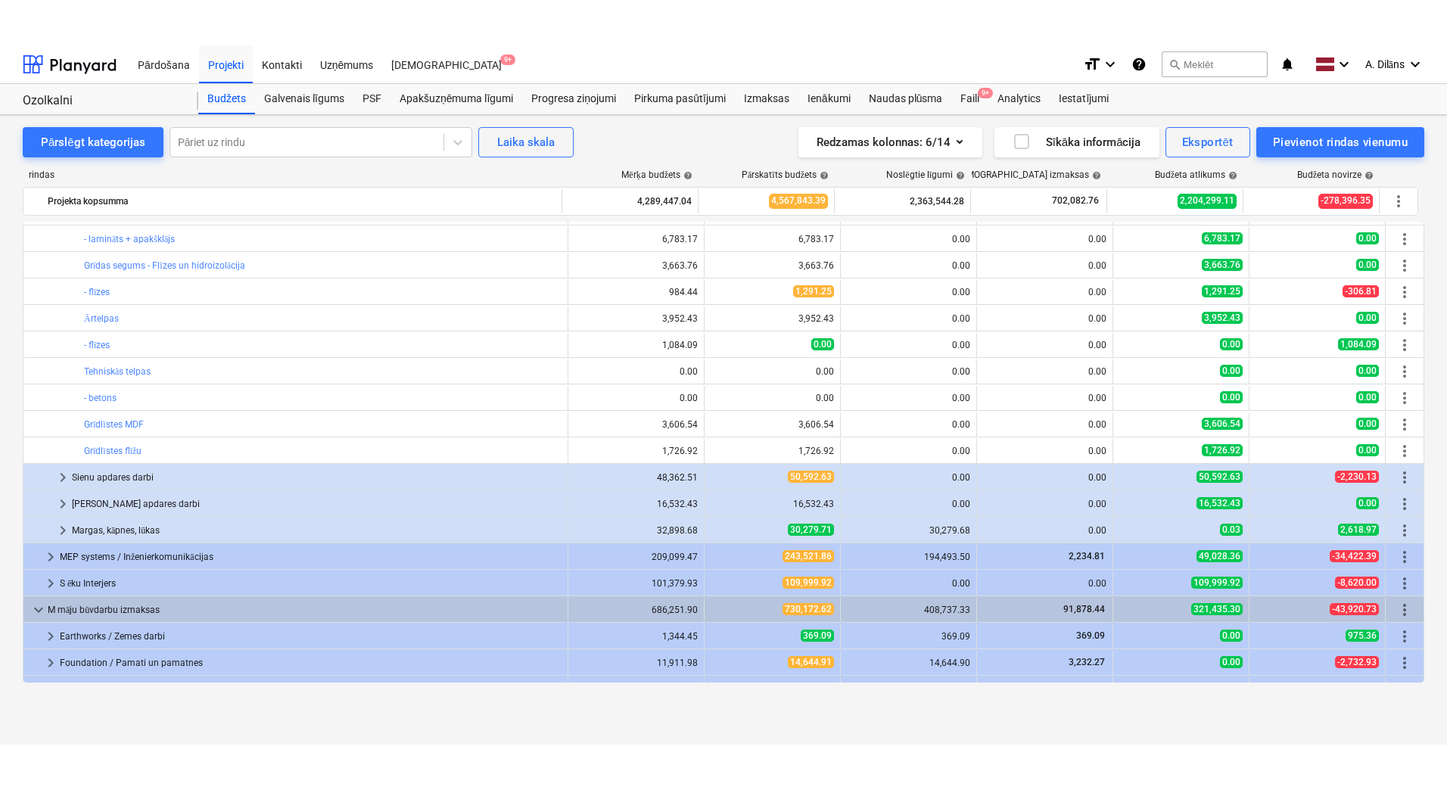
scroll to position [454, 0]
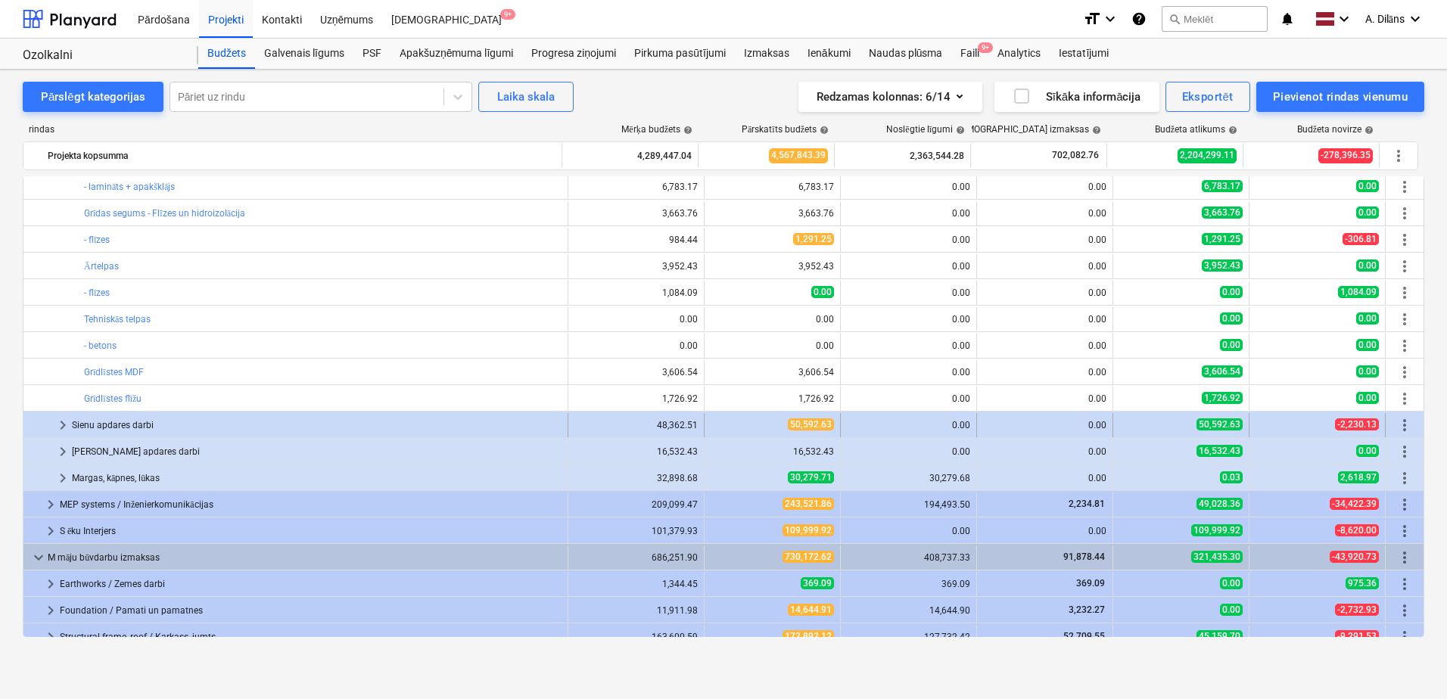
click at [131, 424] on div "Sienu apdares darbi" at bounding box center [317, 425] width 490 height 24
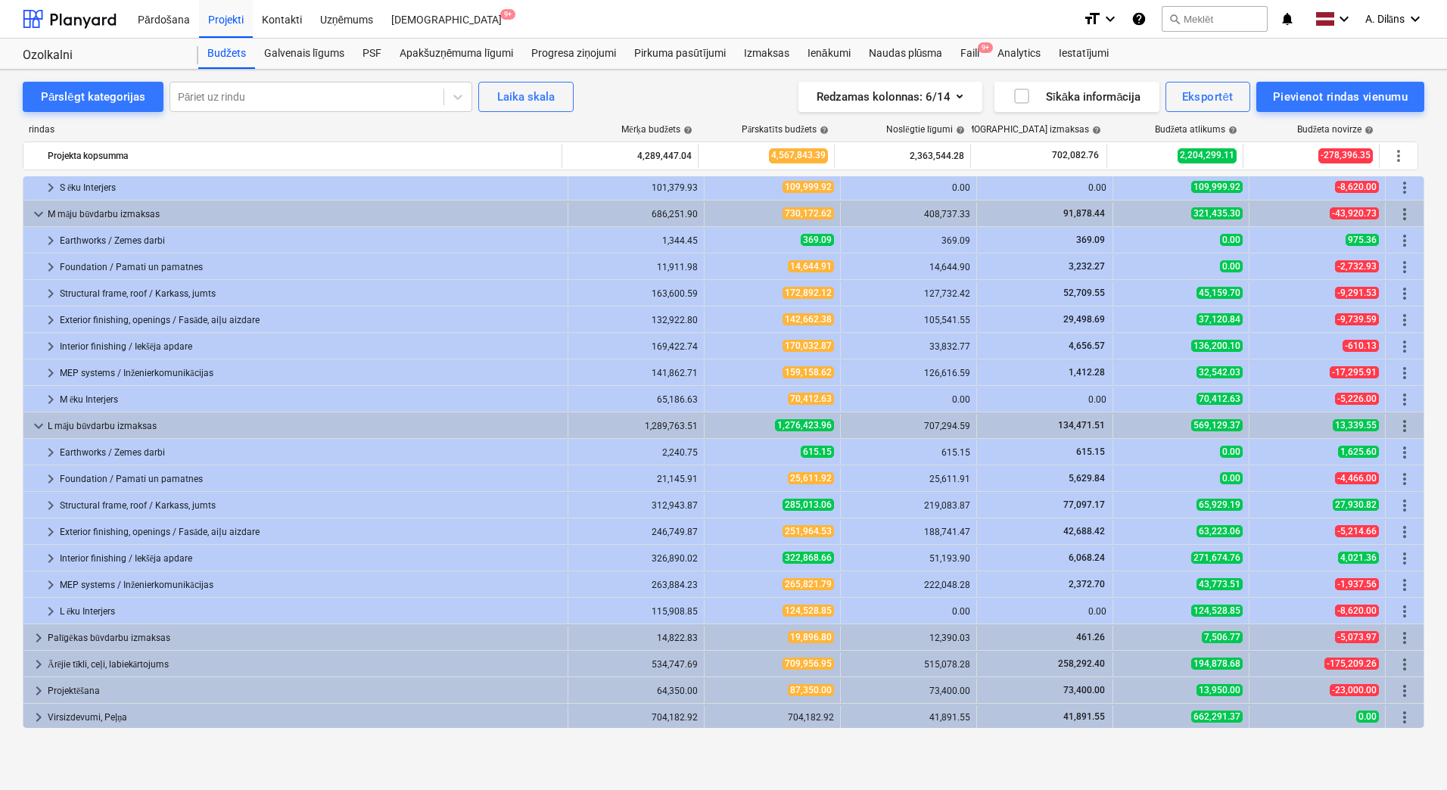
scroll to position [879, 0]
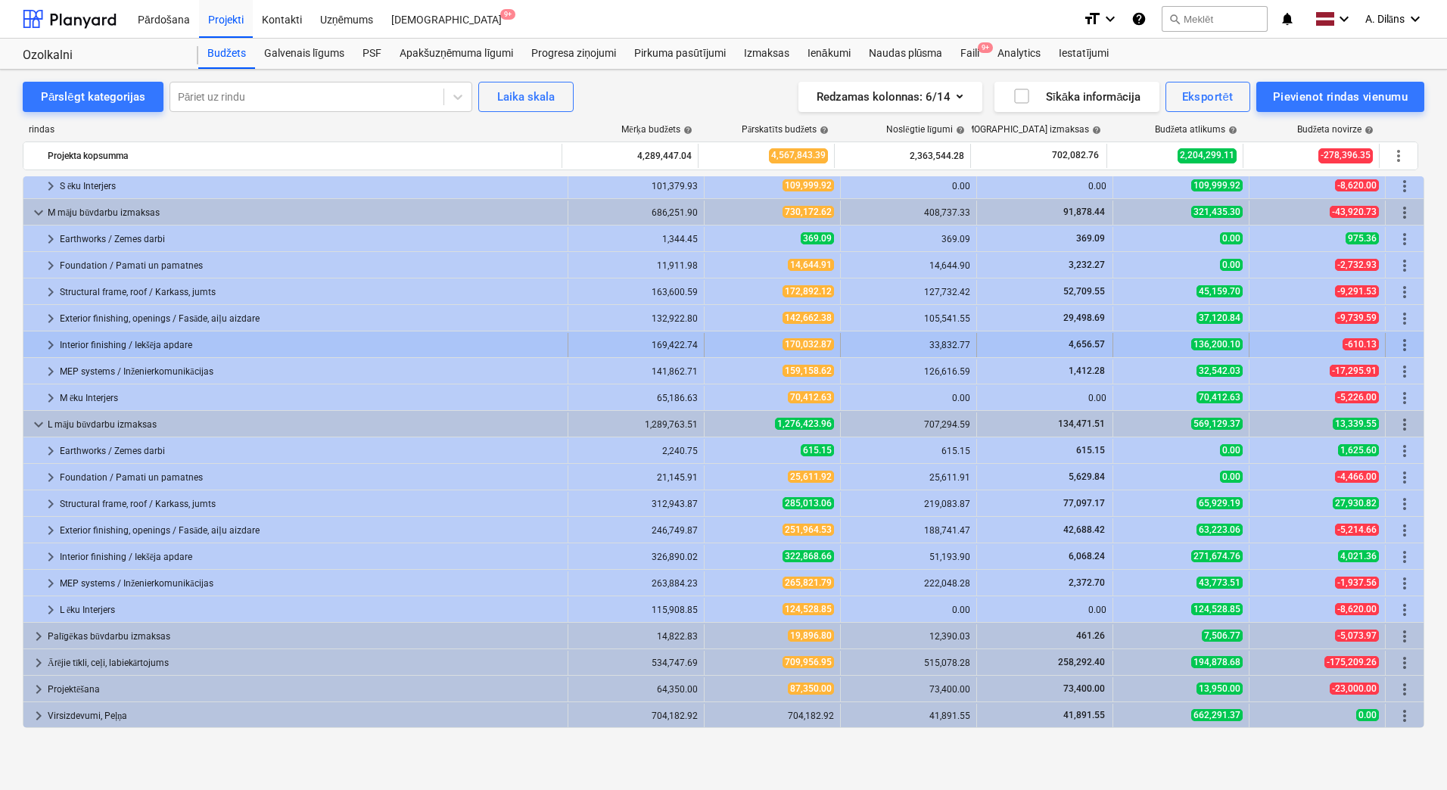
click at [47, 345] on span "keyboard_arrow_right" at bounding box center [51, 345] width 18 height 18
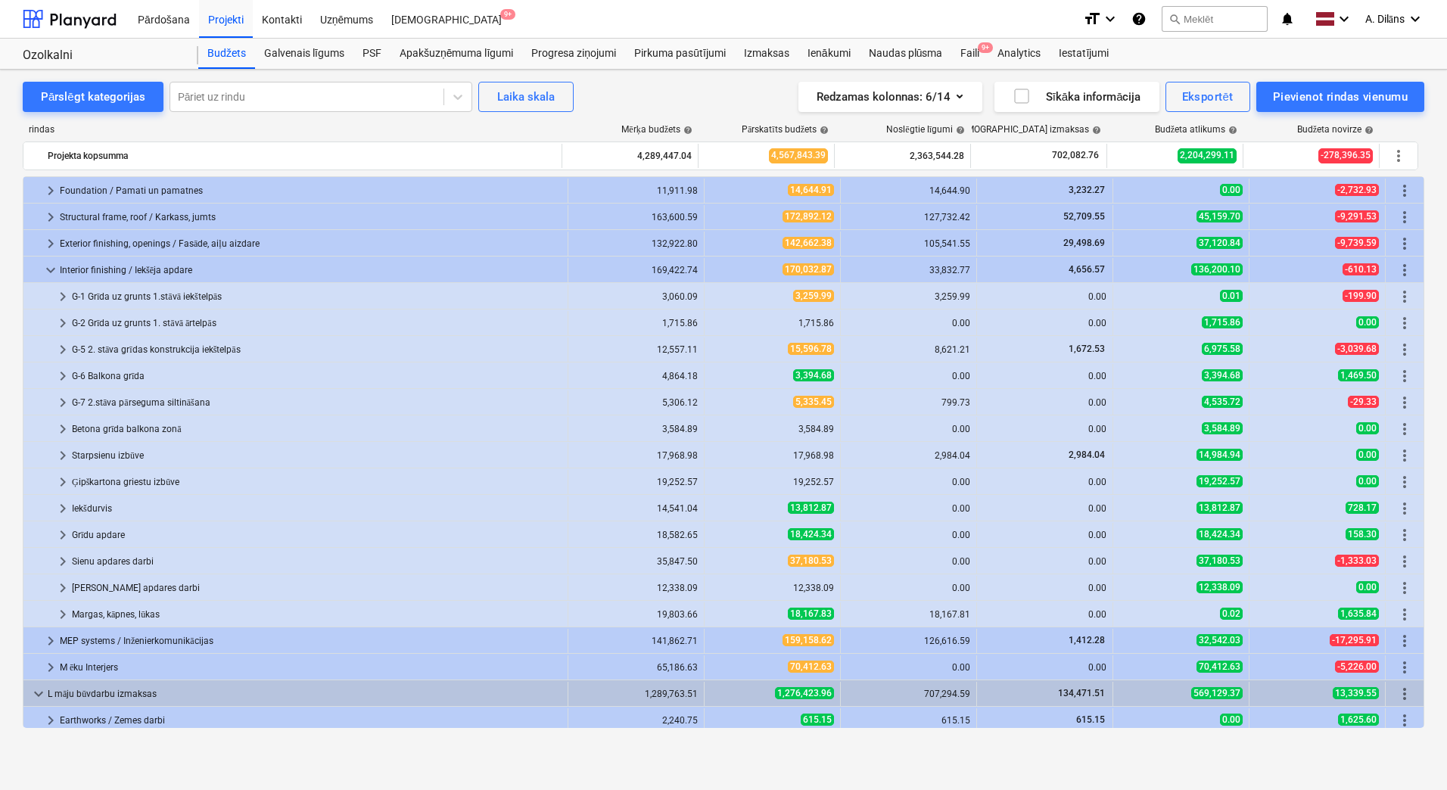
scroll to position [954, 0]
click at [58, 560] on span "keyboard_arrow_right" at bounding box center [63, 561] width 18 height 18
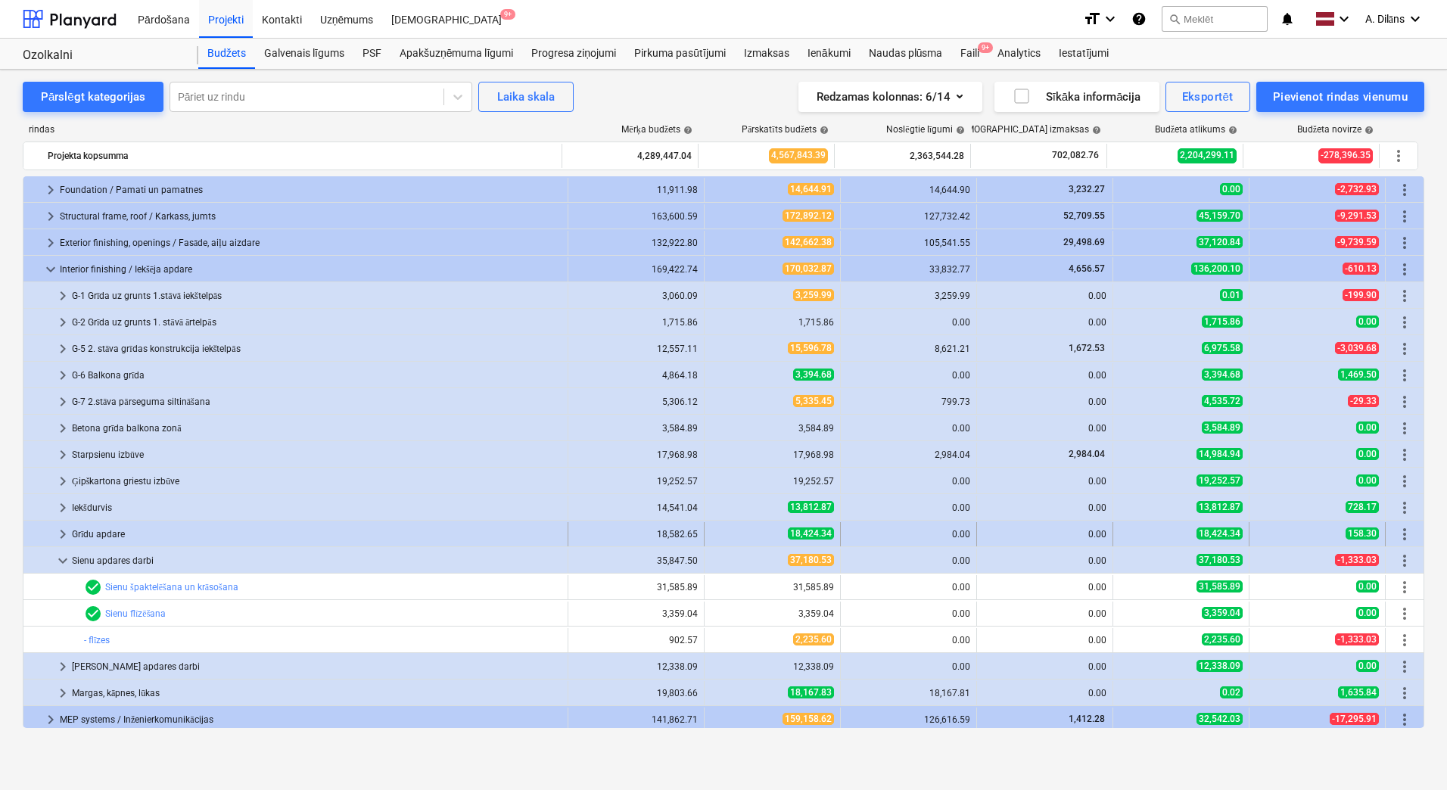
click at [60, 533] on span "keyboard_arrow_right" at bounding box center [63, 534] width 18 height 18
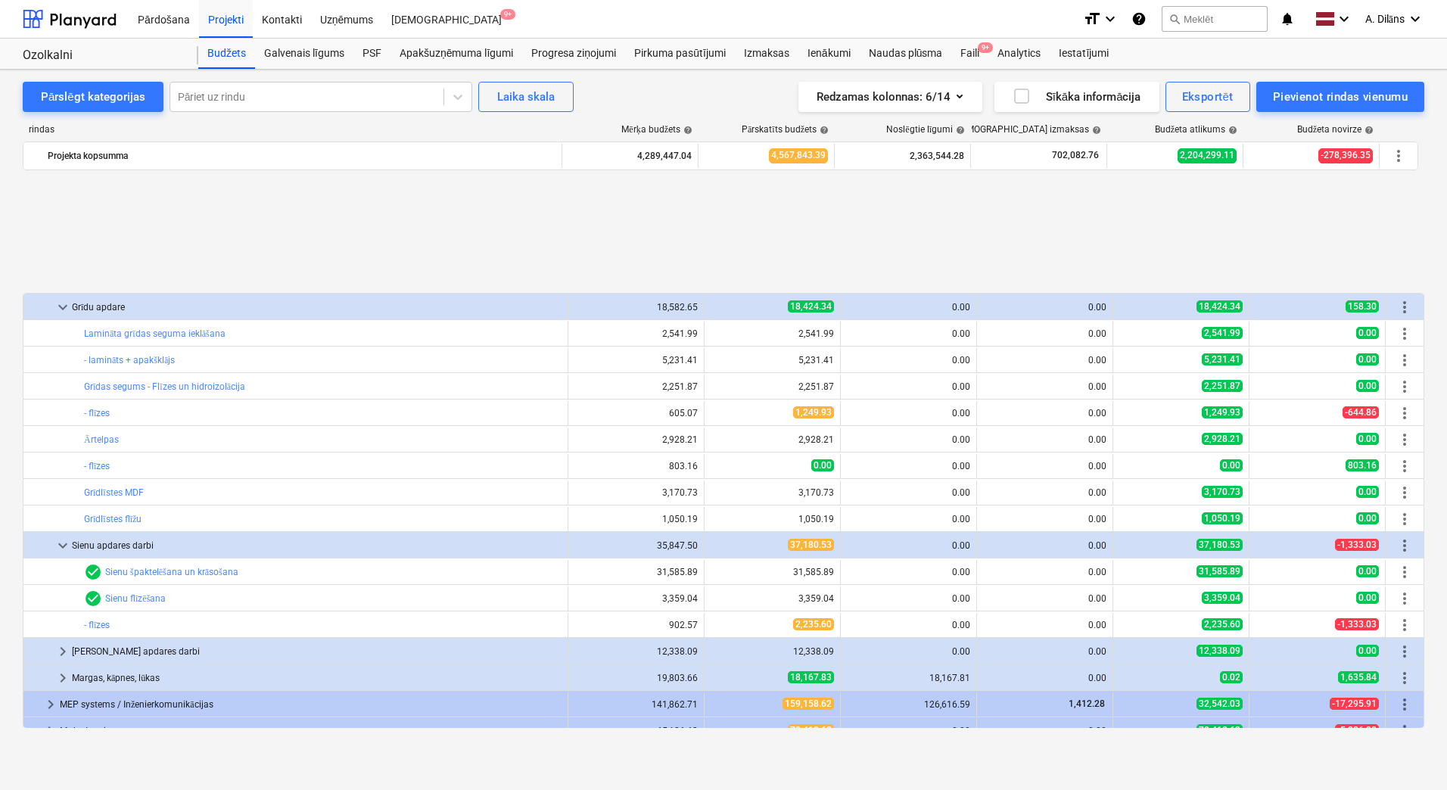
scroll to position [1514, 0]
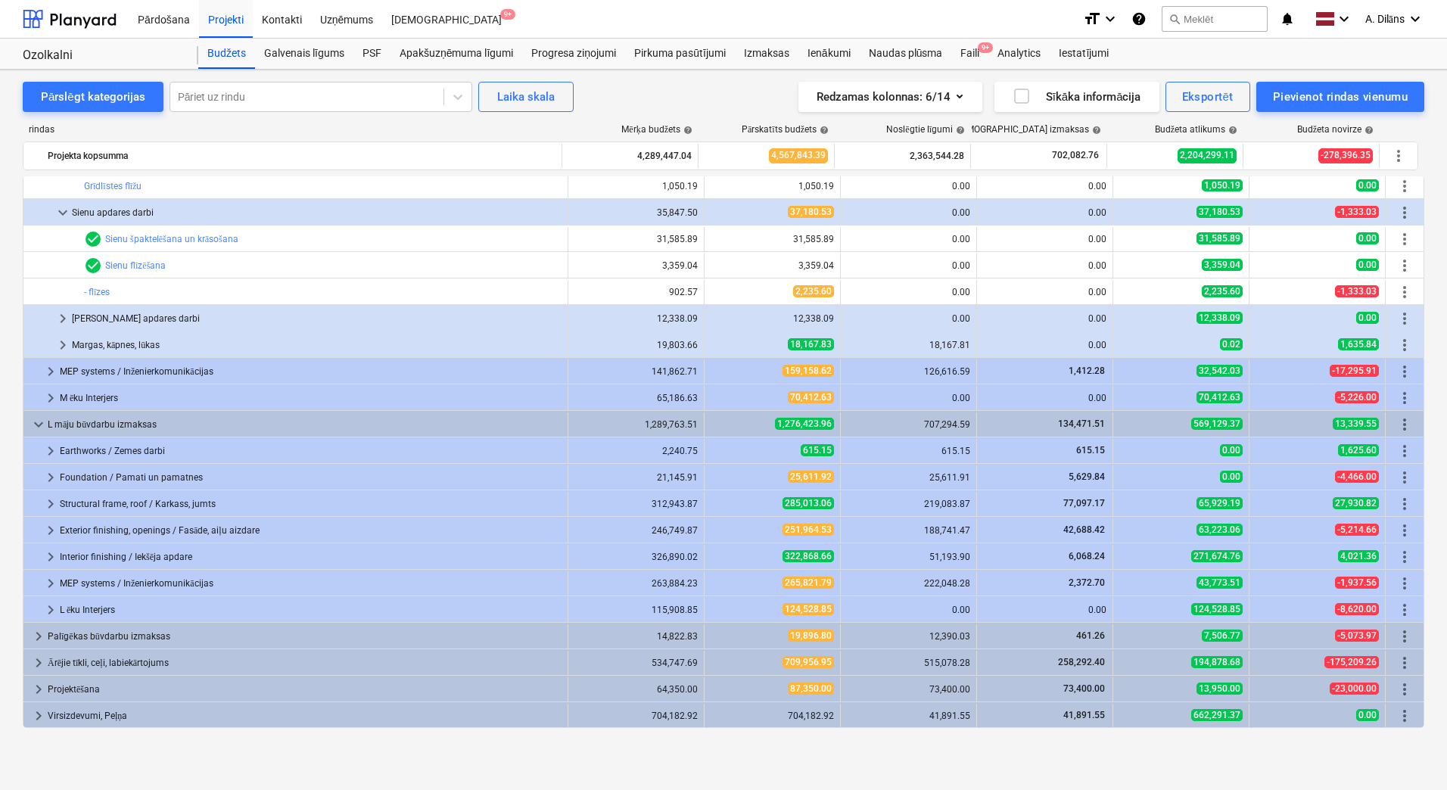
click at [51, 555] on span "keyboard_arrow_right" at bounding box center [51, 557] width 18 height 18
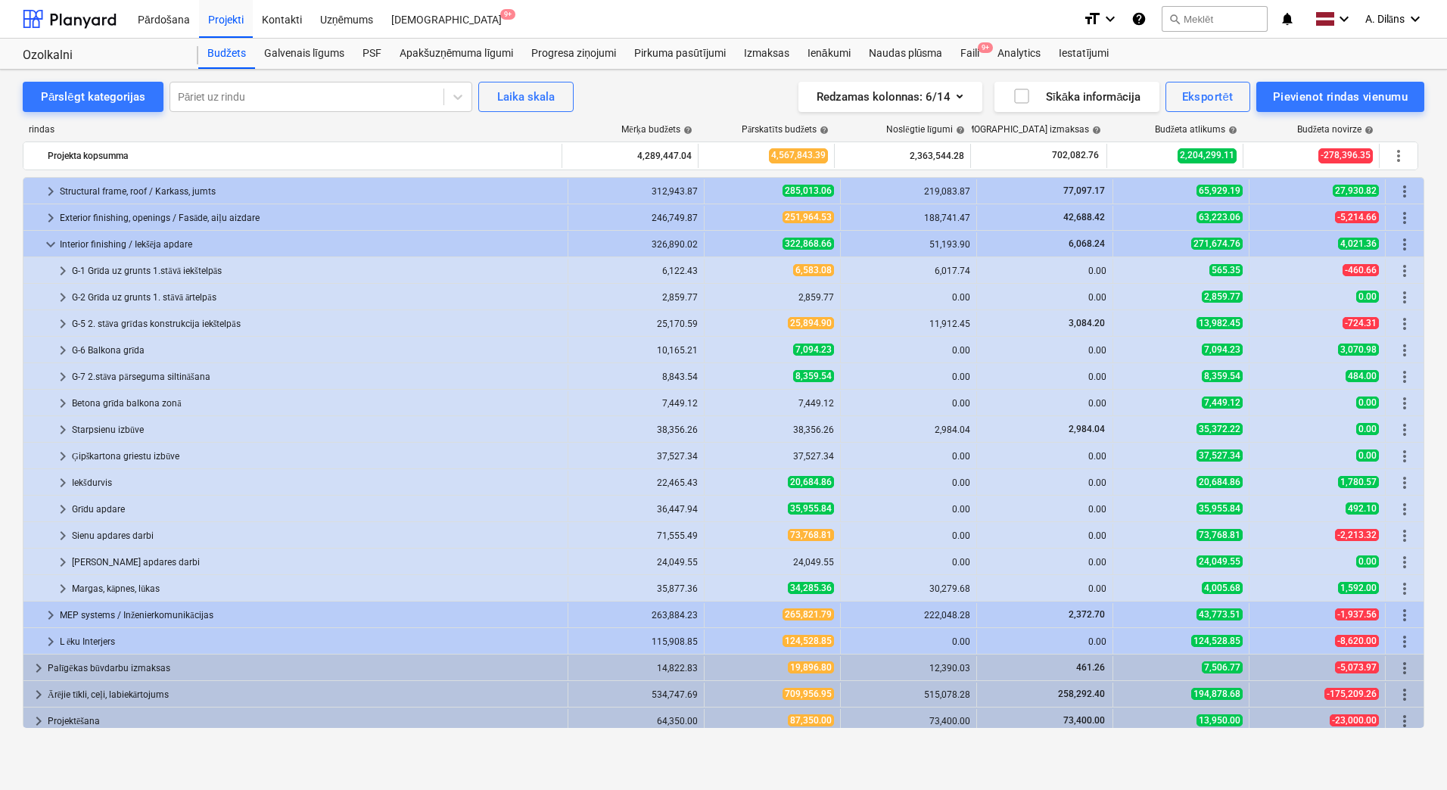
scroll to position [1859, 0]
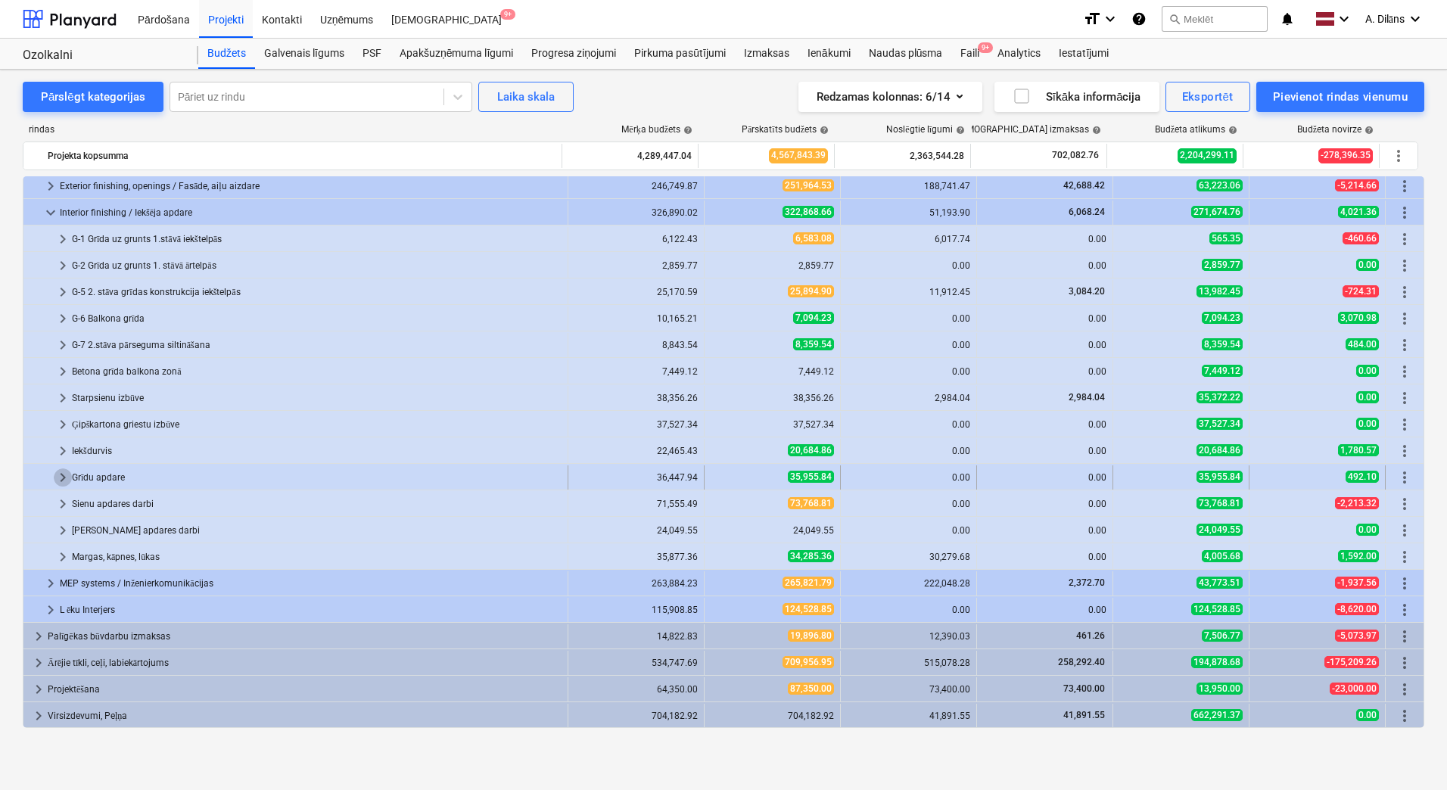
click at [61, 477] on span "keyboard_arrow_right" at bounding box center [63, 477] width 18 height 18
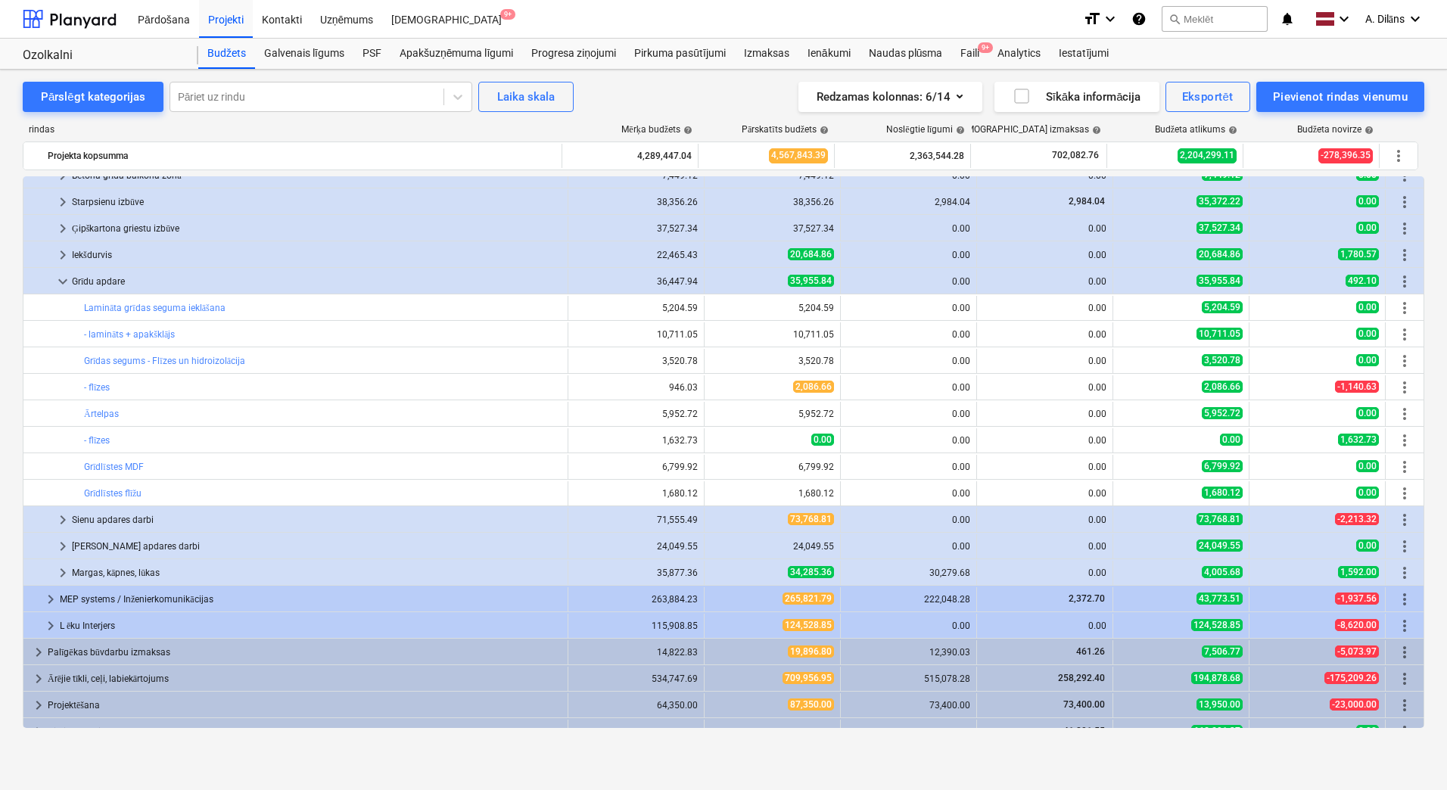
scroll to position [2071, 0]
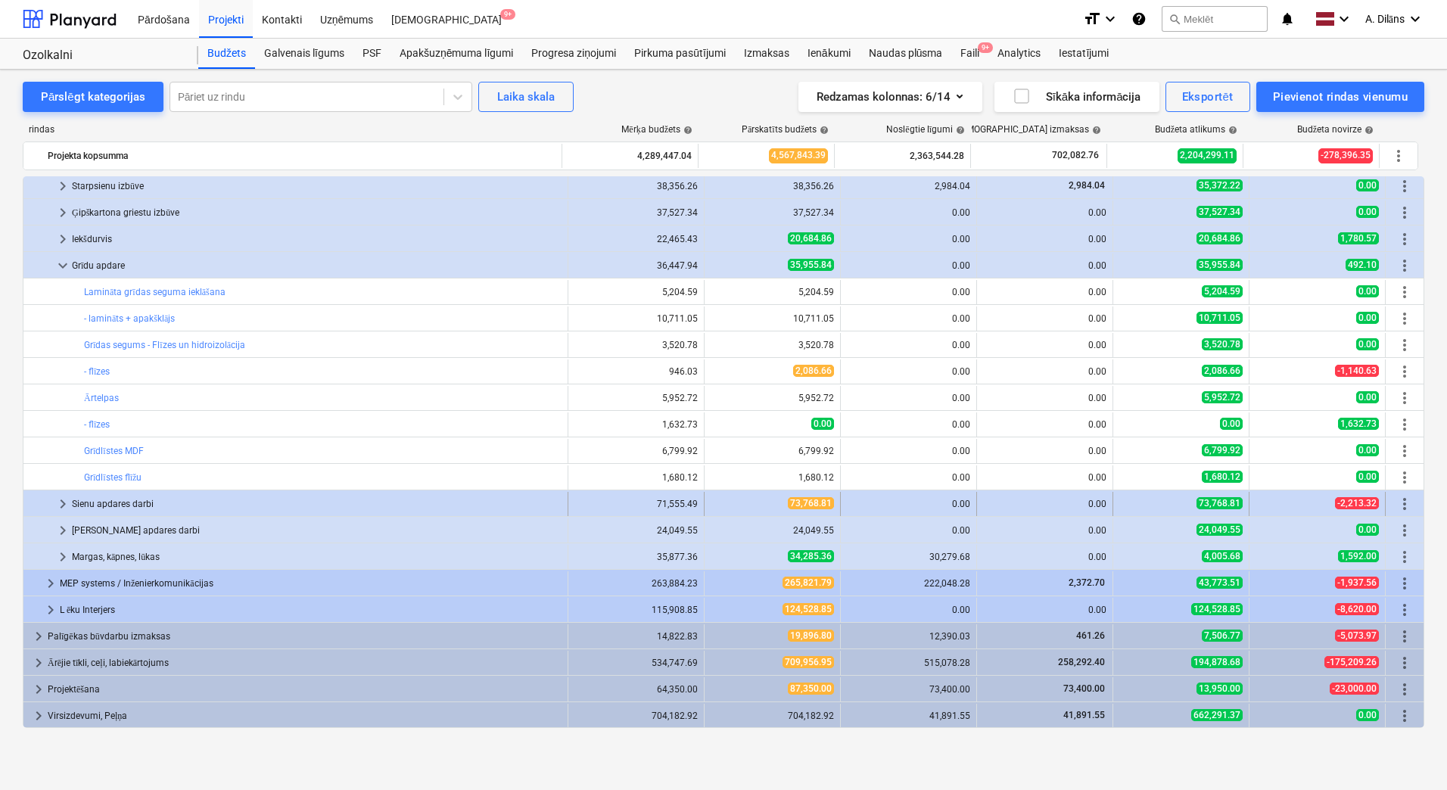
click at [58, 500] on span "keyboard_arrow_right" at bounding box center [63, 504] width 18 height 18
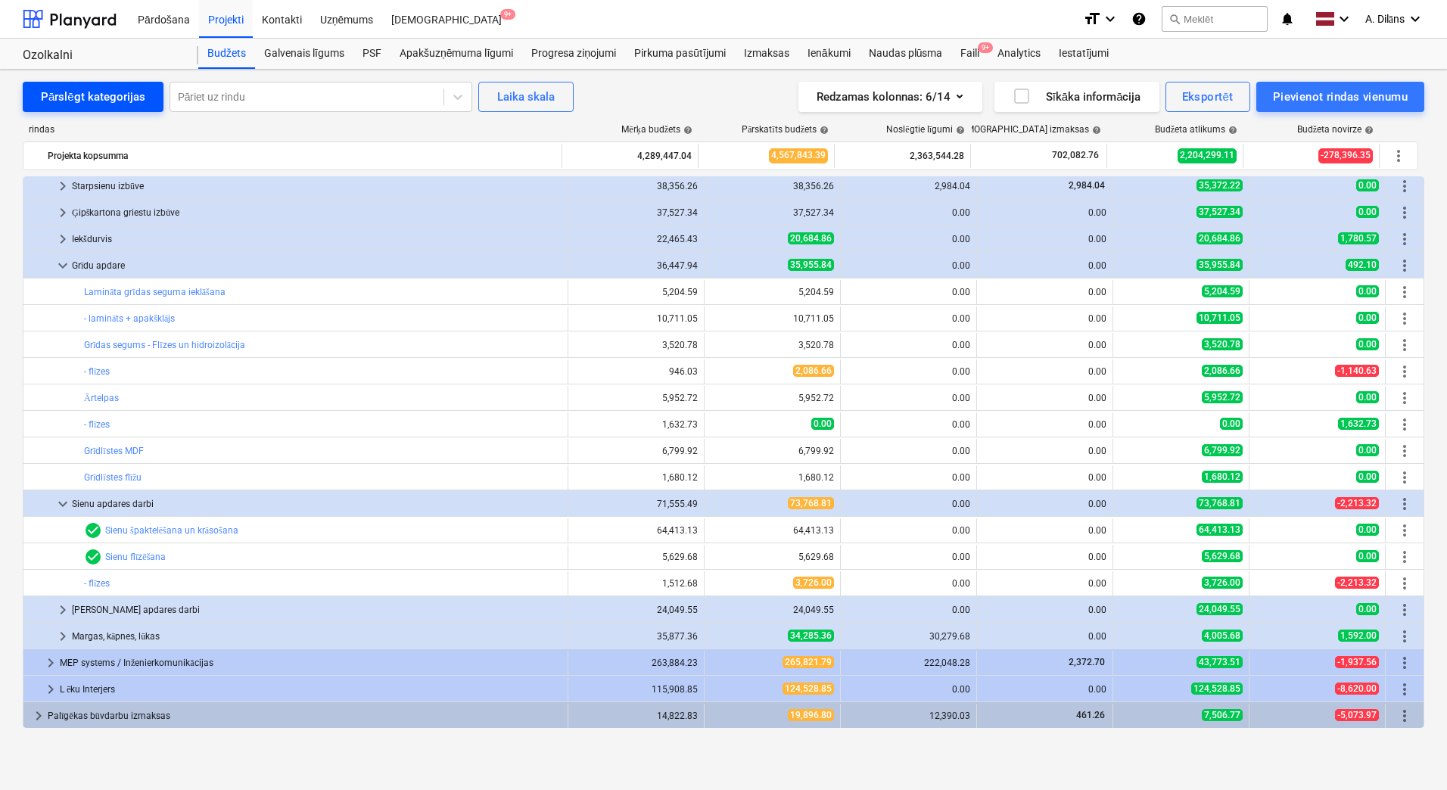
click at [103, 95] on div "Pārslēgt kategorijas" at bounding box center [93, 97] width 104 height 20
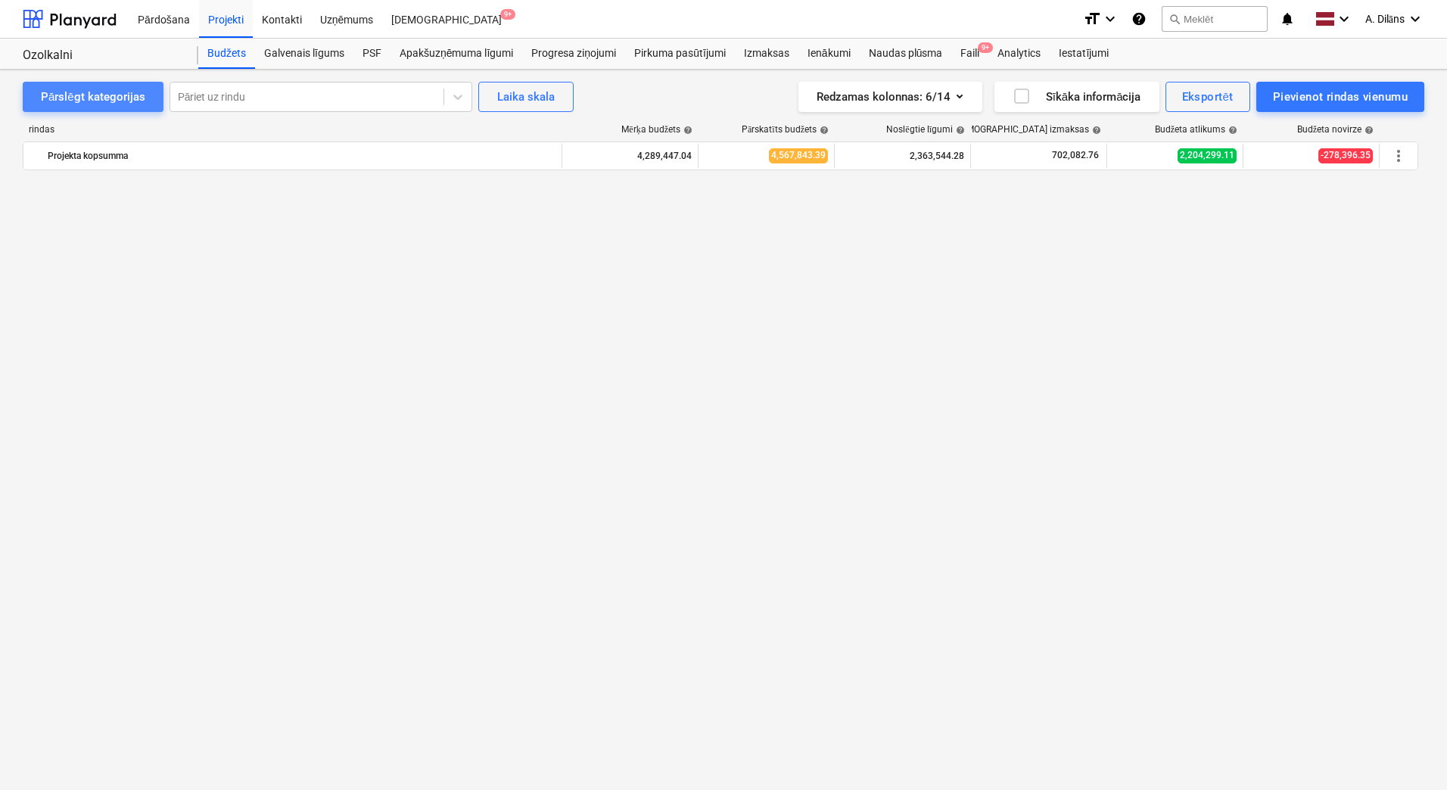
click at [103, 95] on div "Pārslēgt kategorijas" at bounding box center [93, 97] width 104 height 20
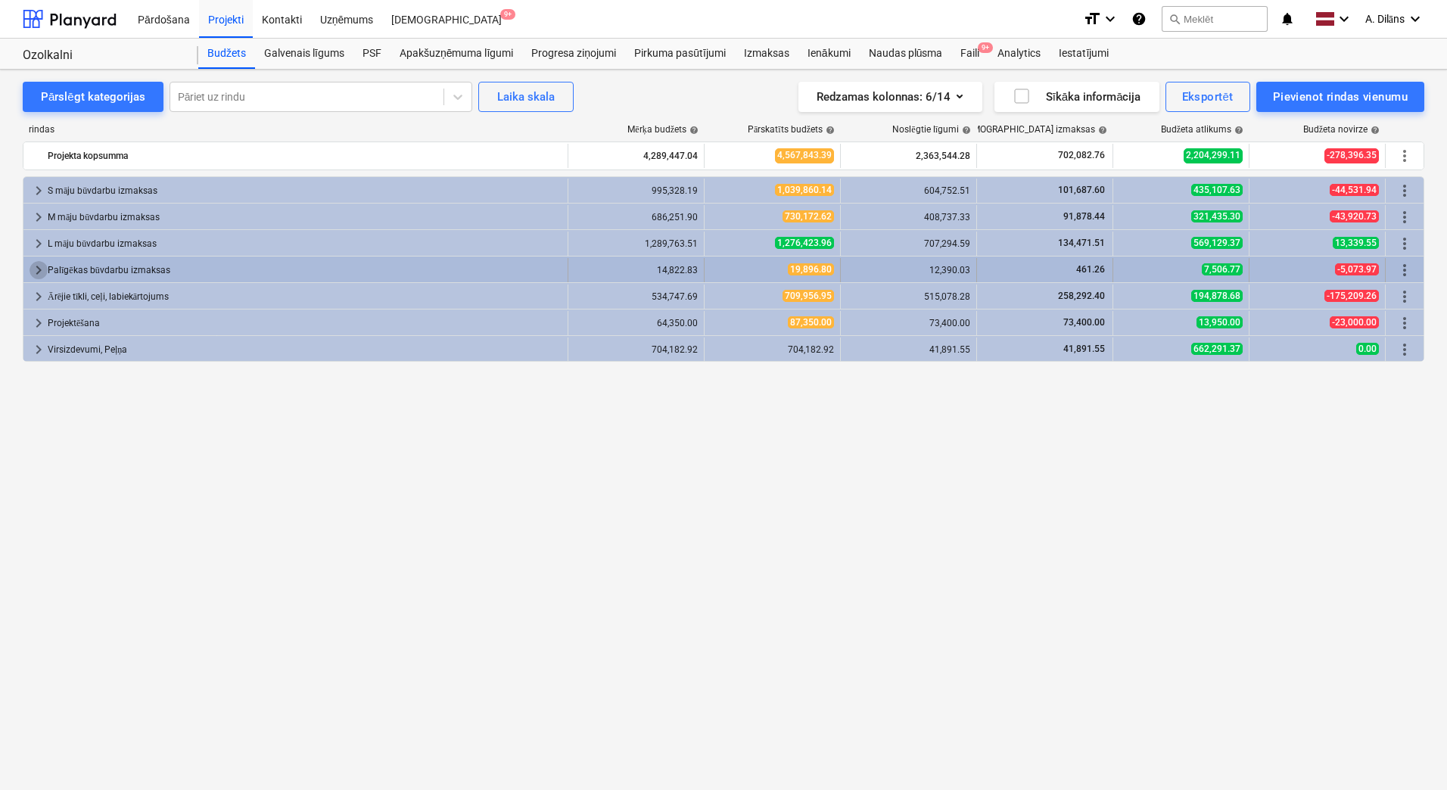
click at [38, 268] on span "keyboard_arrow_right" at bounding box center [39, 270] width 18 height 18
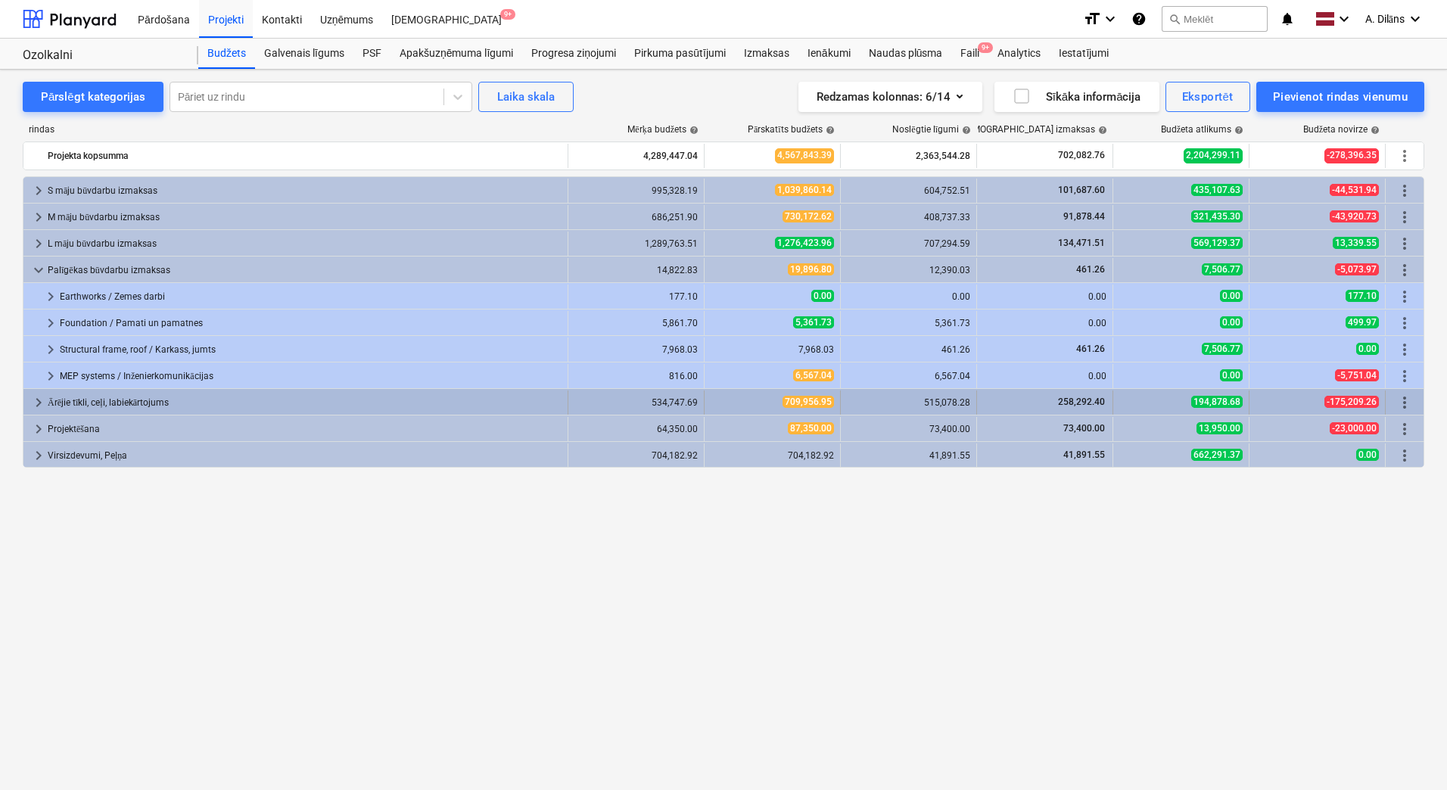
click at [33, 397] on span "keyboard_arrow_right" at bounding box center [39, 403] width 18 height 18
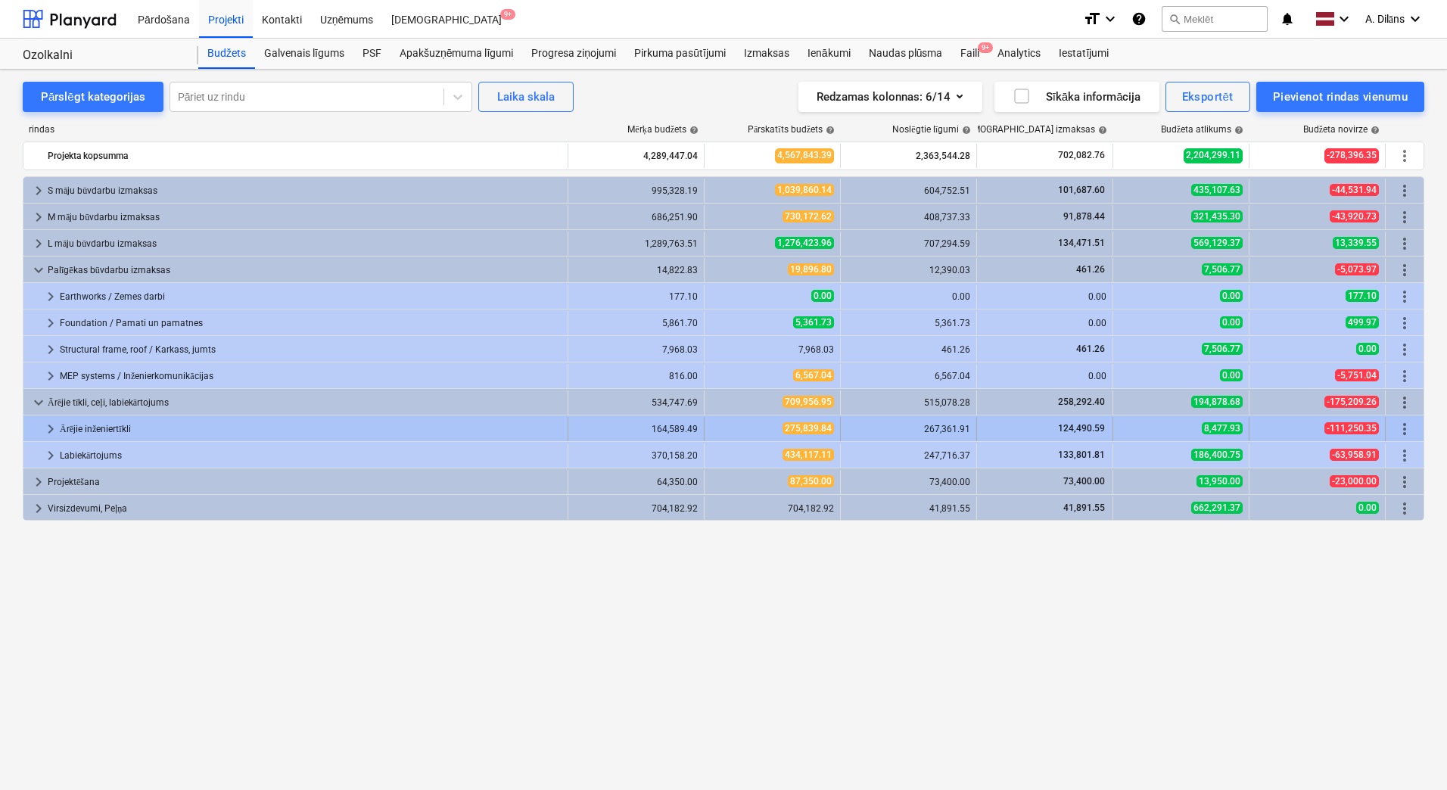
click at [48, 428] on span "keyboard_arrow_right" at bounding box center [51, 429] width 18 height 18
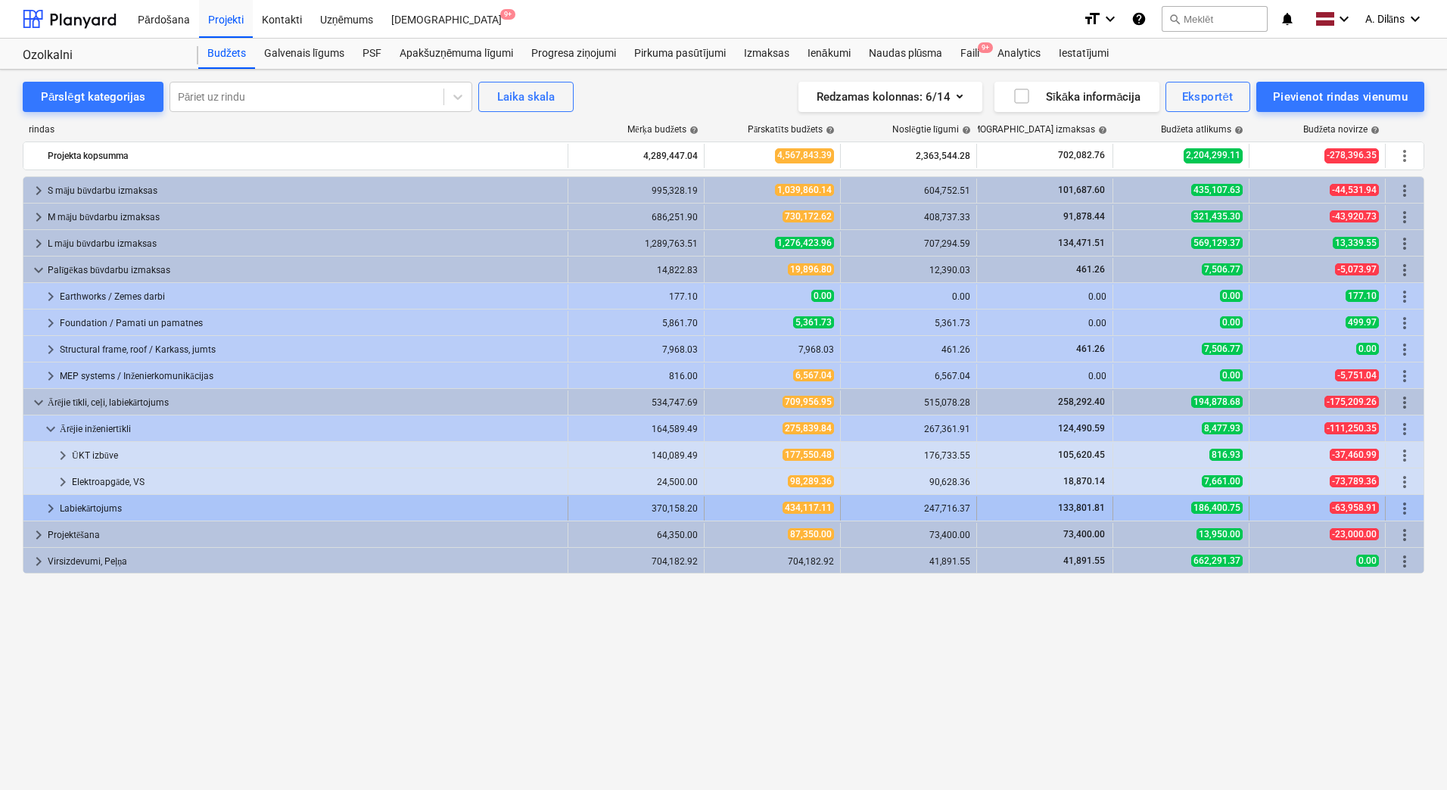
click at [52, 503] on span "keyboard_arrow_right" at bounding box center [51, 509] width 18 height 18
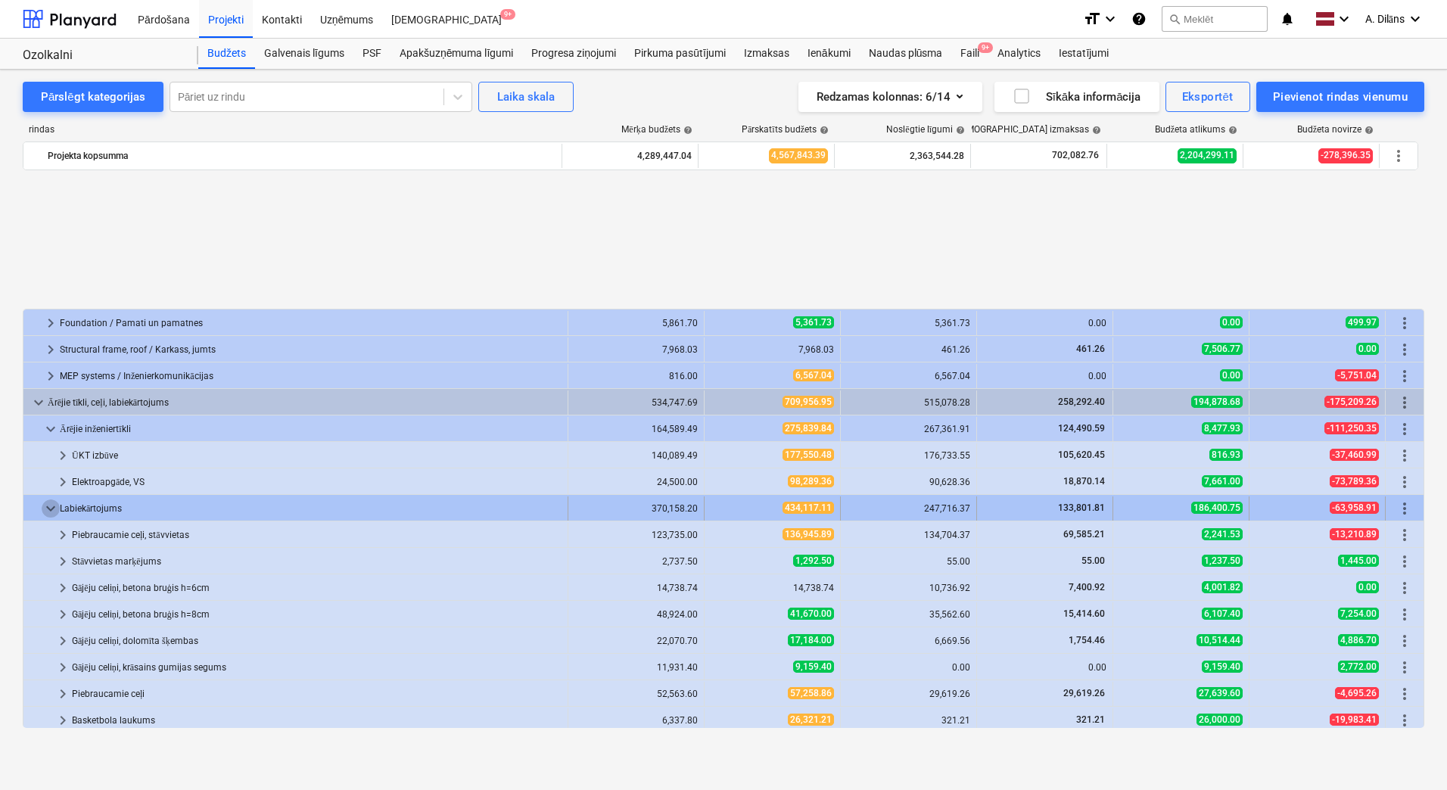
click at [48, 509] on span "keyboard_arrow_down" at bounding box center [51, 509] width 18 height 18
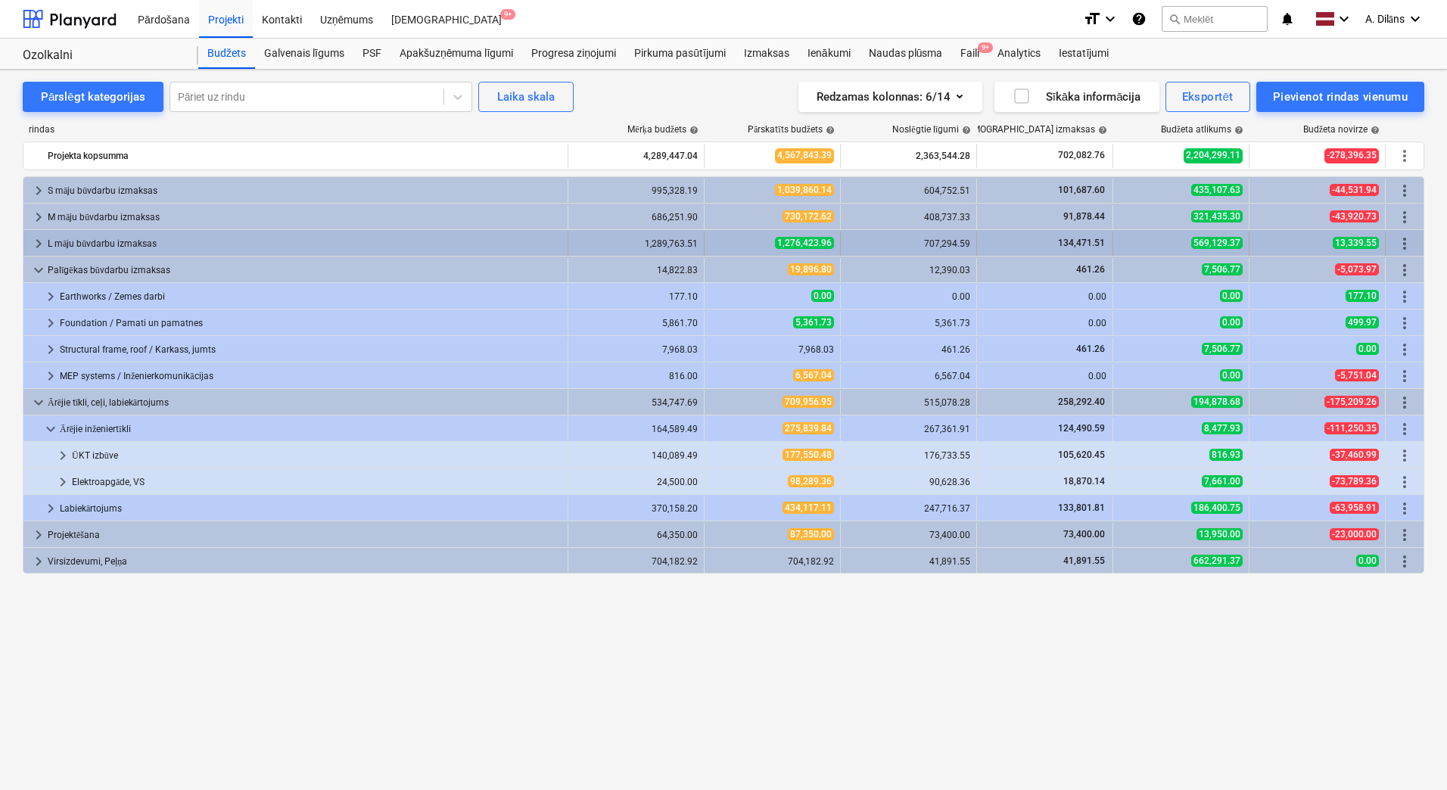
click at [36, 242] on span "keyboard_arrow_right" at bounding box center [39, 244] width 18 height 18
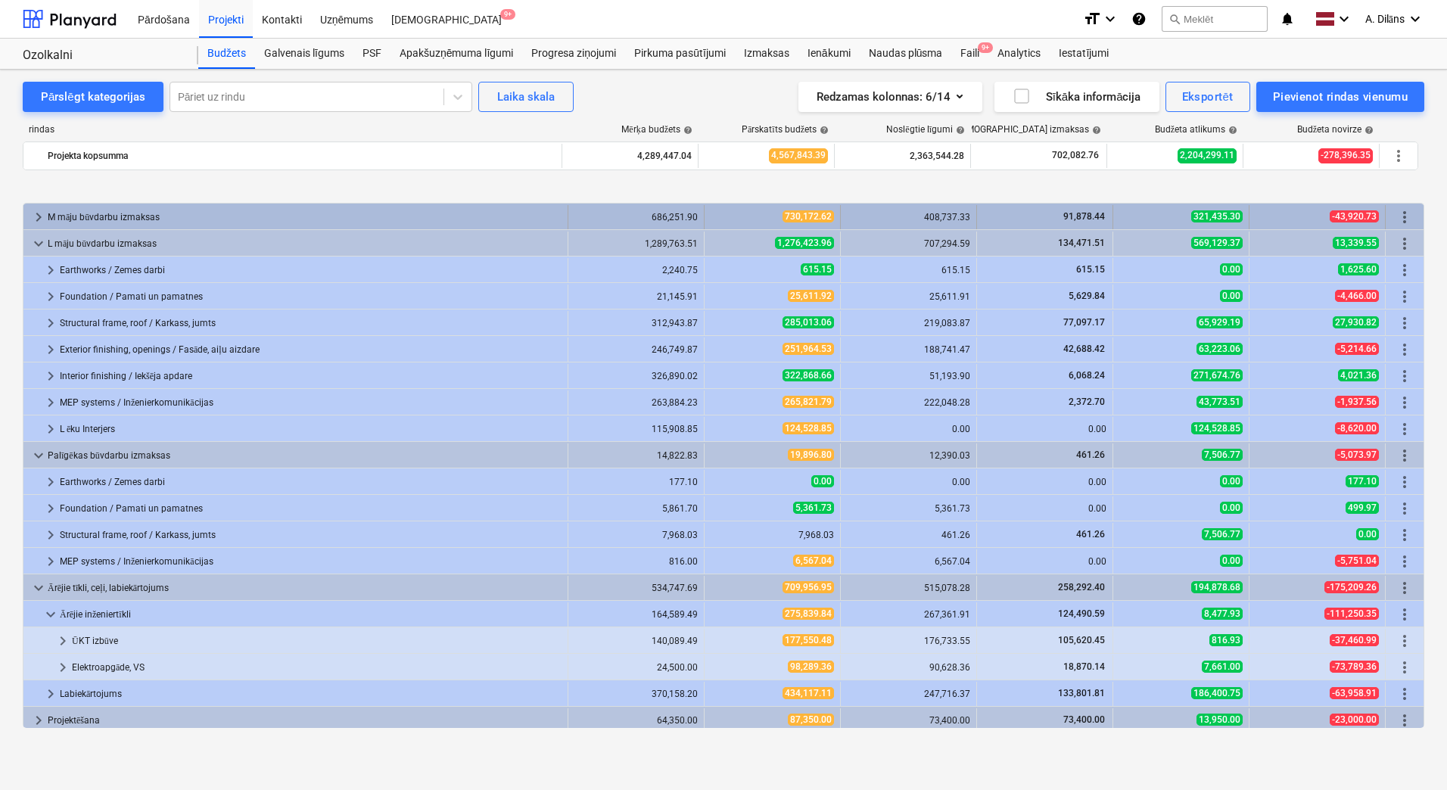
click at [31, 219] on span "keyboard_arrow_right" at bounding box center [39, 217] width 18 height 18
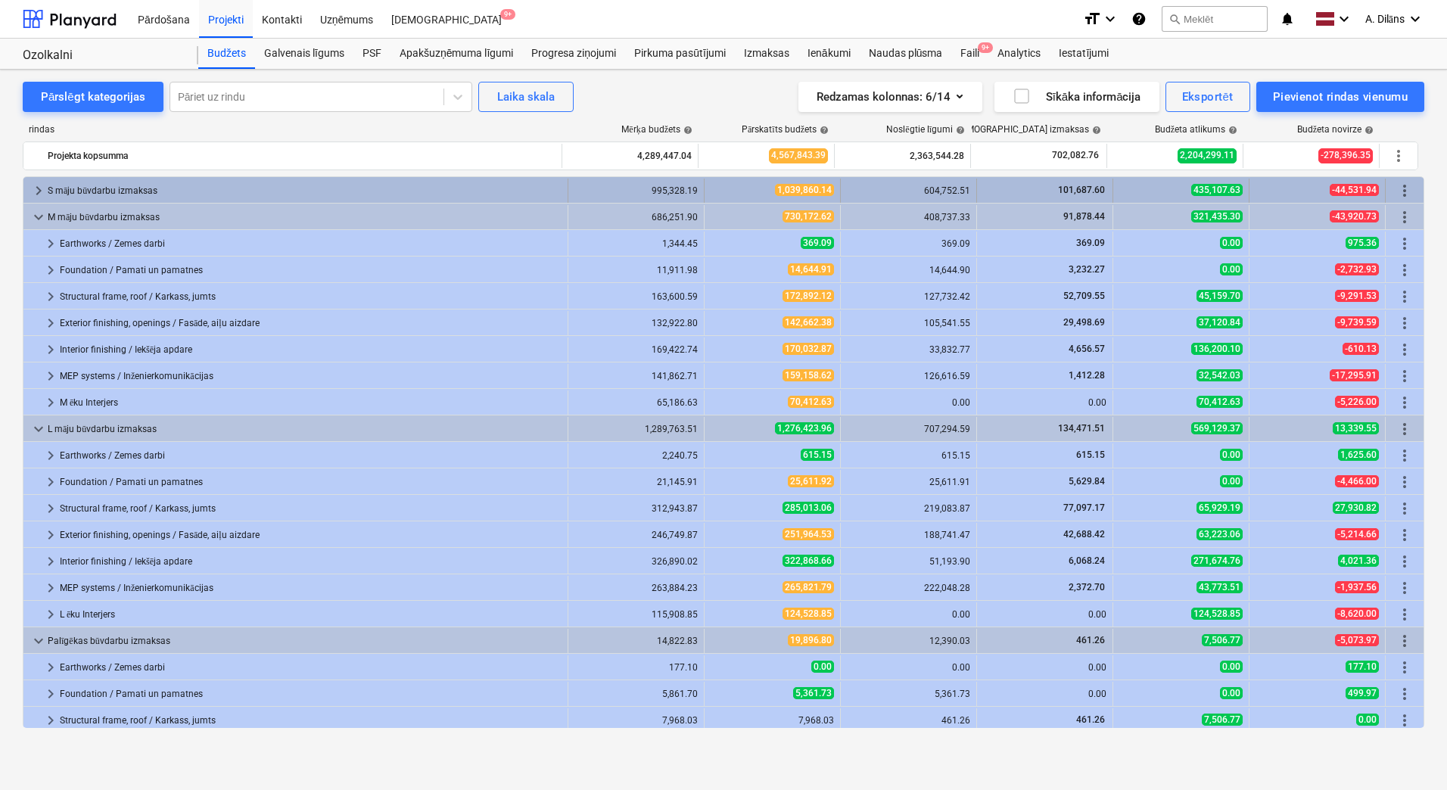
click at [35, 191] on span "keyboard_arrow_right" at bounding box center [39, 191] width 18 height 18
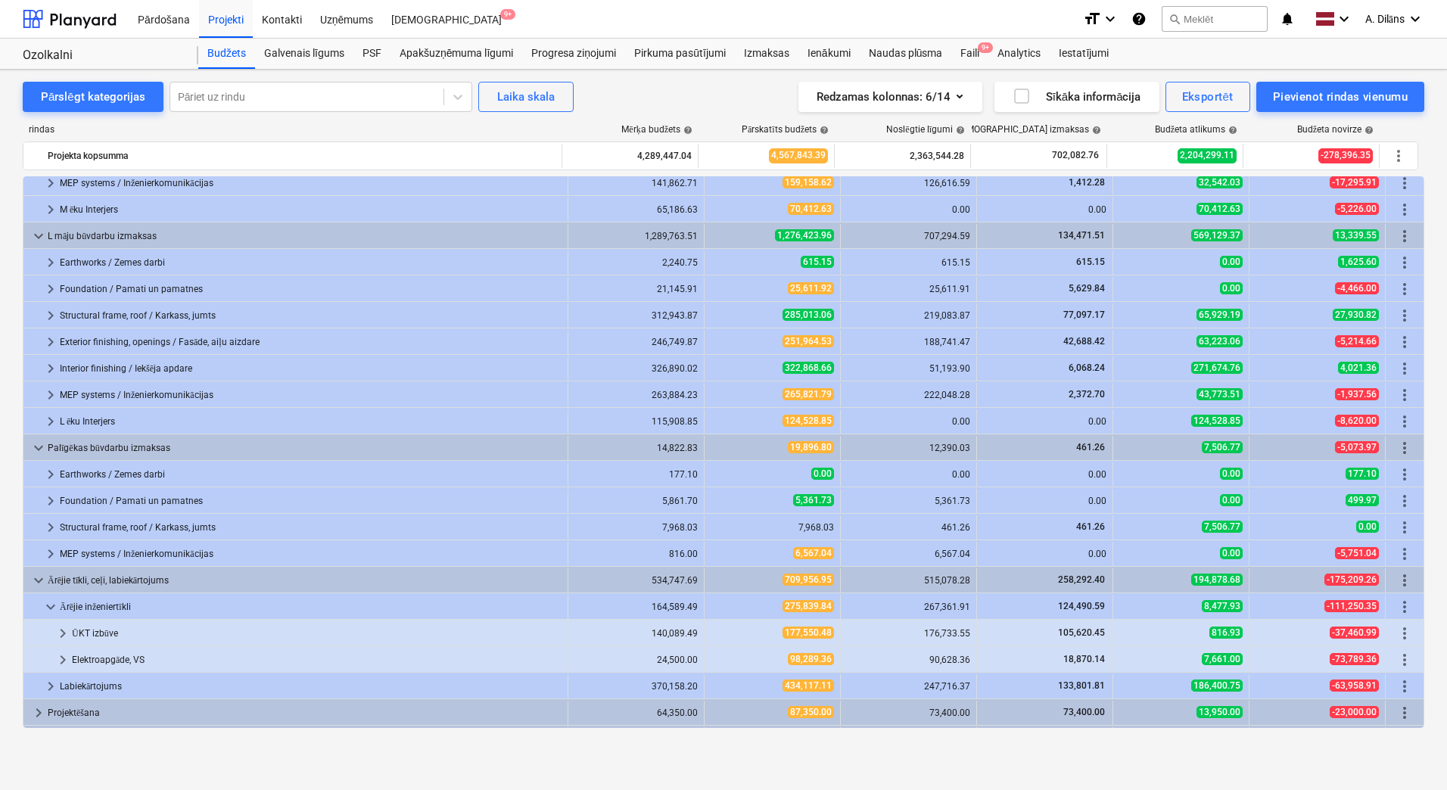
scroll to position [402, 0]
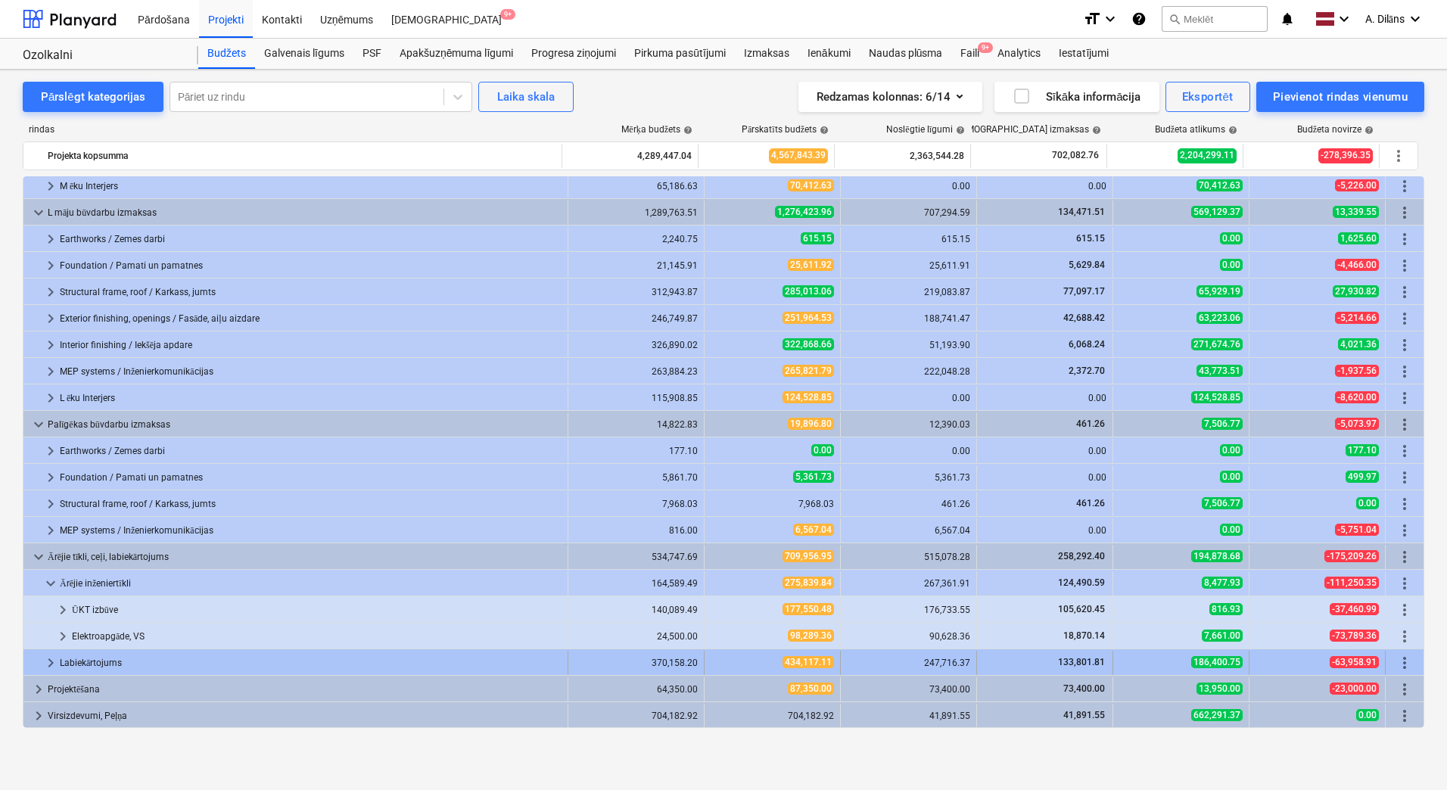
click at [46, 658] on span "keyboard_arrow_right" at bounding box center [51, 663] width 18 height 18
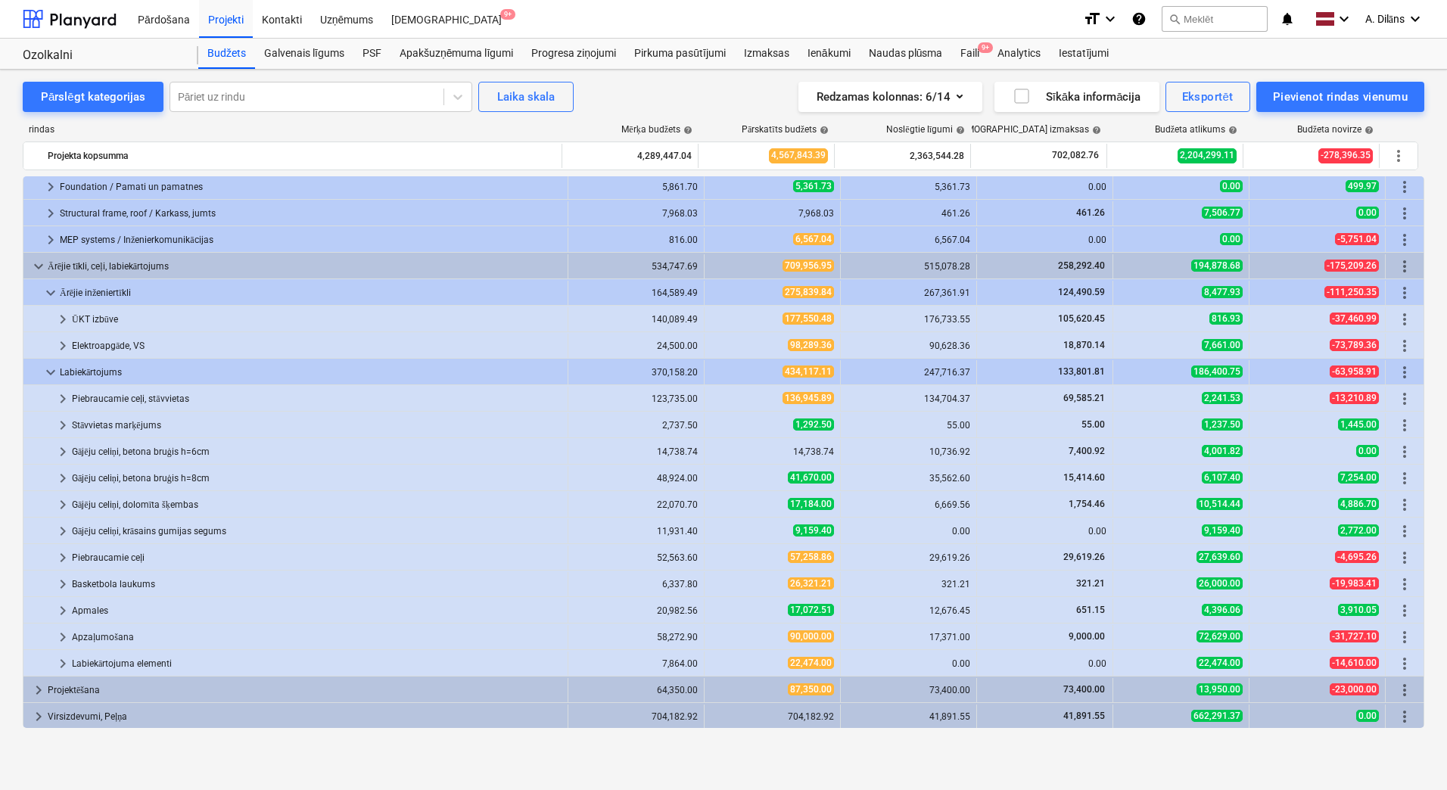
scroll to position [693, 0]
click at [58, 399] on span "keyboard_arrow_right" at bounding box center [63, 398] width 18 height 18
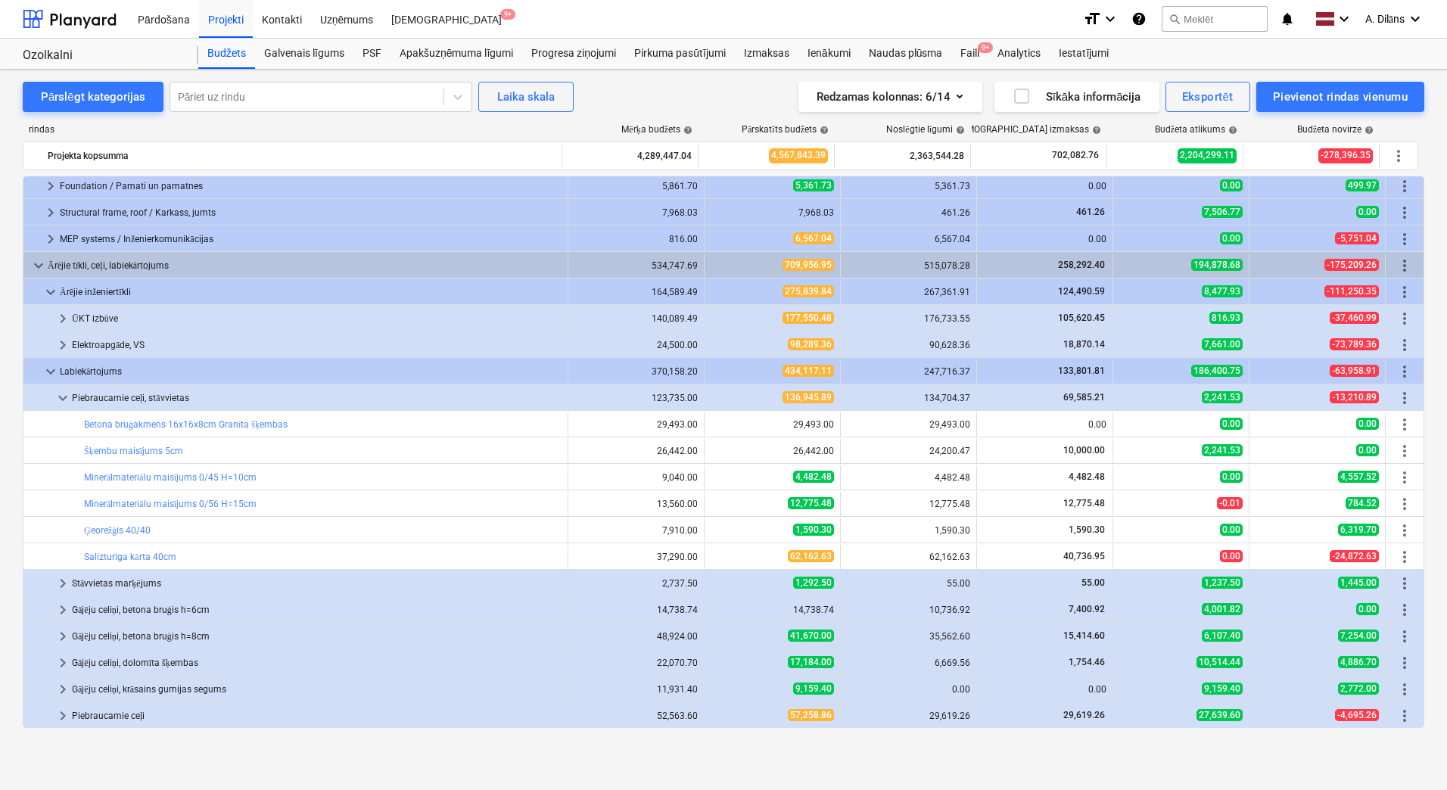
click at [58, 399] on span "keyboard_arrow_down" at bounding box center [63, 398] width 18 height 18
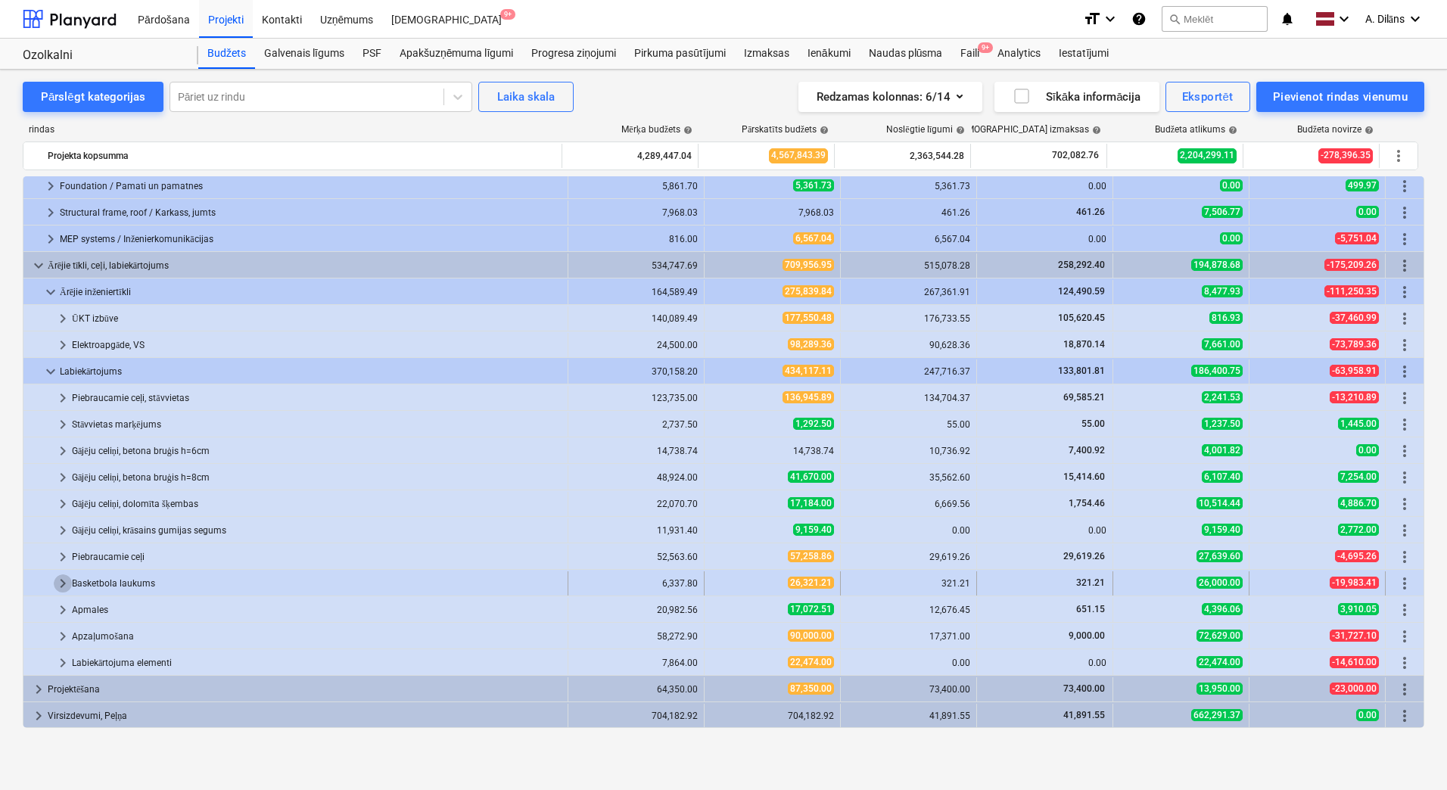
click at [61, 583] on span "keyboard_arrow_right" at bounding box center [63, 583] width 18 height 18
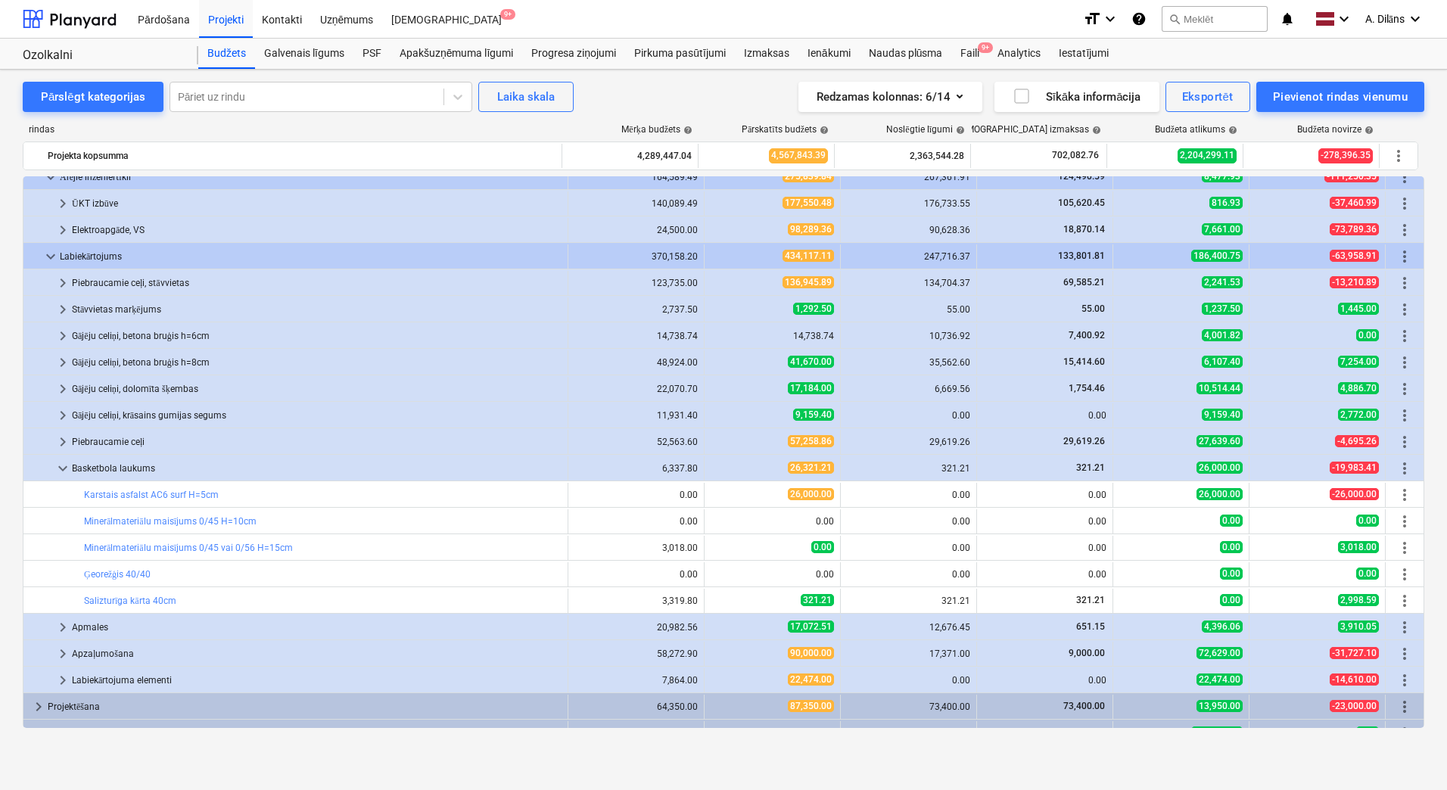
scroll to position [826, 0]
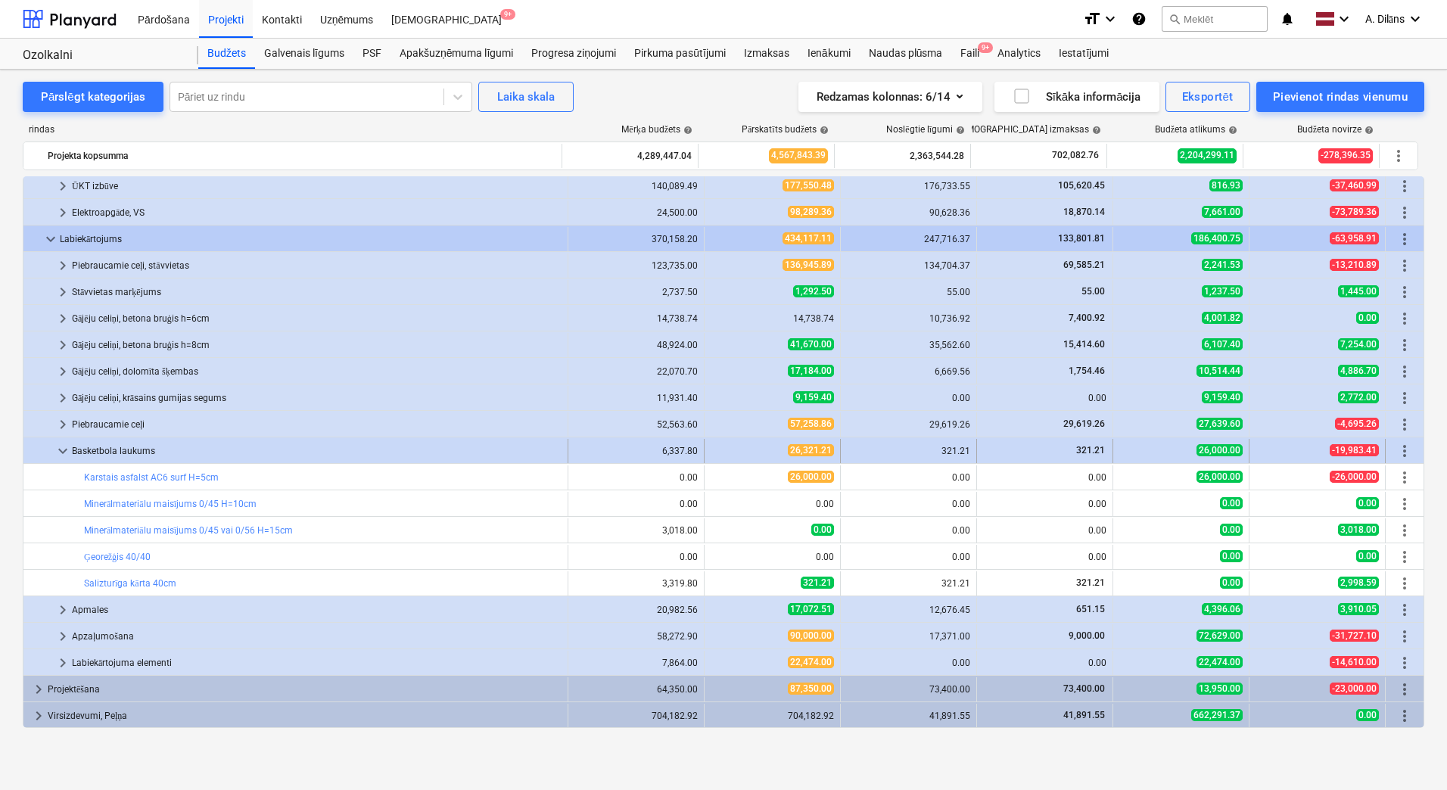
click at [64, 453] on span "keyboard_arrow_down" at bounding box center [63, 451] width 18 height 18
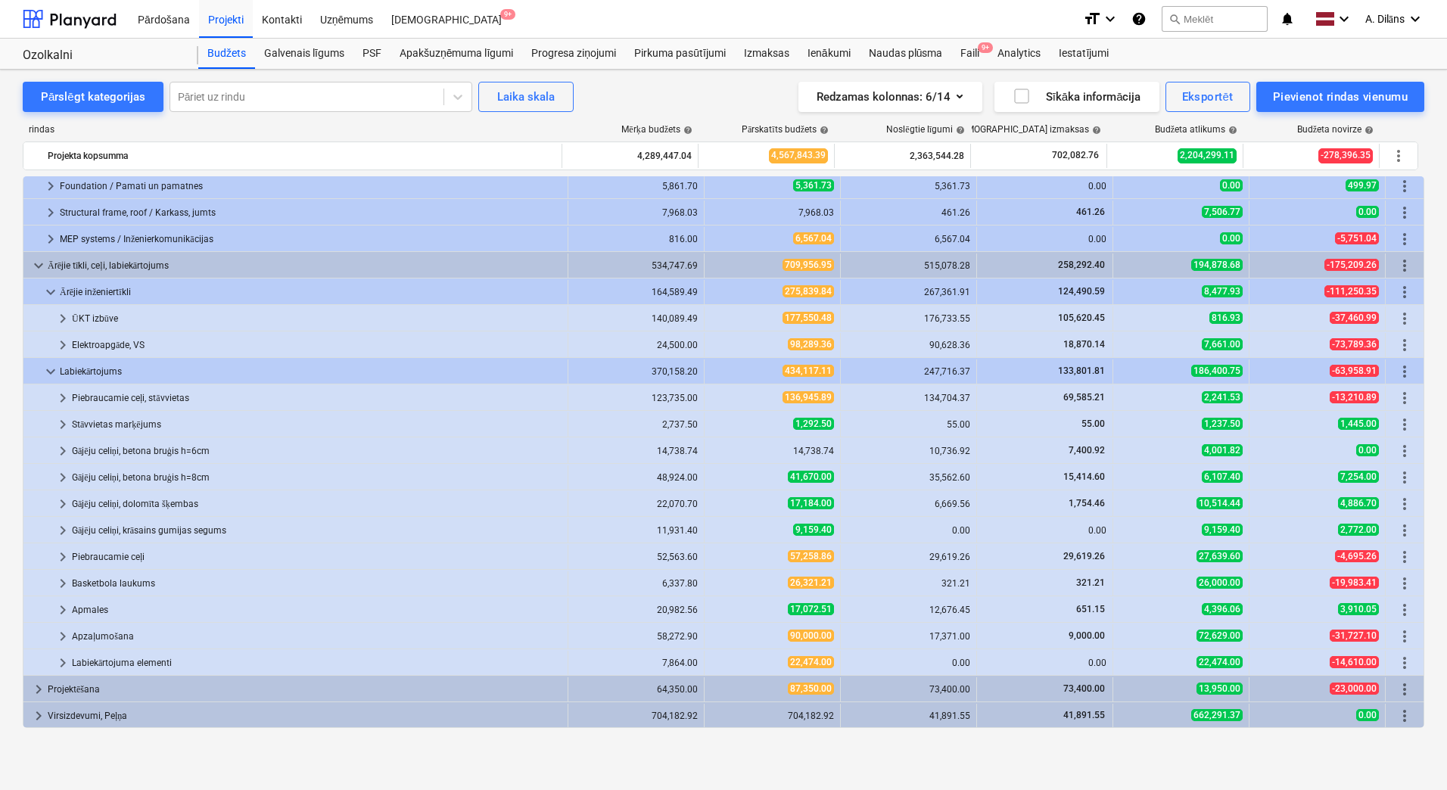
scroll to position [693, 0]
click at [62, 637] on span "keyboard_arrow_right" at bounding box center [63, 636] width 18 height 18
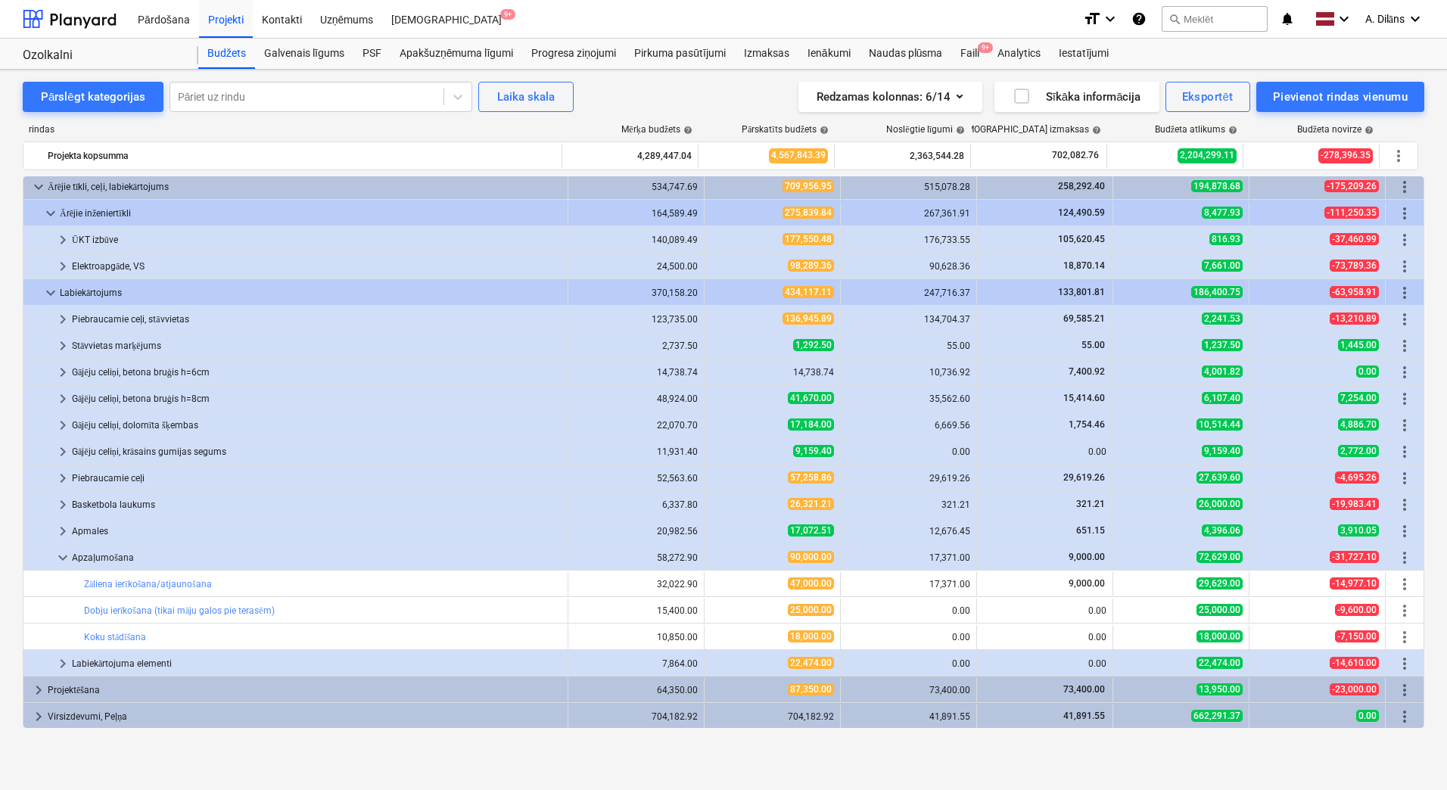
scroll to position [773, 0]
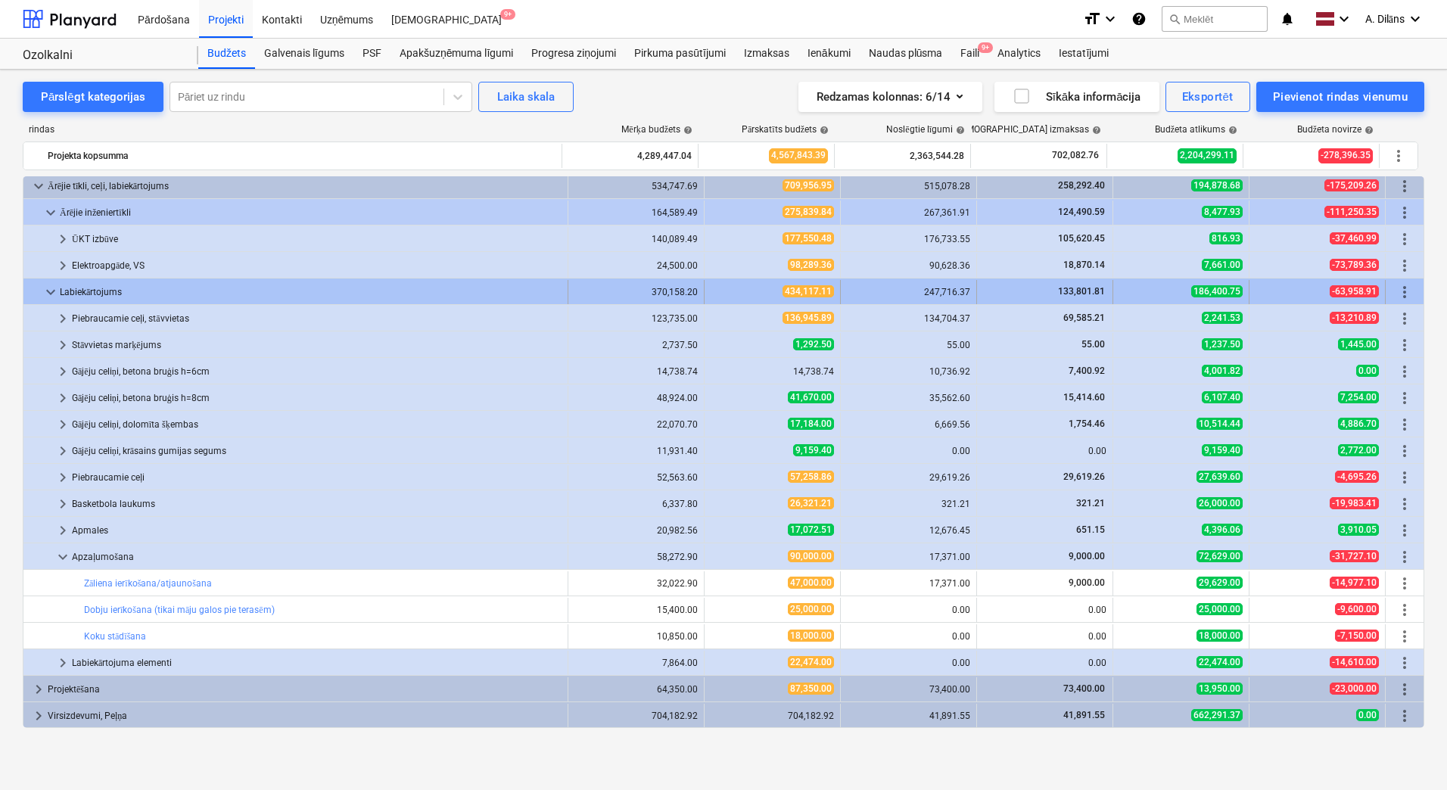
click at [43, 292] on span "keyboard_arrow_down" at bounding box center [51, 292] width 18 height 18
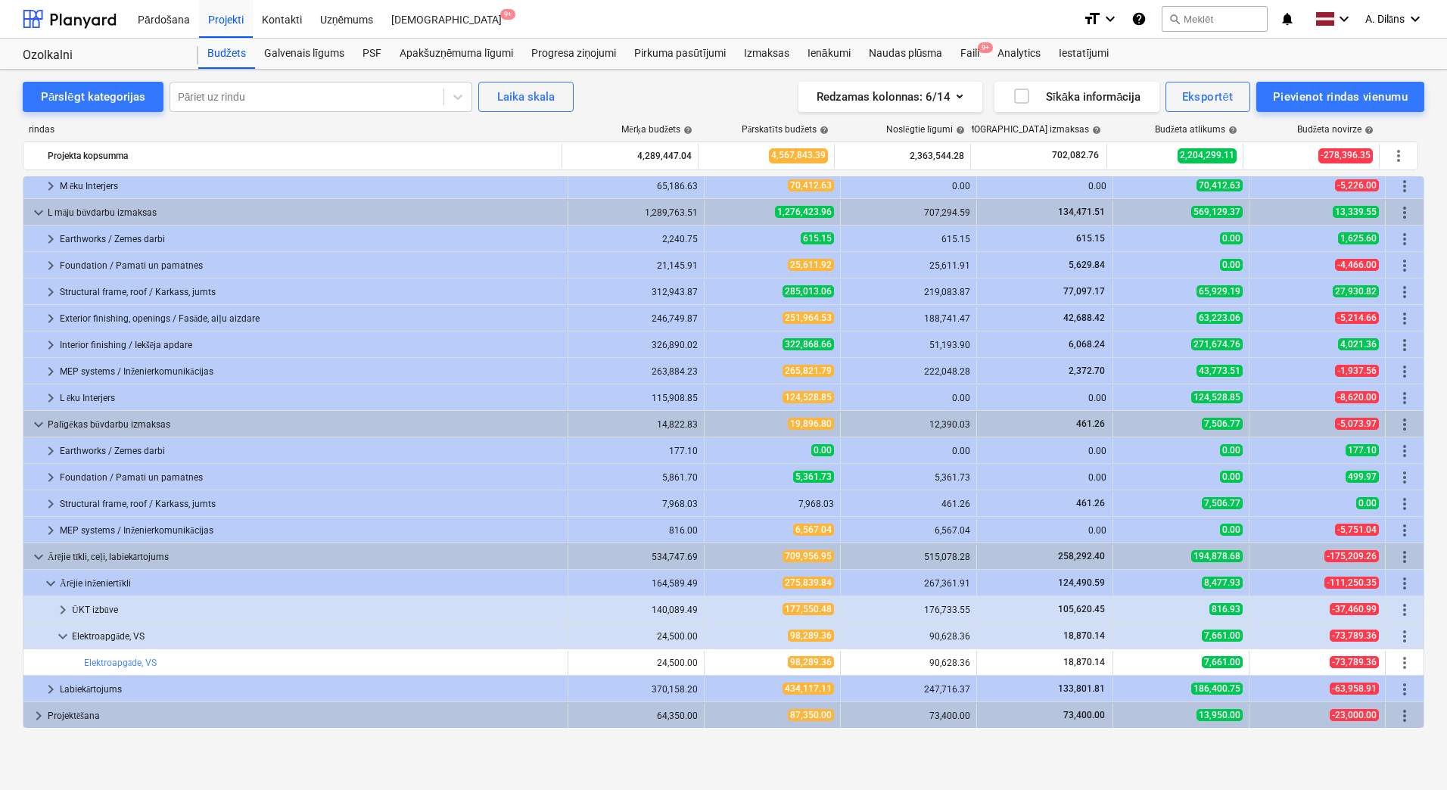
scroll to position [428, 0]
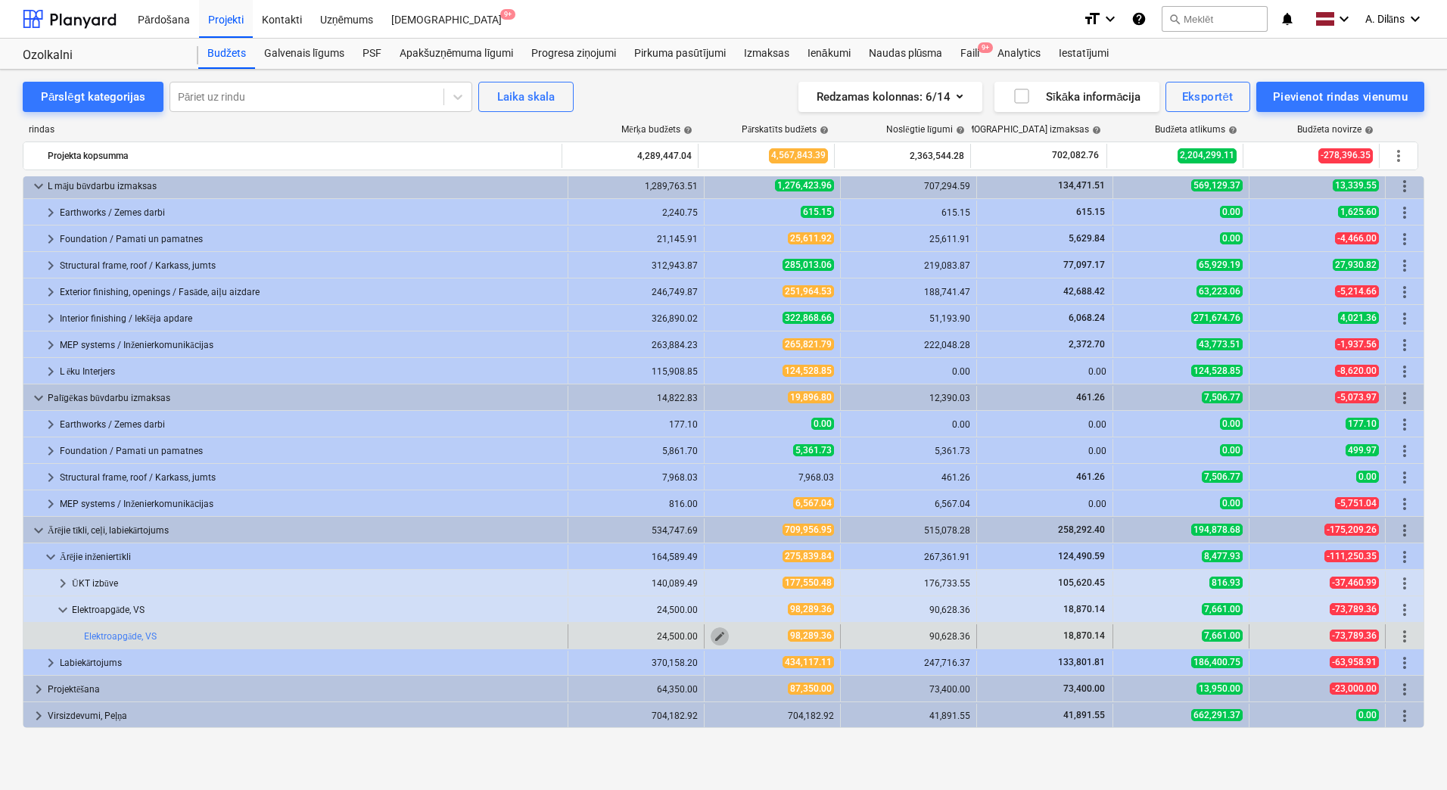
click at [714, 637] on span "edit" at bounding box center [720, 636] width 12 height 12
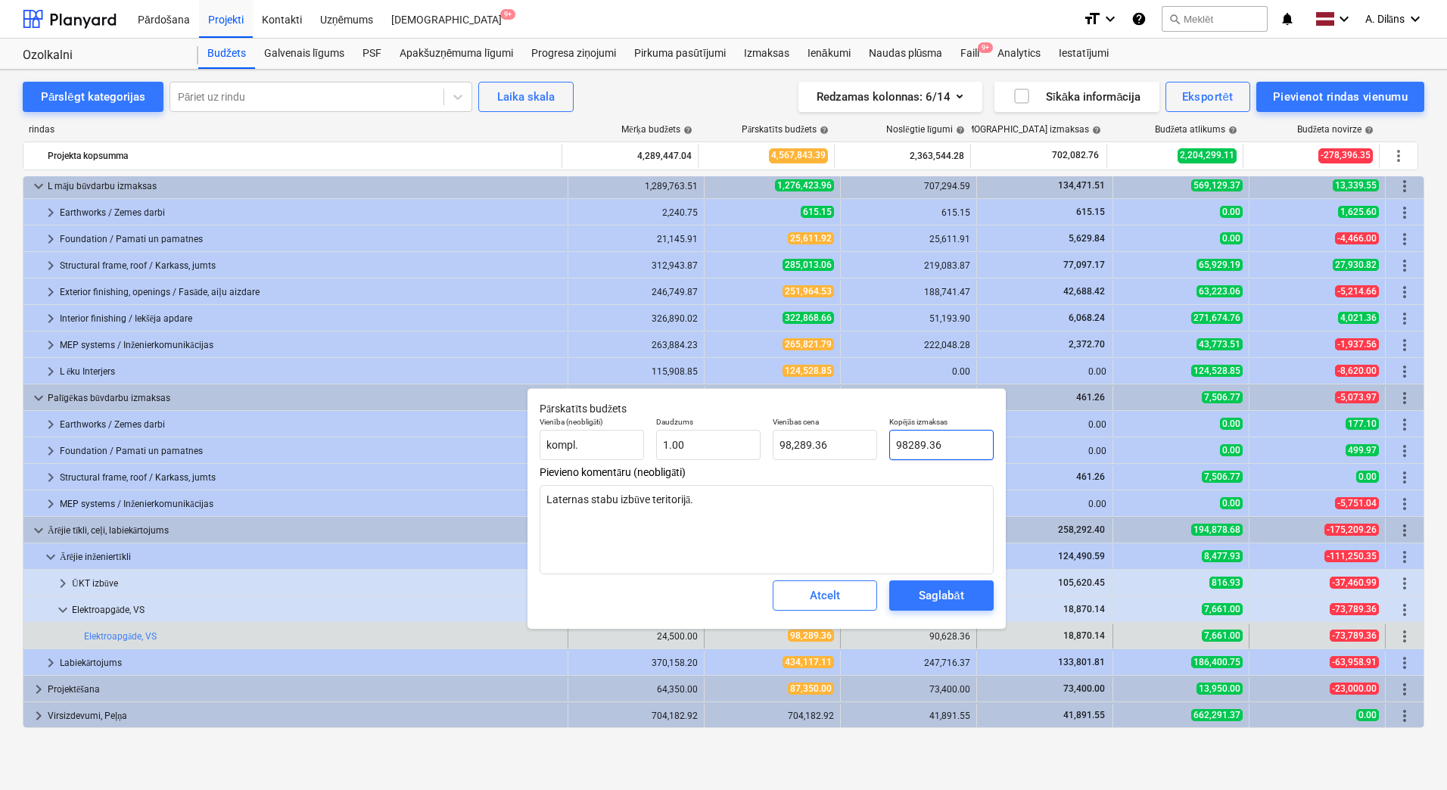
click at [907, 442] on input "98289.36" at bounding box center [941, 445] width 104 height 30
type input "9289.36"
type textarea "x"
type input "9,289.36"
type input "289.36"
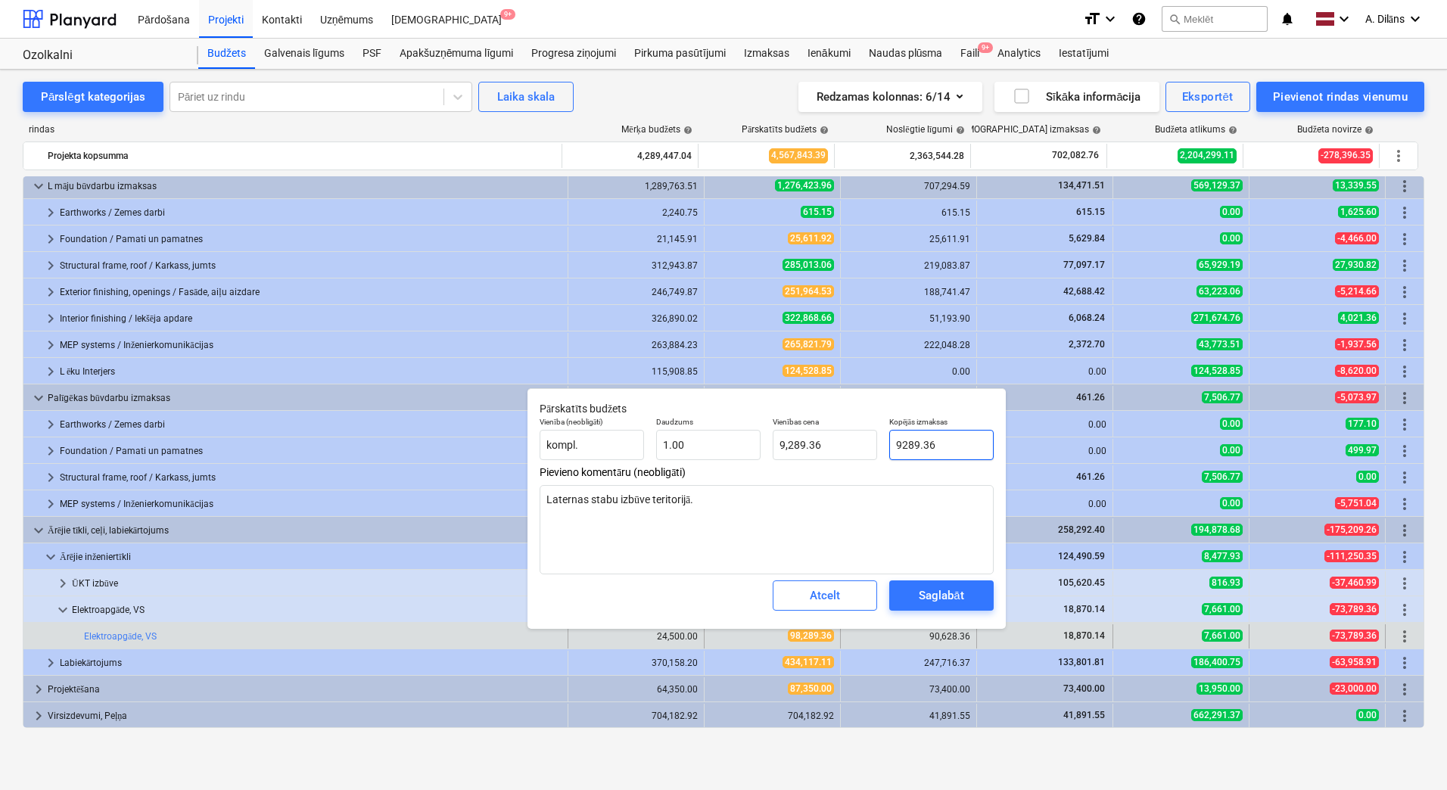
type textarea "x"
type input "289.36"
type input "1289.36"
type textarea "x"
type input "1,289.36"
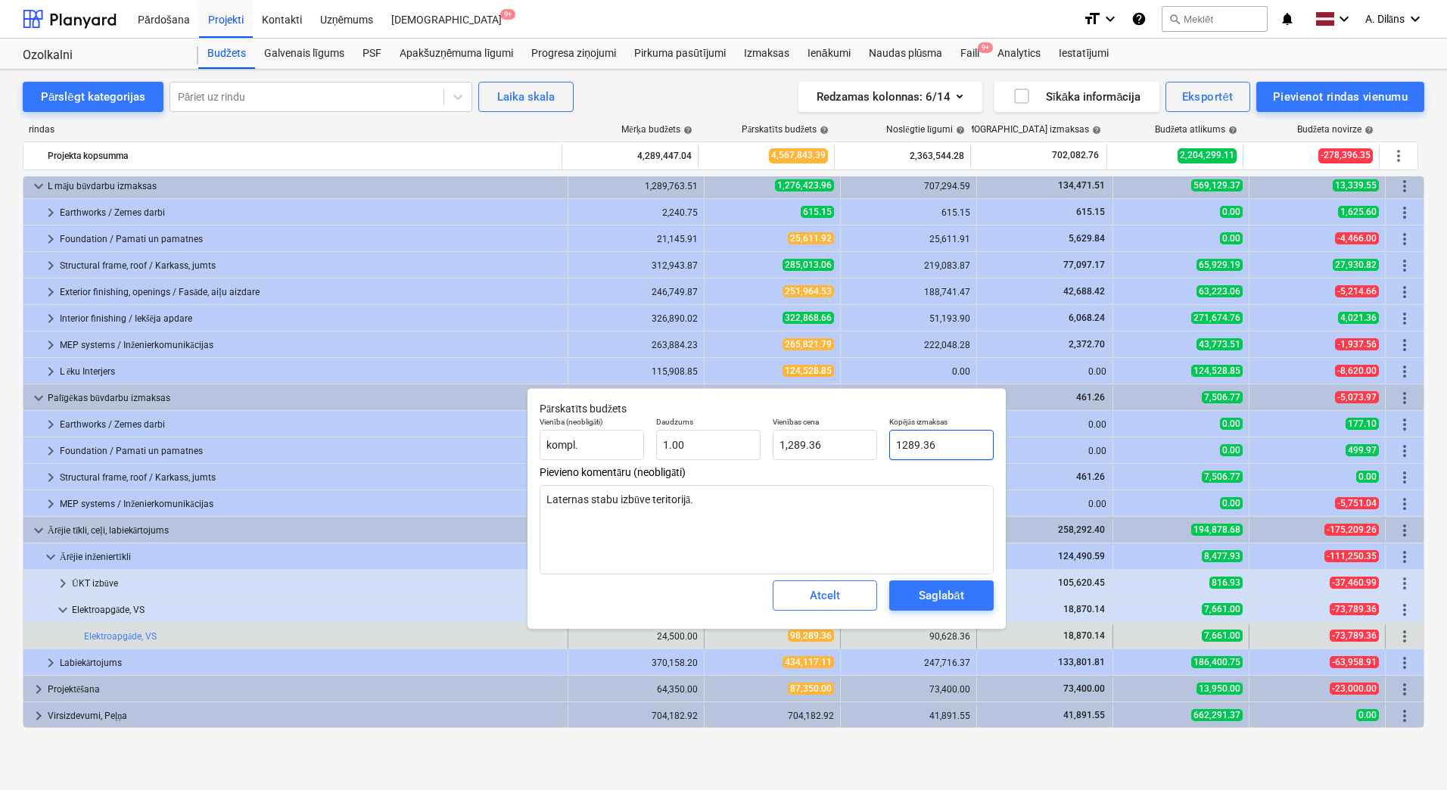
type input "10289.36"
type textarea "x"
type input "10,289.36"
type input "100289.36"
type textarea "x"
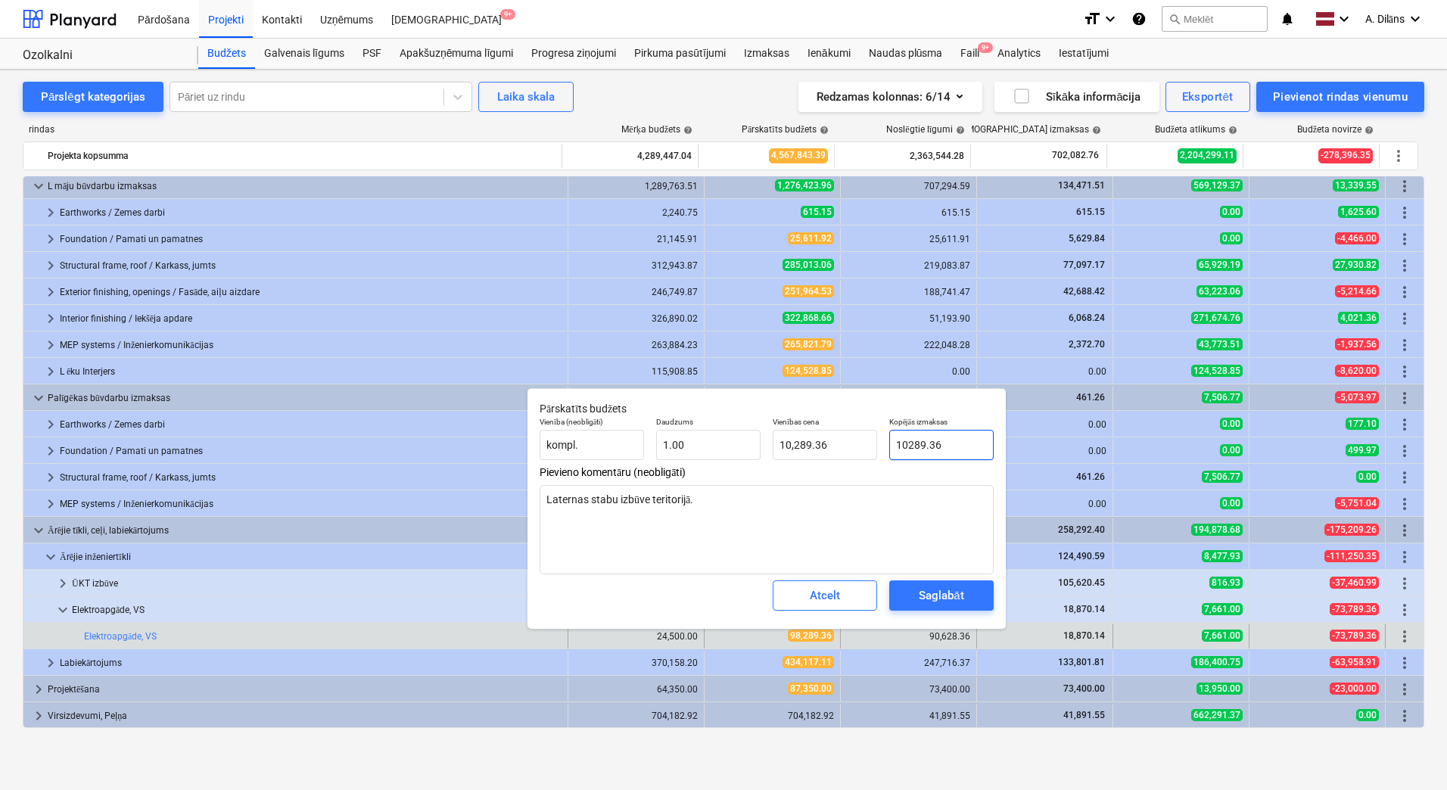
type input "100,289.36"
click at [923, 514] on textarea "Laternas stabu izbūve teritorijā." at bounding box center [767, 529] width 454 height 89
click at [936, 597] on div "Saglabāt" at bounding box center [941, 596] width 45 height 20
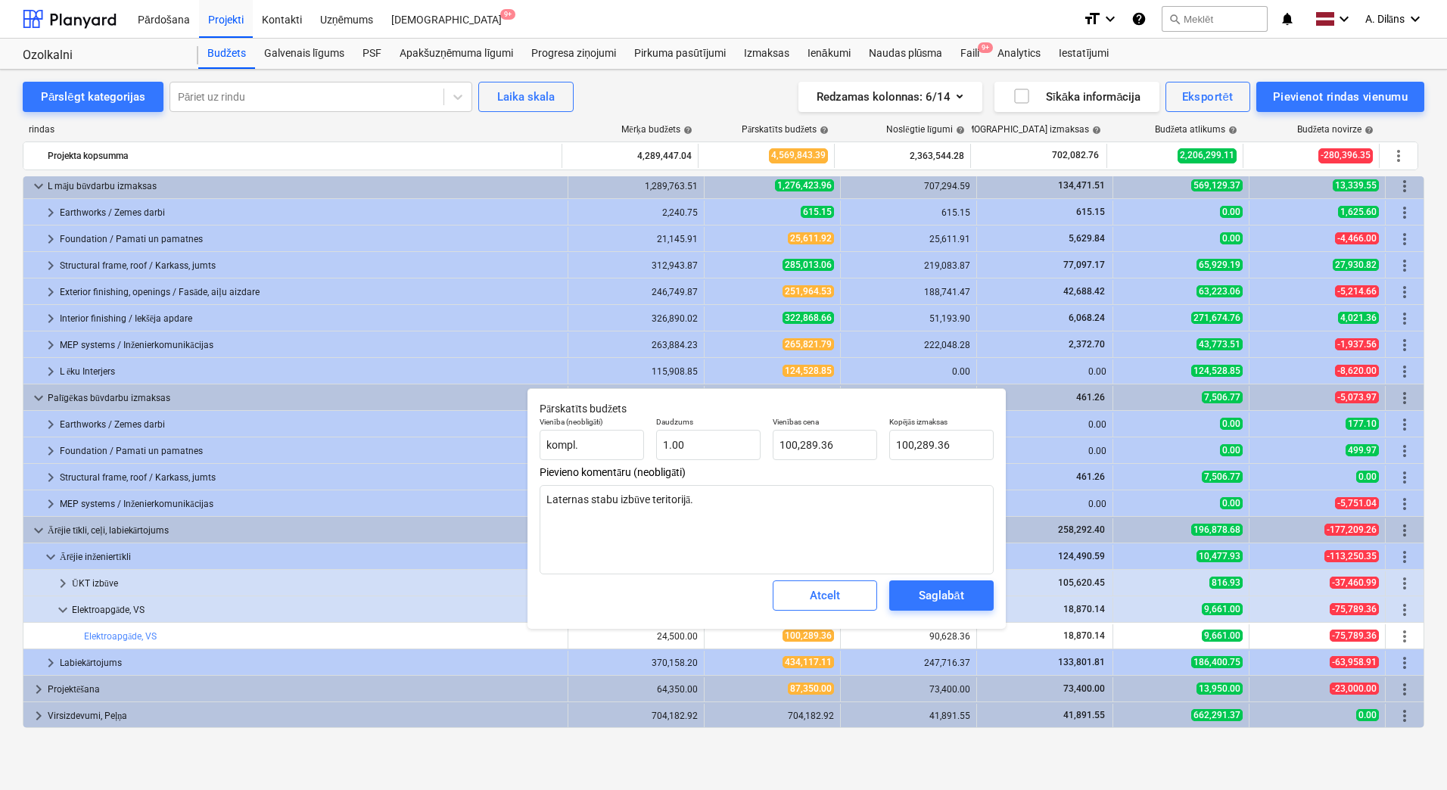
type textarea "x"
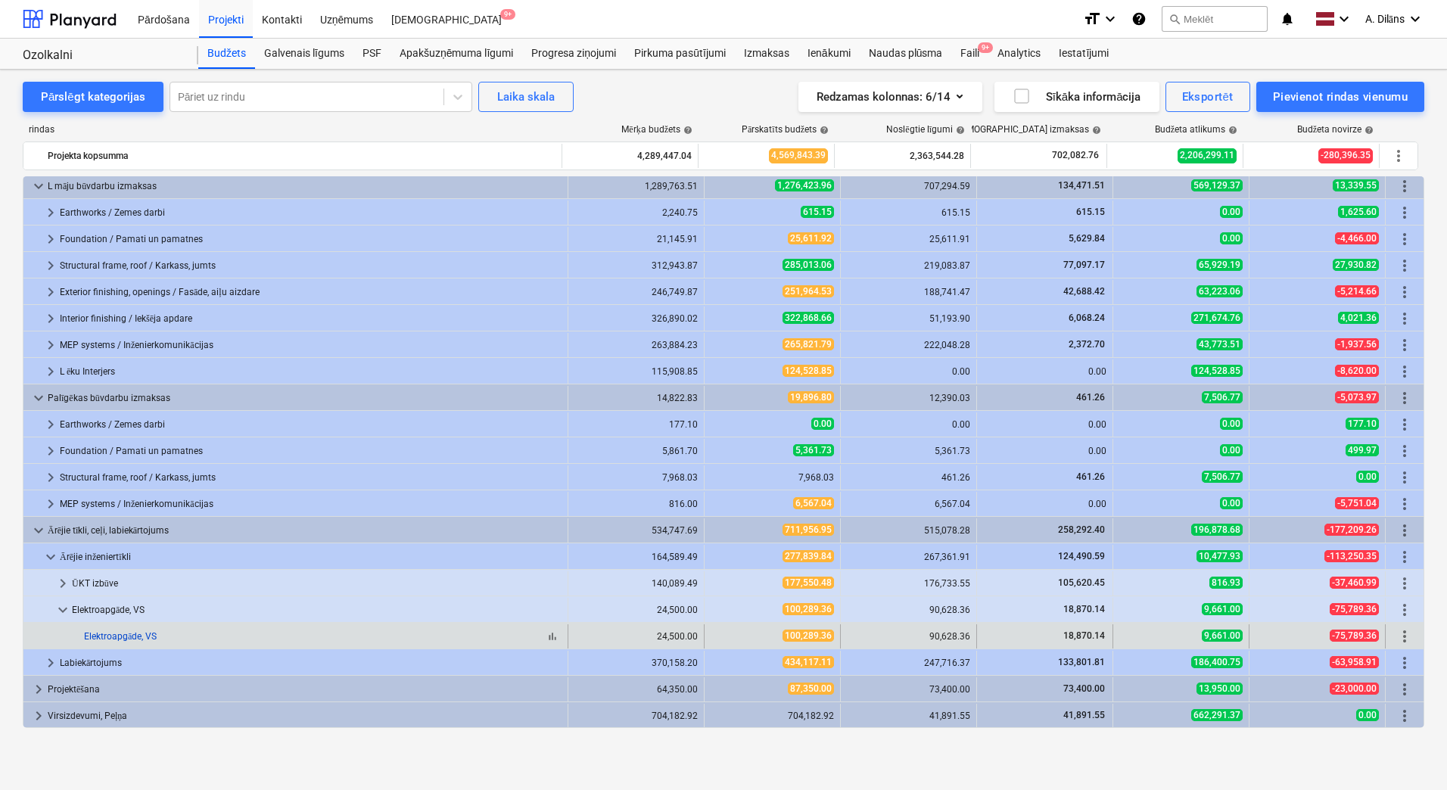
click at [93, 637] on link "Elektroapgāde, VS" at bounding box center [120, 636] width 73 height 11
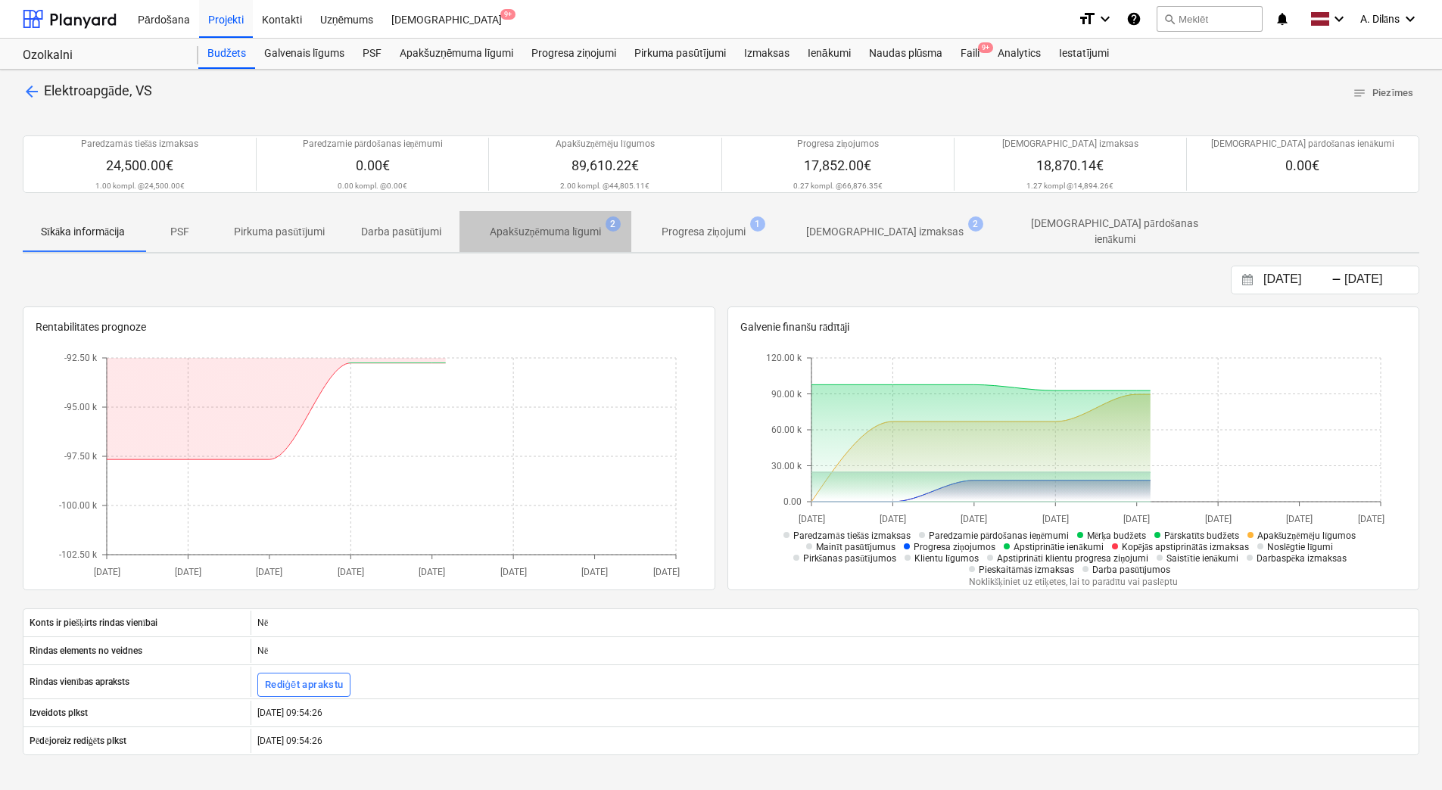
click at [540, 225] on p "Apakšuzņēmuma līgumi" at bounding box center [545, 232] width 111 height 16
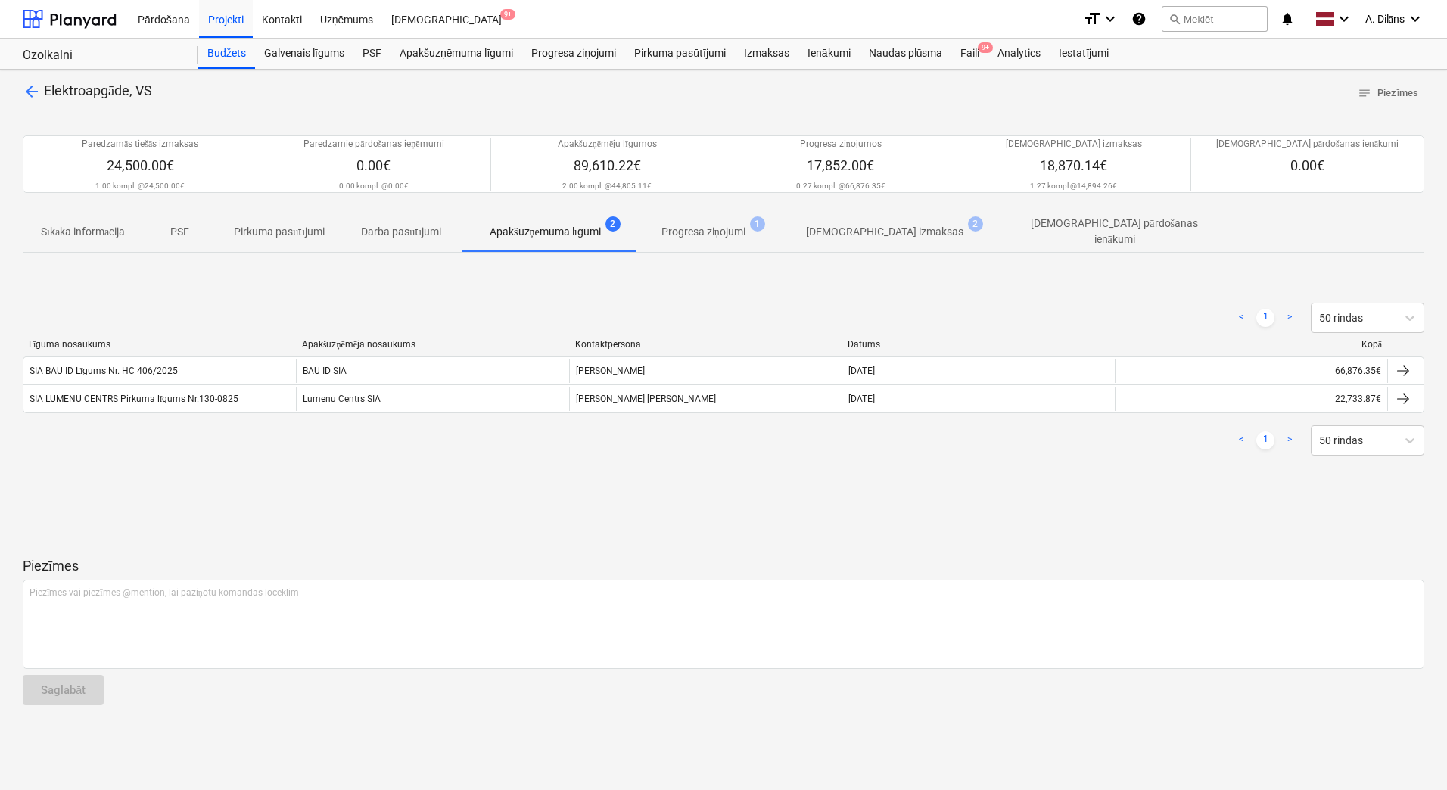
drag, startPoint x: 198, startPoint y: 447, endPoint x: 107, endPoint y: 438, distance: 91.2
drag, startPoint x: 107, startPoint y: 438, endPoint x: 36, endPoint y: 438, distance: 71.9
click at [34, 438] on div "< 1 > 50 rindas" at bounding box center [724, 440] width 1402 height 30
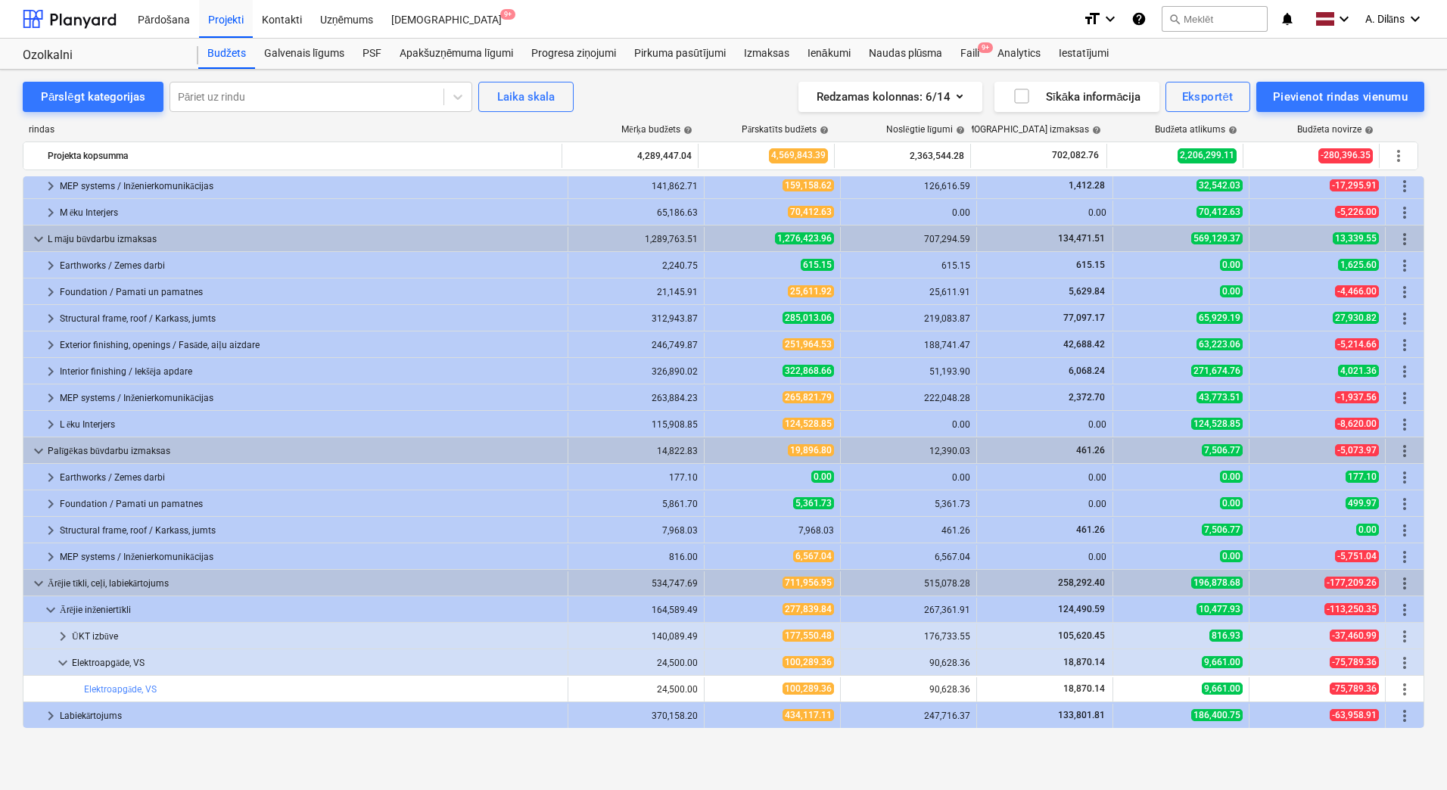
scroll to position [378, 0]
